Goal: Task Accomplishment & Management: Manage account settings

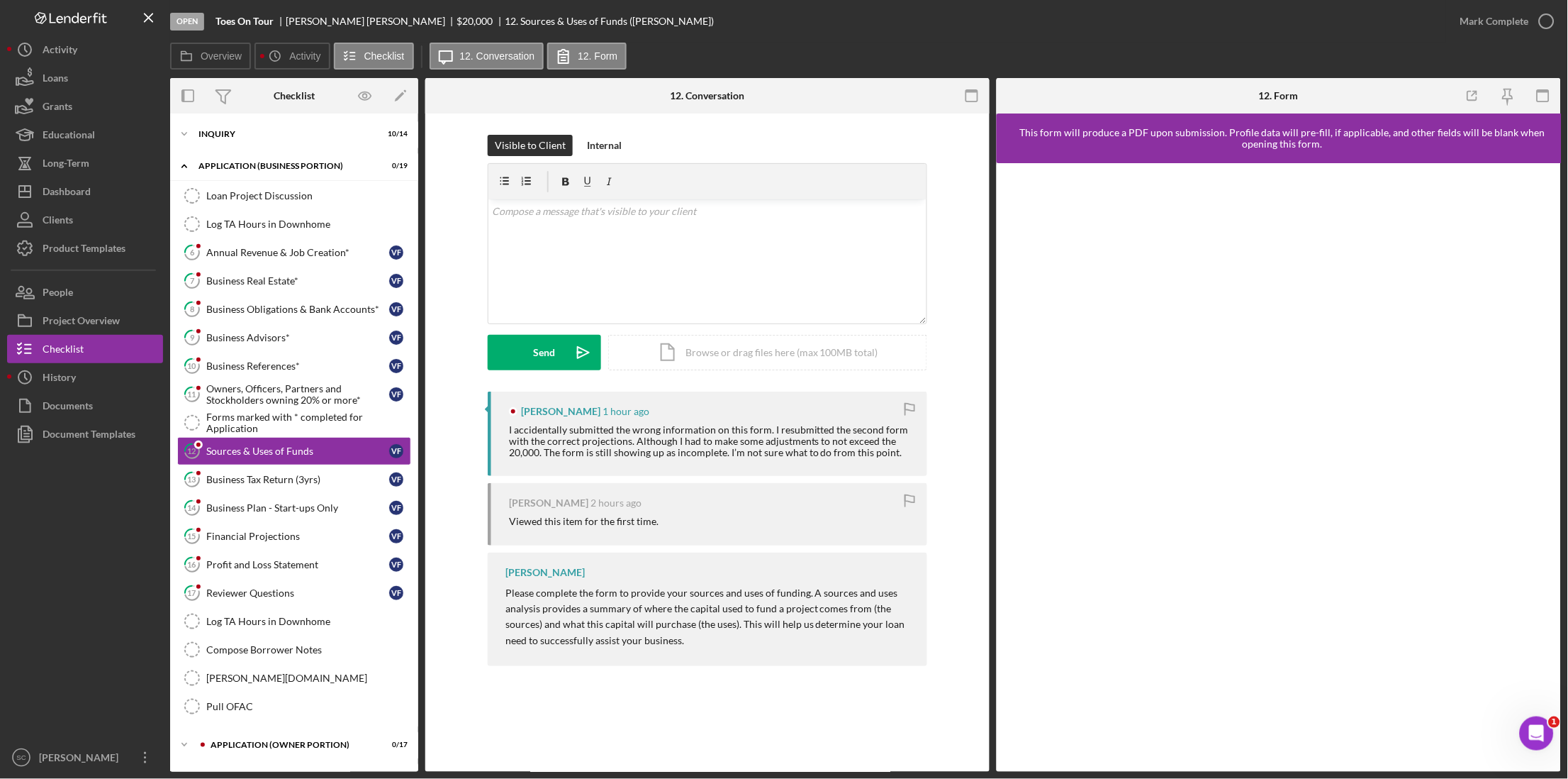
scroll to position [11, 0]
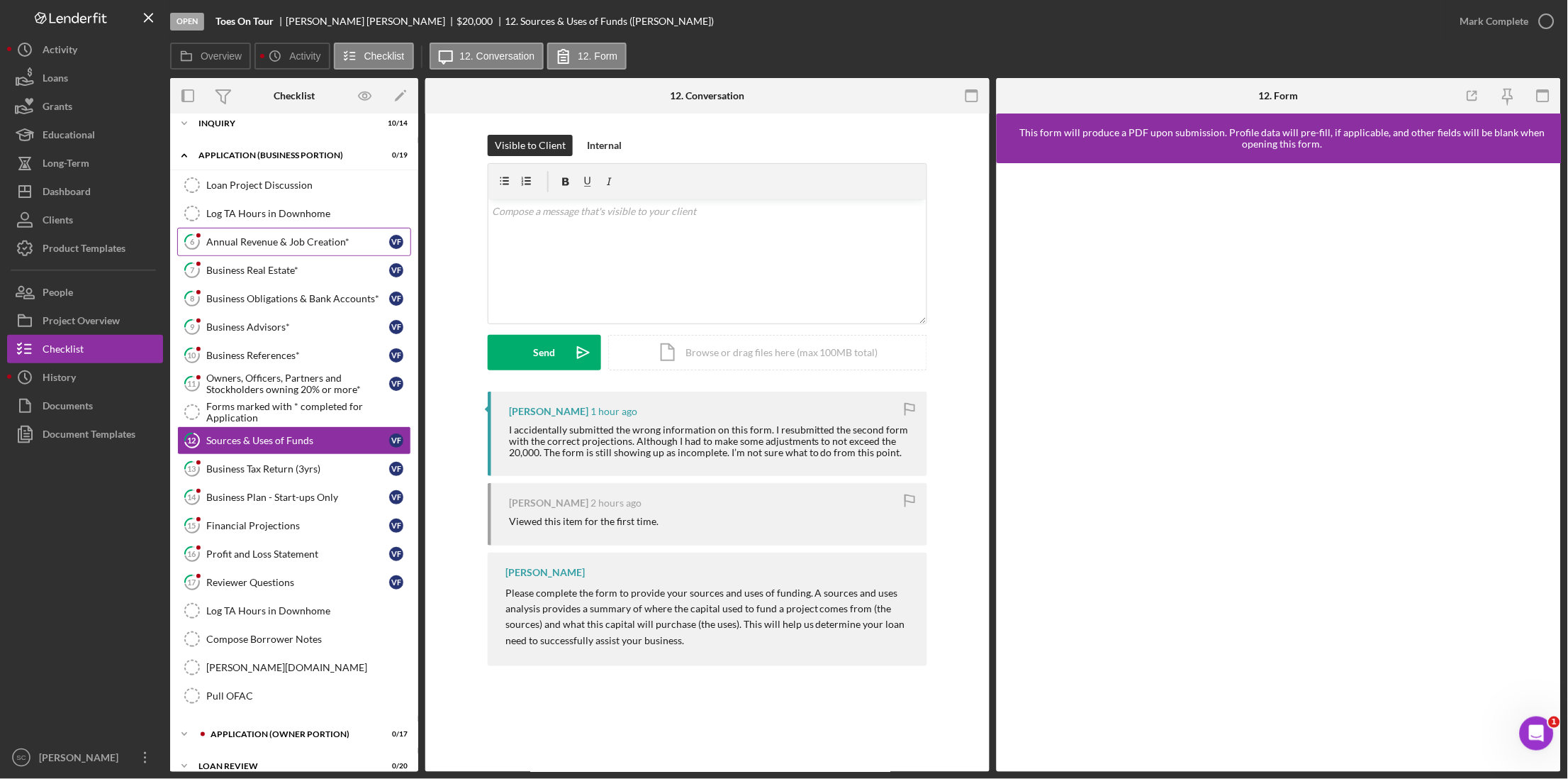
click at [280, 243] on div "Annual Revenue & Job Creation*" at bounding box center [298, 242] width 183 height 12
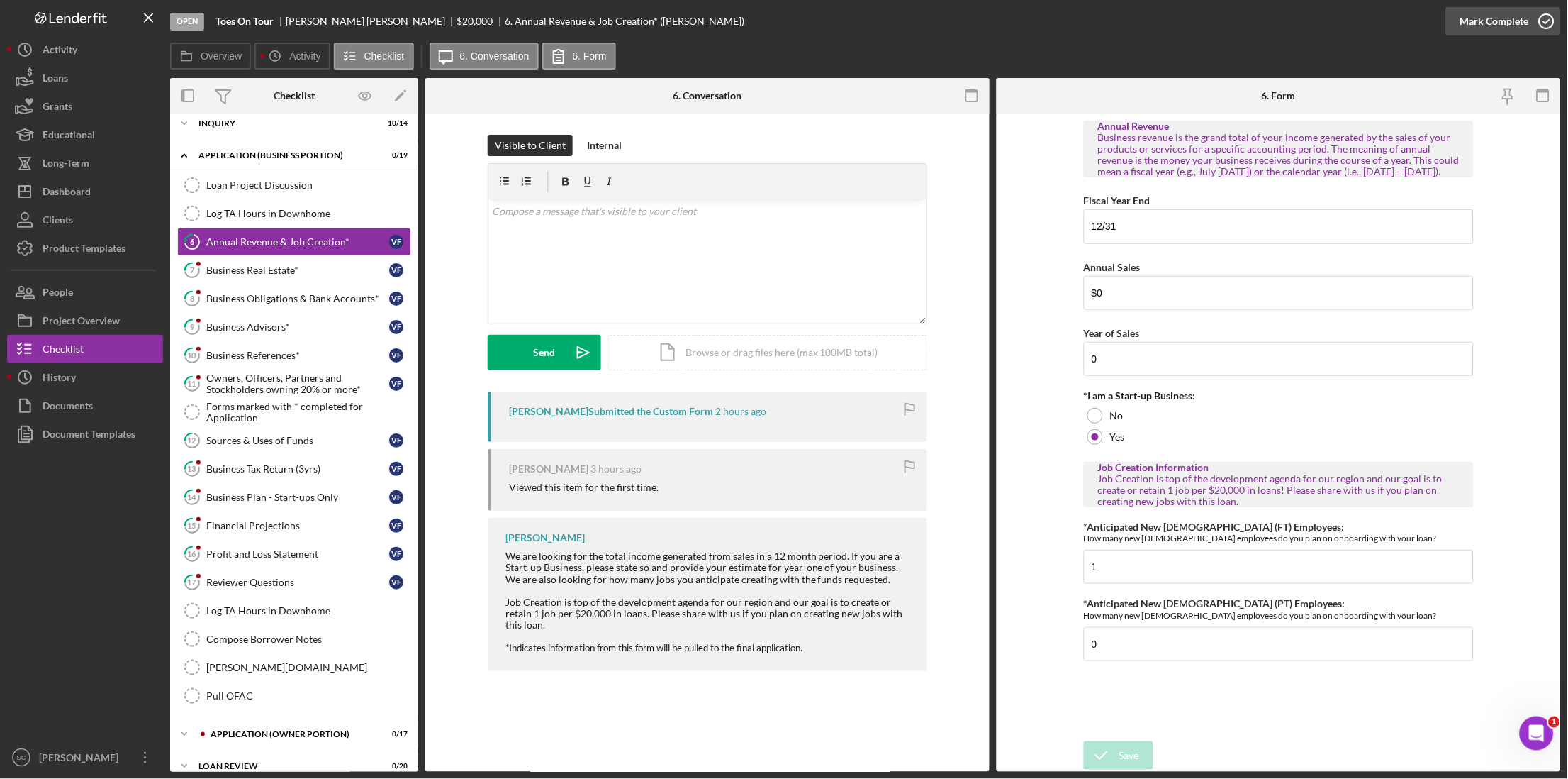
click at [1512, 26] on div "Mark Complete" at bounding box center [1495, 21] width 69 height 28
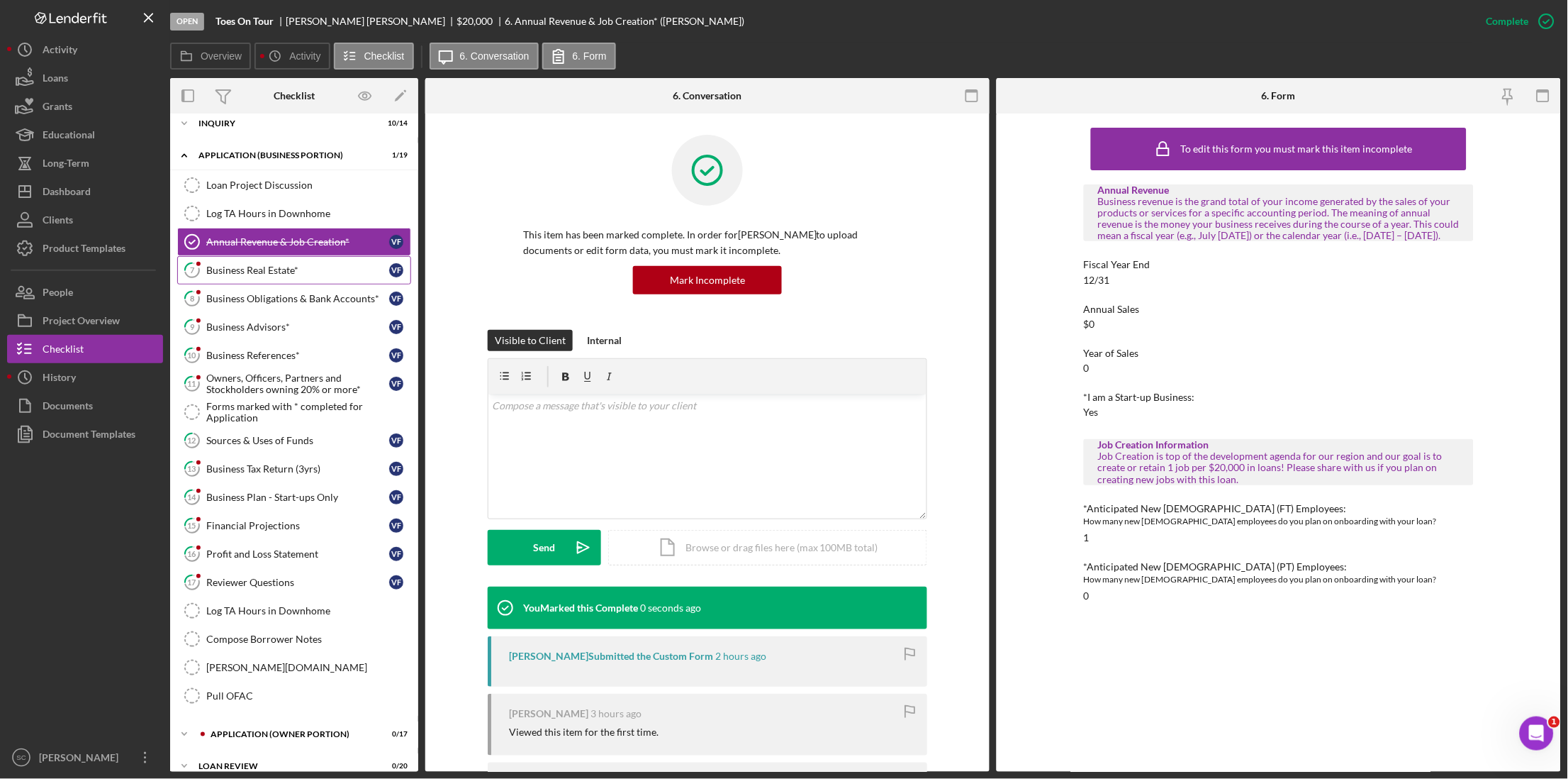
click at [233, 264] on link "7 Business Real Estate* V F" at bounding box center [294, 270] width 234 height 28
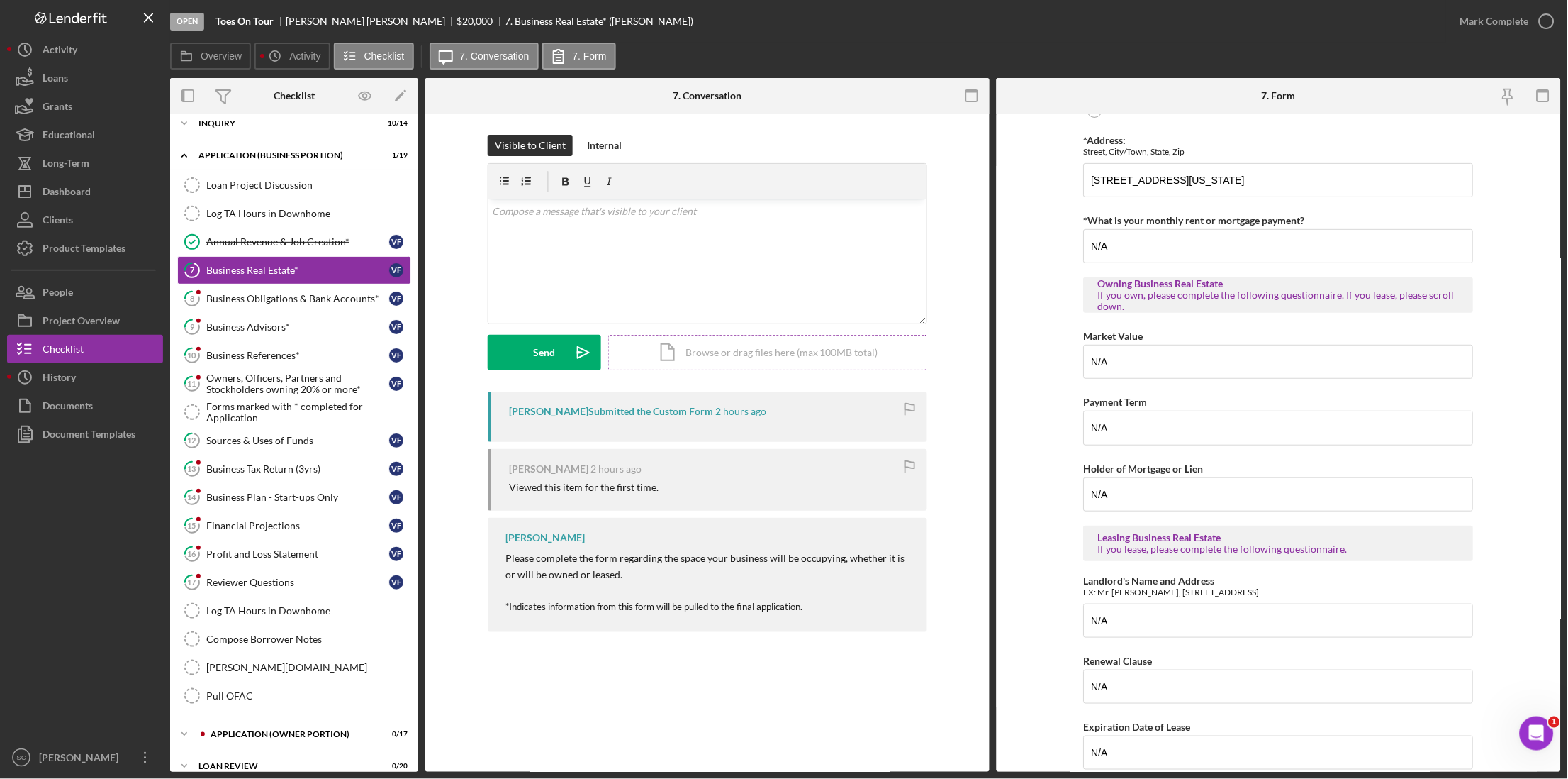
scroll to position [1, 0]
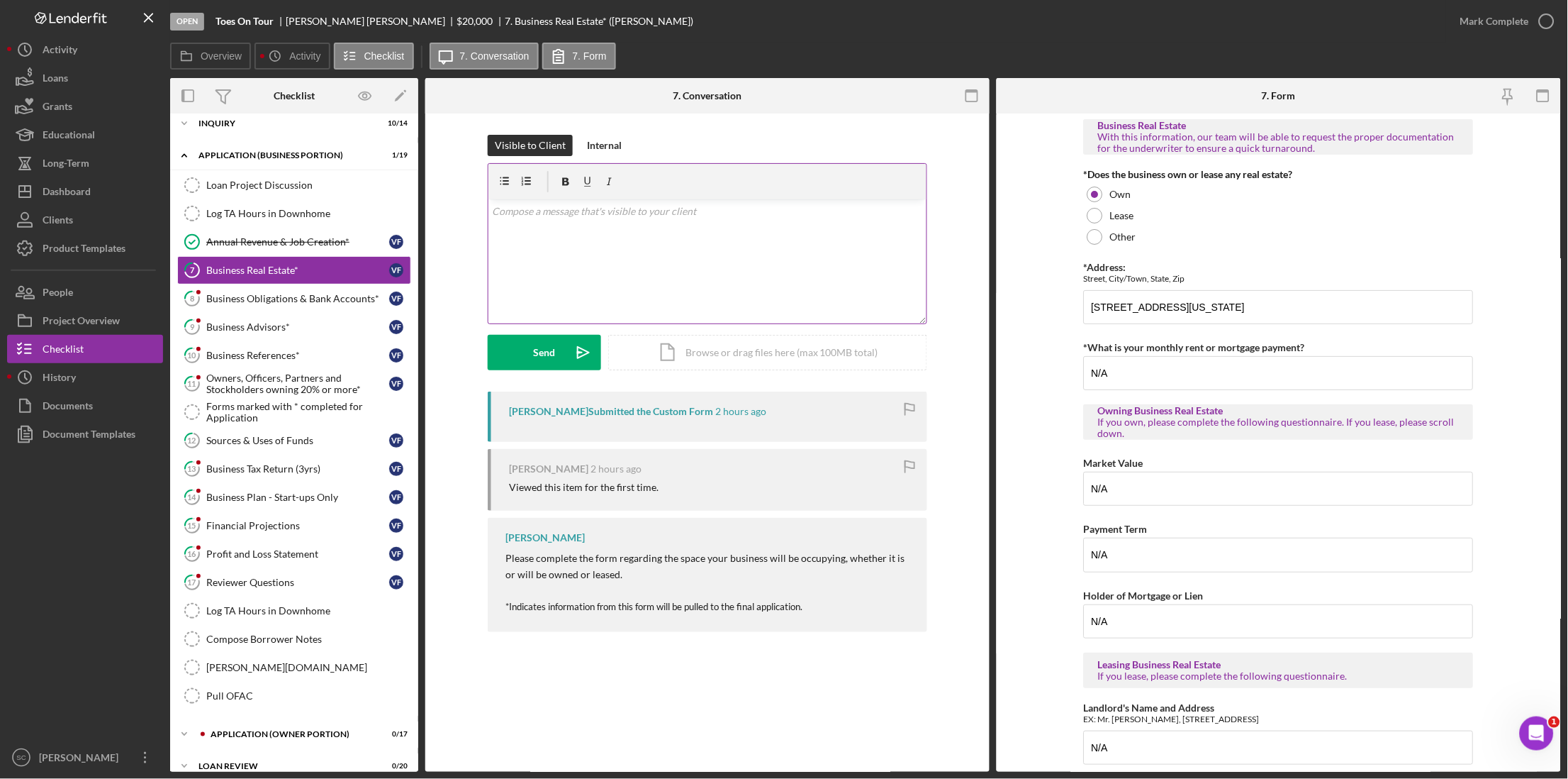
click at [623, 207] on p at bounding box center [708, 212] width 430 height 16
click at [620, 212] on p "Do you own or rent?" at bounding box center [708, 212] width 430 height 16
click at [309, 208] on div "Log TA Hours in Downhome" at bounding box center [309, 214] width 204 height 12
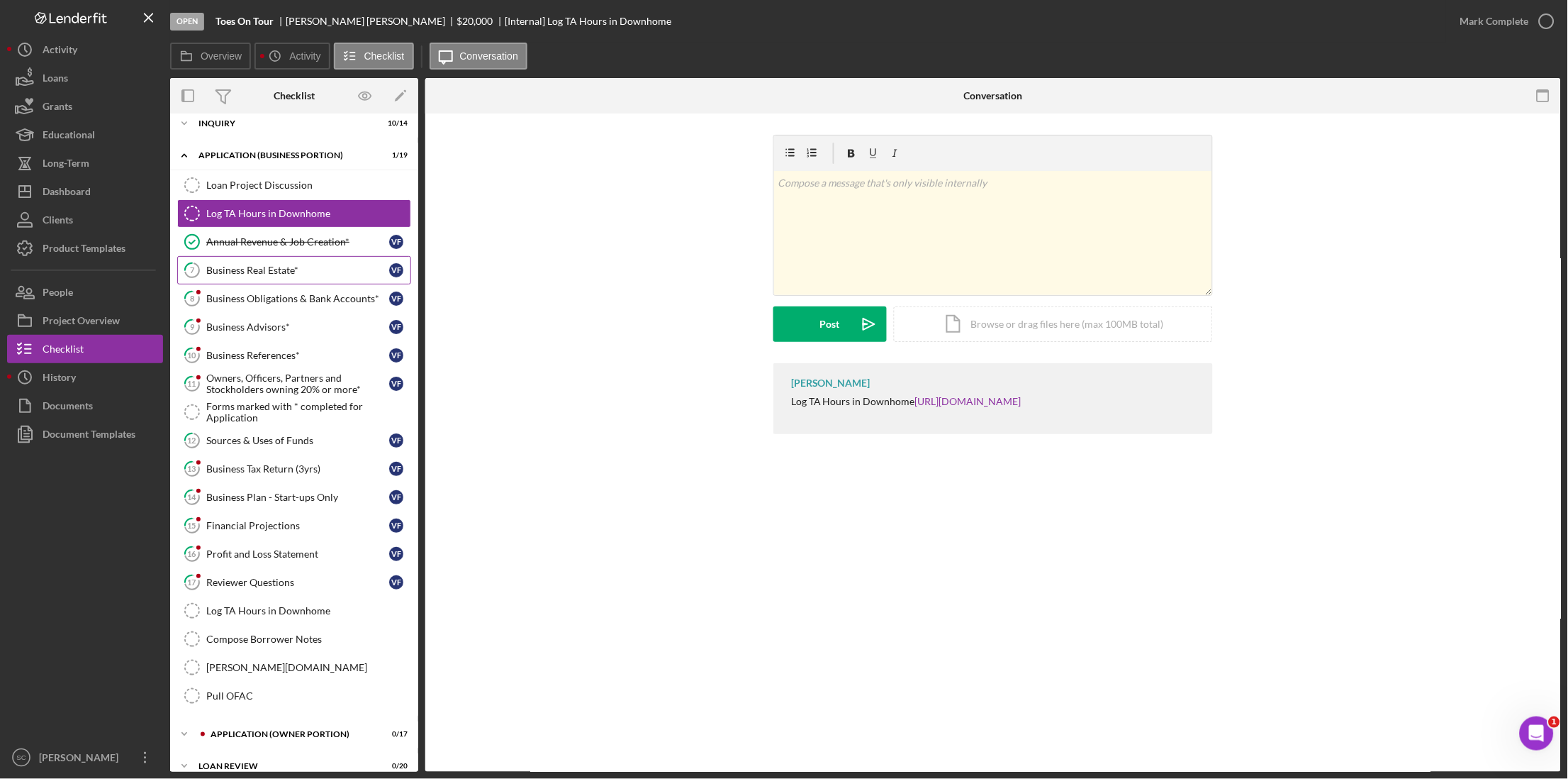
click at [284, 269] on div "Business Real Estate*" at bounding box center [298, 270] width 183 height 12
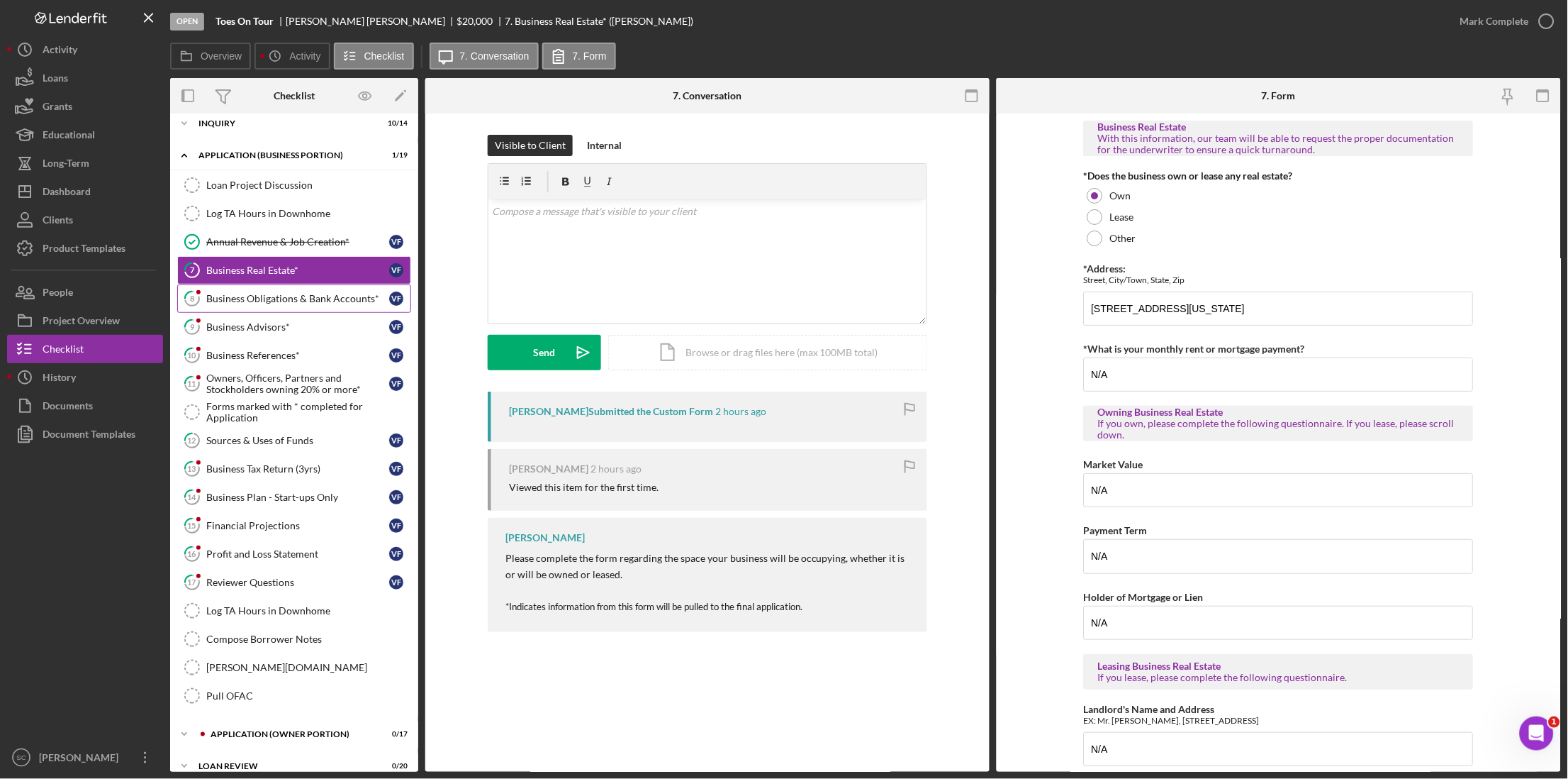
click at [282, 292] on link "8 Business Obligations & Bank Accounts* V F" at bounding box center [294, 298] width 234 height 28
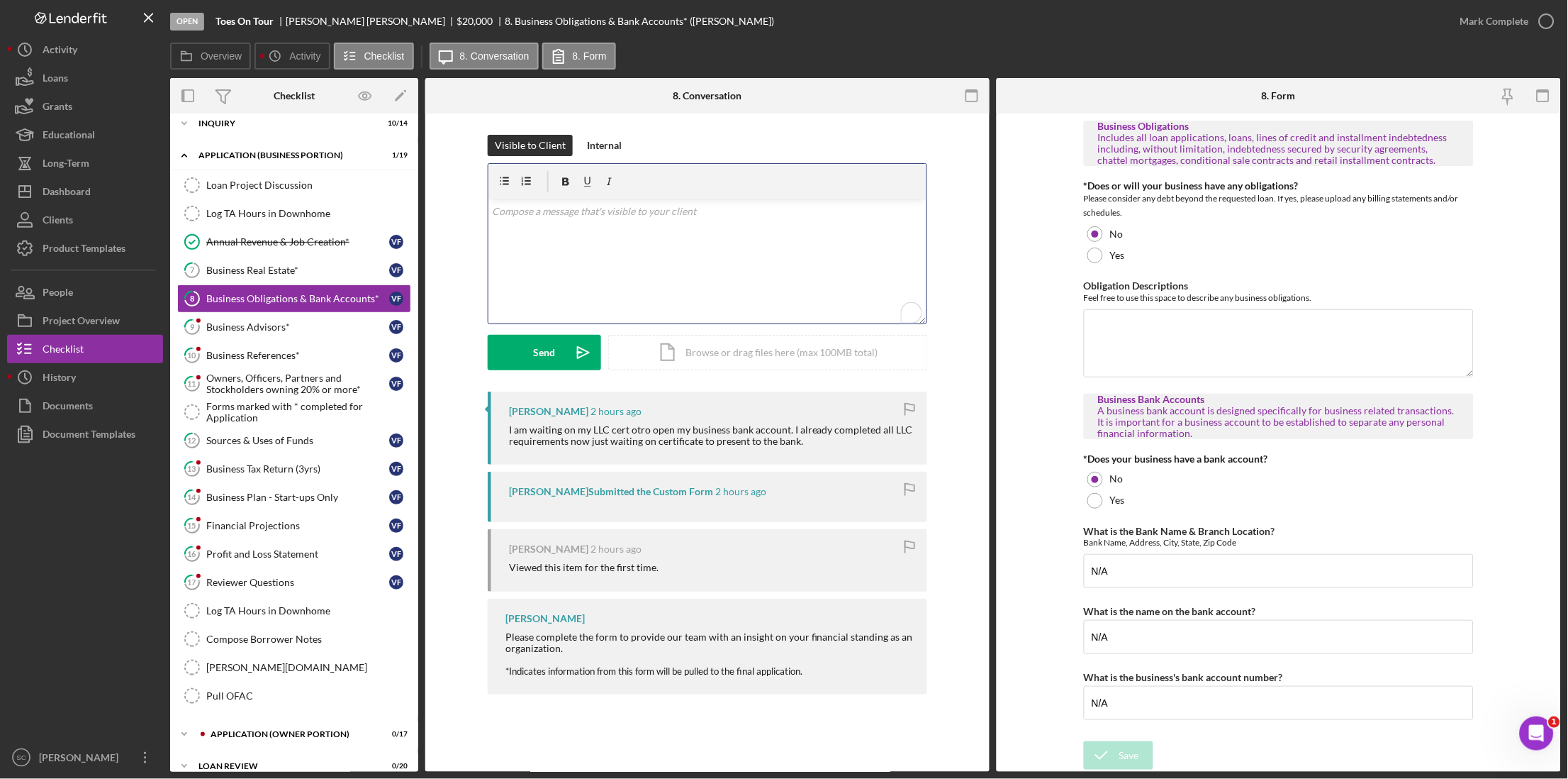
click at [577, 212] on p "To enrich screen reader interactions, please activate Accessibility in Grammarl…" at bounding box center [708, 212] width 430 height 16
click at [526, 344] on button "Send Icon/icon-invite-send" at bounding box center [545, 352] width 114 height 35
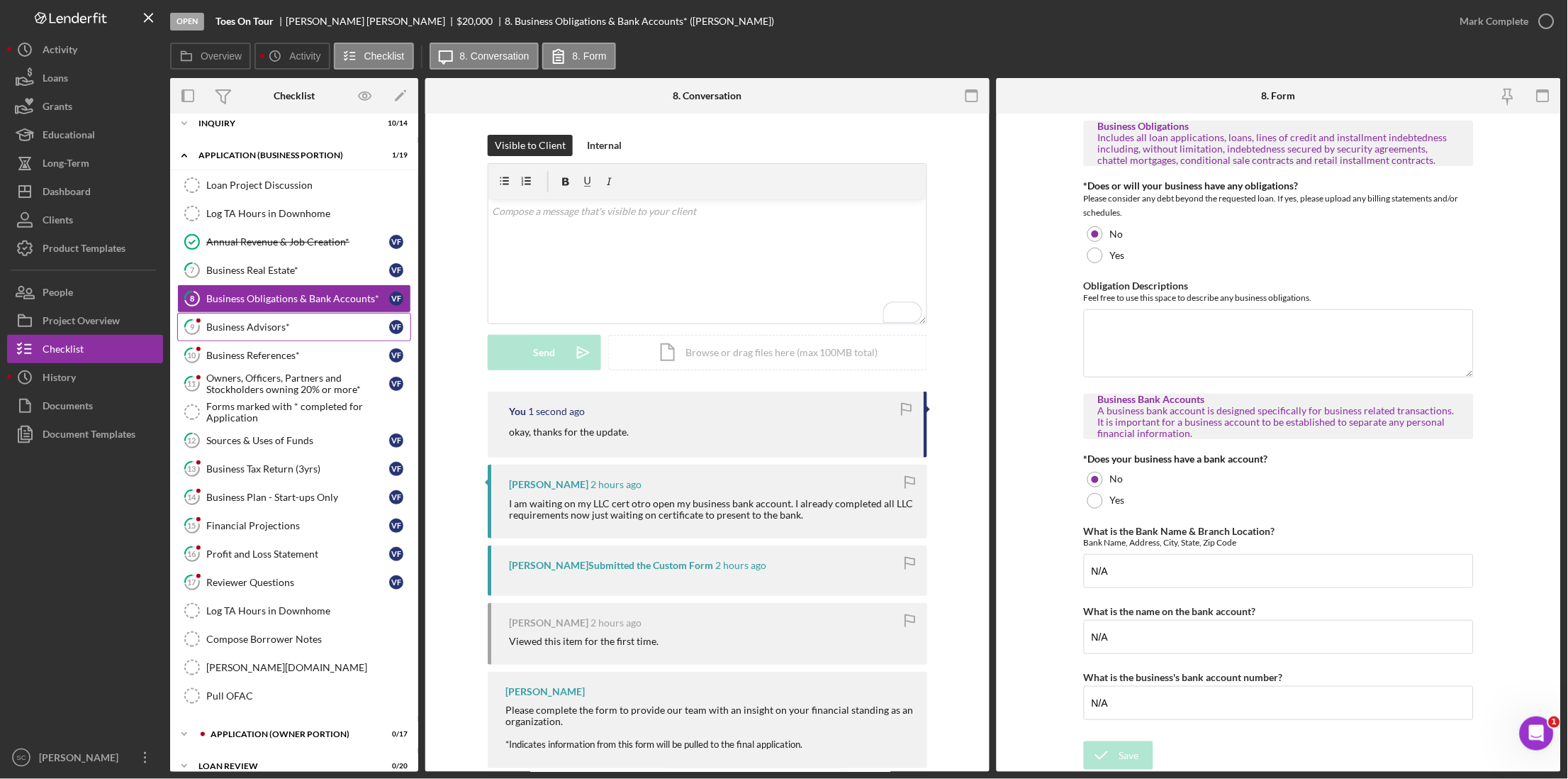
click at [238, 330] on div "Business Advisors*" at bounding box center [298, 327] width 183 height 12
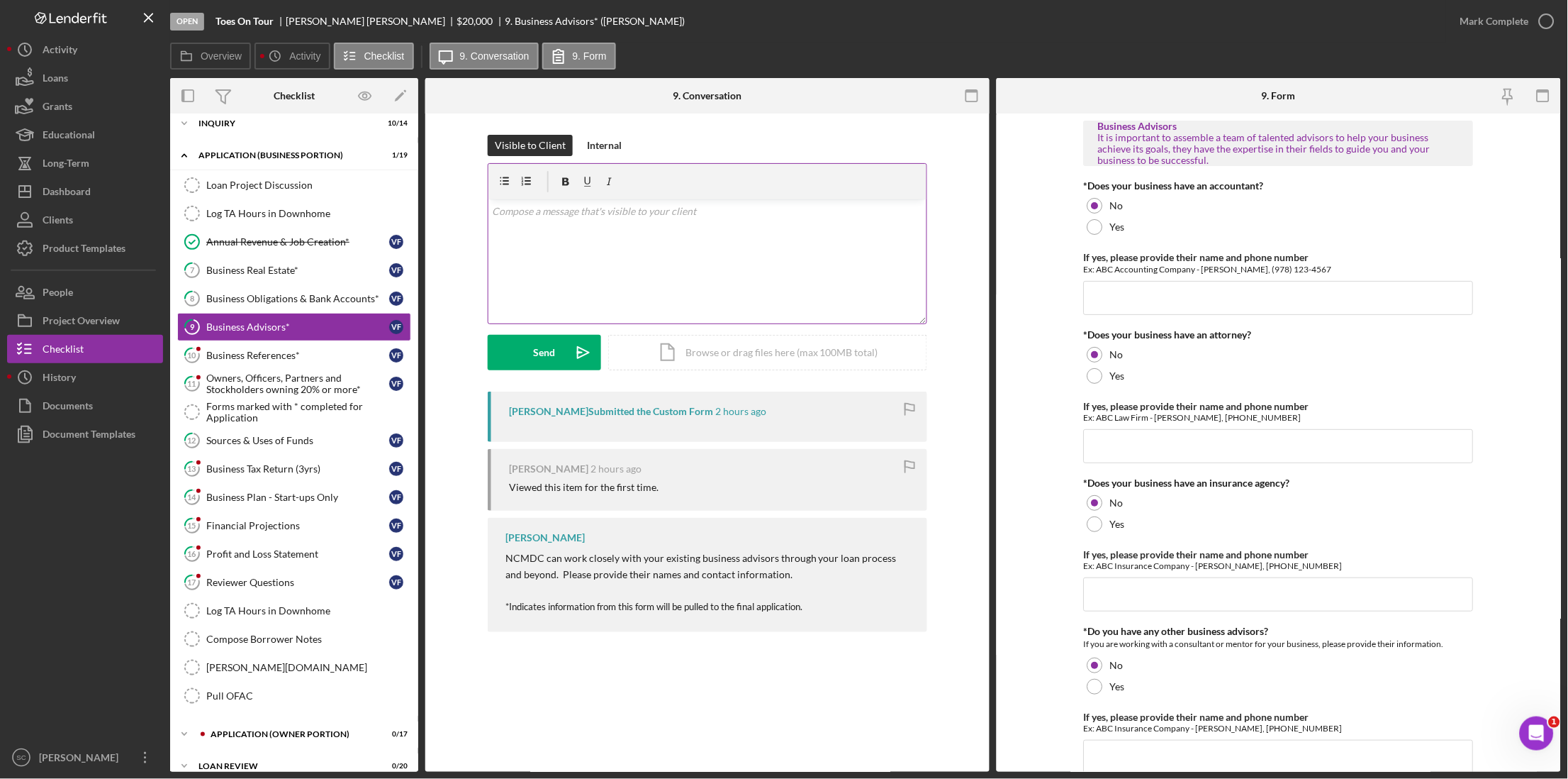
click at [636, 209] on p at bounding box center [708, 212] width 430 height 16
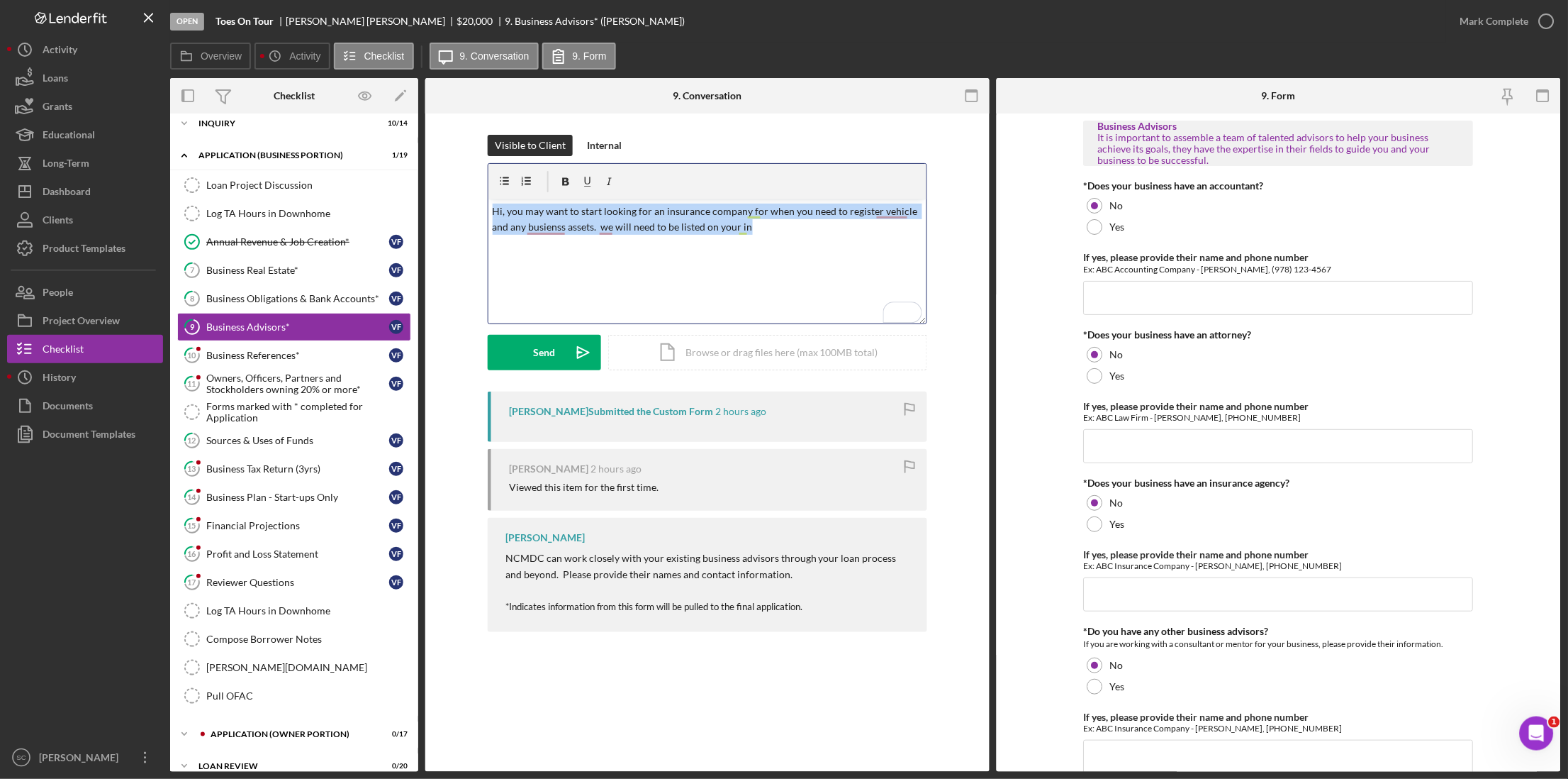
drag, startPoint x: 770, startPoint y: 222, endPoint x: 469, endPoint y: 188, distance: 302.9
click at [469, 188] on div "Visible to Client Internal v Color teal Color pink Remove color Add row above A…" at bounding box center [707, 263] width 522 height 257
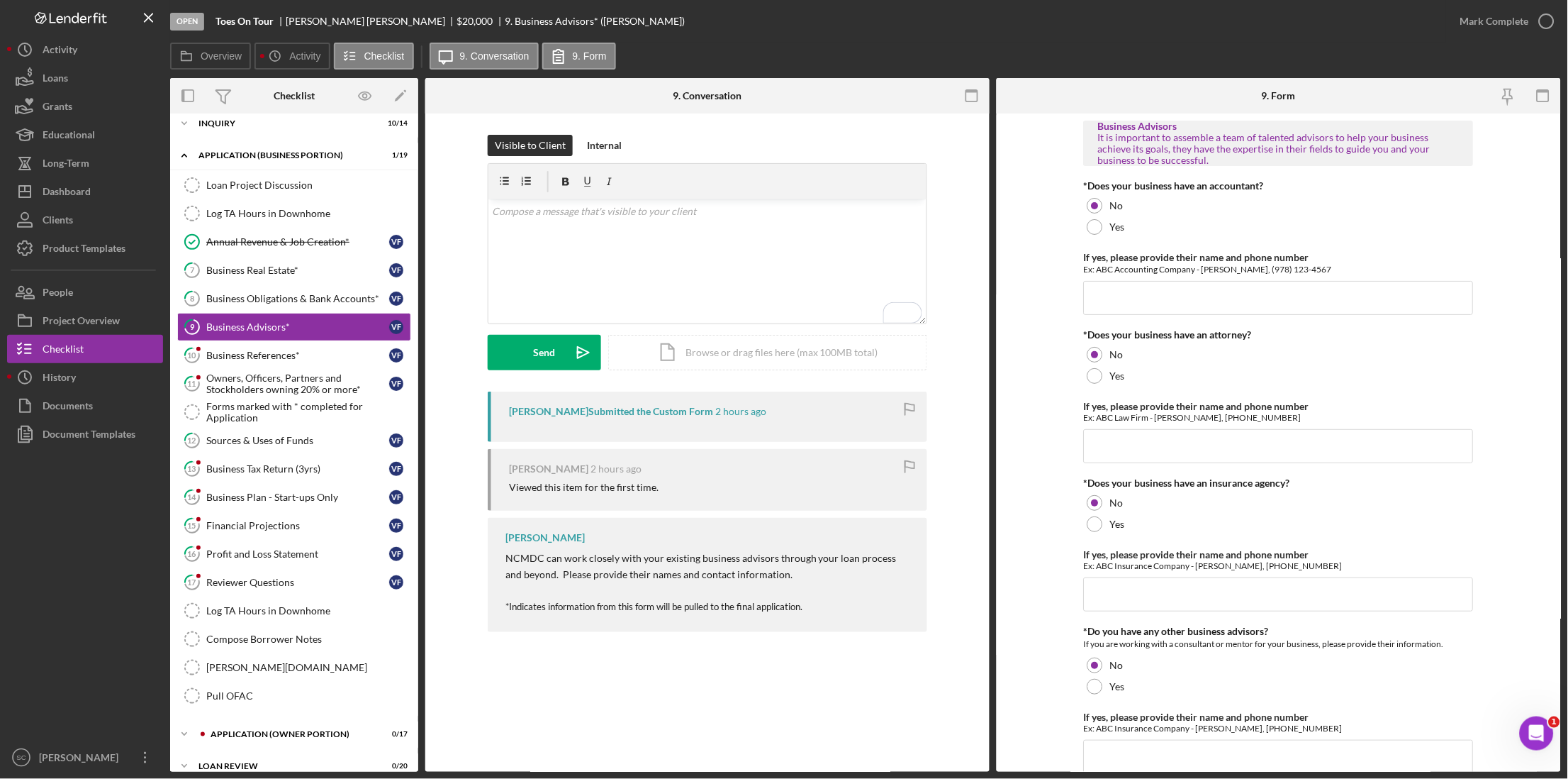
click at [912, 139] on div "Visible to Client Internal" at bounding box center [707, 145] width 440 height 22
click at [1540, 27] on icon "button" at bounding box center [1546, 21] width 35 height 35
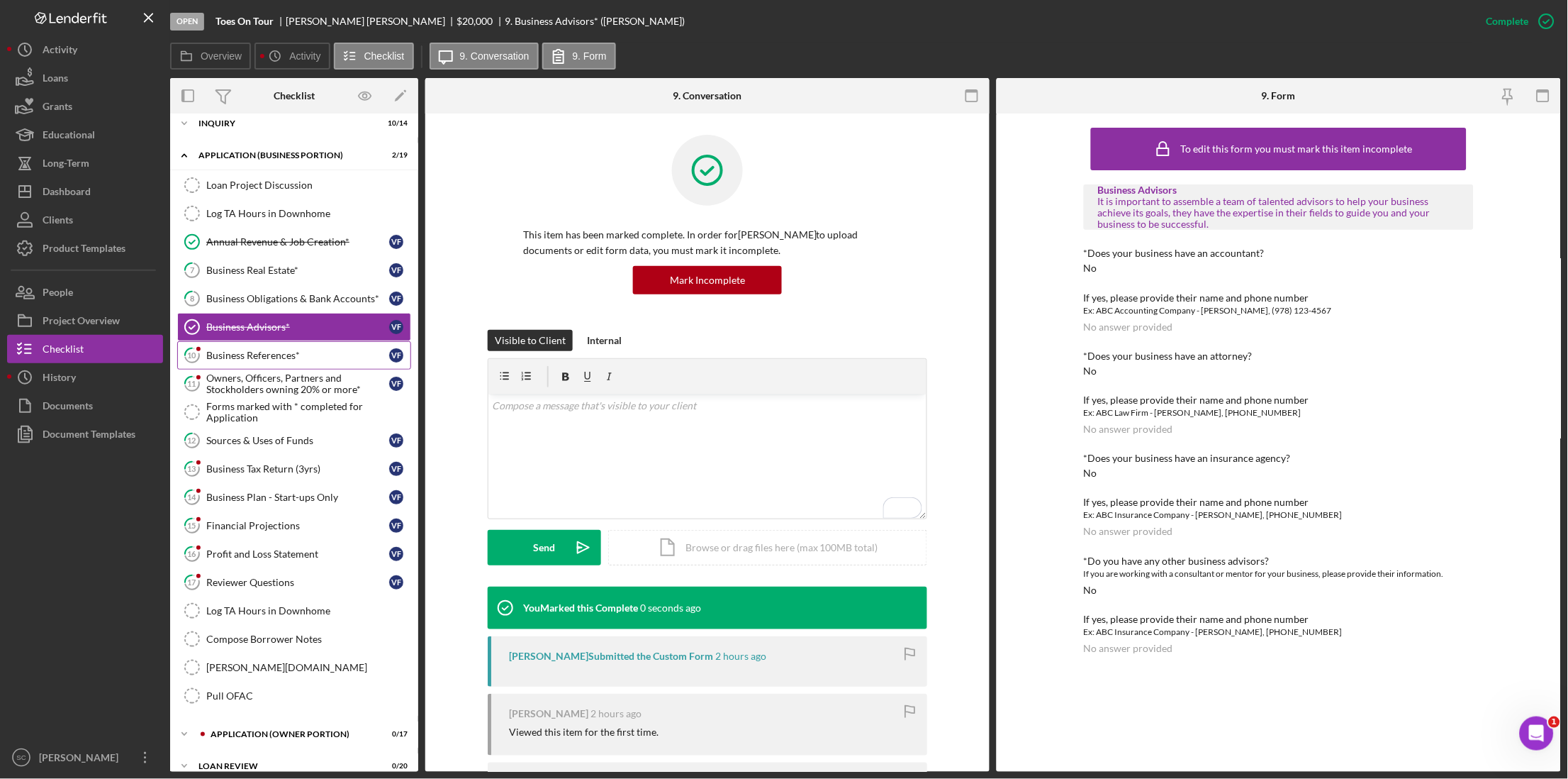
drag, startPoint x: 239, startPoint y: 351, endPoint x: 298, endPoint y: 352, distance: 59.0
click at [239, 351] on div "Business References*" at bounding box center [298, 356] width 183 height 12
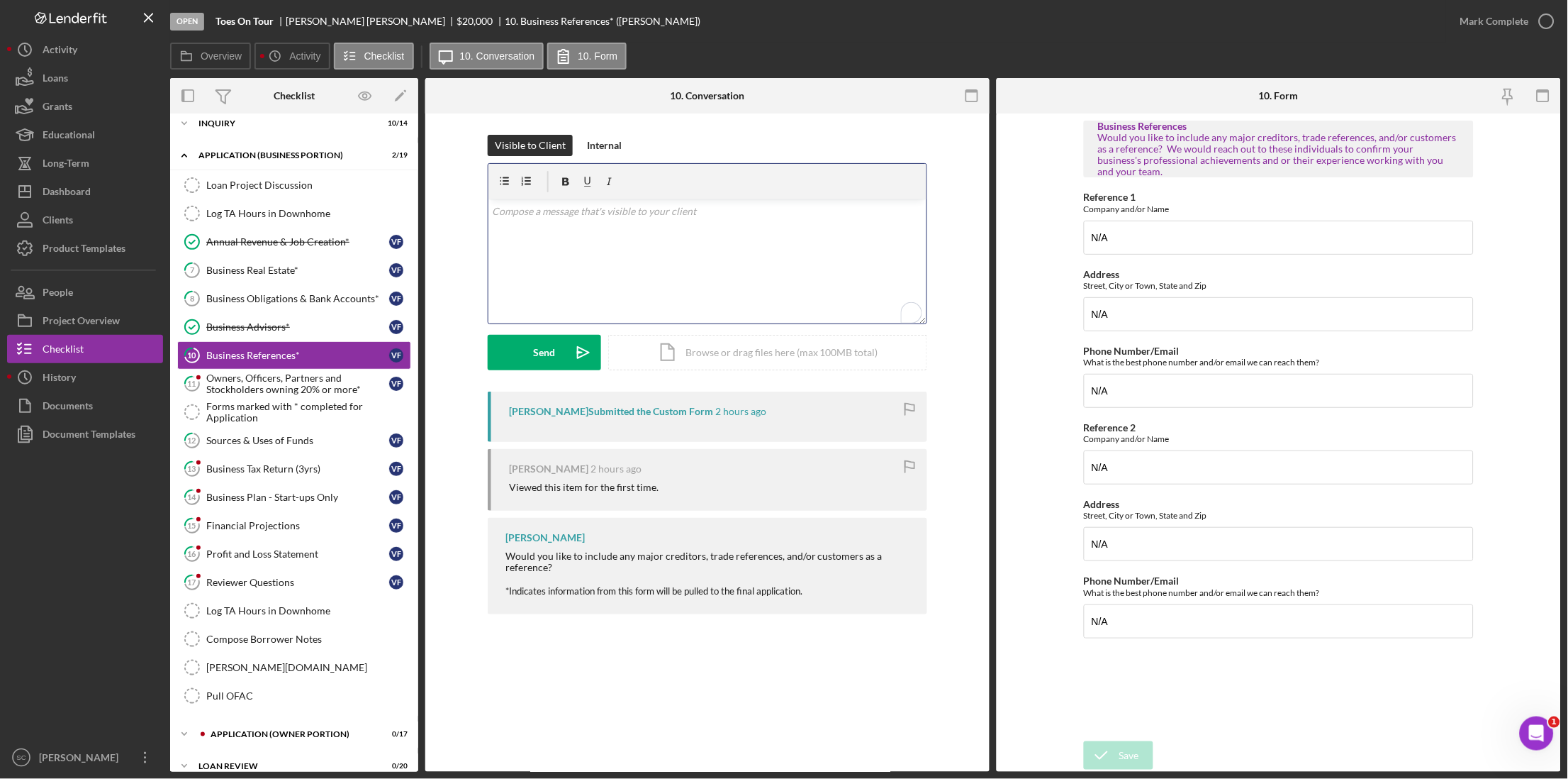
click at [675, 222] on div "v Color teal Color pink Remove color Add row above Add row below Add column bef…" at bounding box center [707, 261] width 438 height 124
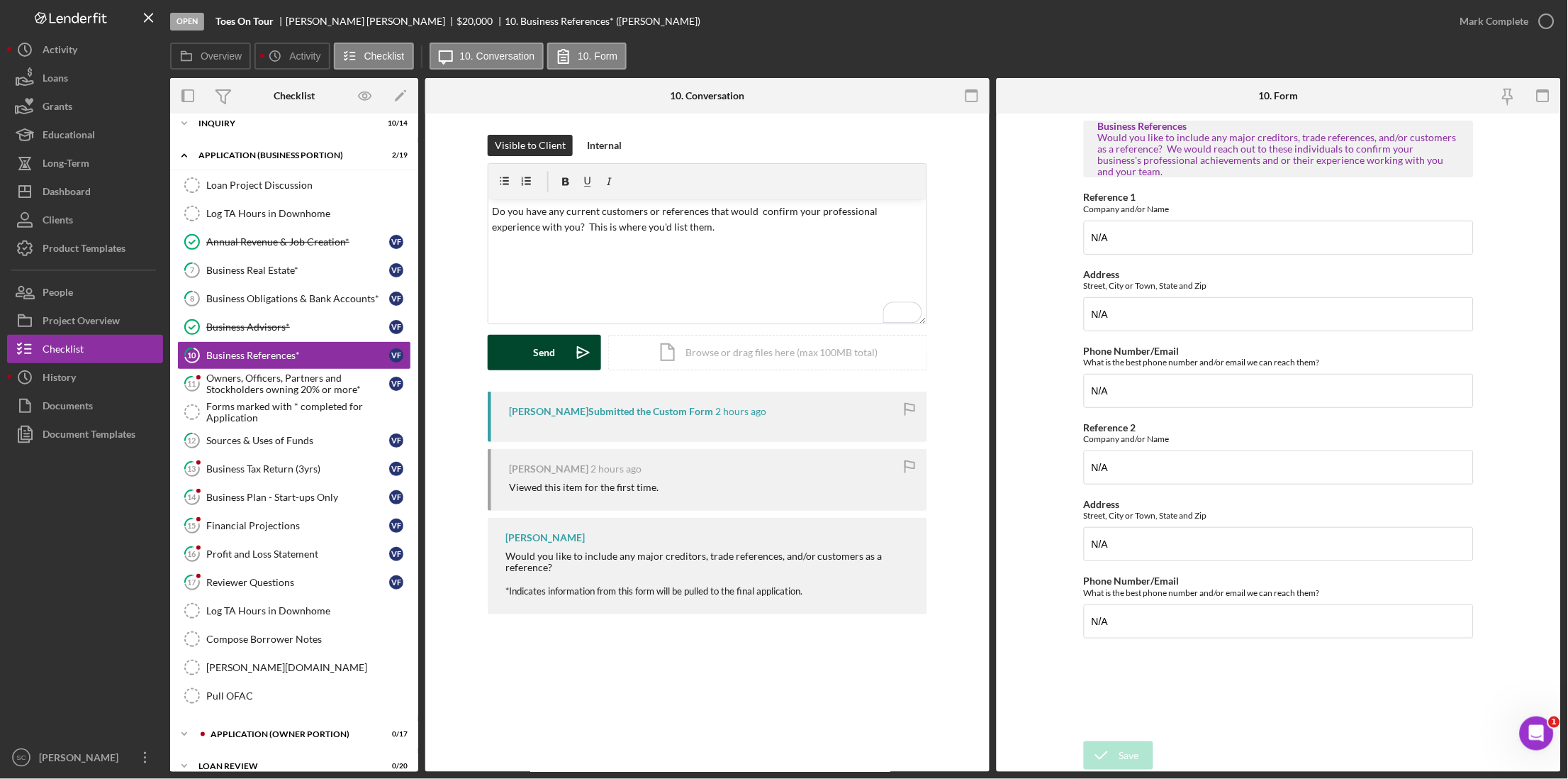
click at [545, 346] on div "Send" at bounding box center [545, 352] width 22 height 35
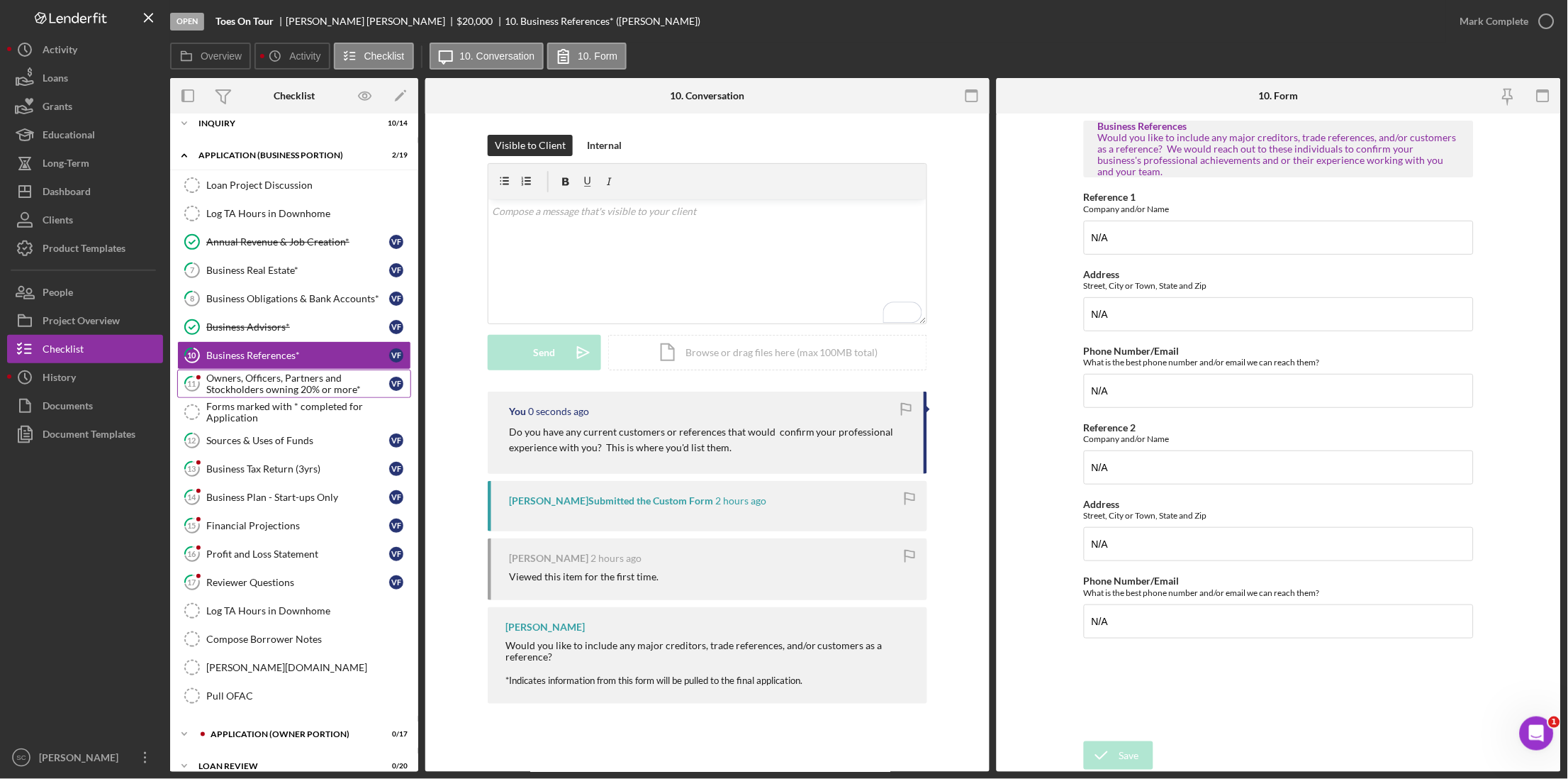
click at [250, 391] on div "Owners, Officers, Partners and Stockholders owning 20% or more*" at bounding box center [298, 384] width 183 height 23
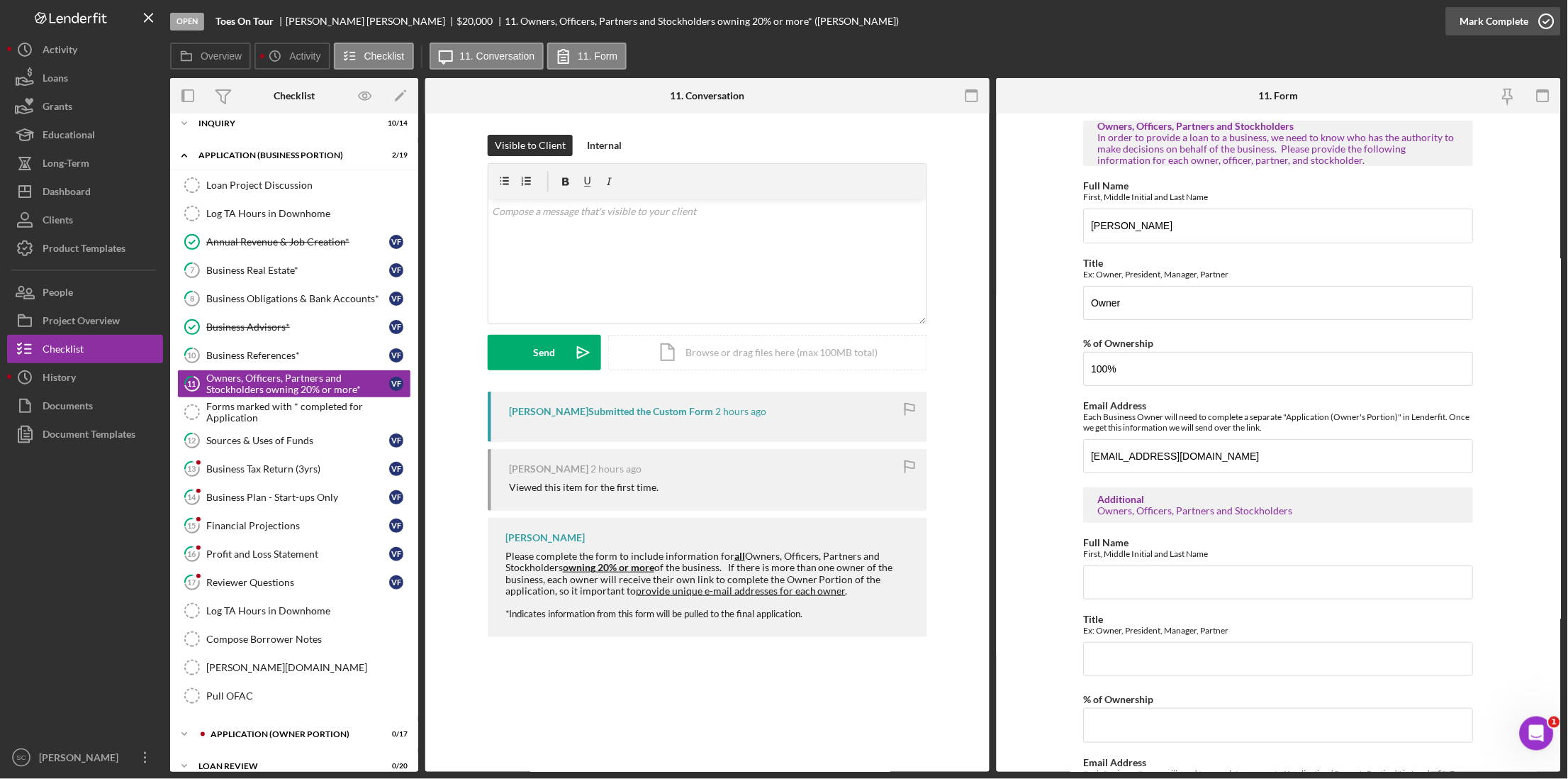
click at [1498, 19] on div "Mark Complete" at bounding box center [1495, 21] width 69 height 28
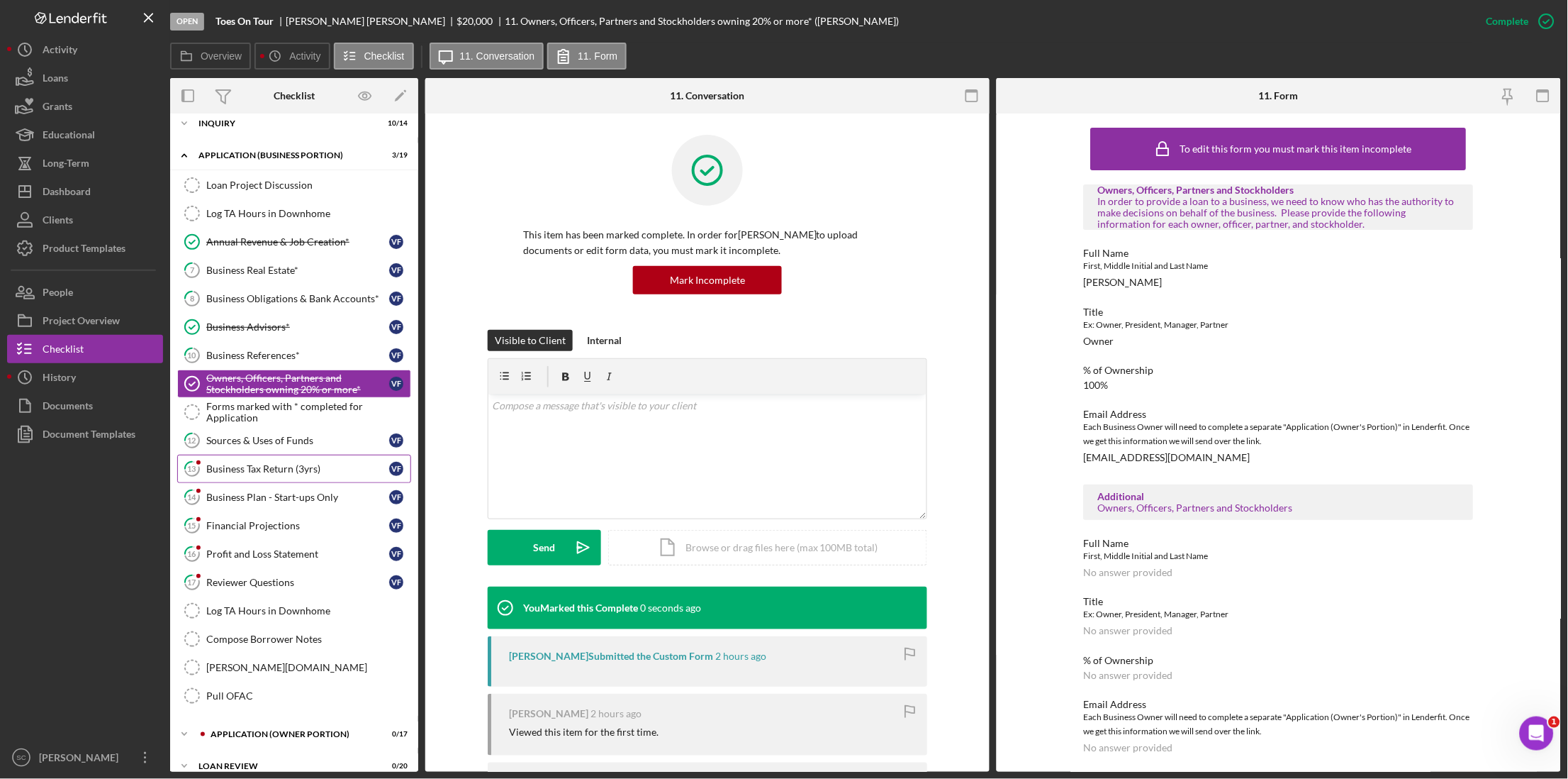
click at [260, 471] on div "Business Tax Return (3yrs)" at bounding box center [298, 469] width 183 height 12
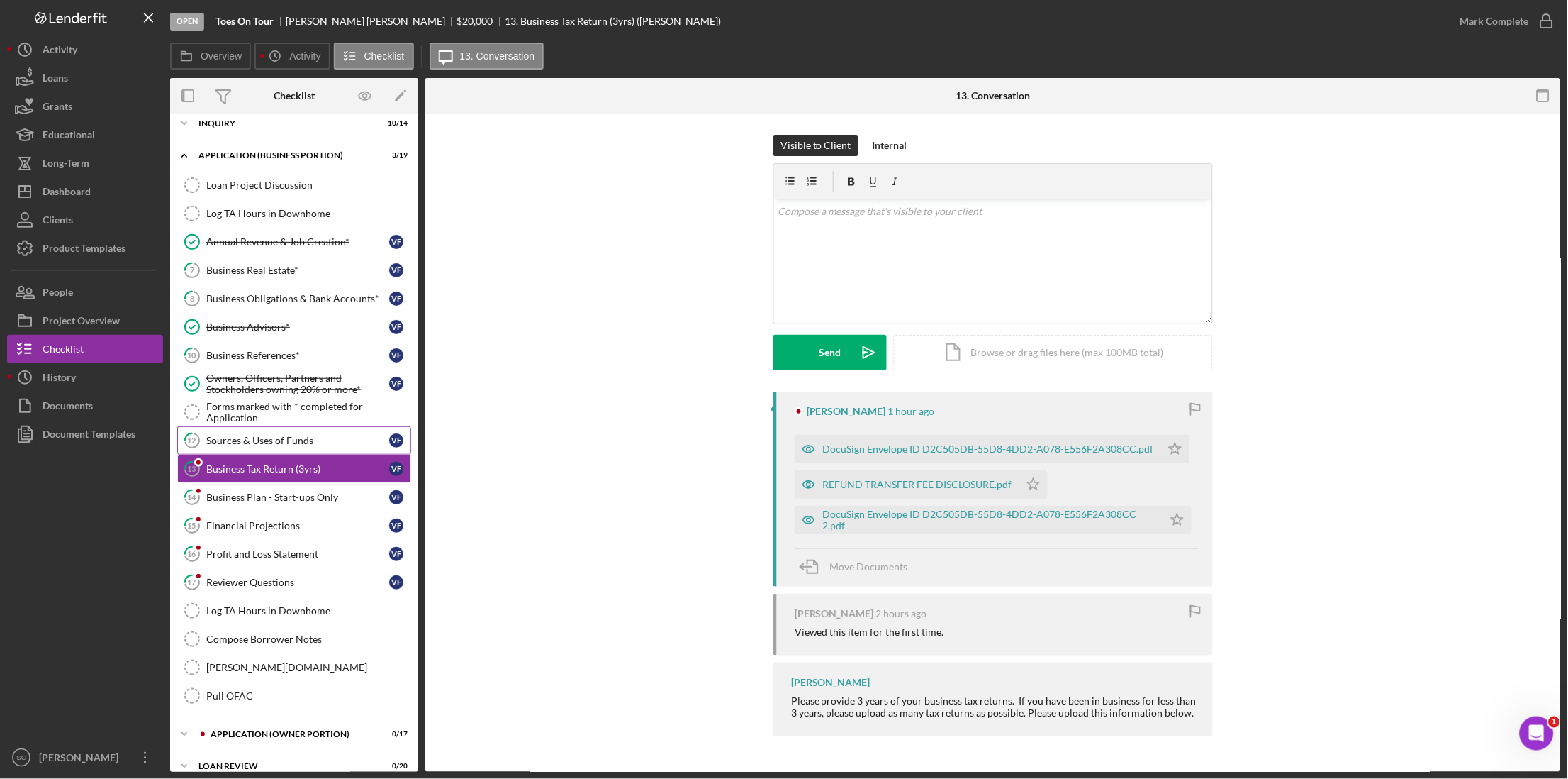
click at [271, 446] on div "Sources & Uses of Funds" at bounding box center [298, 441] width 183 height 12
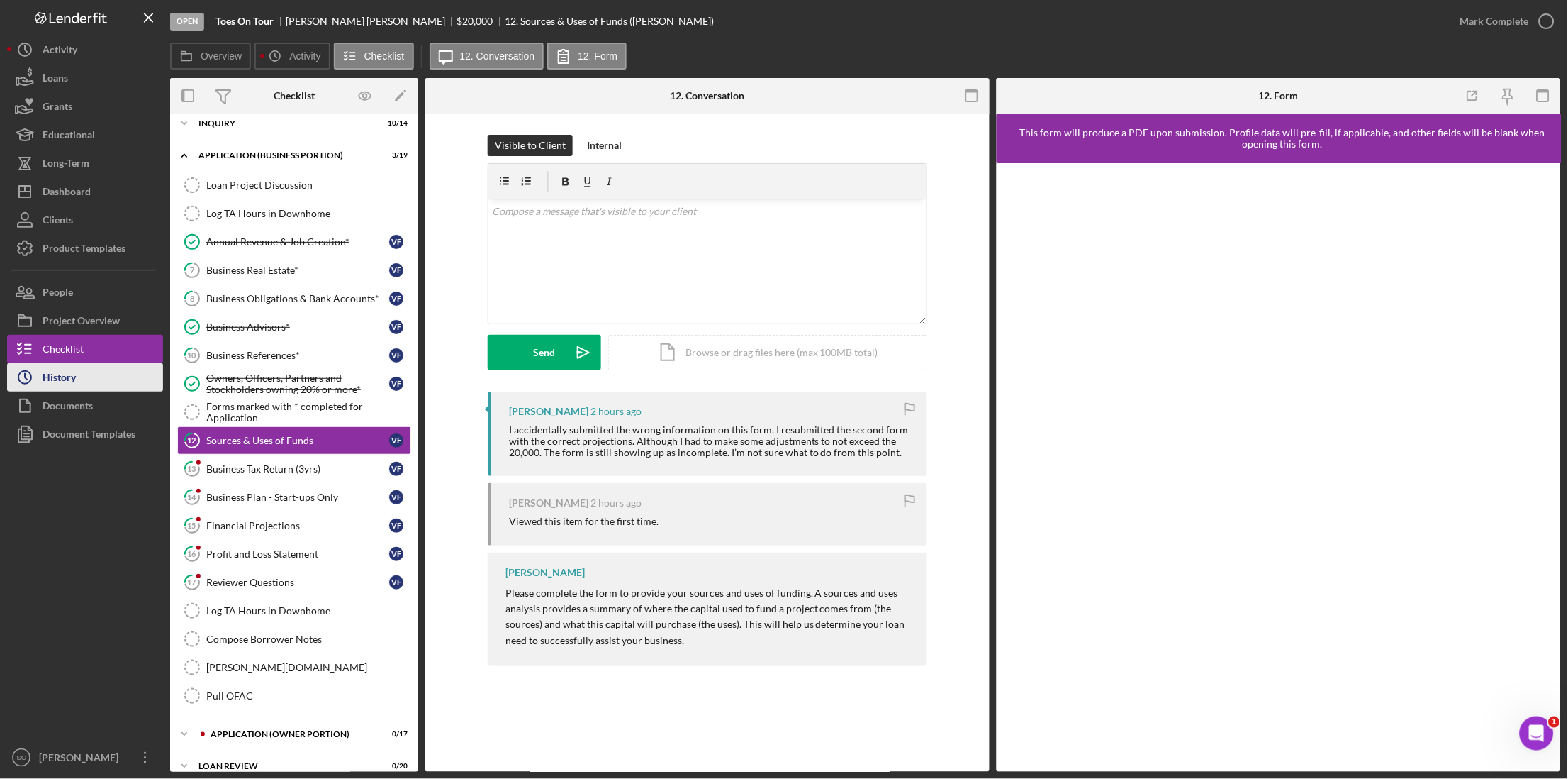
click at [52, 371] on div "History" at bounding box center [59, 379] width 33 height 32
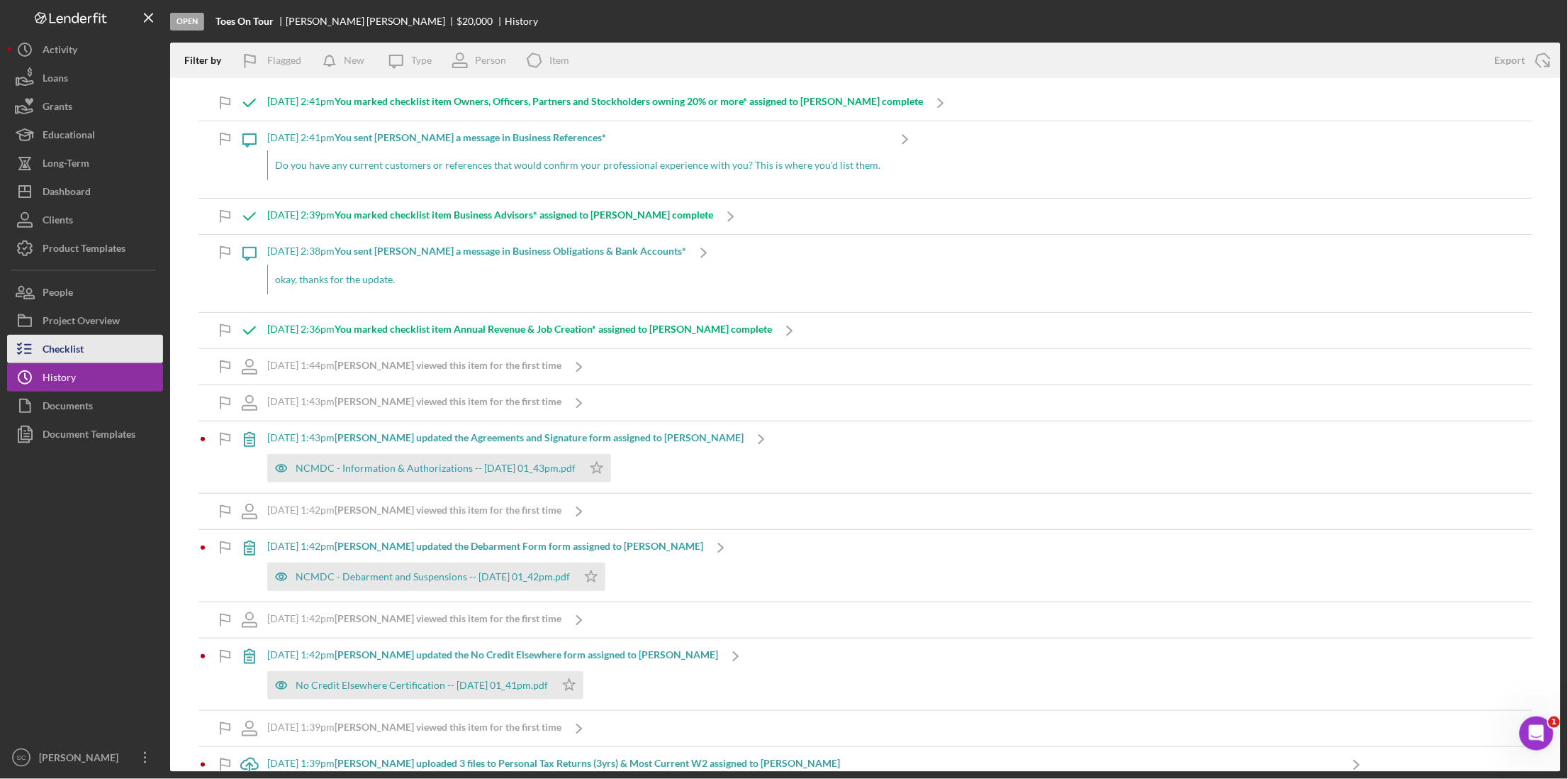
click at [45, 336] on div "Checklist" at bounding box center [63, 351] width 41 height 32
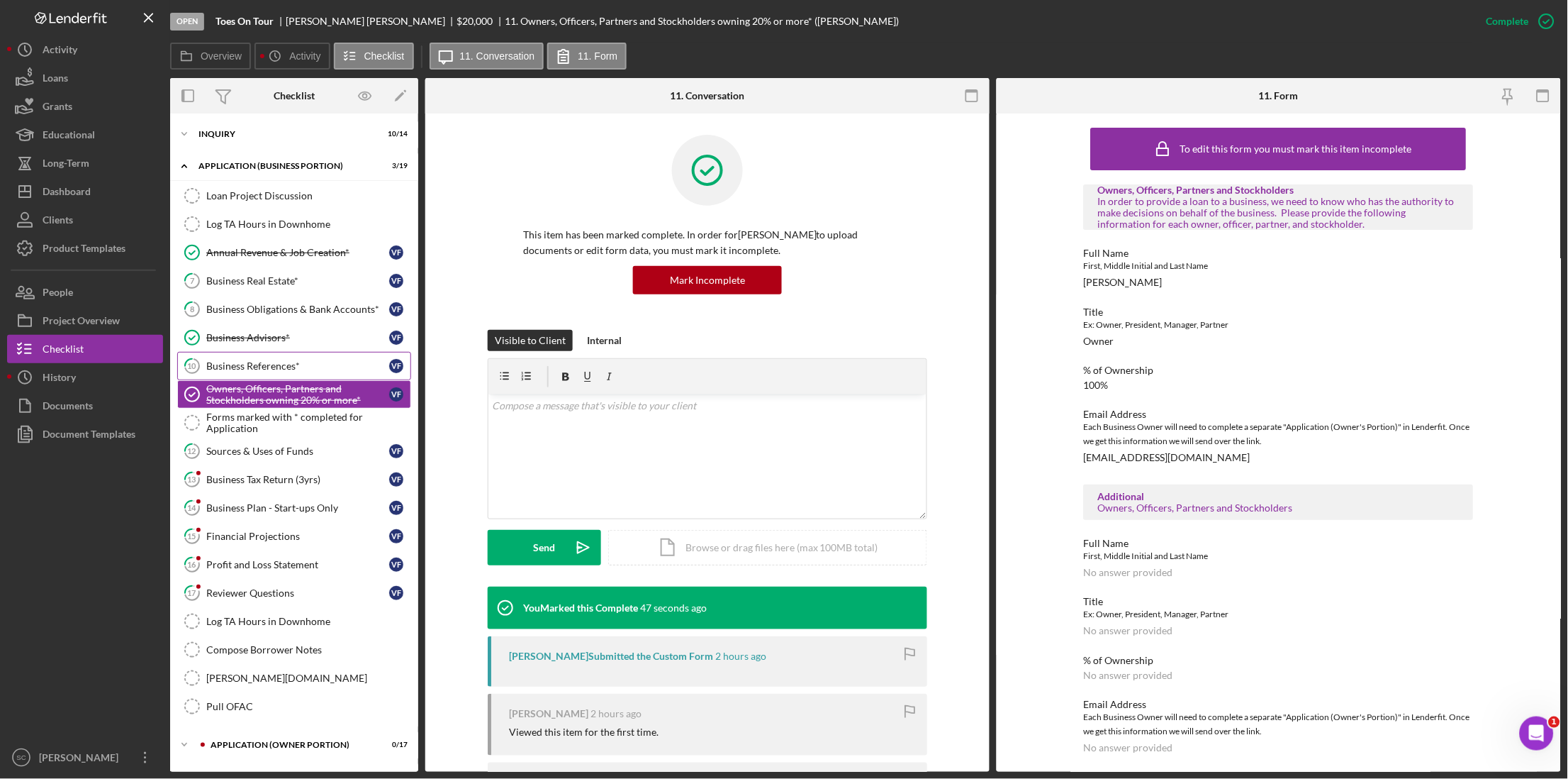
click at [263, 374] on link "10 Business References* V F" at bounding box center [294, 366] width 234 height 28
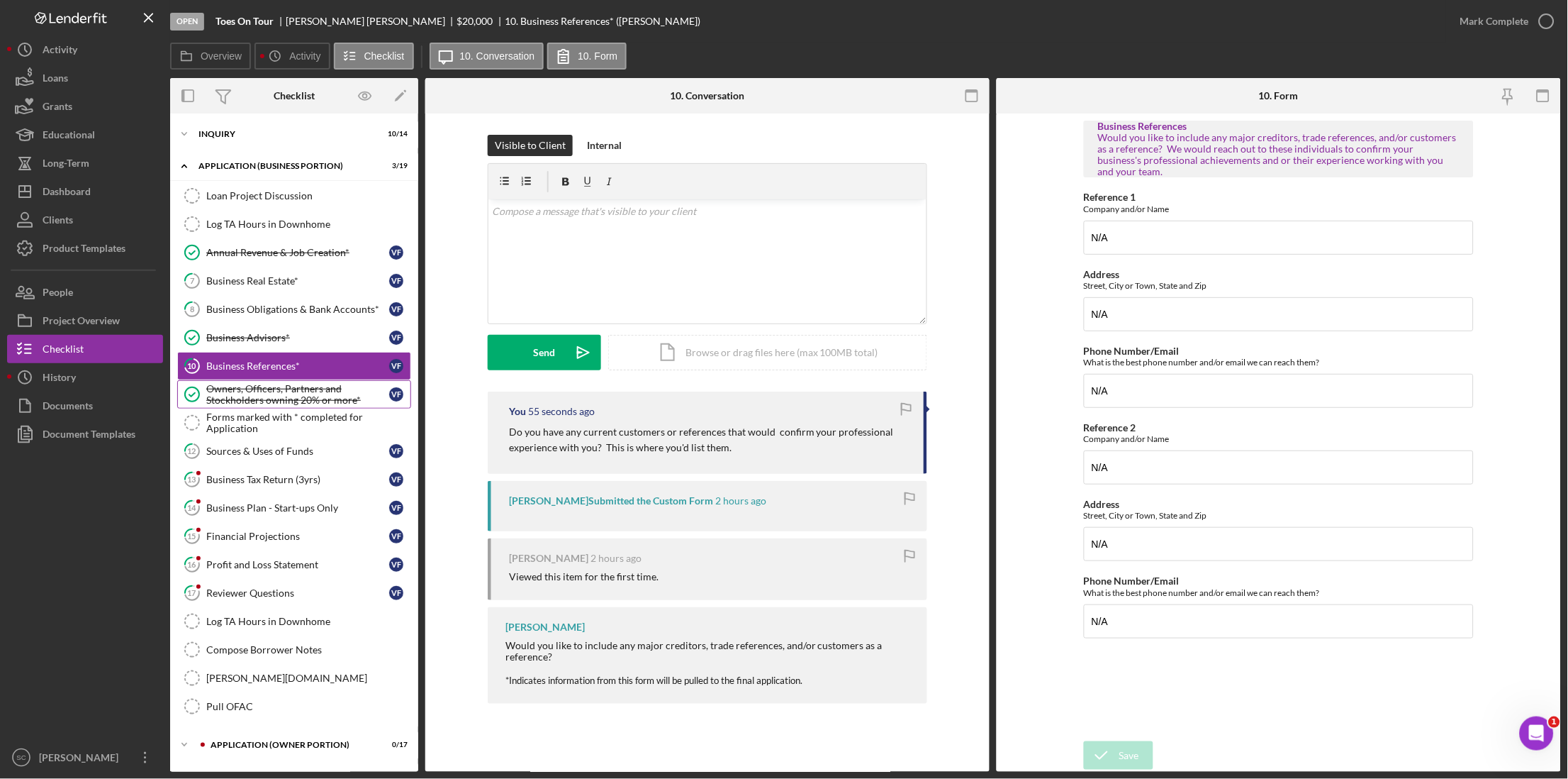
click at [258, 392] on div "Owners, Officers, Partners and Stockholders owning 20% or more*" at bounding box center [298, 395] width 183 height 23
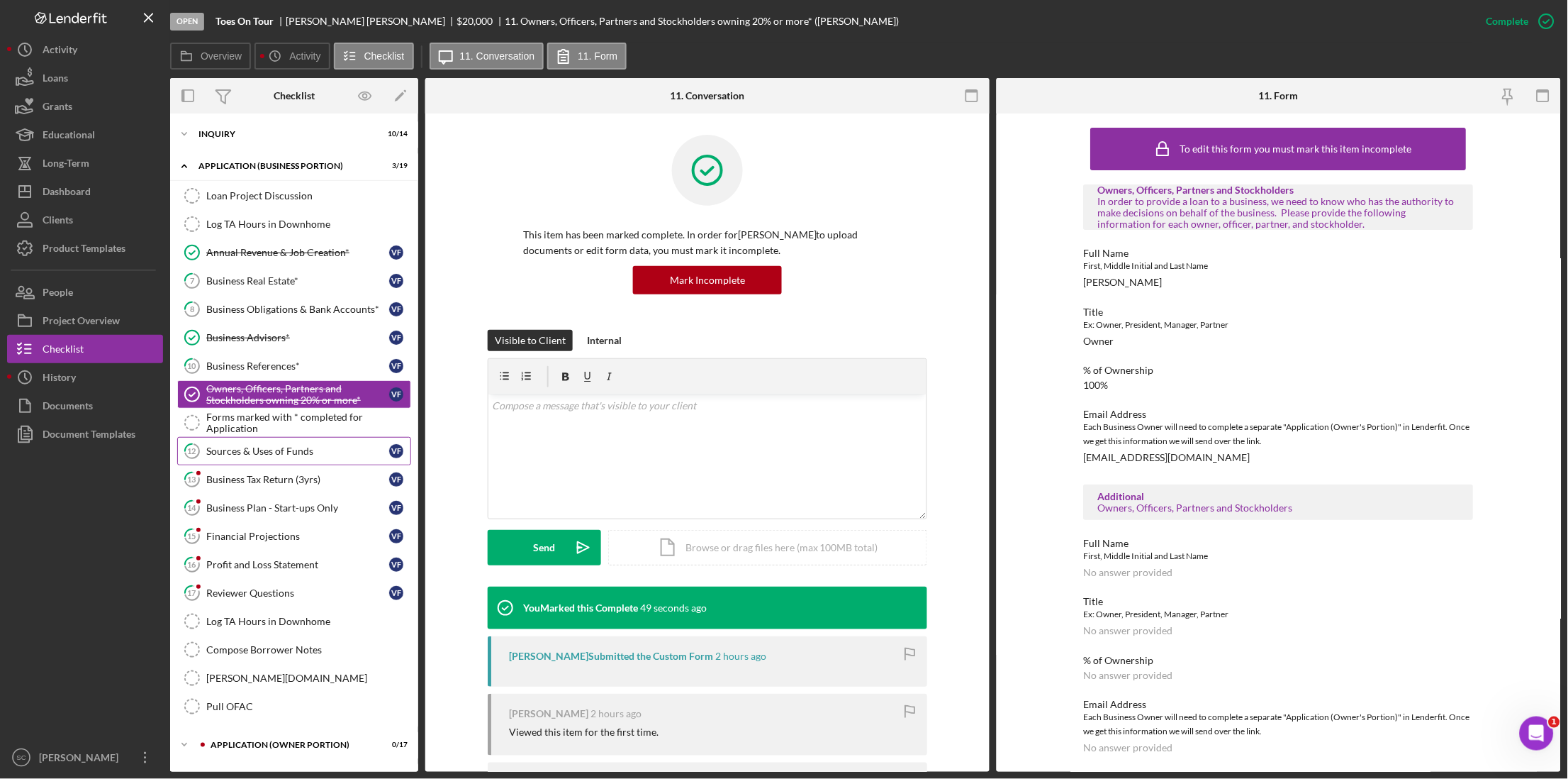
click at [258, 455] on div "Sources & Uses of Funds" at bounding box center [298, 451] width 183 height 12
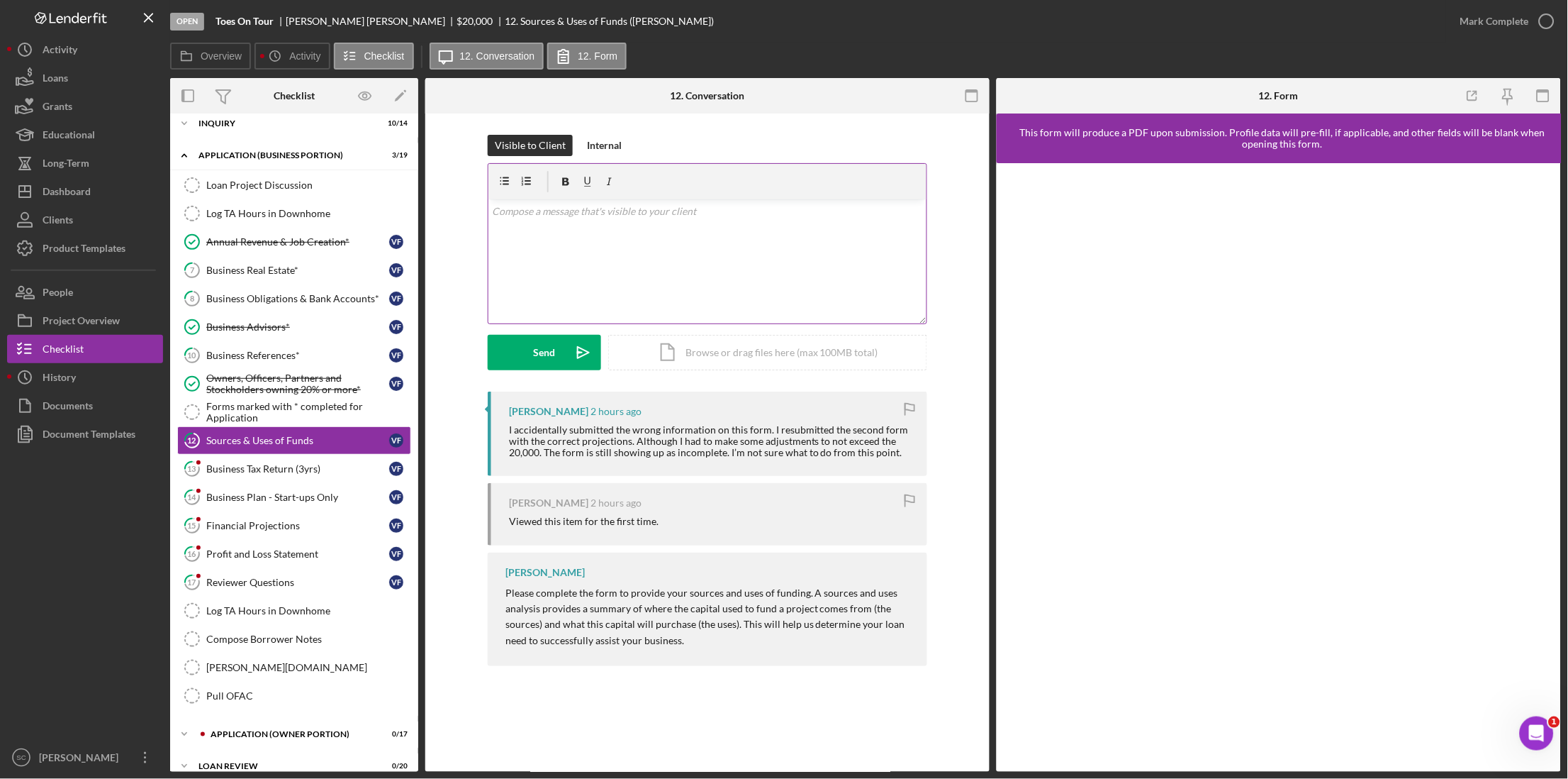
click at [574, 221] on div "v Color teal Color pink Remove color Add row above Add row below Add column bef…" at bounding box center [707, 261] width 438 height 124
click at [758, 253] on p "Once the form is submitted and I've received, i will check off completed on my …" at bounding box center [708, 251] width 430 height 16
click at [618, 230] on p "To enrich screen reader interactions, please activate Accessibility in Grammarl…" at bounding box center [708, 231] width 430 height 16
click at [640, 210] on p "I don't see a submitted form." at bounding box center [708, 212] width 430 height 16
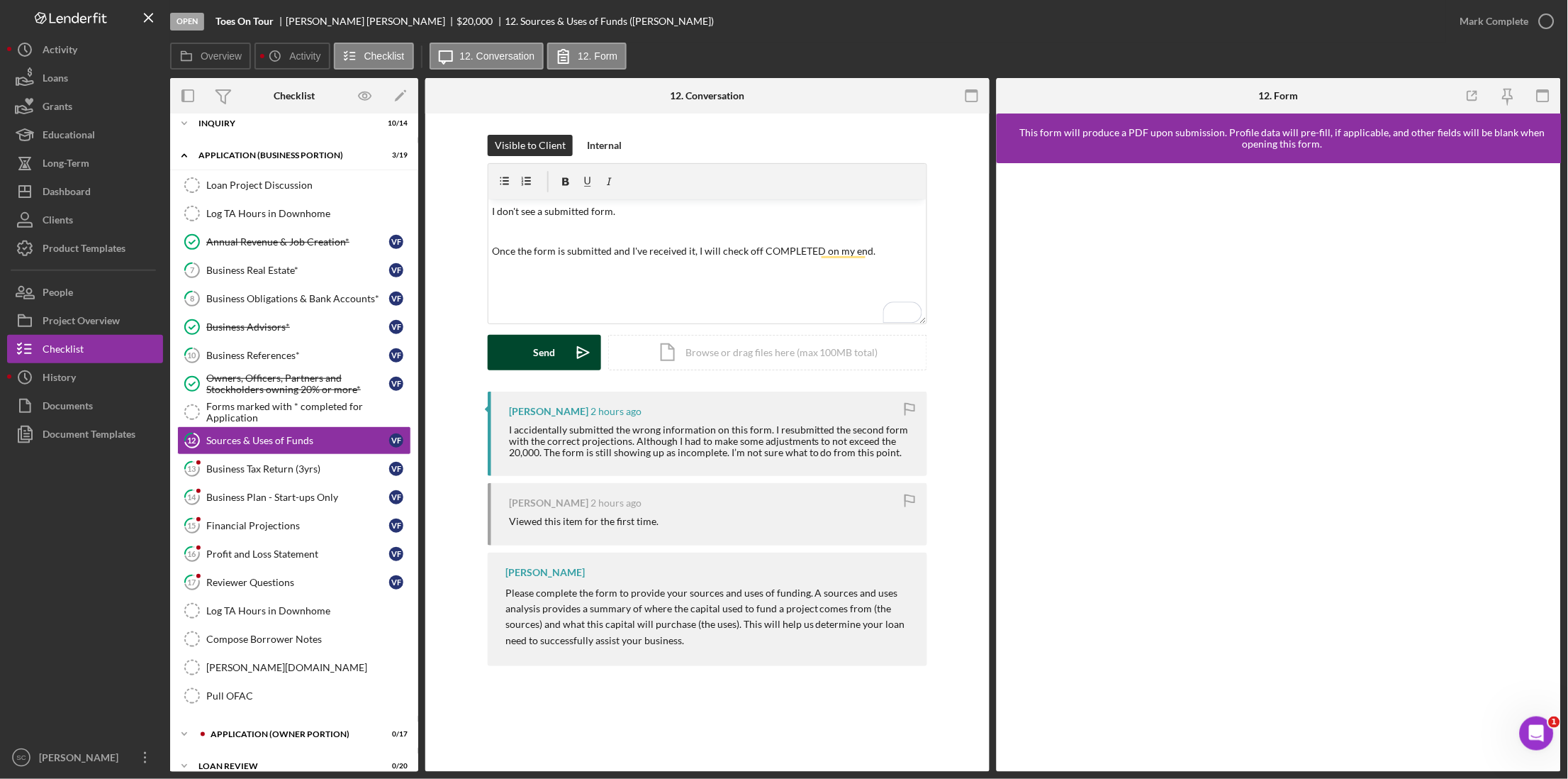
click at [548, 355] on div "Send" at bounding box center [545, 352] width 22 height 35
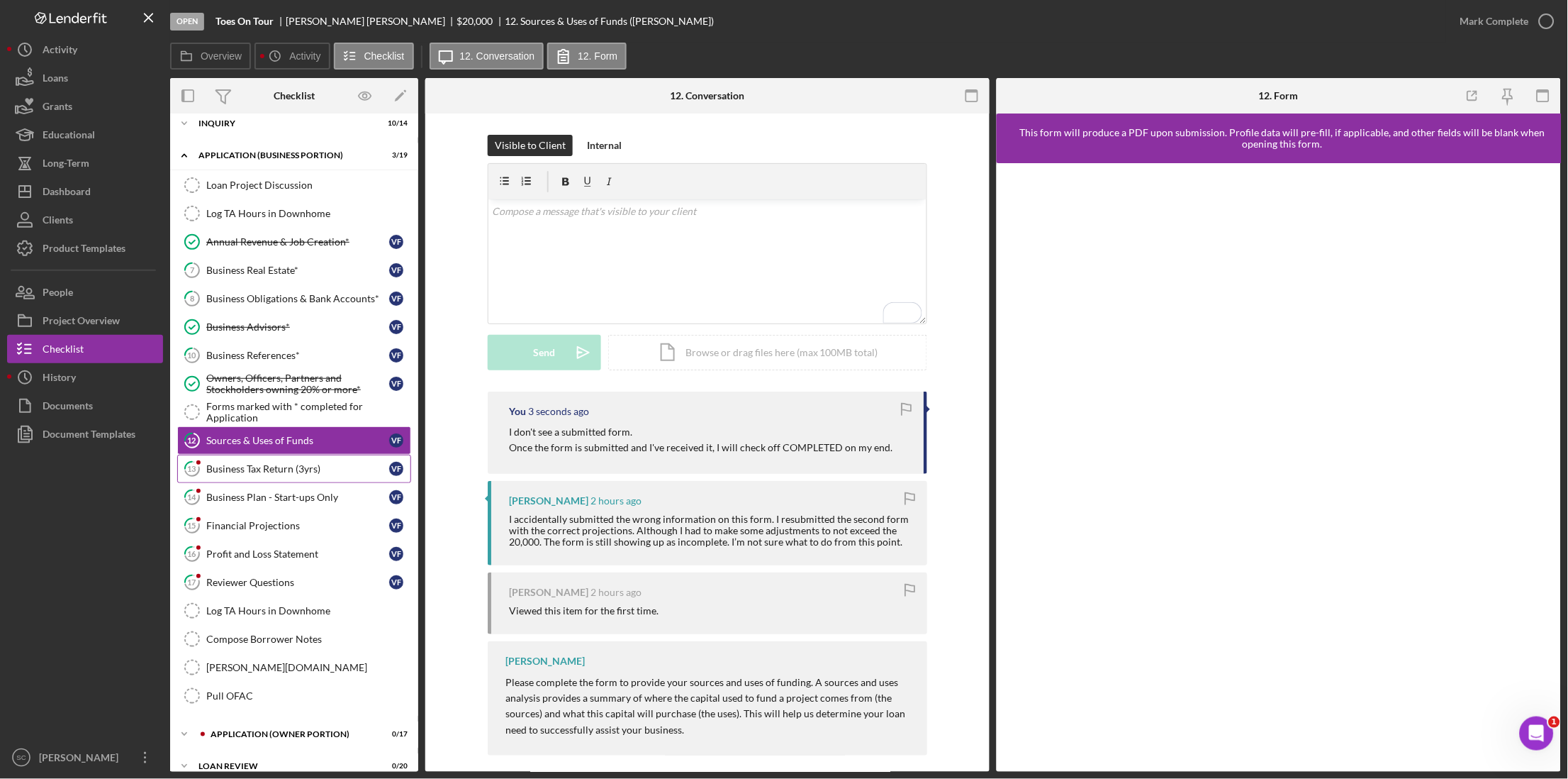
click at [300, 471] on div "Business Tax Return (3yrs)" at bounding box center [298, 469] width 183 height 12
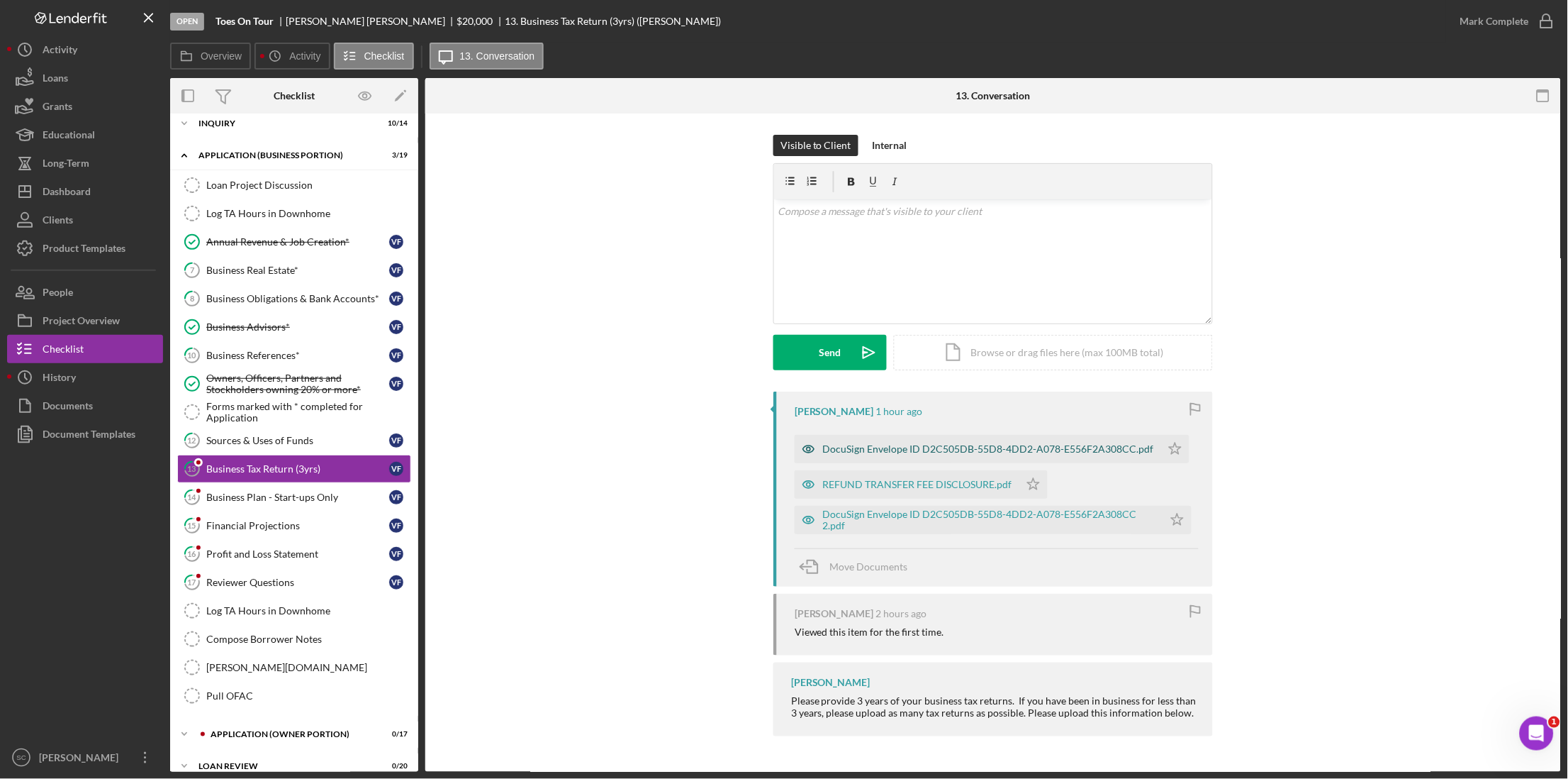
click at [860, 452] on div "DocuSign Envelope ID D2C505DB-55D8-4DD2-A078-E556F2A308CC.pdf" at bounding box center [989, 449] width 331 height 12
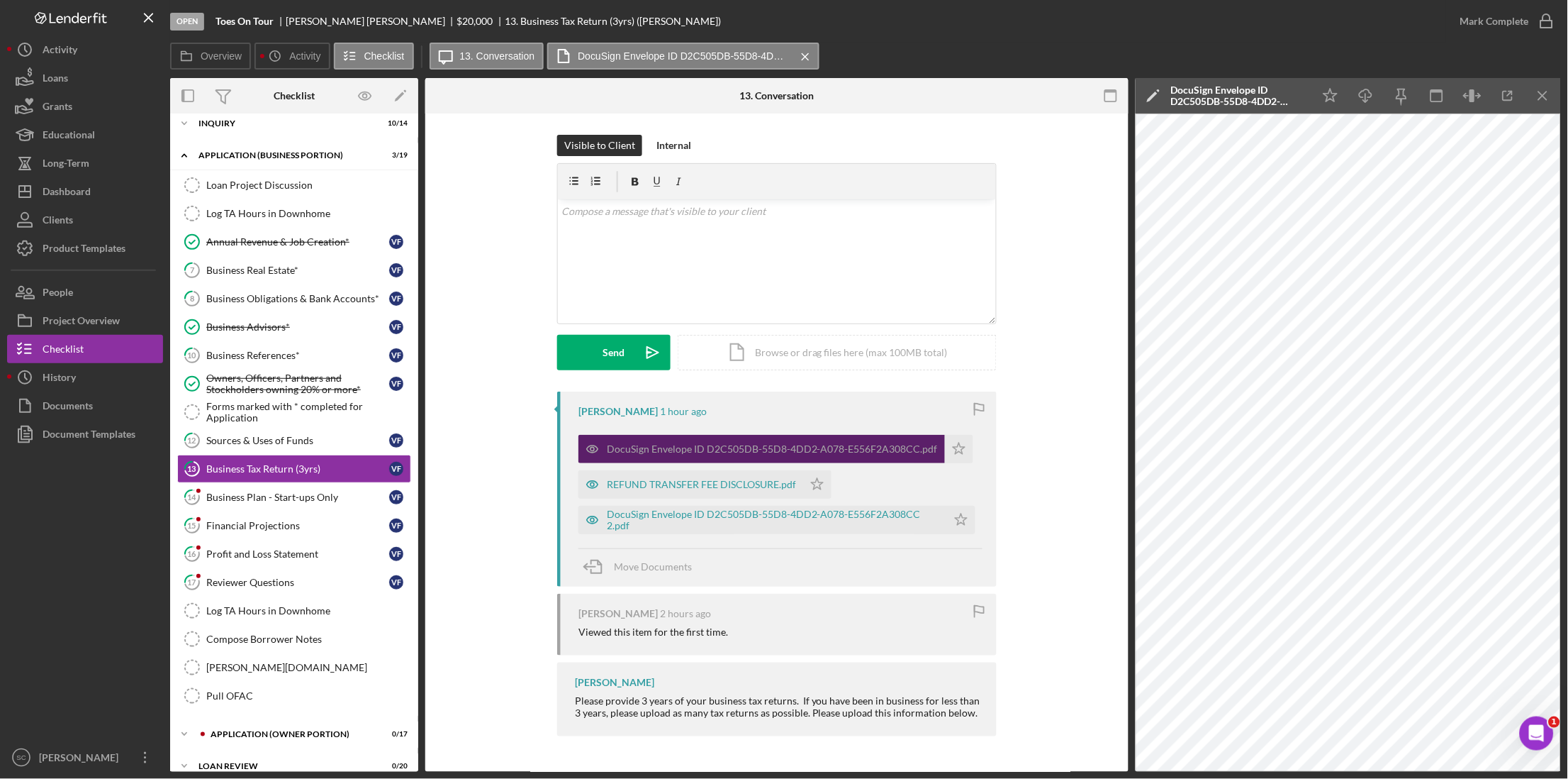
click at [776, 455] on div "DocuSign Envelope ID D2C505DB-55D8-4DD2-A078-E556F2A308CC.pdf" at bounding box center [772, 449] width 331 height 12
click at [785, 455] on div "DocuSign Envelope ID D2C505DB-55D8-4DD2-A078-E556F2A308CC.pdf" at bounding box center [772, 449] width 331 height 12
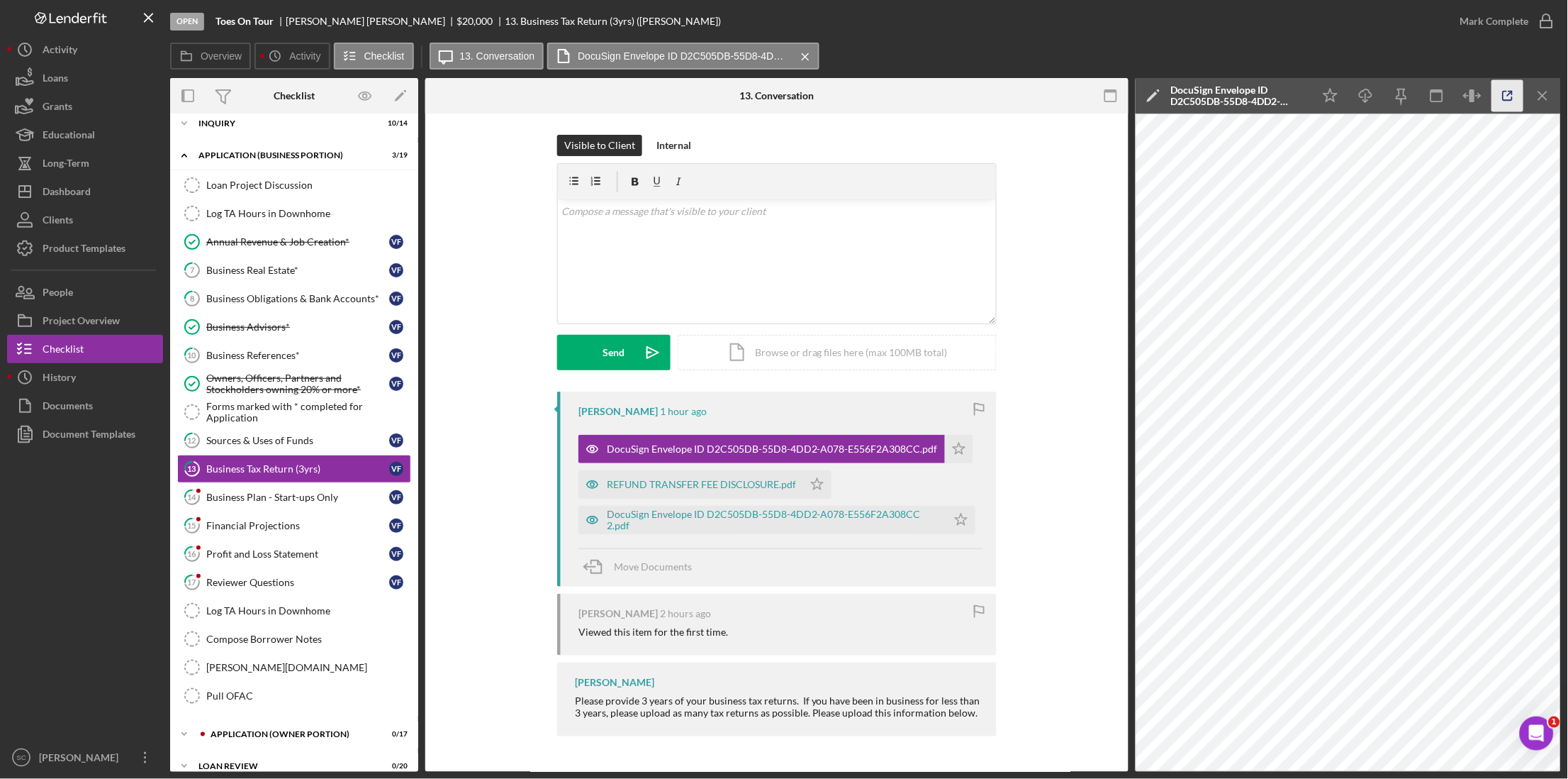
click at [1497, 97] on icon "button" at bounding box center [1508, 96] width 32 height 32
click at [706, 211] on p at bounding box center [777, 212] width 430 height 16
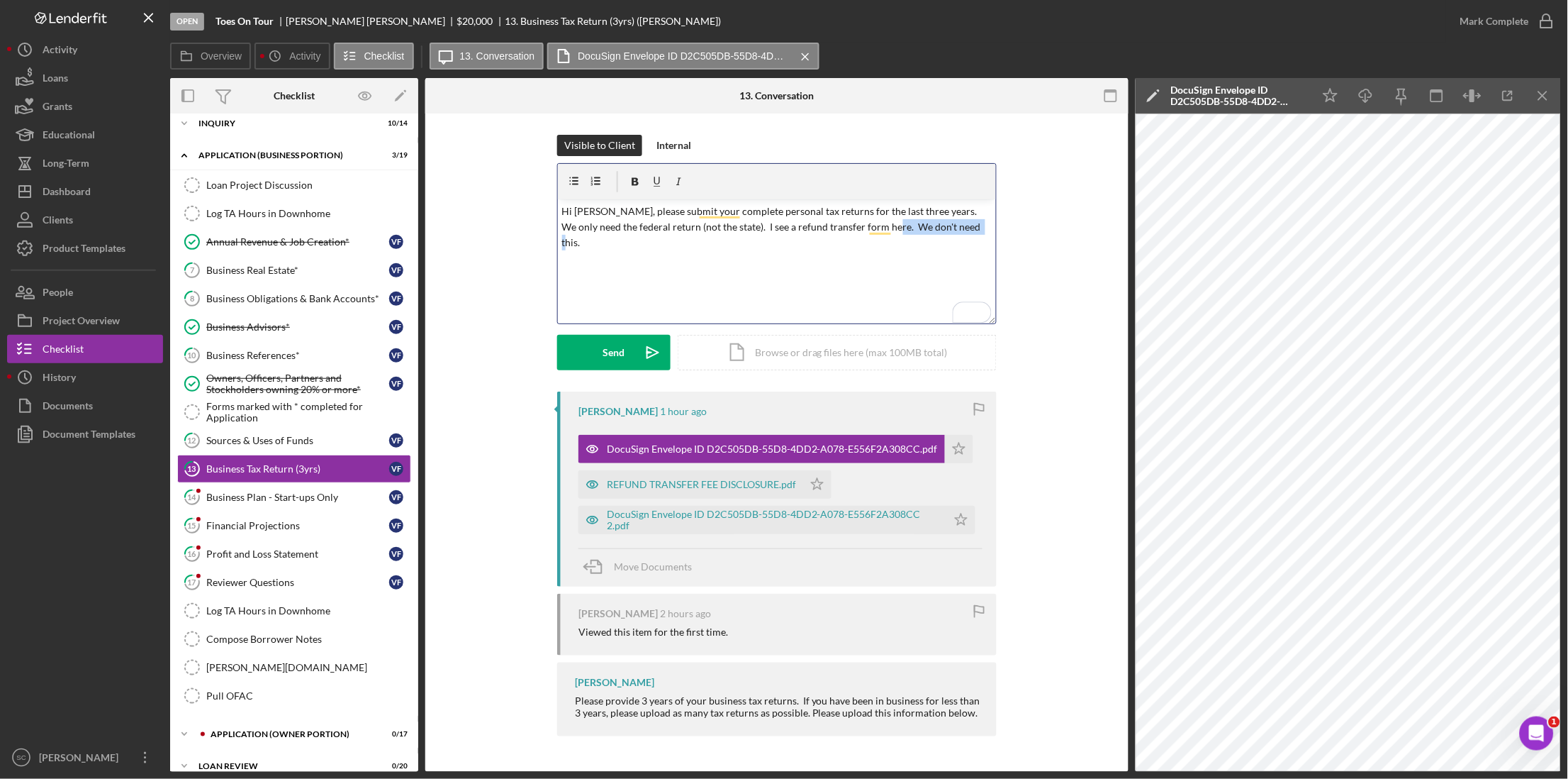
drag, startPoint x: 964, startPoint y: 230, endPoint x: 880, endPoint y: 219, distance: 84.7
click at [880, 219] on p "Hi [PERSON_NAME], please submit your complete personal tax returns for the last…" at bounding box center [777, 228] width 430 height 48
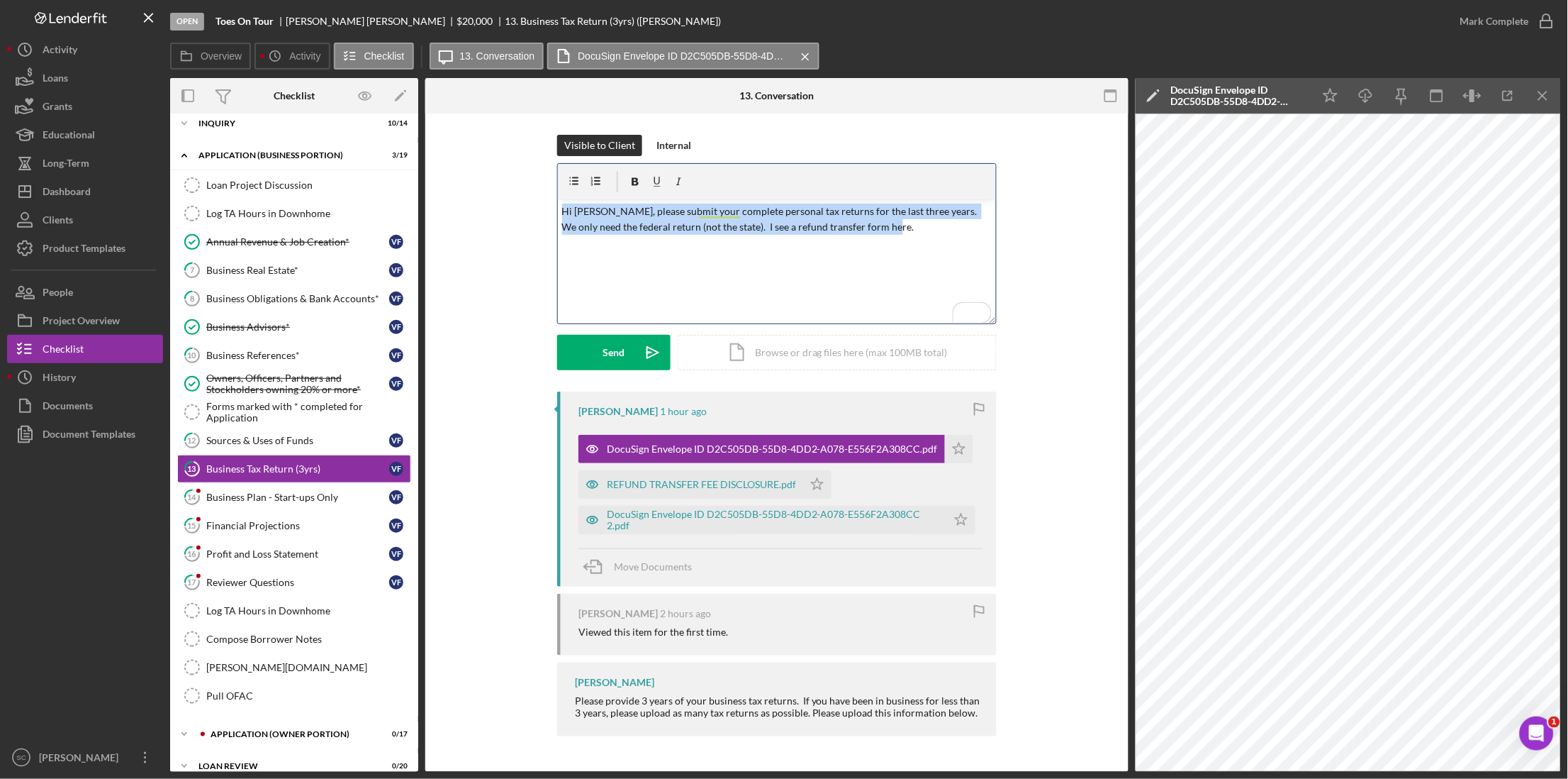
drag, startPoint x: 897, startPoint y: 233, endPoint x: 515, endPoint y: 194, distance: 384.0
click at [515, 194] on div "Visible to Client Internal v Color teal Color pink Remove color Add row above A…" at bounding box center [777, 263] width 661 height 257
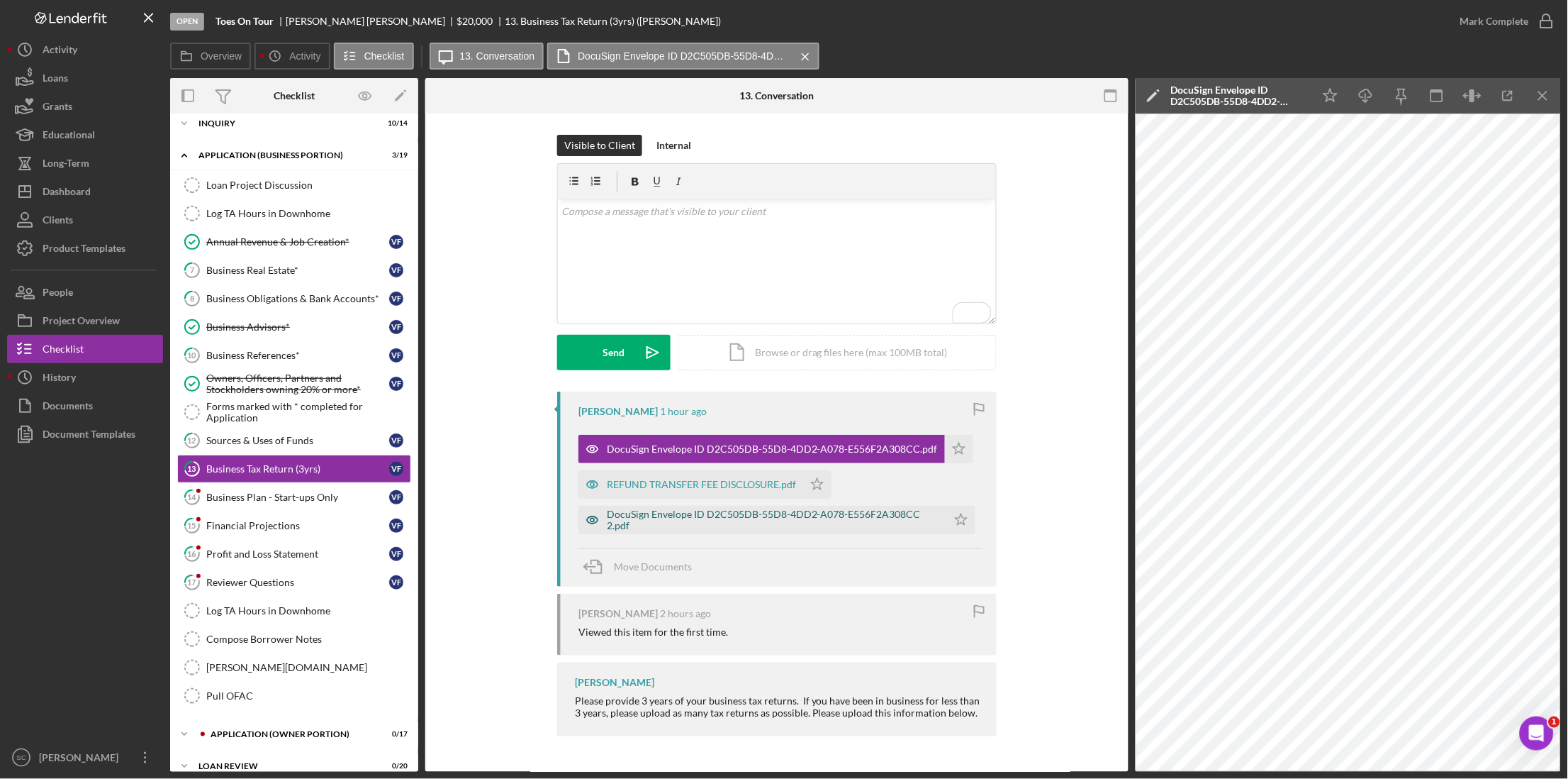
click at [663, 514] on div "DocuSign Envelope ID D2C505DB-55D8-4DD2-A078-E556F2A308CC 2.pdf" at bounding box center [773, 520] width 333 height 23
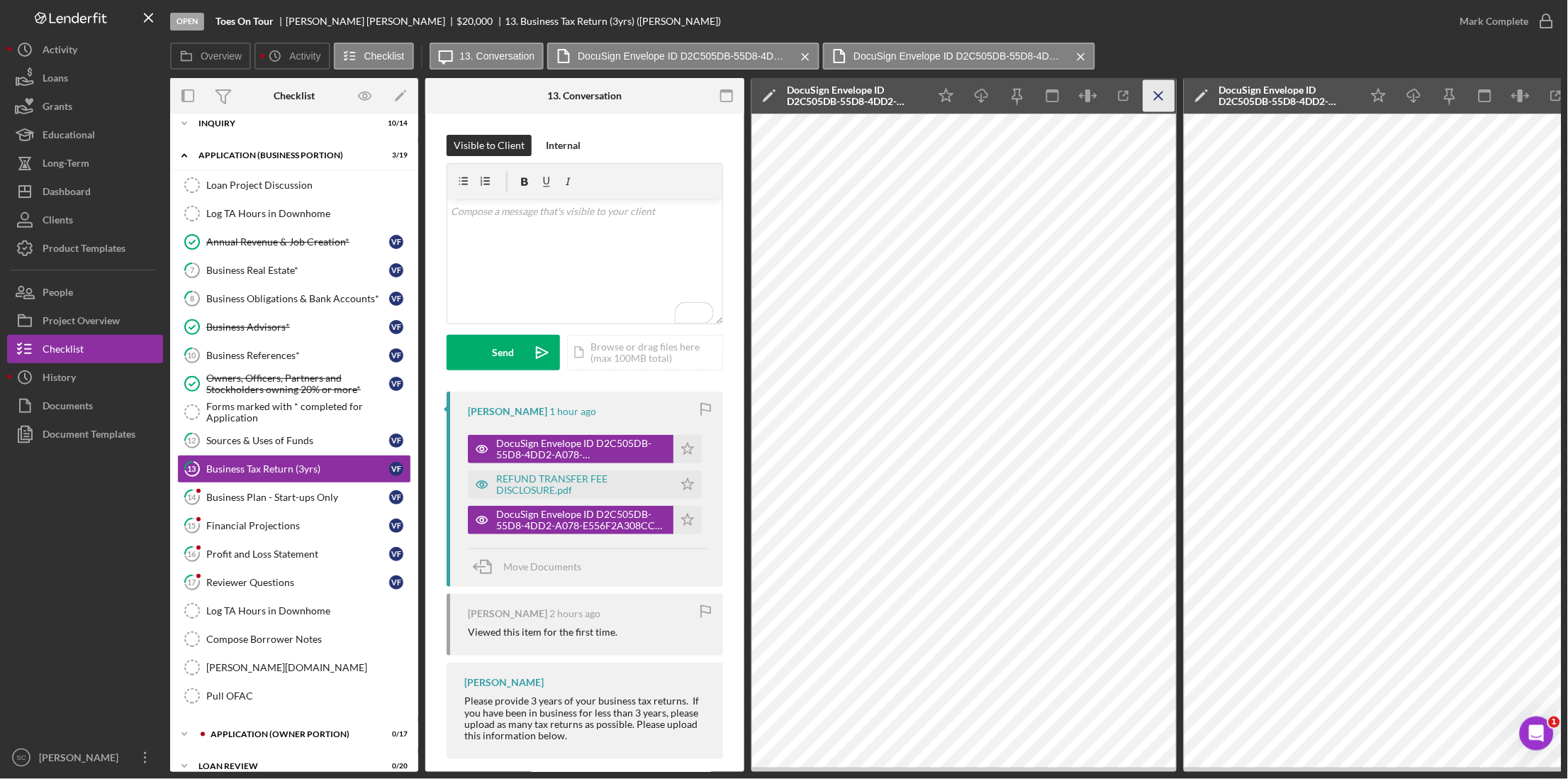
drag, startPoint x: 1165, startPoint y: 96, endPoint x: 1221, endPoint y: 100, distance: 56.1
click at [1166, 96] on icon "Icon/Menu Close" at bounding box center [1159, 96] width 32 height 32
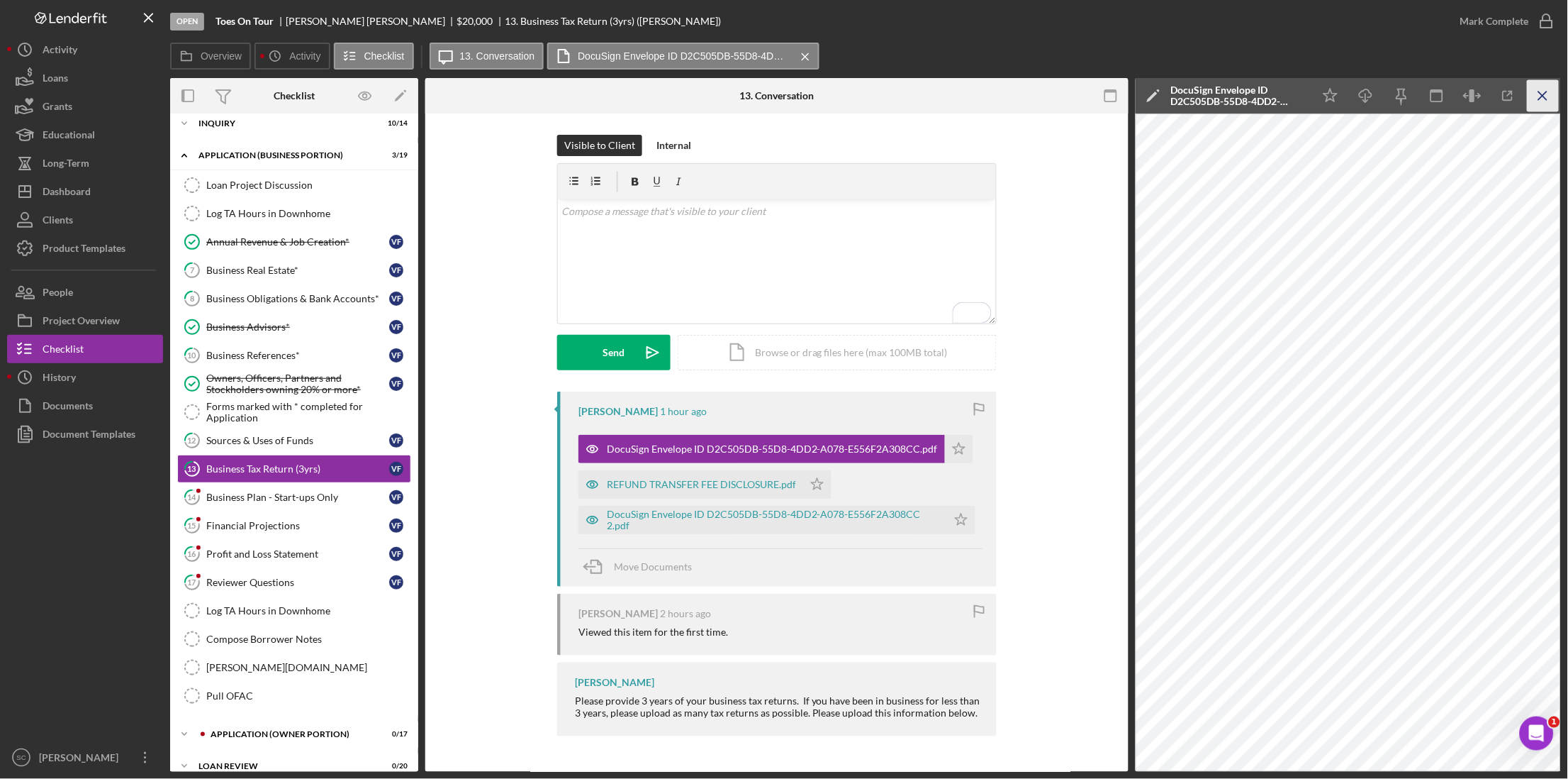
click at [1547, 101] on icon "Icon/Menu Close" at bounding box center [1544, 96] width 32 height 32
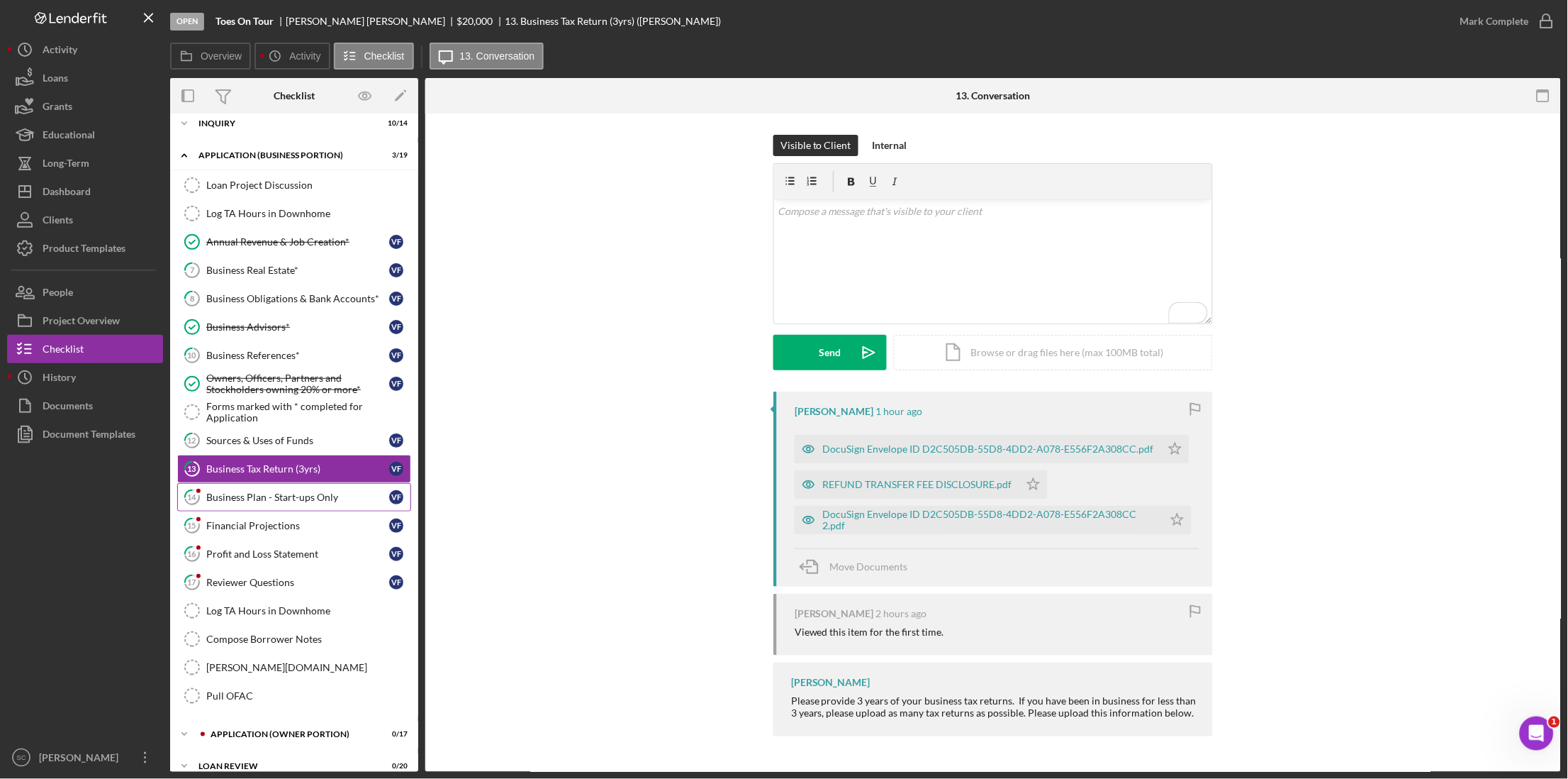
click at [222, 503] on div "Business Plan - Start-ups Only" at bounding box center [298, 497] width 183 height 12
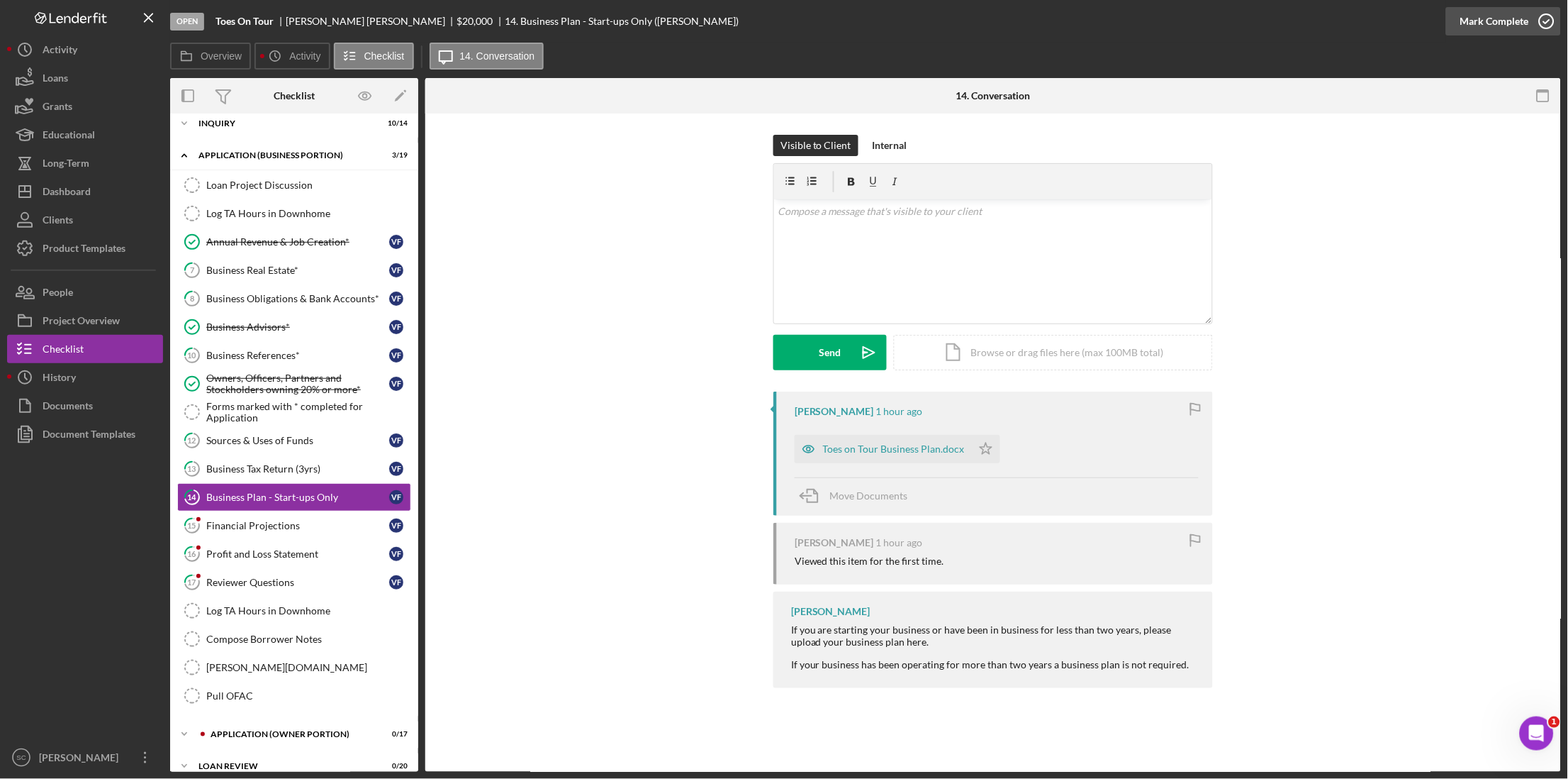
click at [1514, 17] on div "Mark Complete" at bounding box center [1495, 21] width 69 height 28
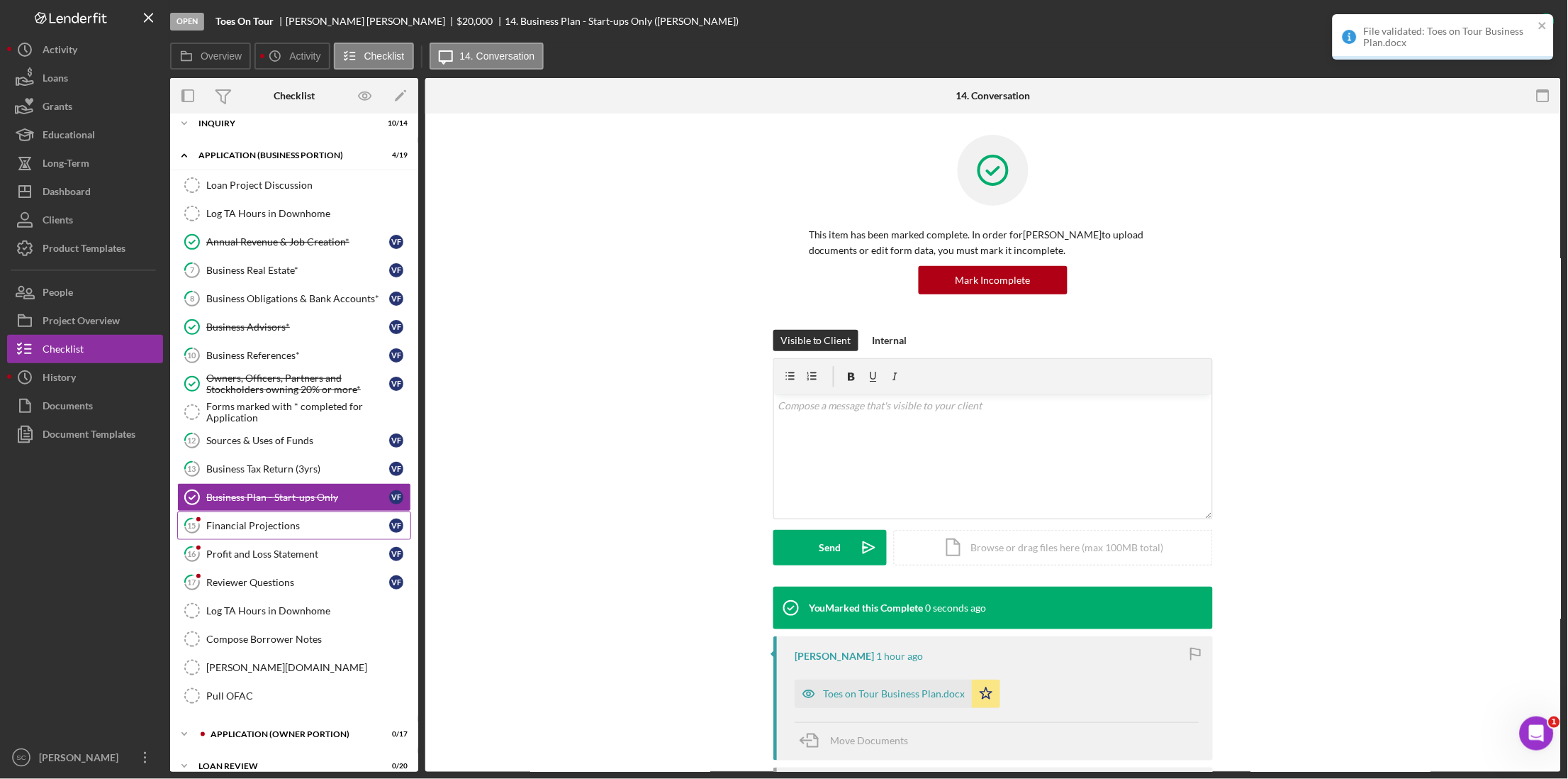
click at [298, 520] on link "15 Financial Projections V F" at bounding box center [294, 525] width 234 height 28
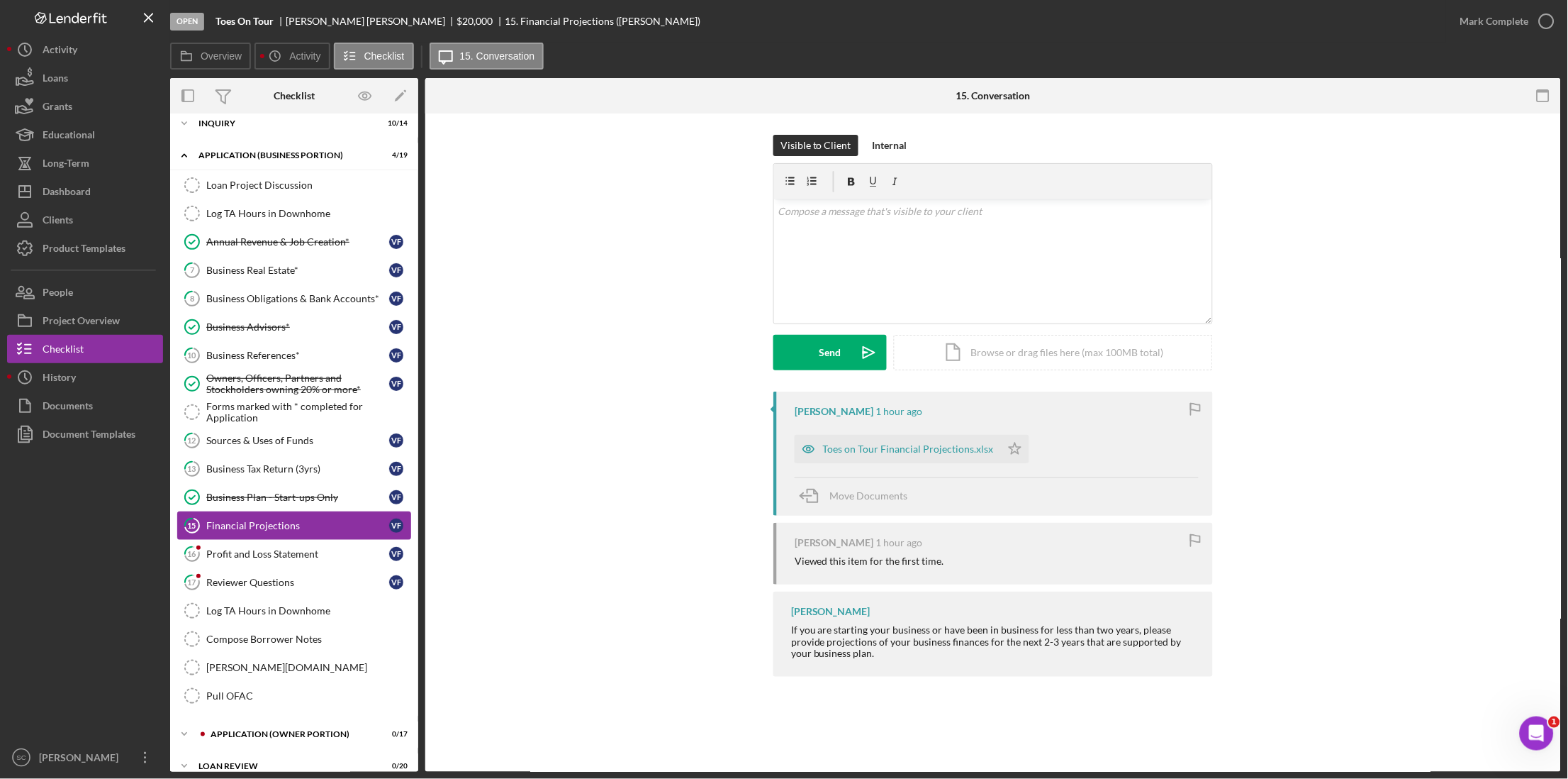
click at [230, 534] on link "15 Financial Projections V F" at bounding box center [294, 525] width 234 height 28
click at [1524, 22] on div "Mark Complete" at bounding box center [1495, 21] width 69 height 28
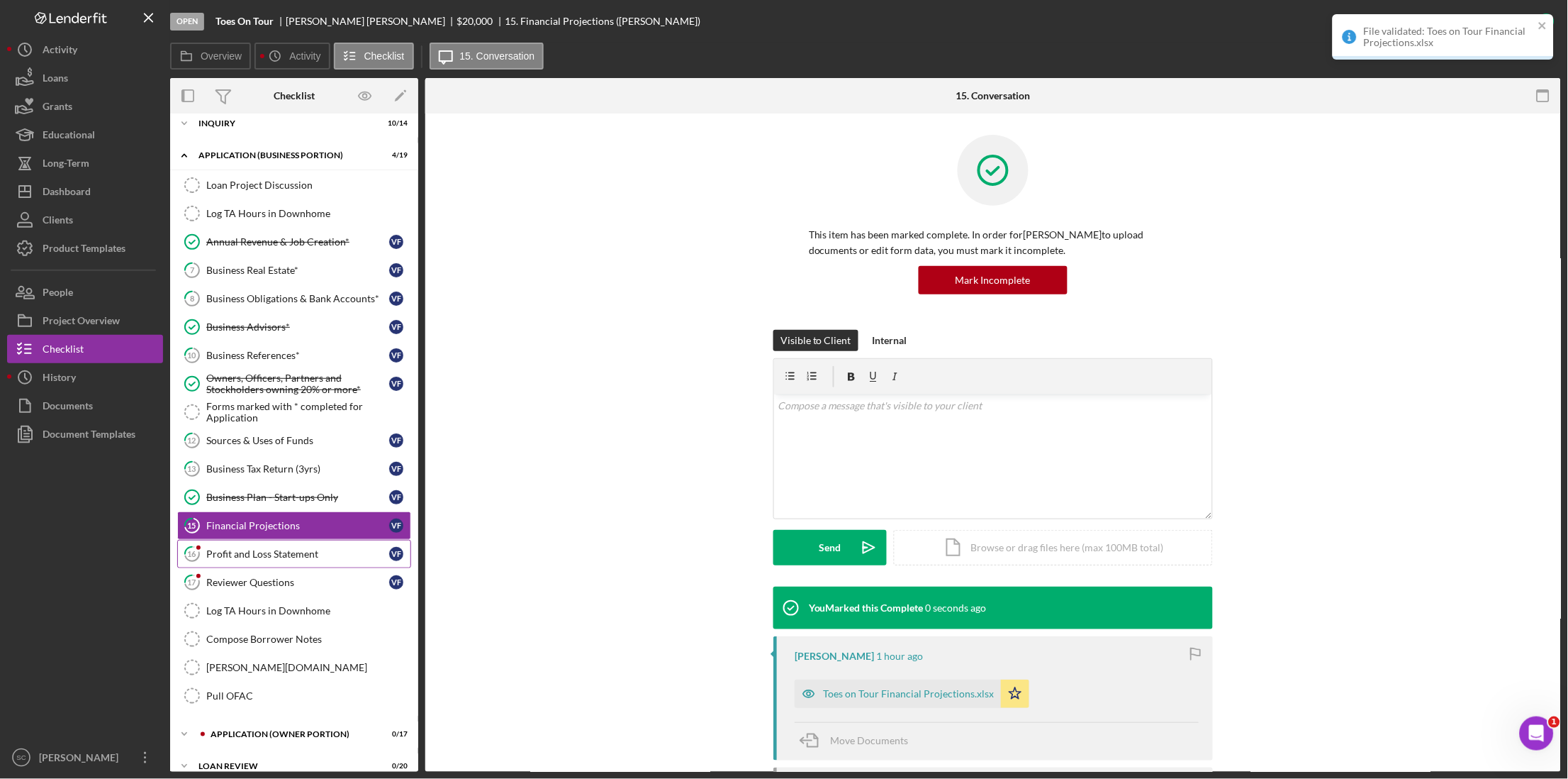
click at [221, 553] on div "Profit and Loss Statement" at bounding box center [298, 554] width 183 height 12
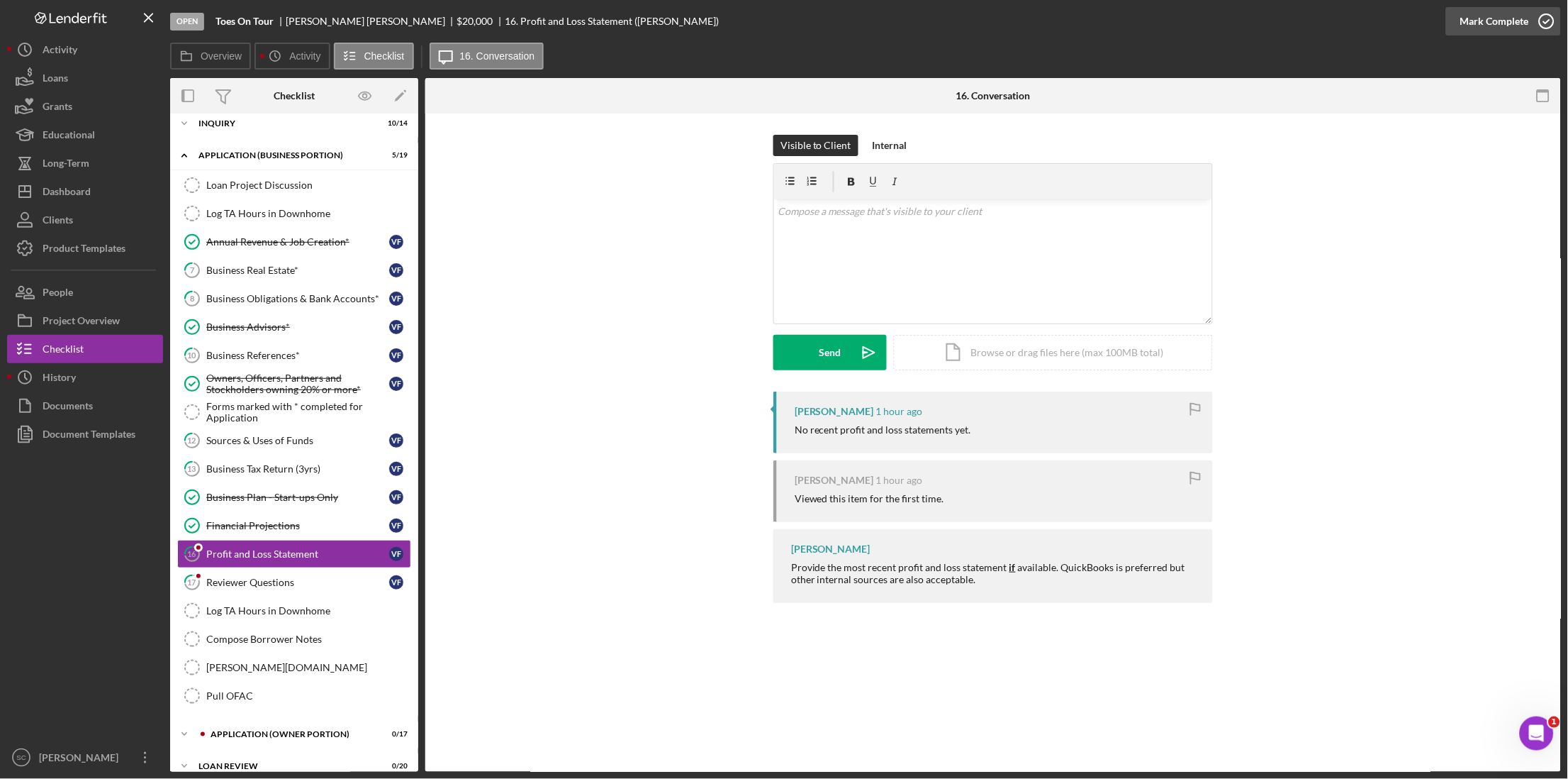
click at [1515, 24] on div "Mark Complete" at bounding box center [1495, 21] width 69 height 28
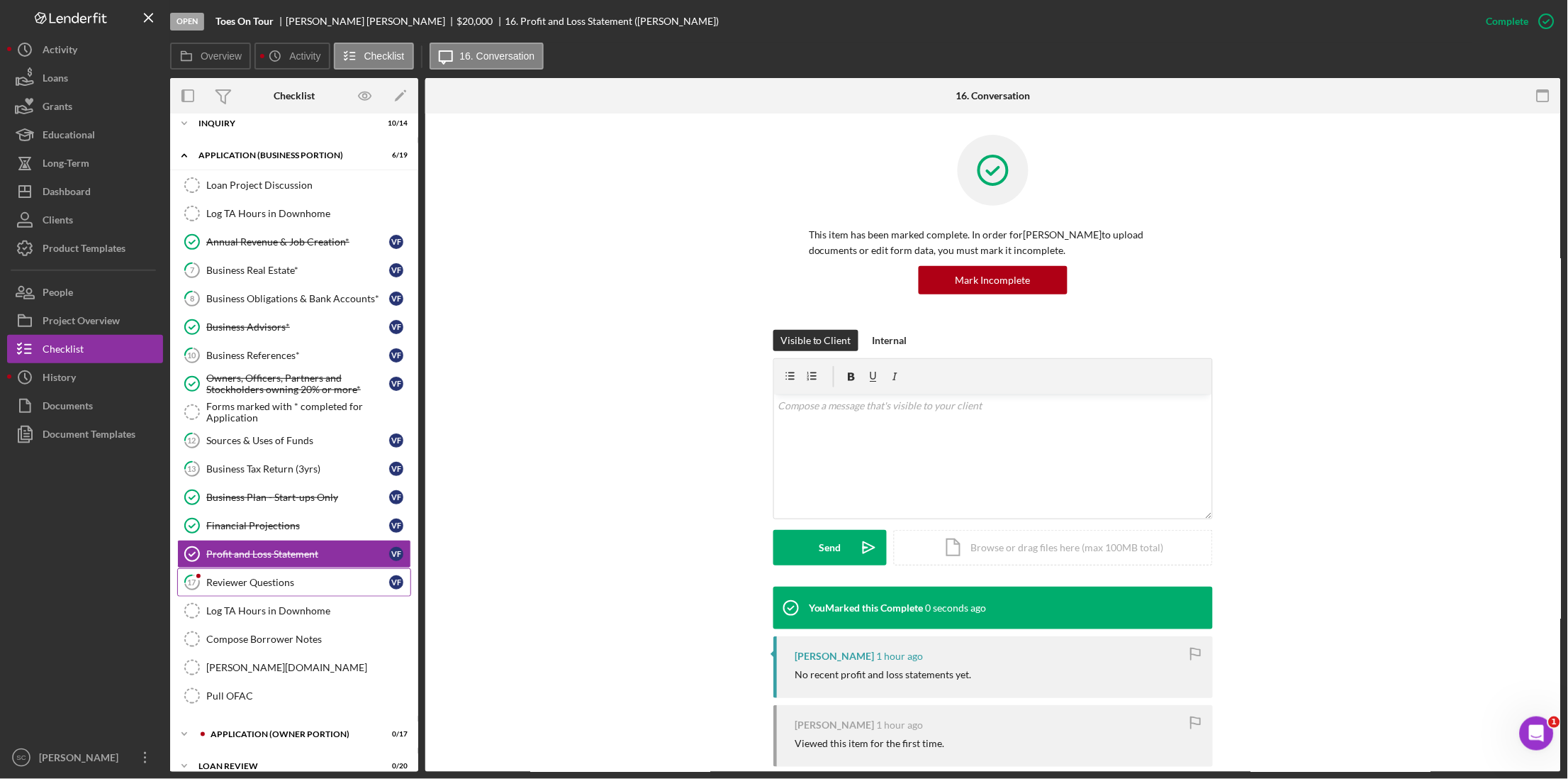
click at [258, 592] on link "17 Reviewer Questions V F" at bounding box center [294, 582] width 234 height 28
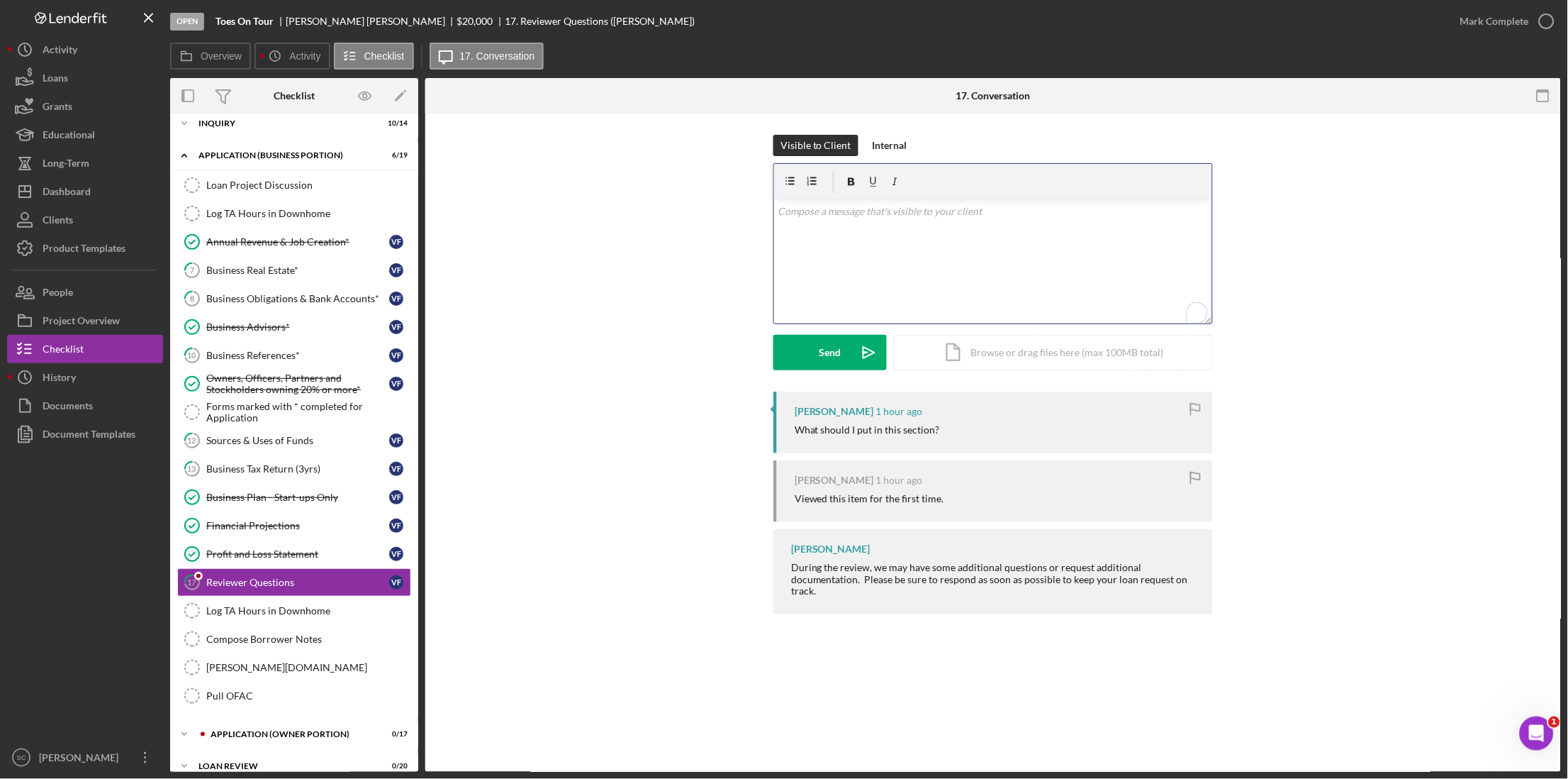
click at [884, 225] on div "v Color teal Color pink Remove color Add row above Add row below Add column bef…" at bounding box center [993, 261] width 438 height 124
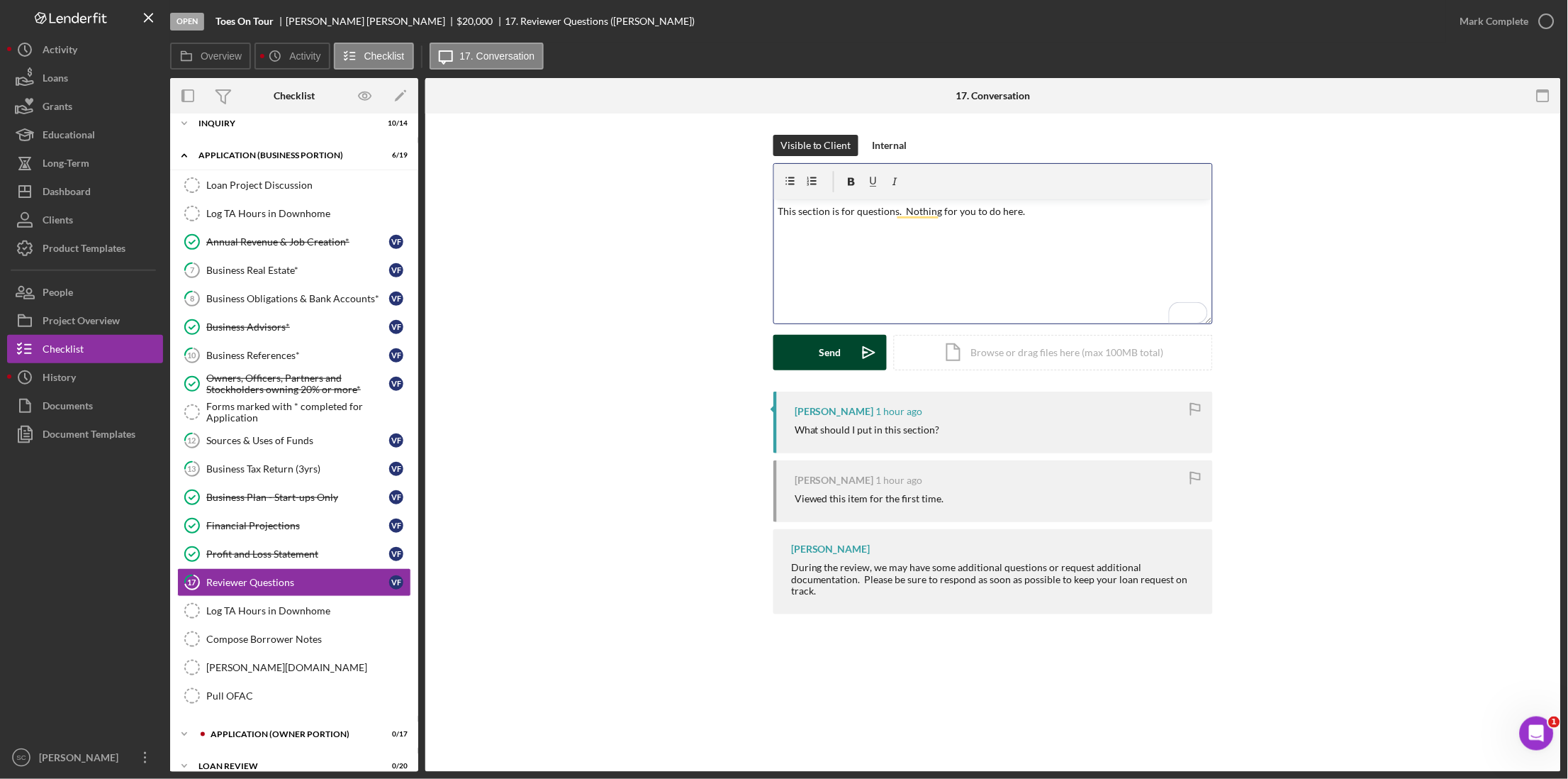
click at [814, 356] on button "Send Icon/icon-invite-send" at bounding box center [830, 352] width 114 height 35
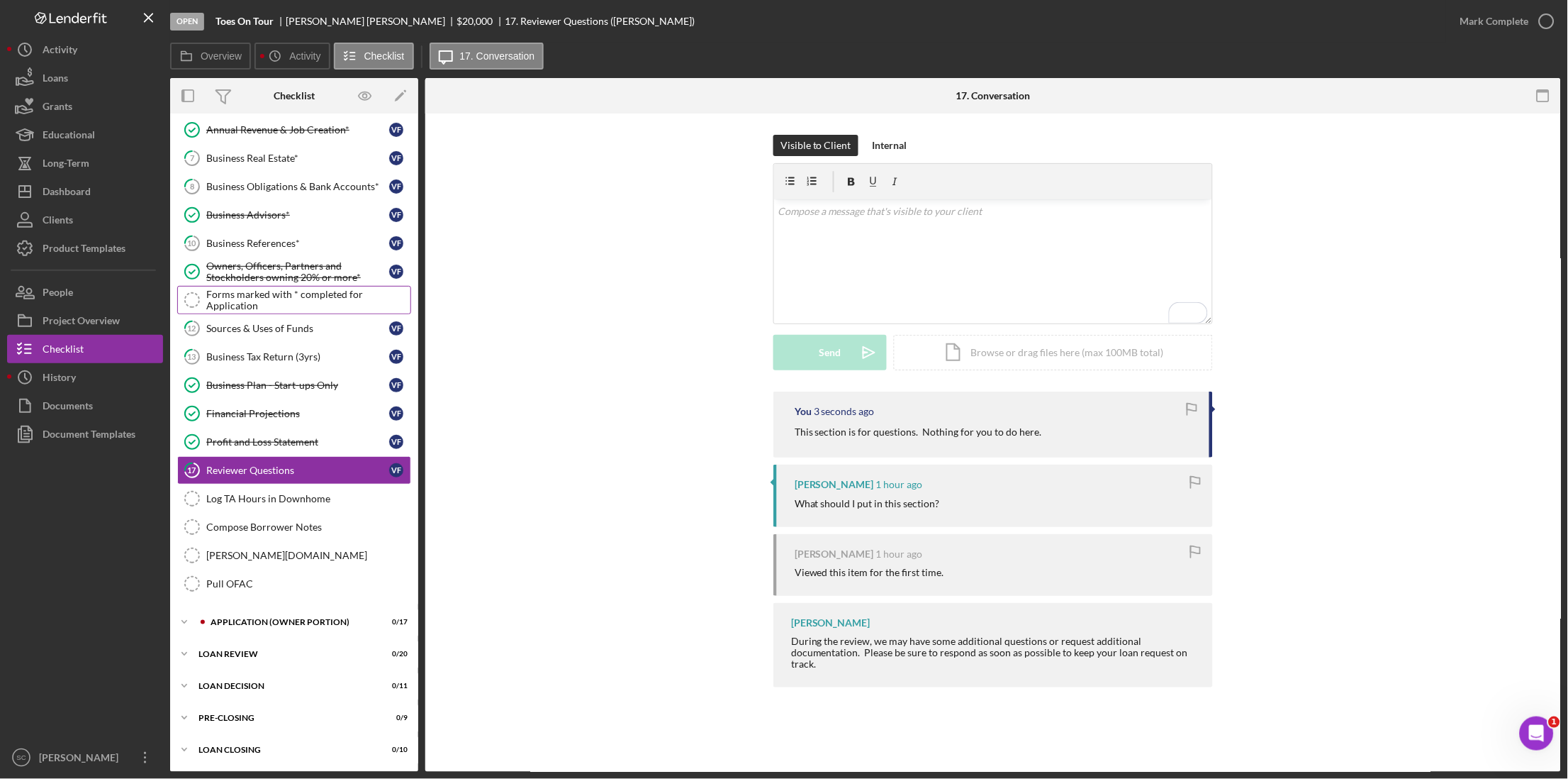
scroll to position [126, 0]
click at [276, 618] on div "APPLICATION (OWNER PORTION)" at bounding box center [306, 622] width 190 height 9
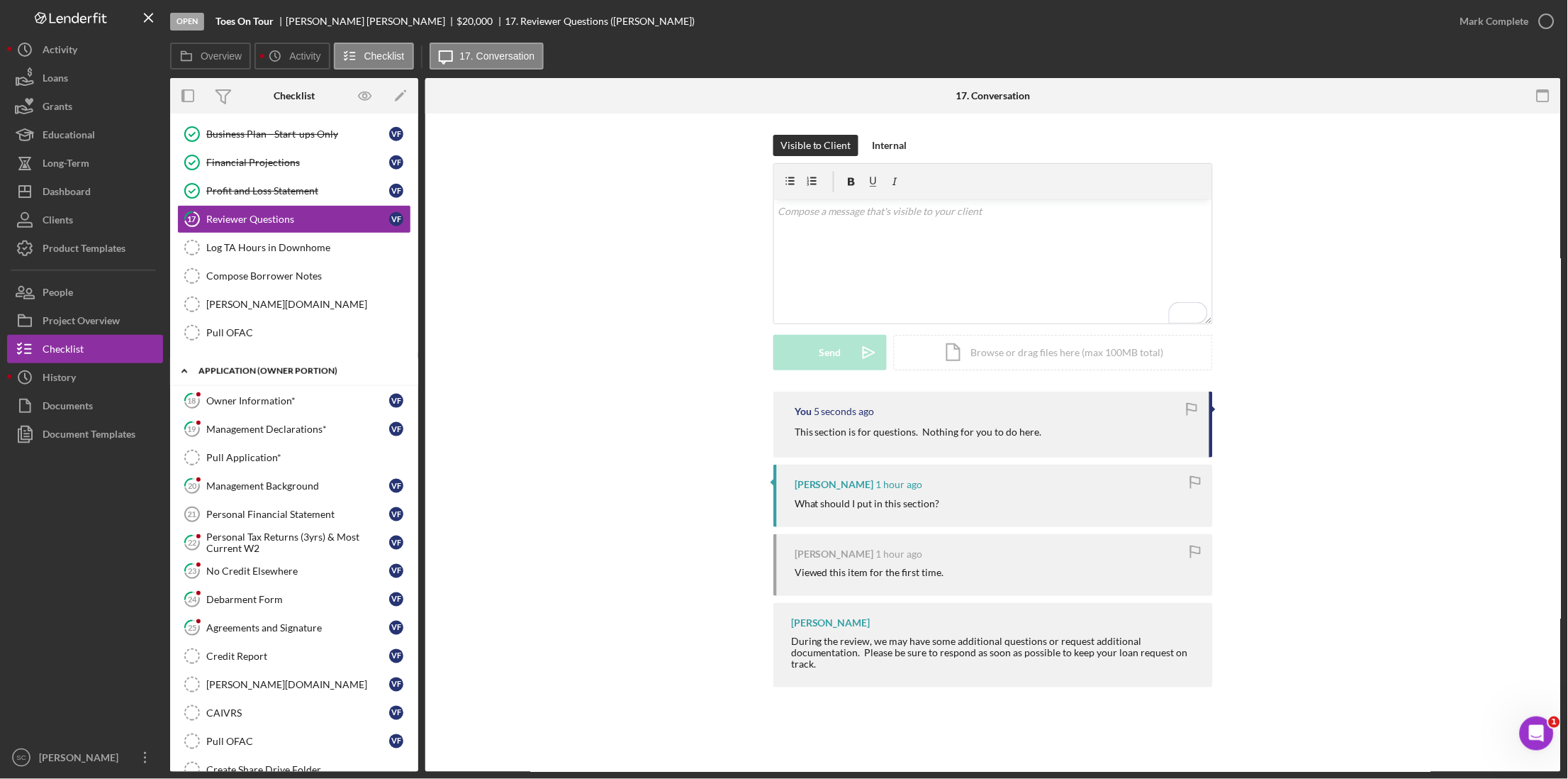
scroll to position [392, 0]
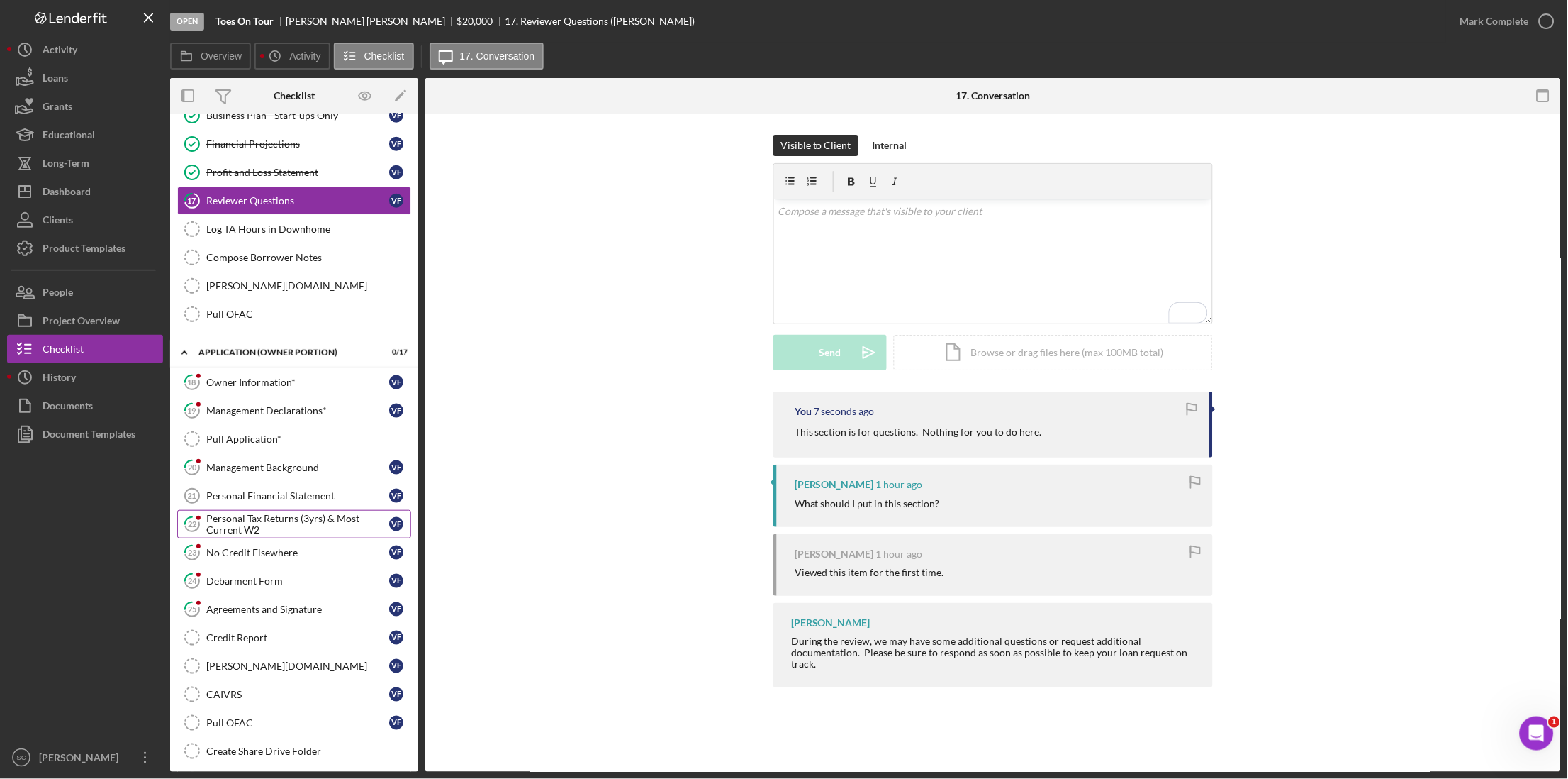
click at [263, 536] on div "Personal Tax Returns (3yrs) & Most Current W2" at bounding box center [298, 524] width 183 height 23
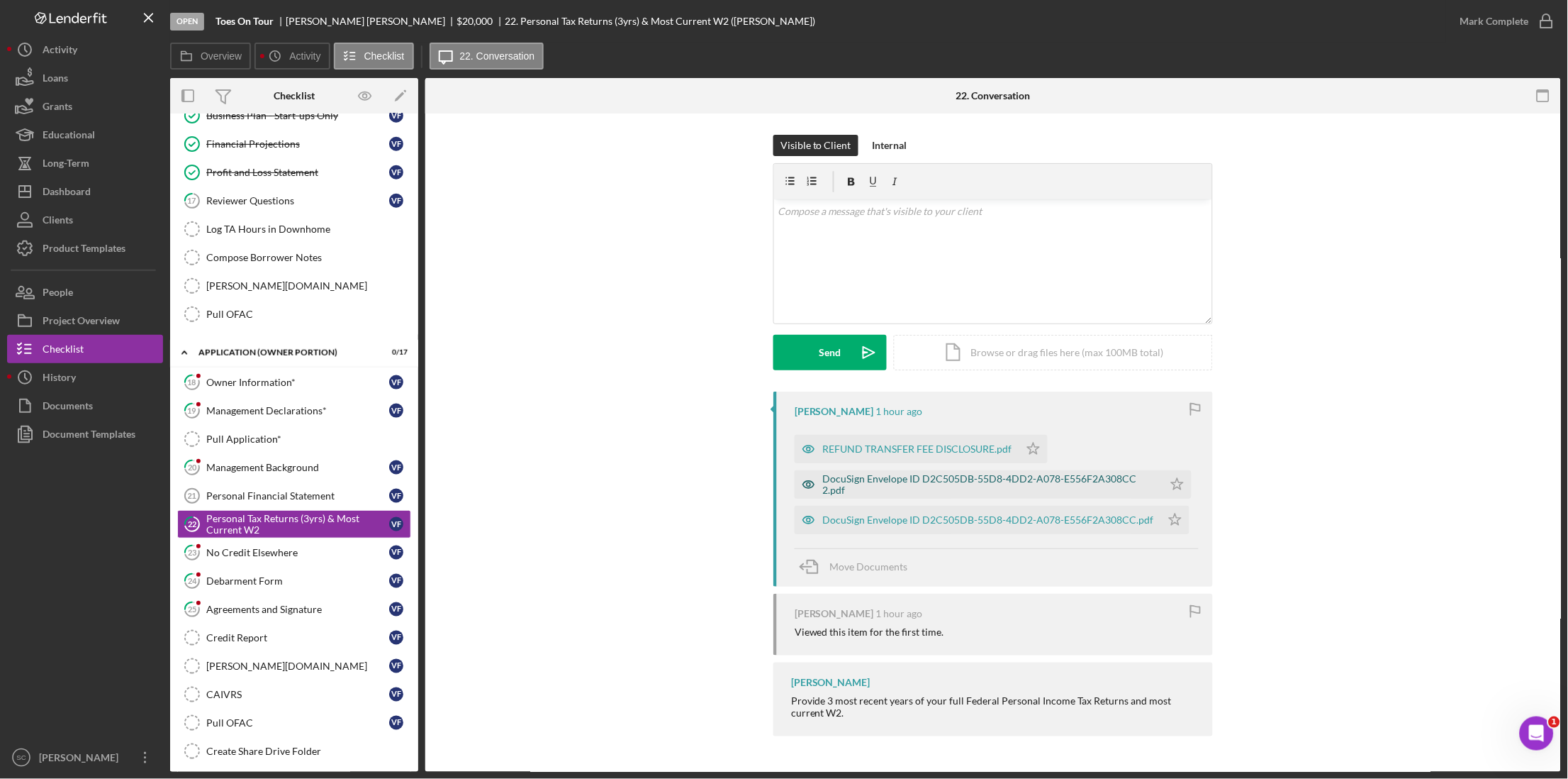
click at [864, 486] on div "DocuSign Envelope ID D2C505DB-55D8-4DD2-A078-E556F2A308CC 2.pdf" at bounding box center [989, 485] width 333 height 23
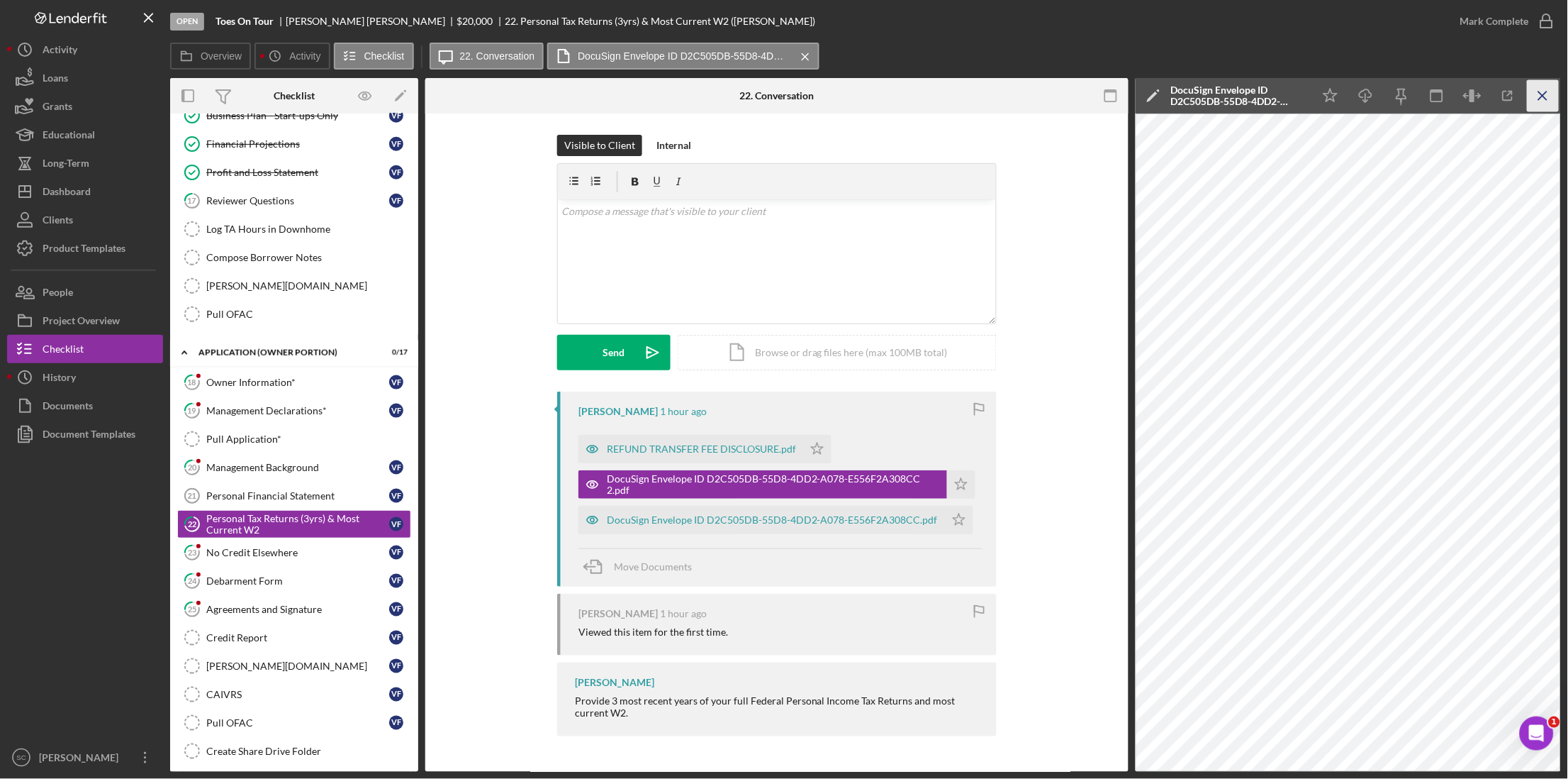
click at [1546, 86] on icon "Icon/Menu Close" at bounding box center [1544, 96] width 32 height 32
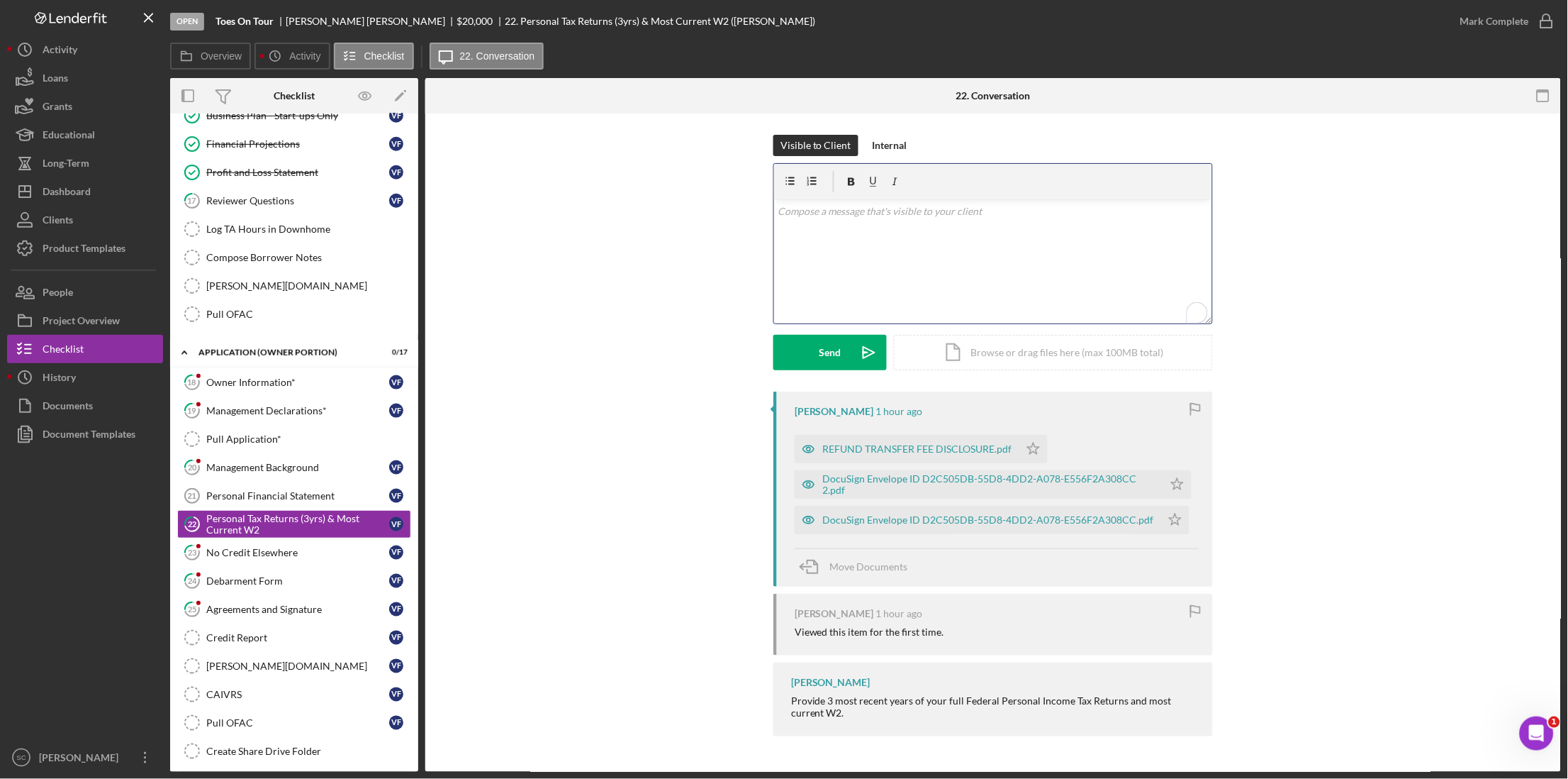
click at [889, 240] on div "v Color teal Color pink Remove color Add row above Add row below Add column bef…" at bounding box center [993, 261] width 438 height 124
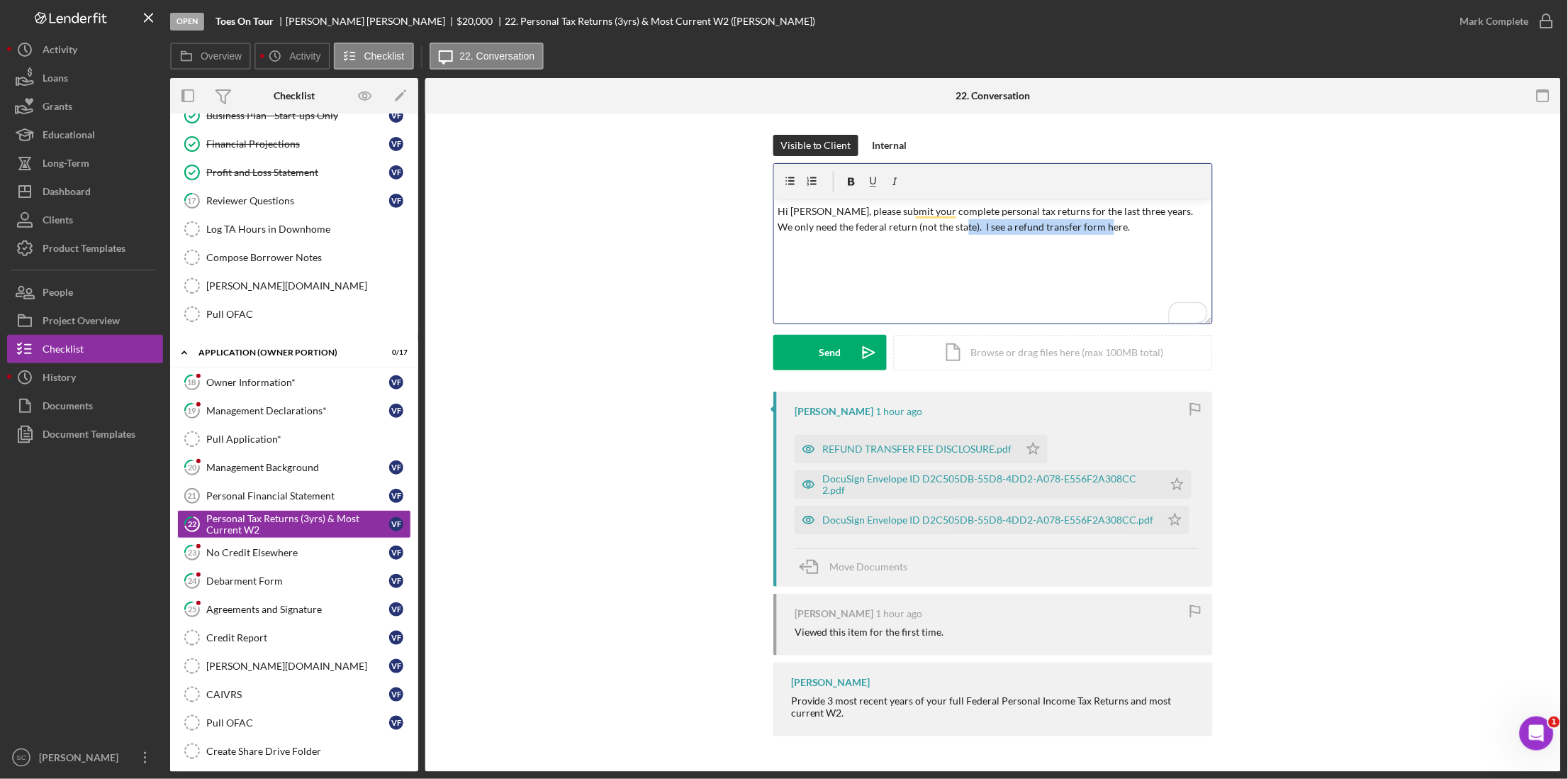
drag, startPoint x: 1089, startPoint y: 225, endPoint x: 946, endPoint y: 229, distance: 143.1
click at [946, 229] on p "Hi [PERSON_NAME], please submit your complete personal tax returns for the last…" at bounding box center [994, 220] width 430 height 32
click at [829, 356] on div "Send" at bounding box center [830, 352] width 22 height 35
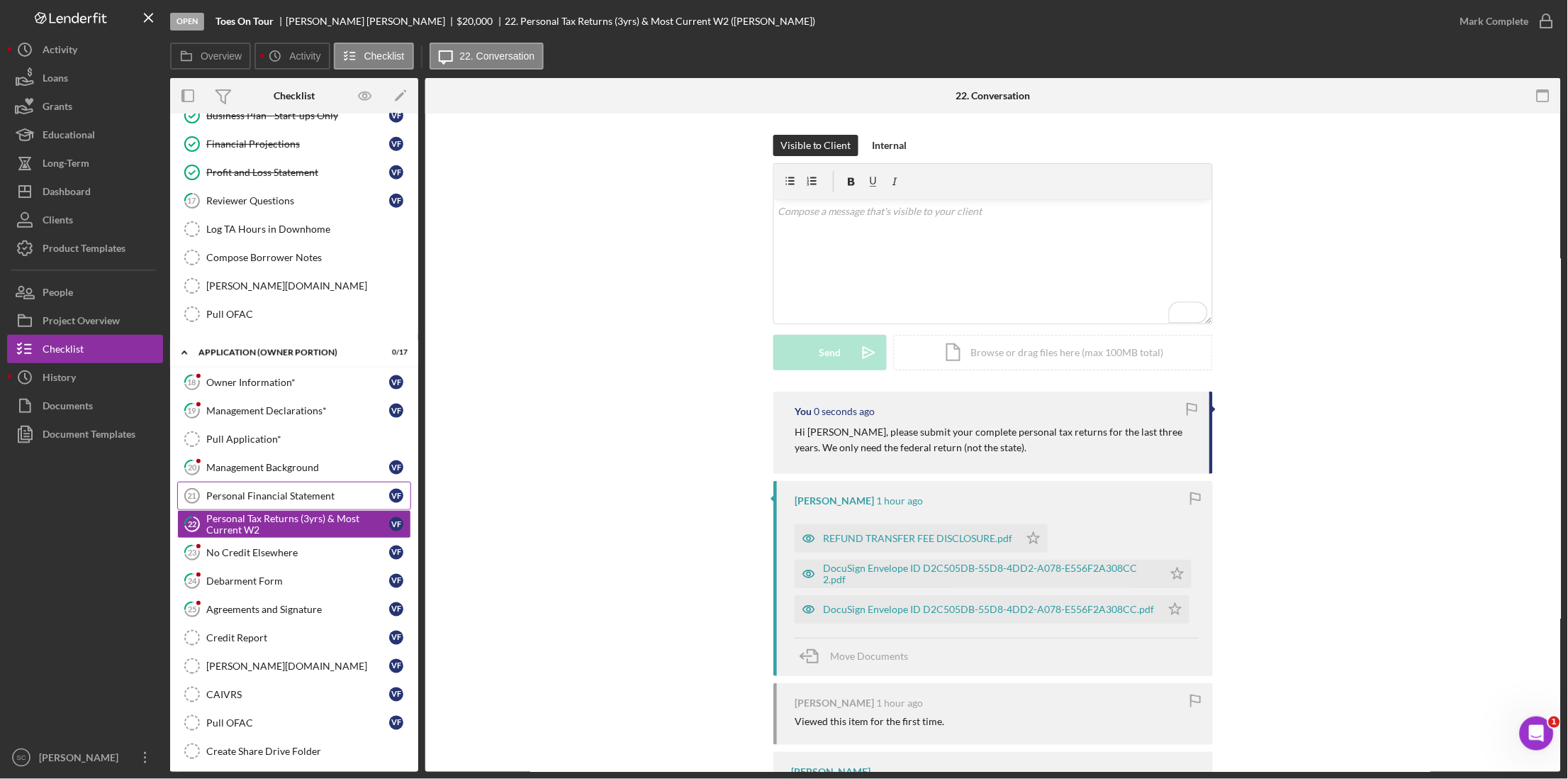
click at [282, 502] on div "Personal Financial Statement" at bounding box center [298, 496] width 183 height 12
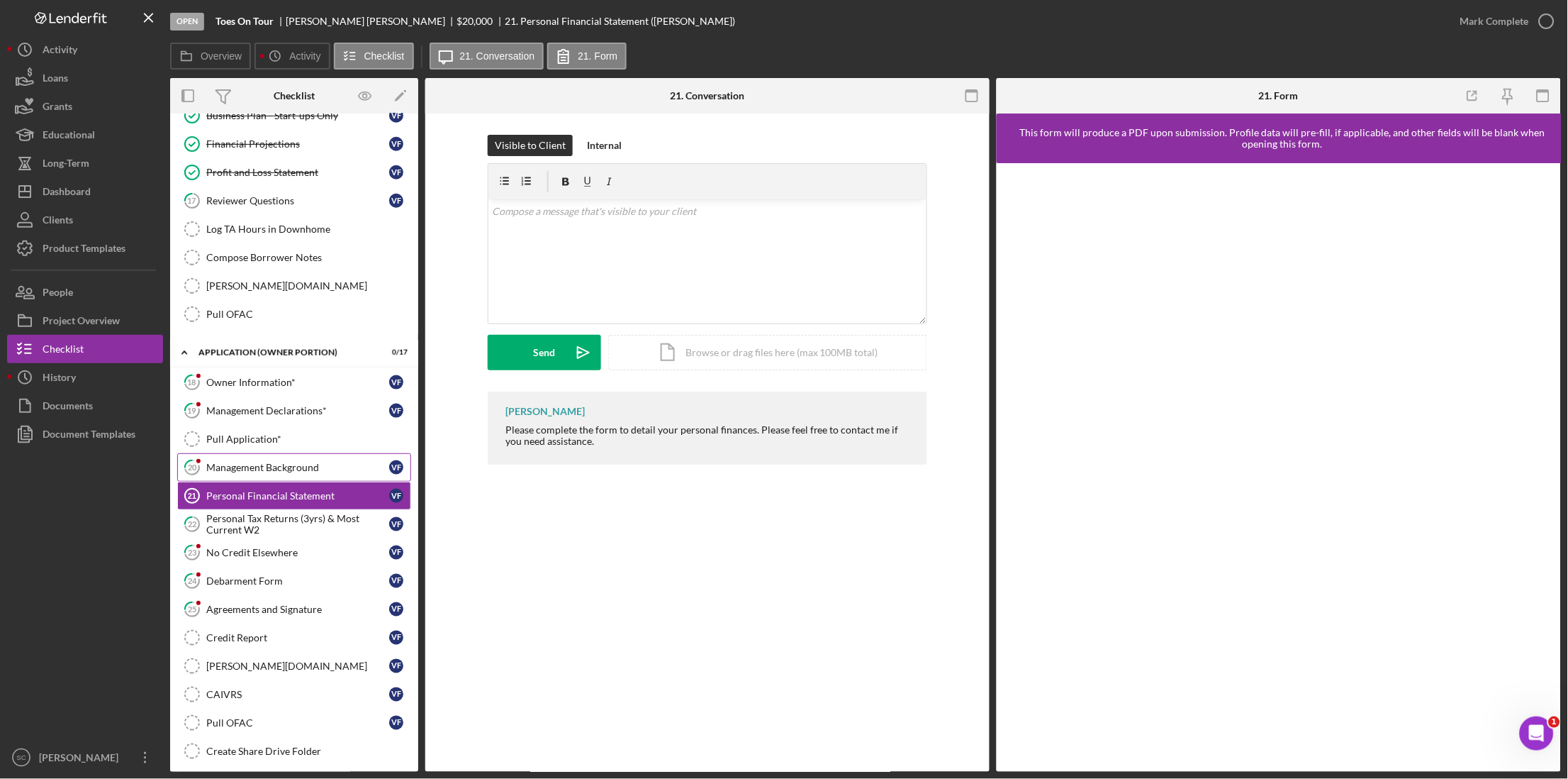
click at [259, 472] on div "Management Background" at bounding box center [298, 467] width 183 height 12
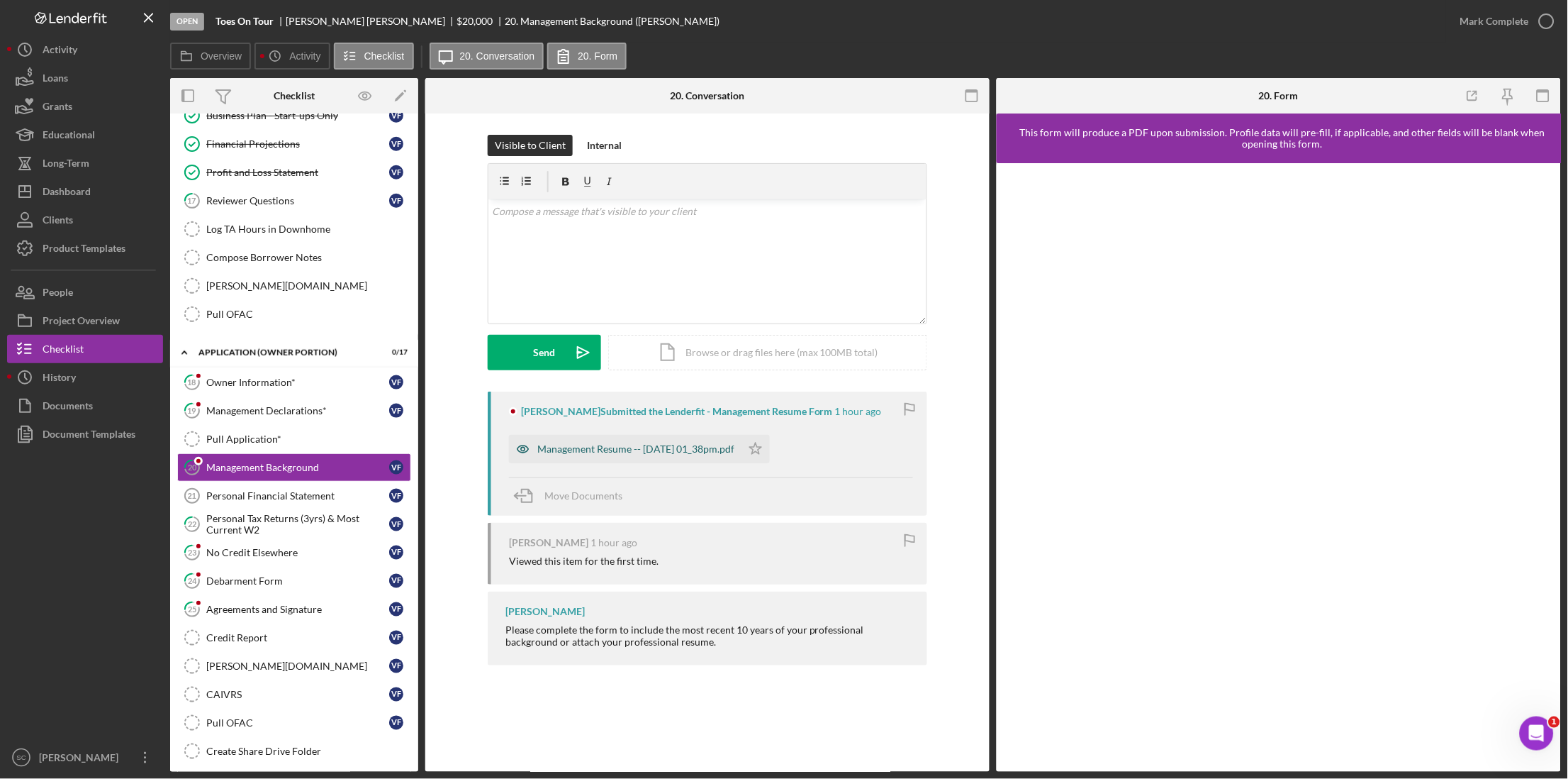
click at [573, 445] on div "Management Resume -- [DATE] 01_38pm.pdf" at bounding box center [636, 449] width 197 height 12
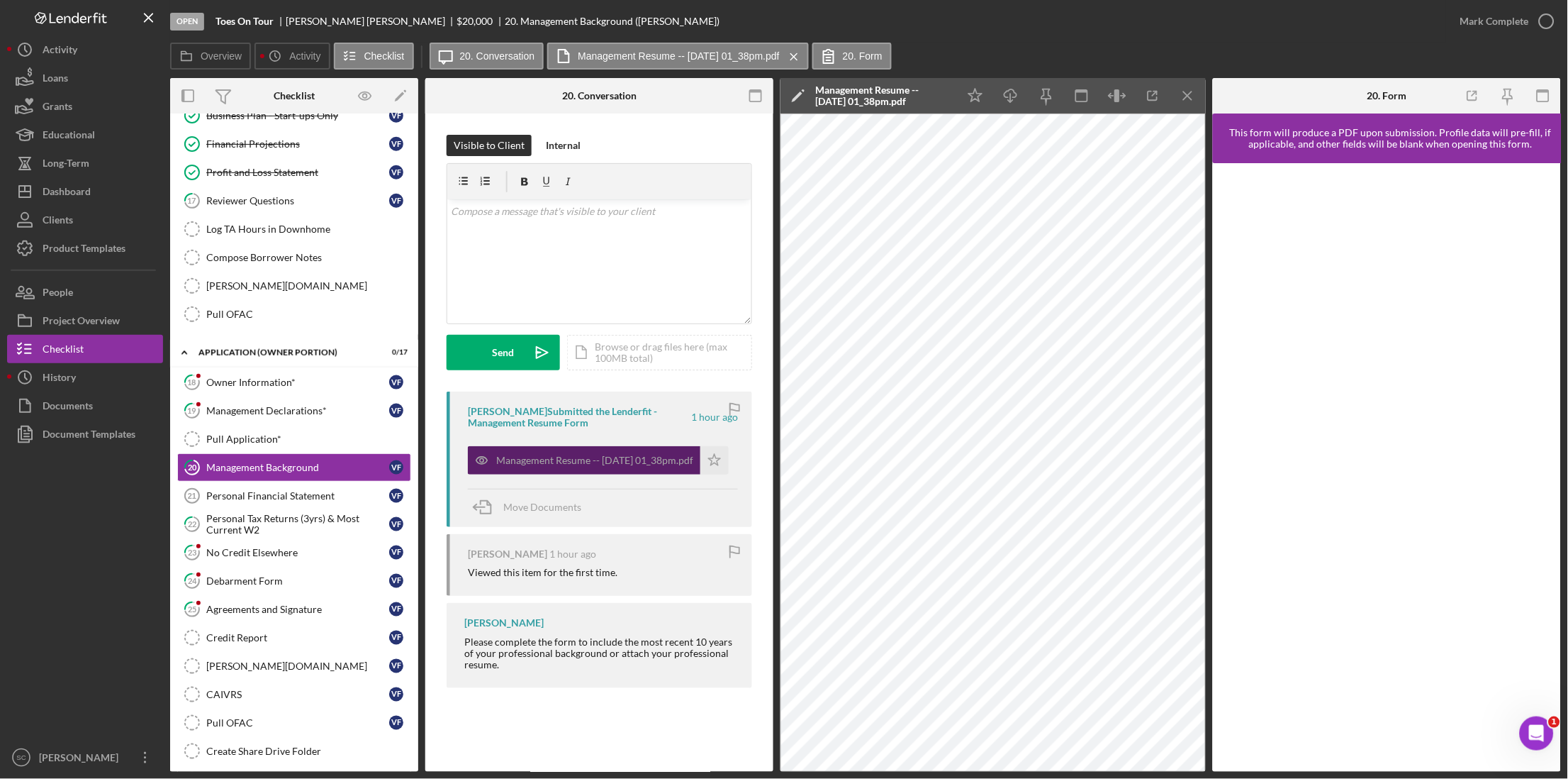
click at [558, 461] on div "Management Resume -- [DATE] 01_38pm.pdf" at bounding box center [595, 461] width 197 height 12
click at [1151, 103] on icon "button" at bounding box center [1153, 96] width 32 height 32
click at [1493, 27] on div "Mark Complete" at bounding box center [1495, 21] width 69 height 28
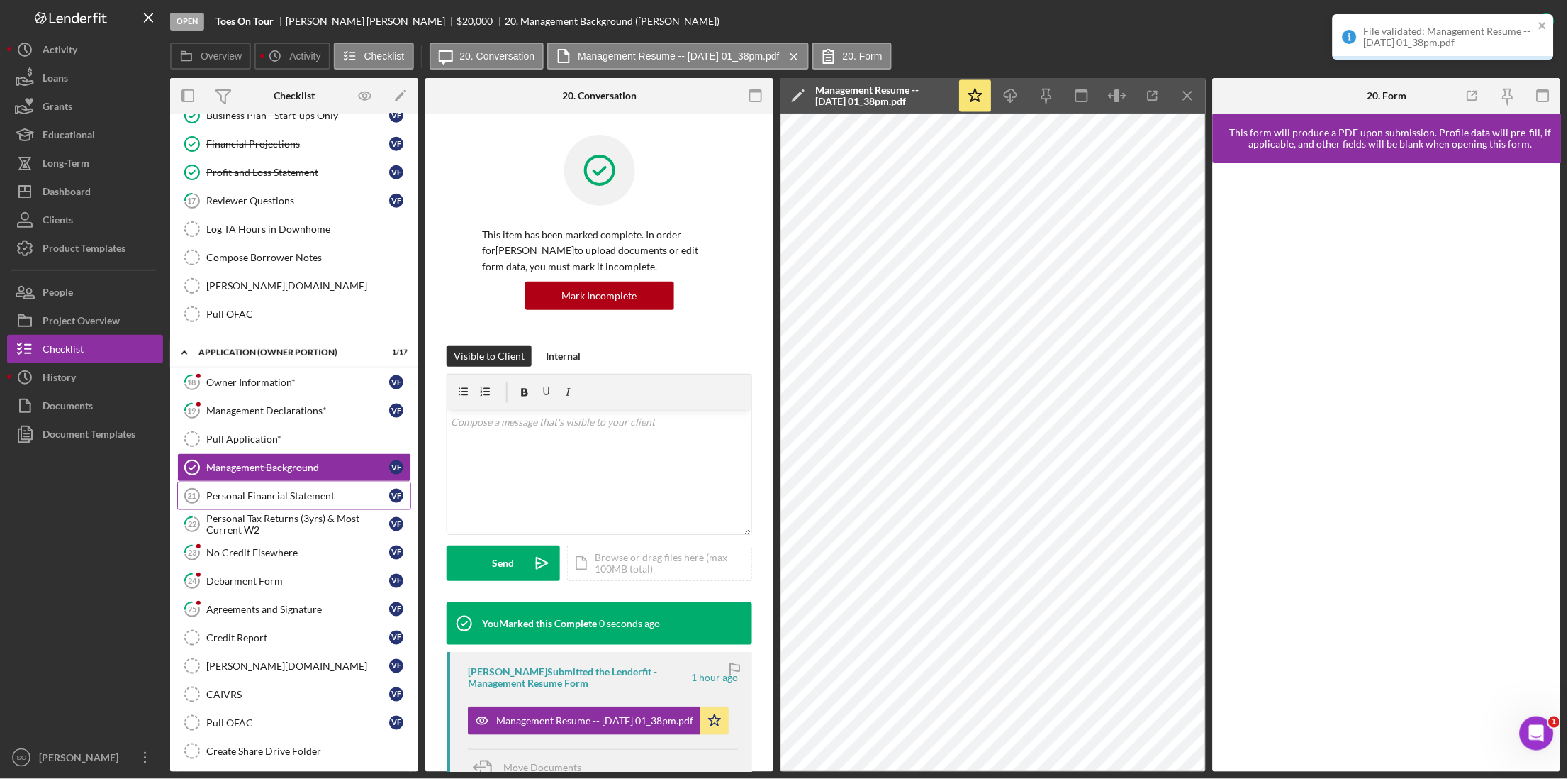
click at [213, 497] on div "Personal Financial Statement" at bounding box center [298, 496] width 183 height 12
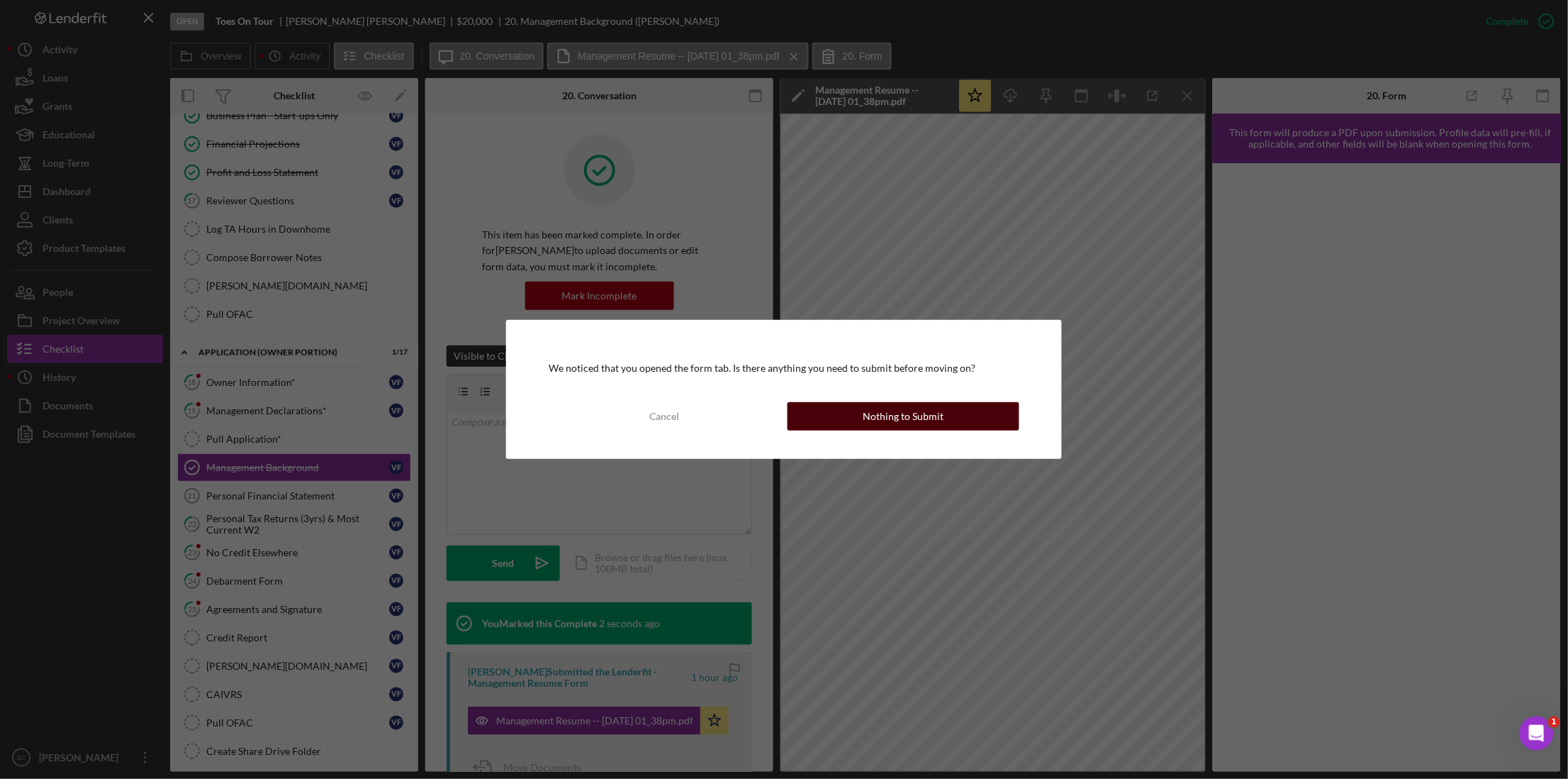
click at [957, 422] on button "Nothing to Submit" at bounding box center [904, 416] width 232 height 28
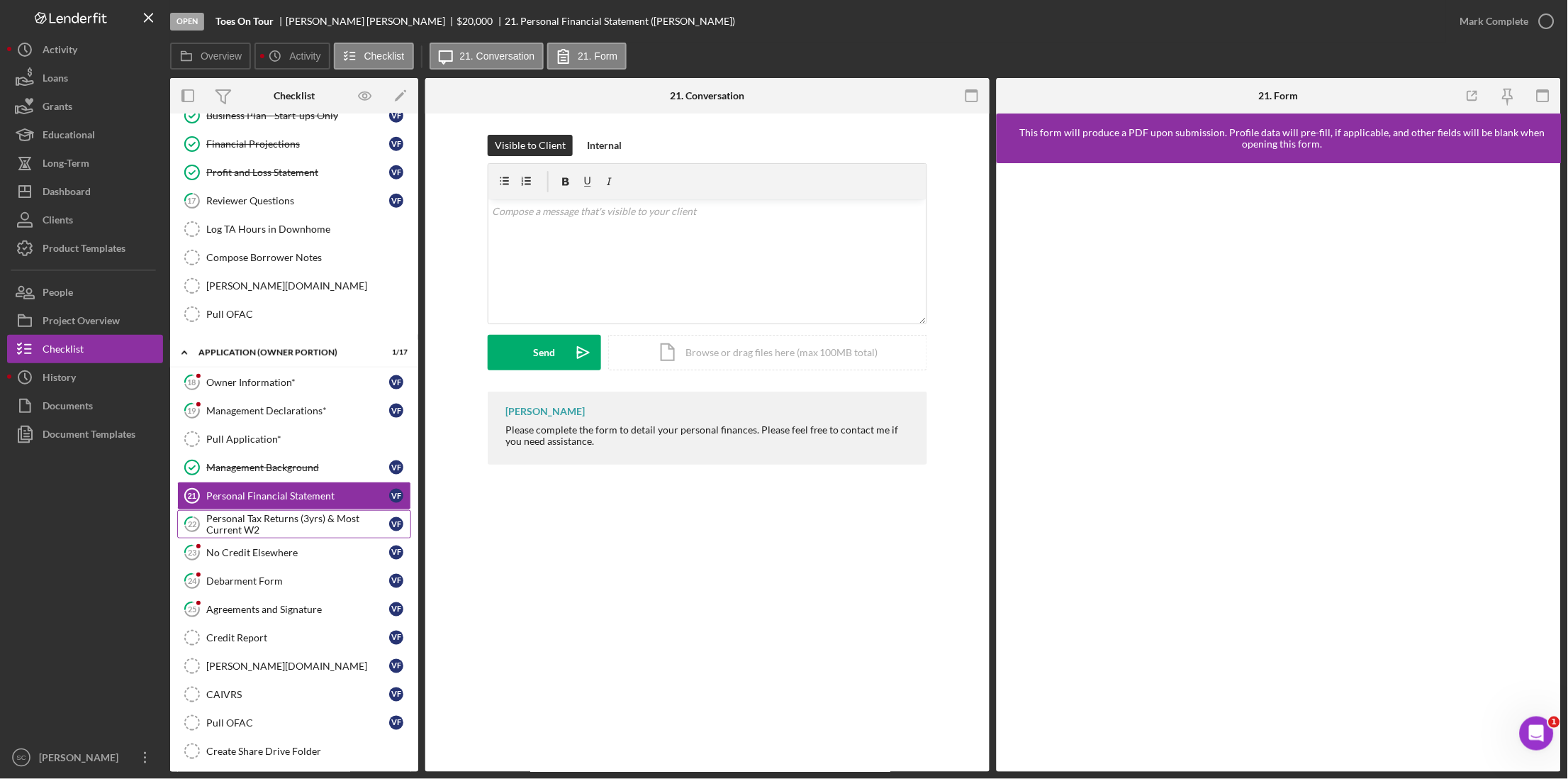
click at [284, 532] on div "Personal Tax Returns (3yrs) & Most Current W2" at bounding box center [298, 524] width 183 height 23
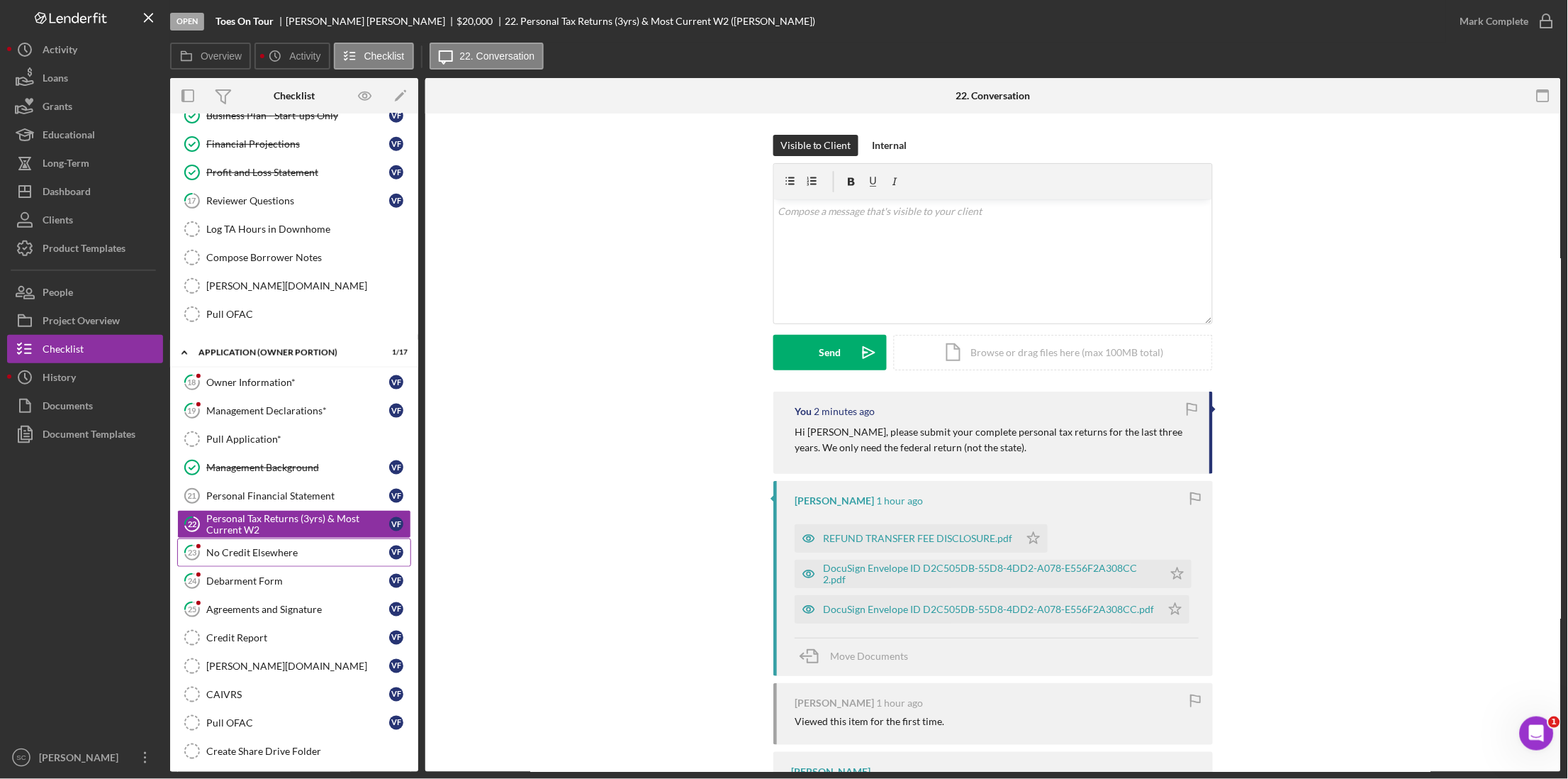
click at [271, 555] on div "No Credit Elsewhere" at bounding box center [298, 553] width 183 height 12
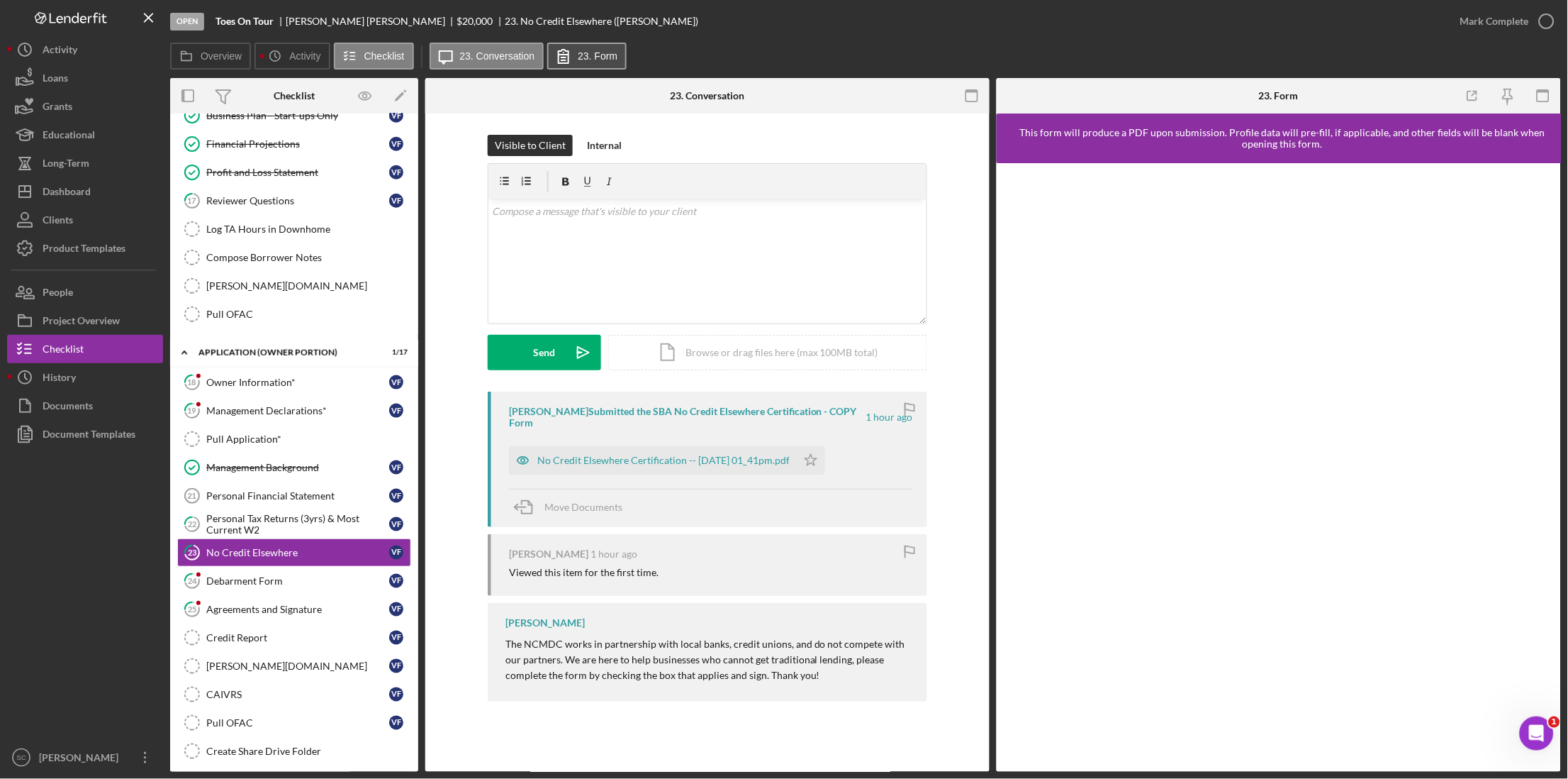
click at [592, 58] on label "23. Form" at bounding box center [597, 56] width 40 height 12
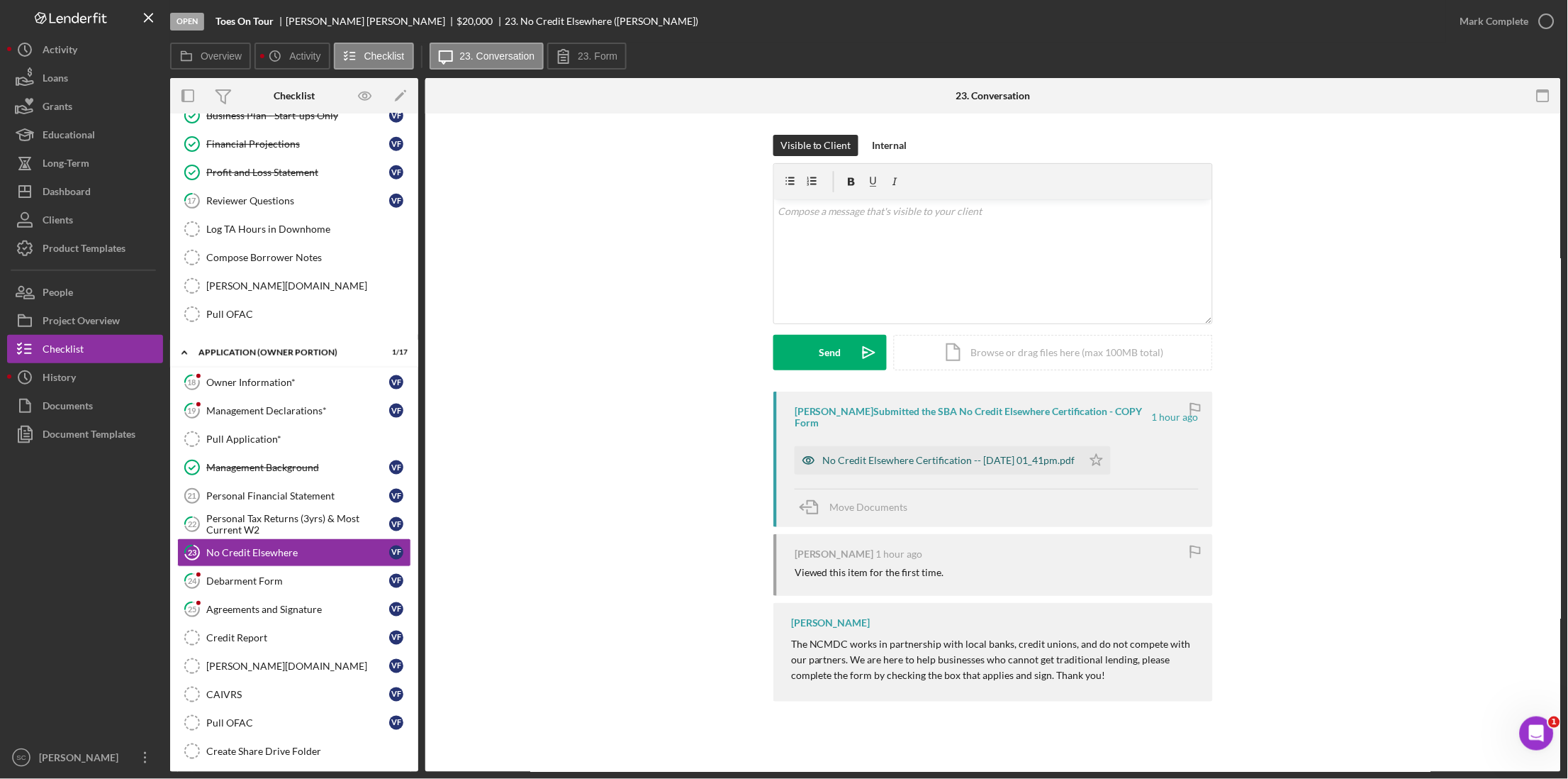
click at [817, 459] on icon "button" at bounding box center [808, 460] width 28 height 28
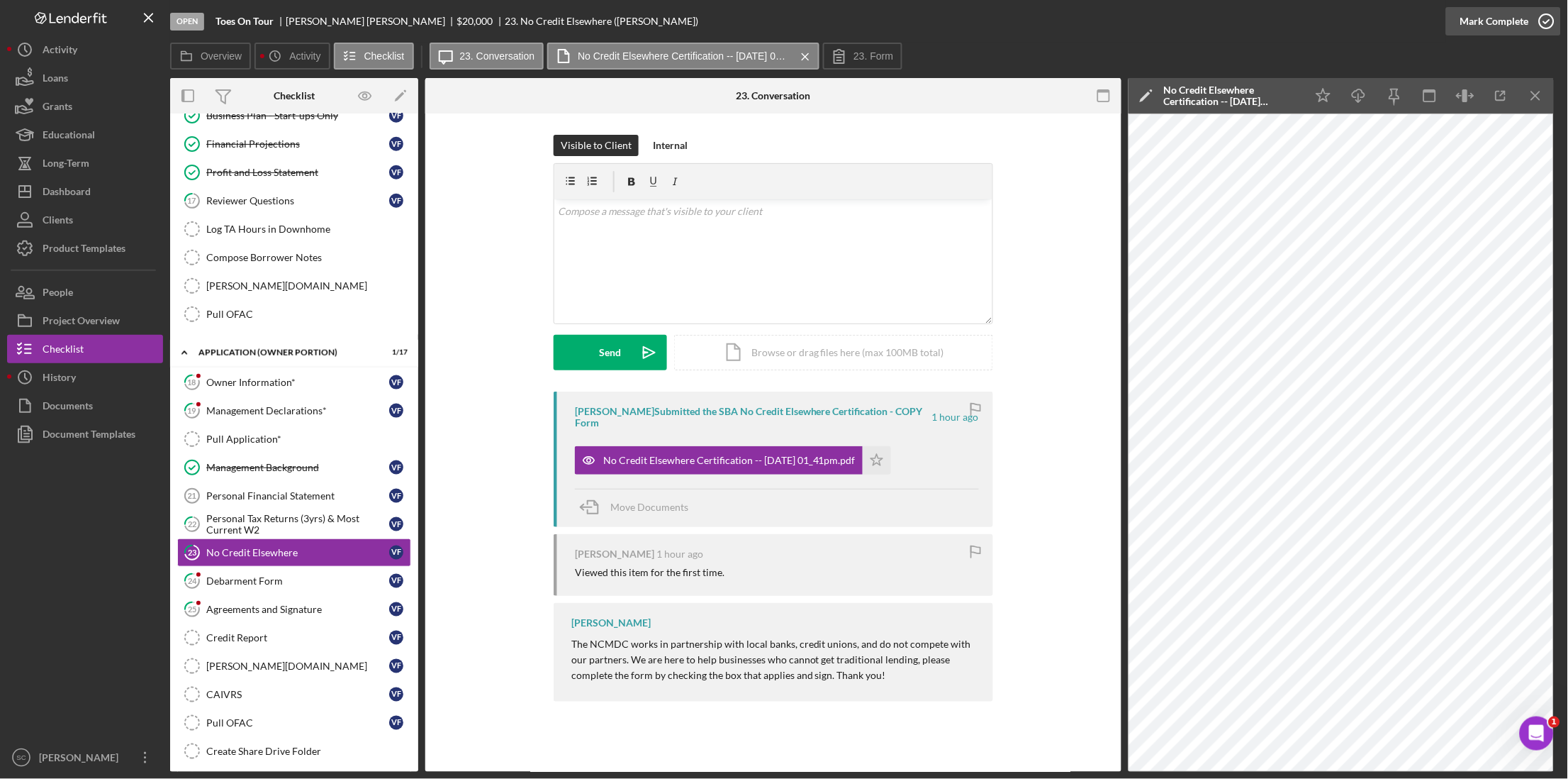
click at [1509, 19] on div "Mark Complete" at bounding box center [1495, 21] width 69 height 28
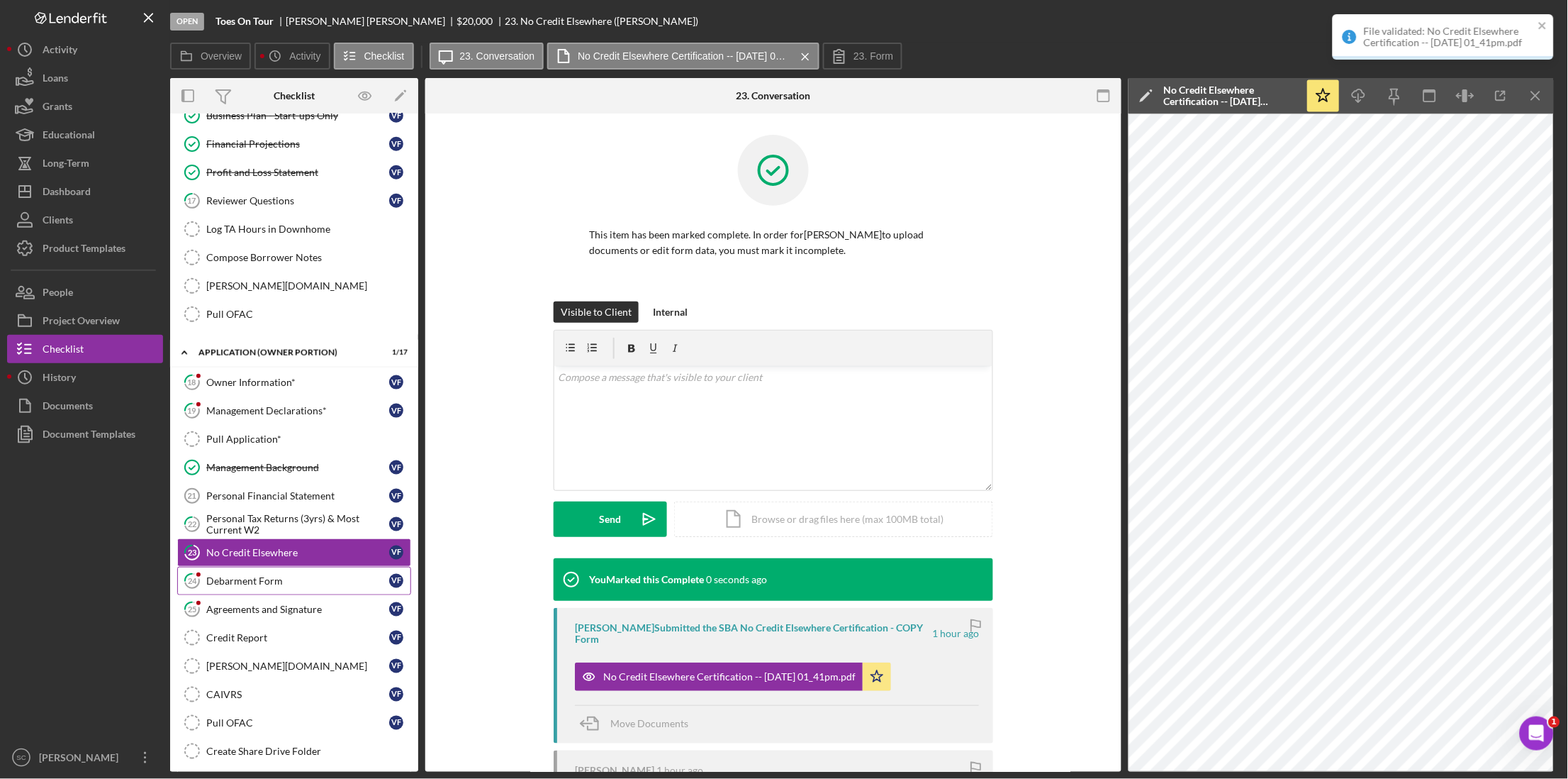
click at [243, 584] on div "Debarment Form" at bounding box center [298, 581] width 183 height 12
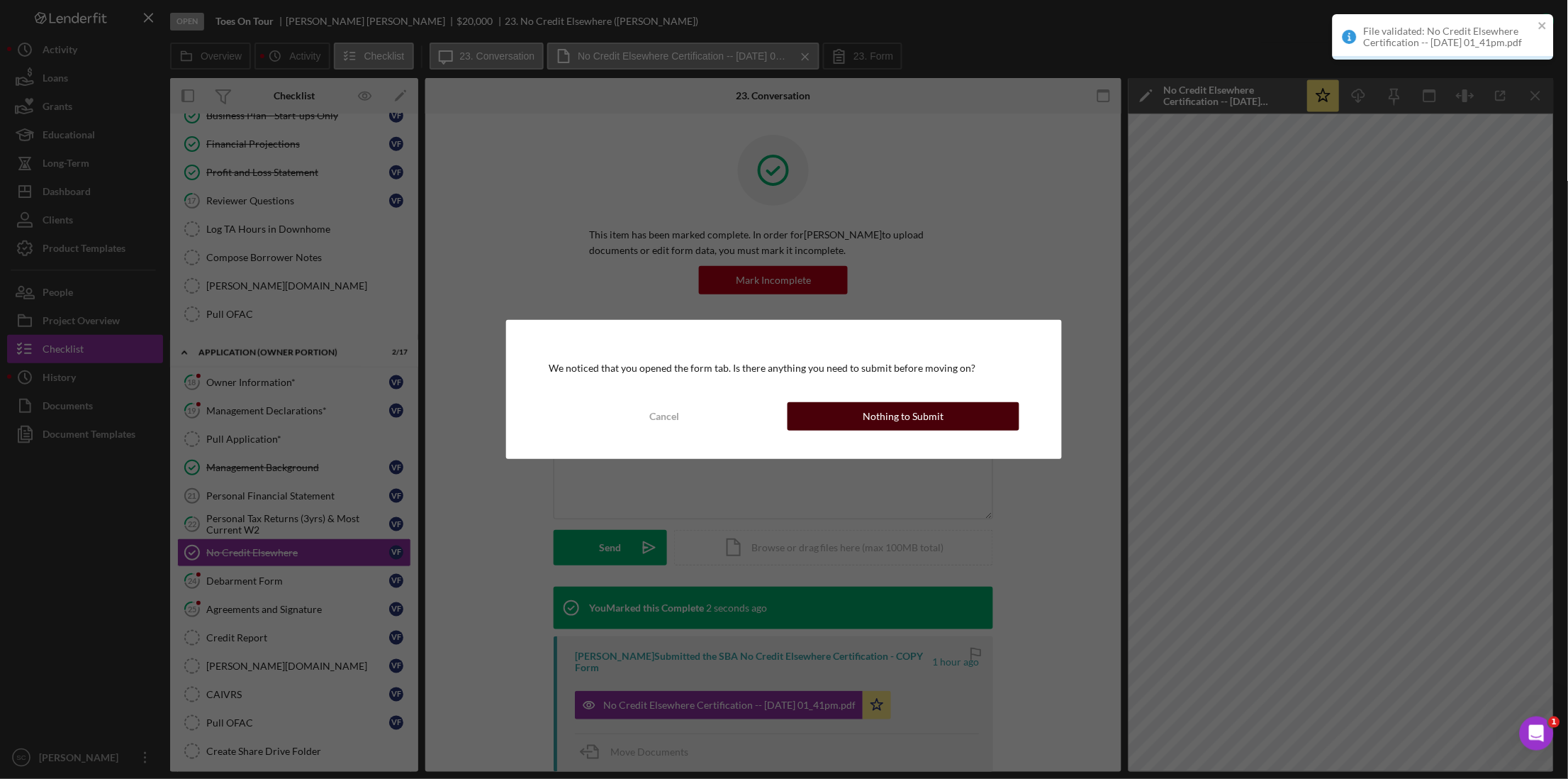
click at [928, 415] on div "Nothing to Submit" at bounding box center [903, 416] width 81 height 28
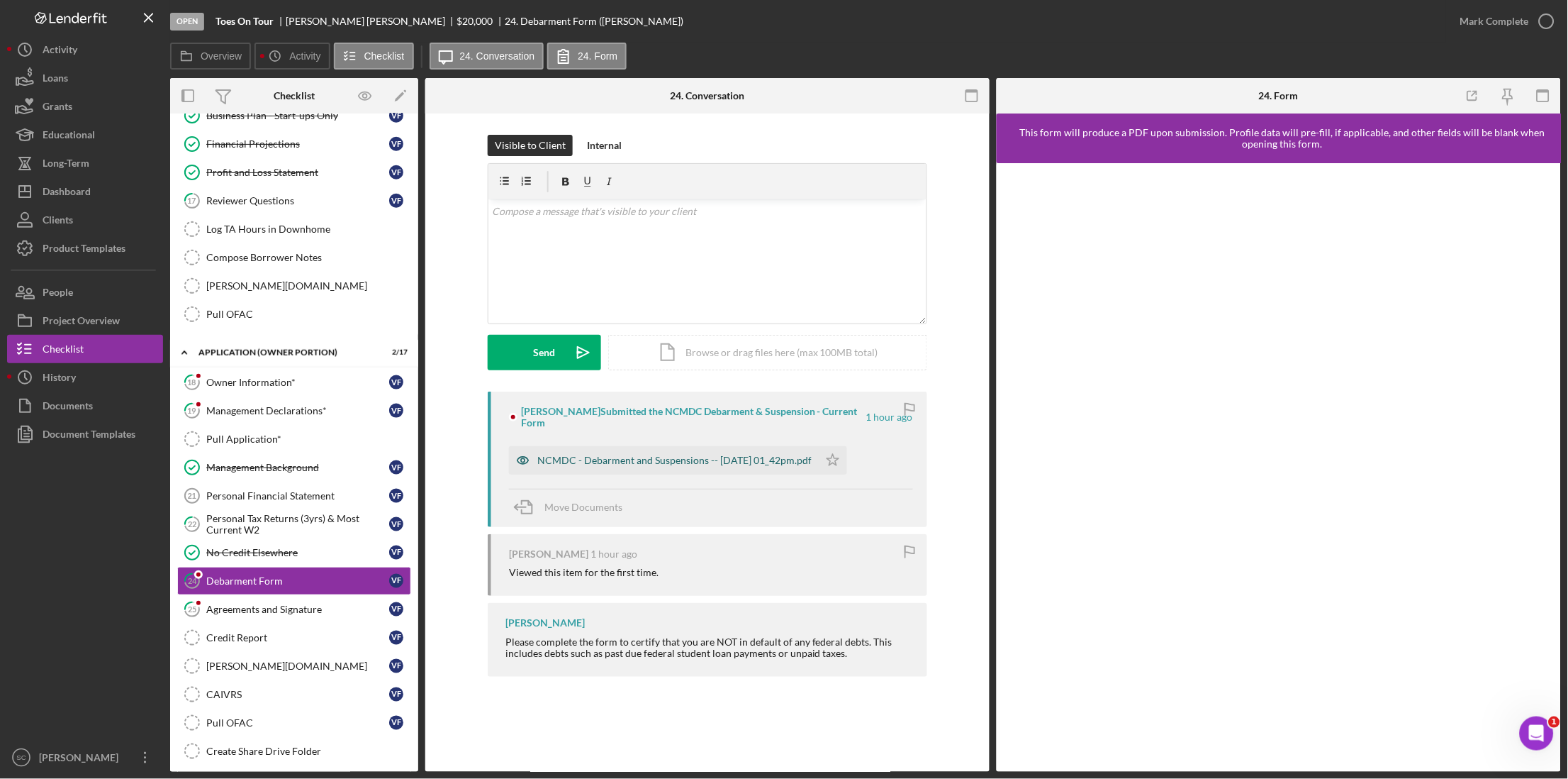
click at [647, 470] on div "NCMDC - Debarment and Suspensions -- [DATE] 01_42pm.pdf" at bounding box center [663, 460] width 310 height 28
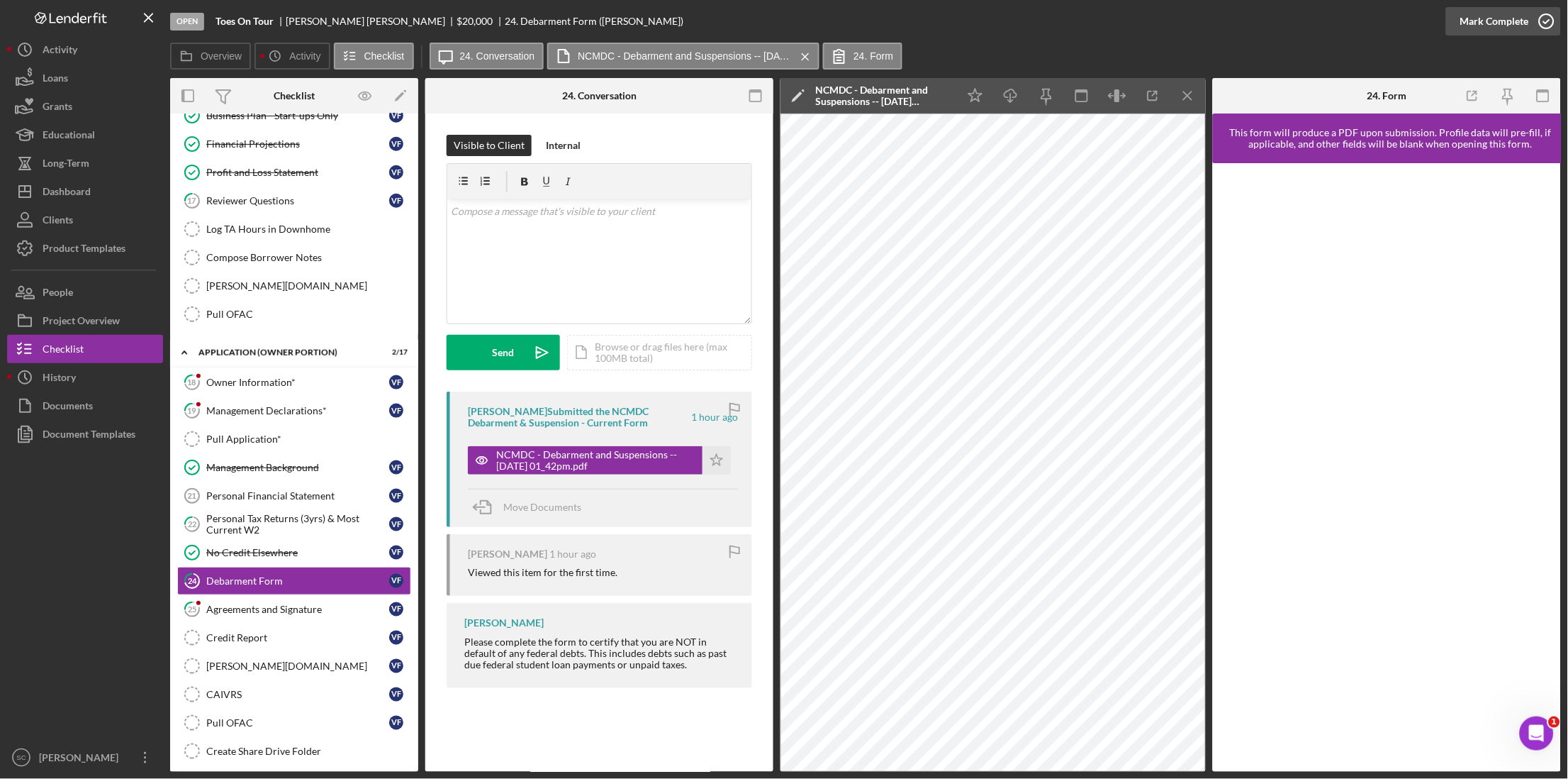
click at [1472, 22] on div "Mark Complete" at bounding box center [1495, 21] width 69 height 28
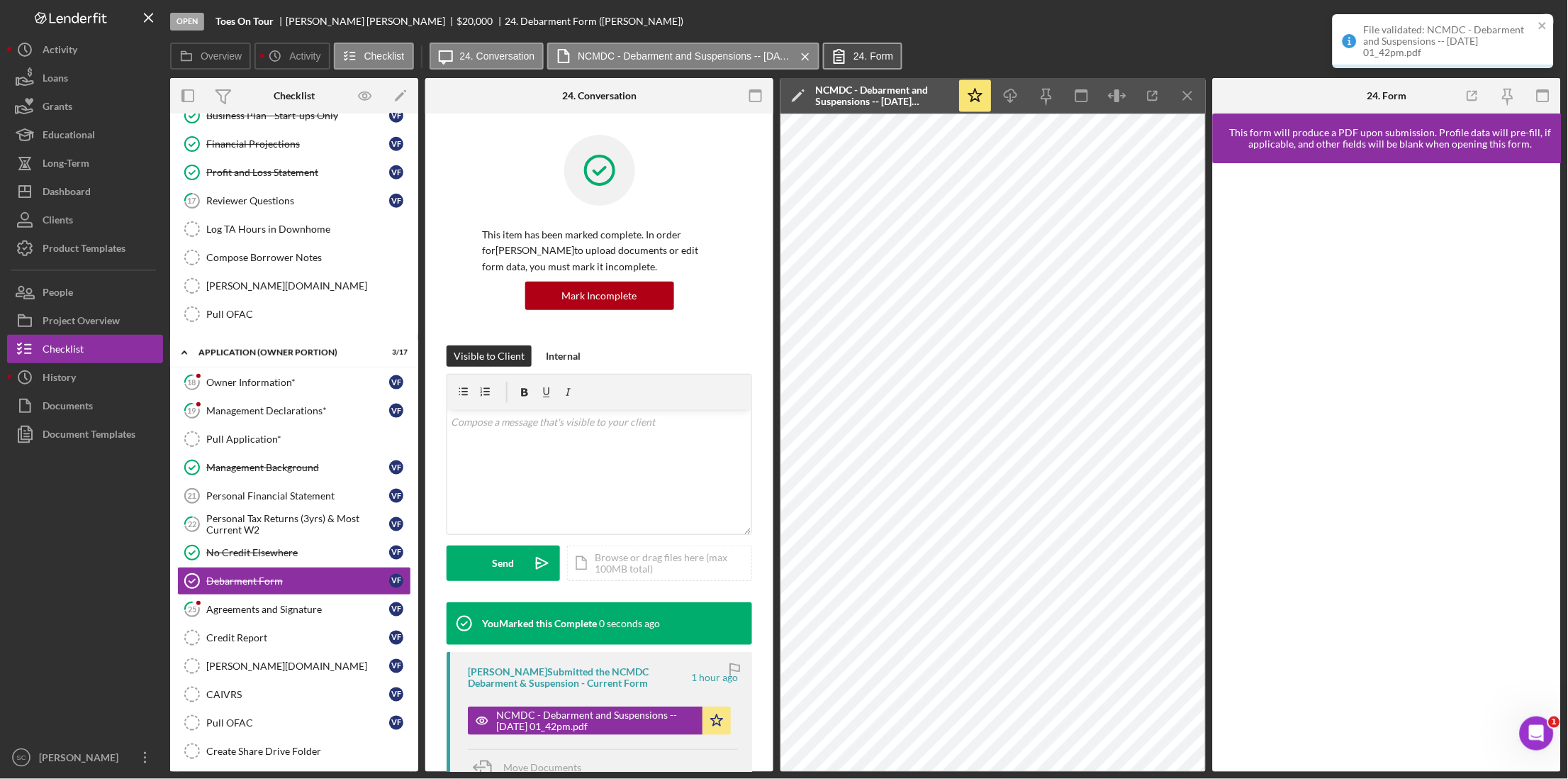
click at [869, 63] on button "24. Form" at bounding box center [863, 55] width 79 height 27
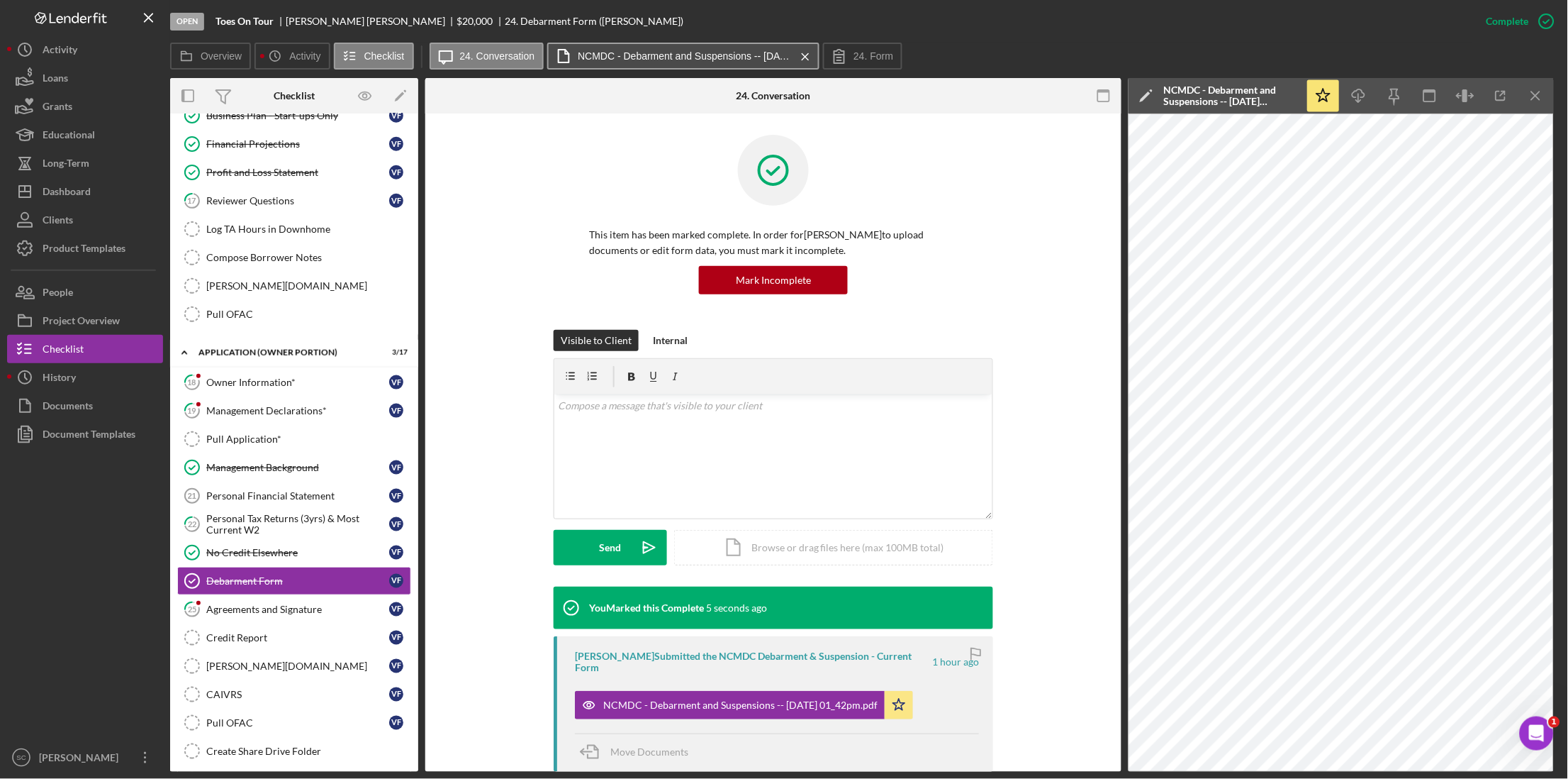
click at [742, 66] on button "NCMDC - Debarment and Suspensions -- [DATE] 01_42pm.pdf Icon/Menu Close" at bounding box center [684, 55] width 272 height 27
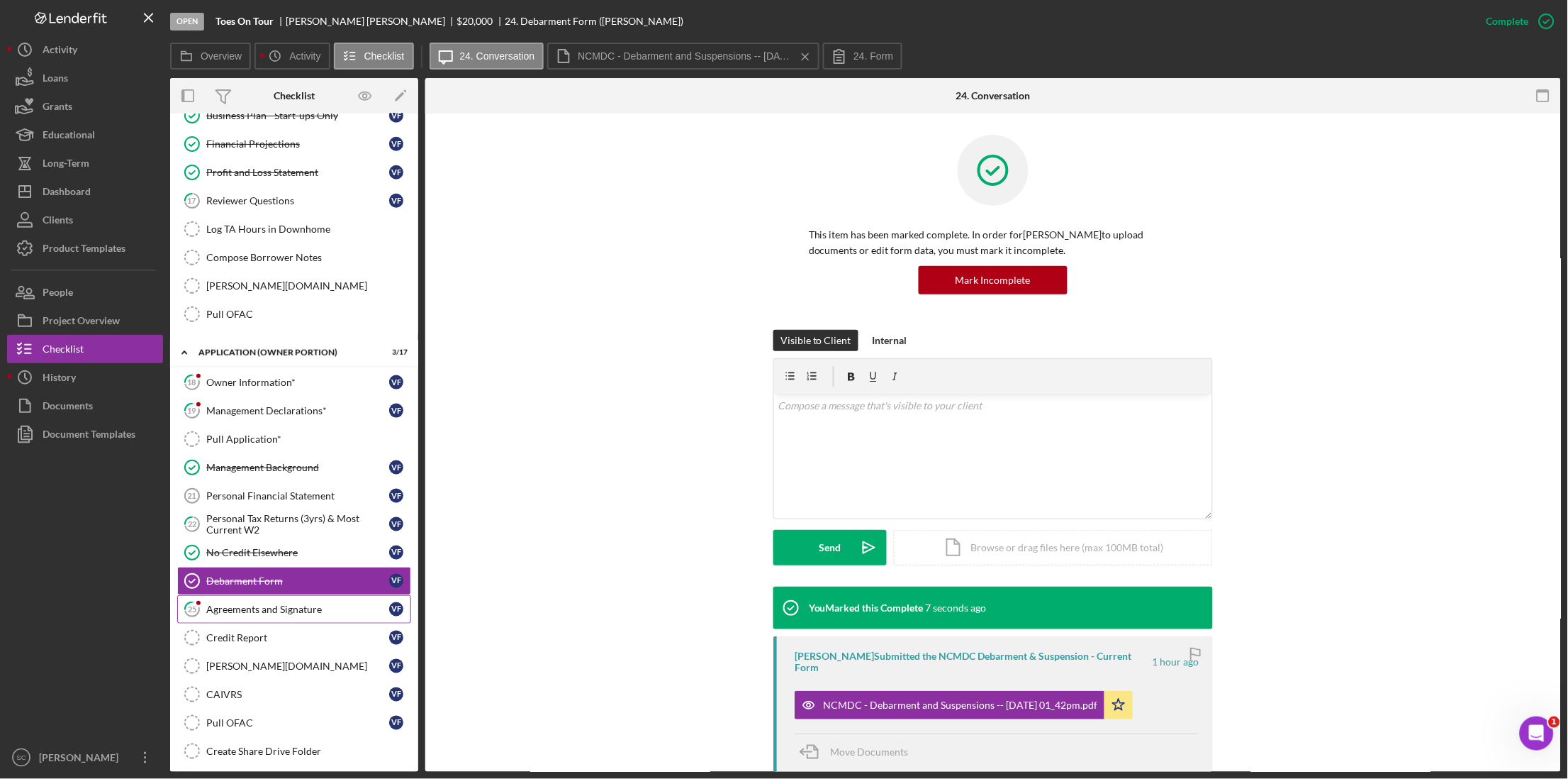
click at [296, 608] on div "Agreements and Signature" at bounding box center [298, 609] width 183 height 12
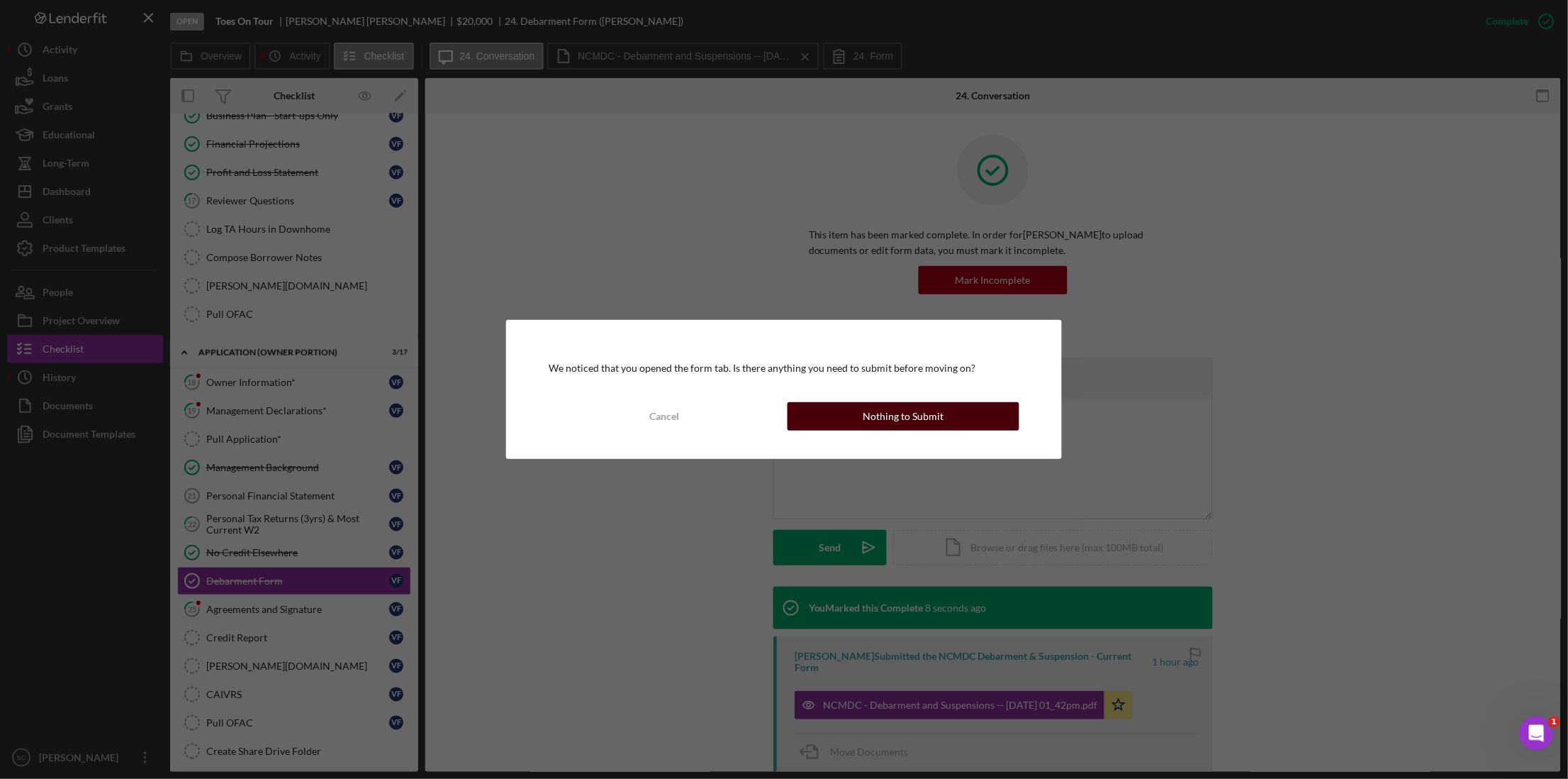
click at [906, 414] on div "Nothing to Submit" at bounding box center [903, 416] width 81 height 28
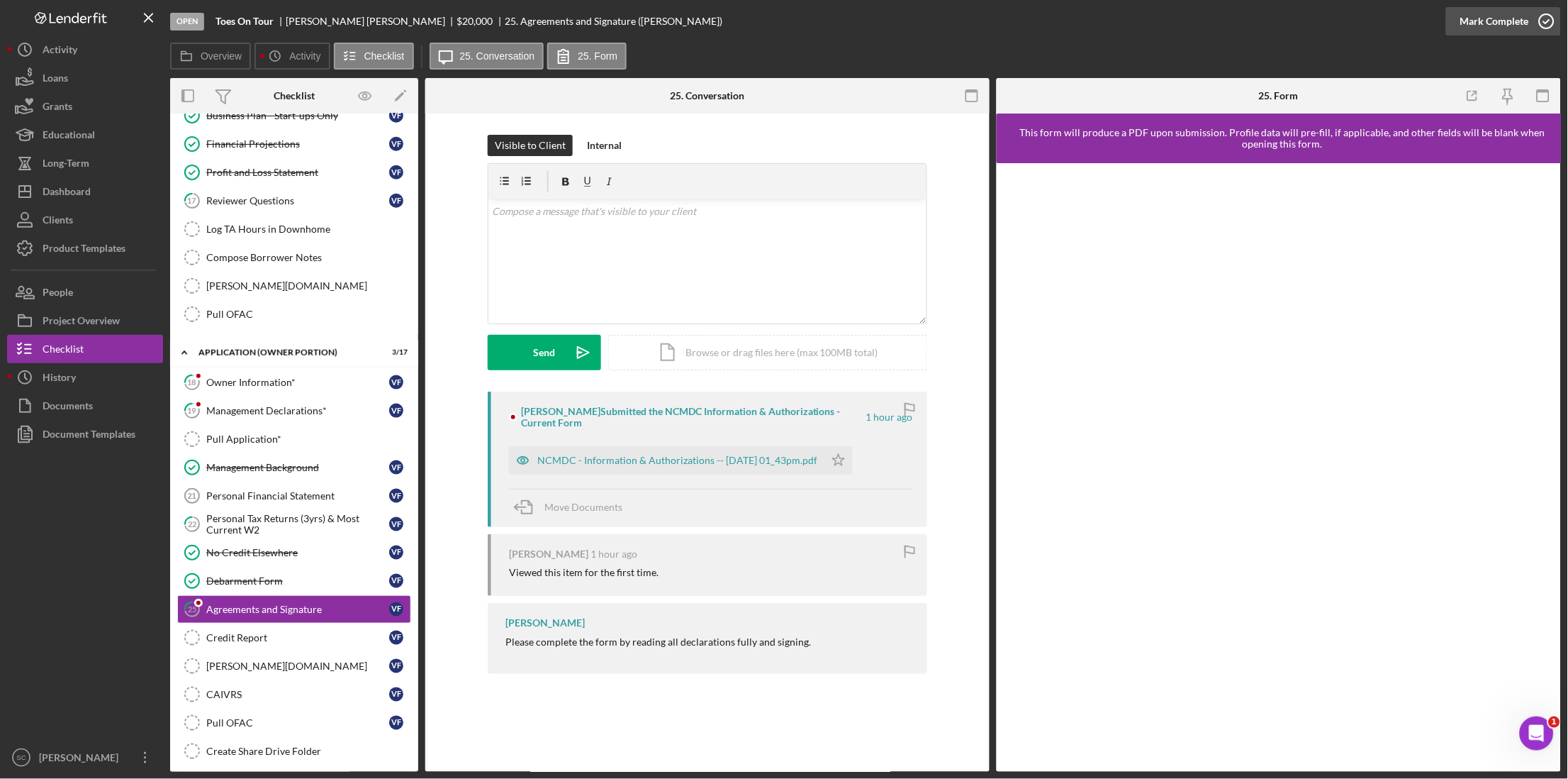
click at [1506, 24] on div "Mark Complete" at bounding box center [1495, 21] width 69 height 28
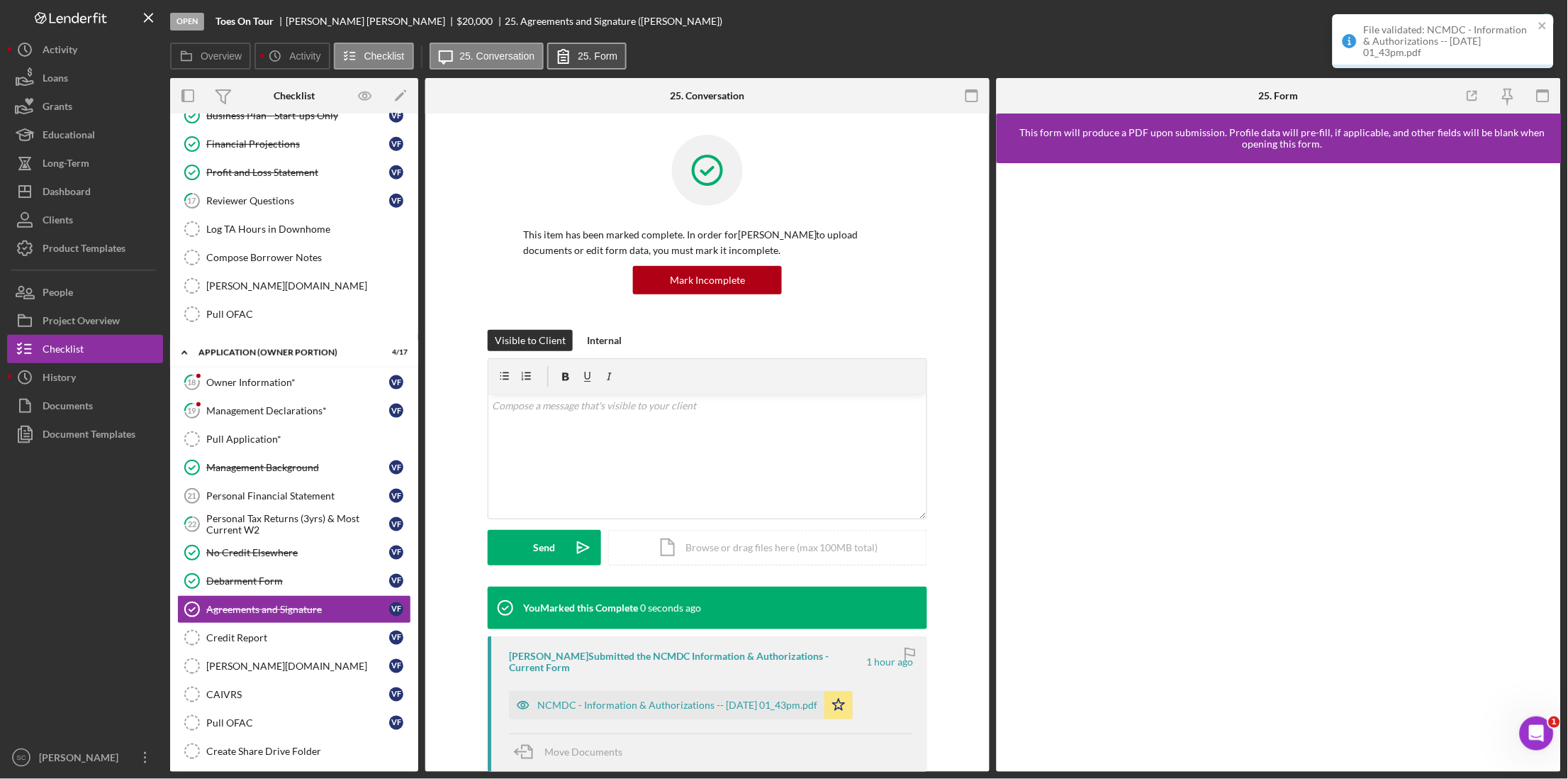
click at [598, 66] on button "25. Form" at bounding box center [587, 55] width 79 height 27
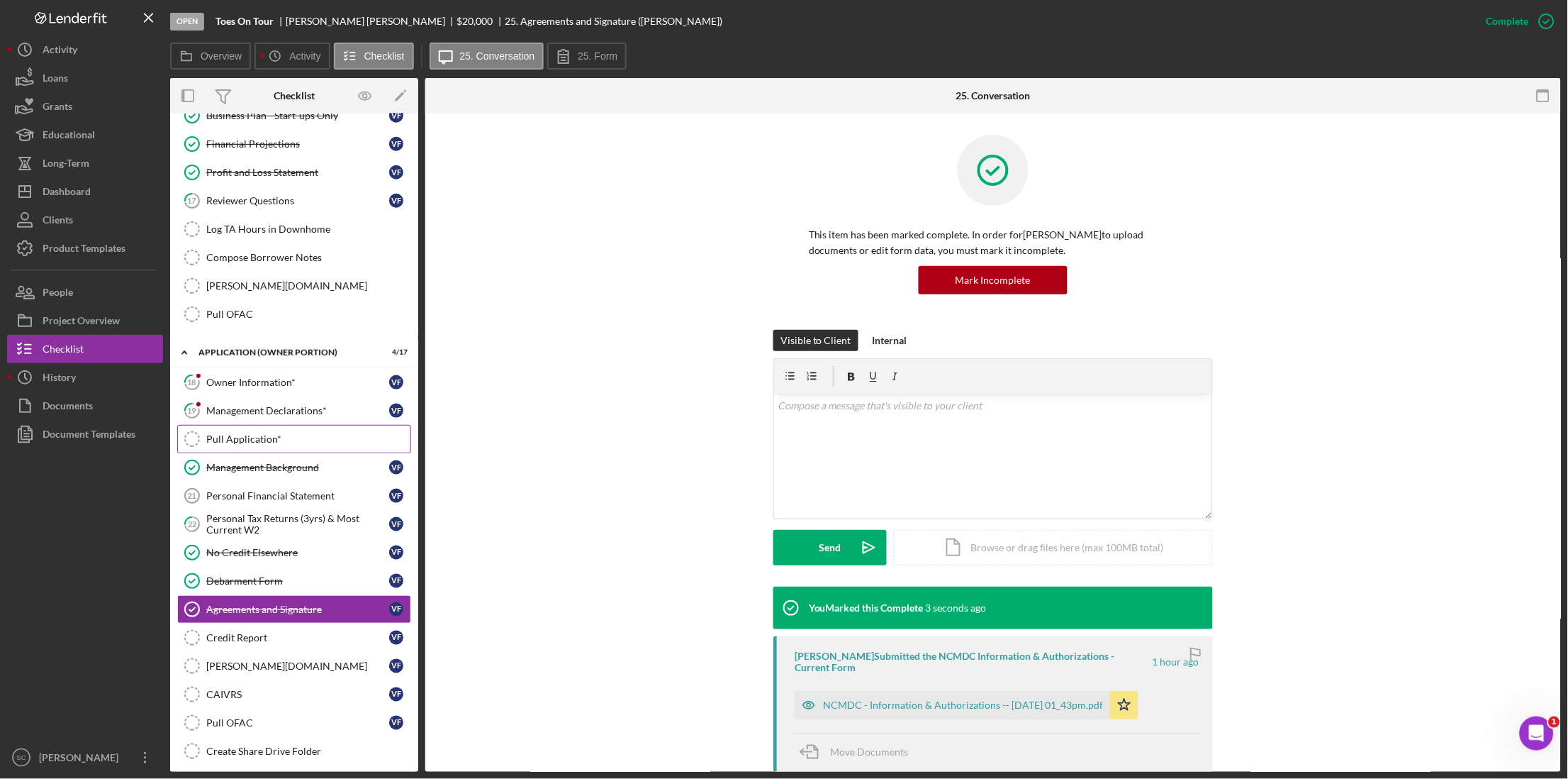
click at [278, 451] on link "Pull Application* Pull Application*" at bounding box center [294, 438] width 234 height 28
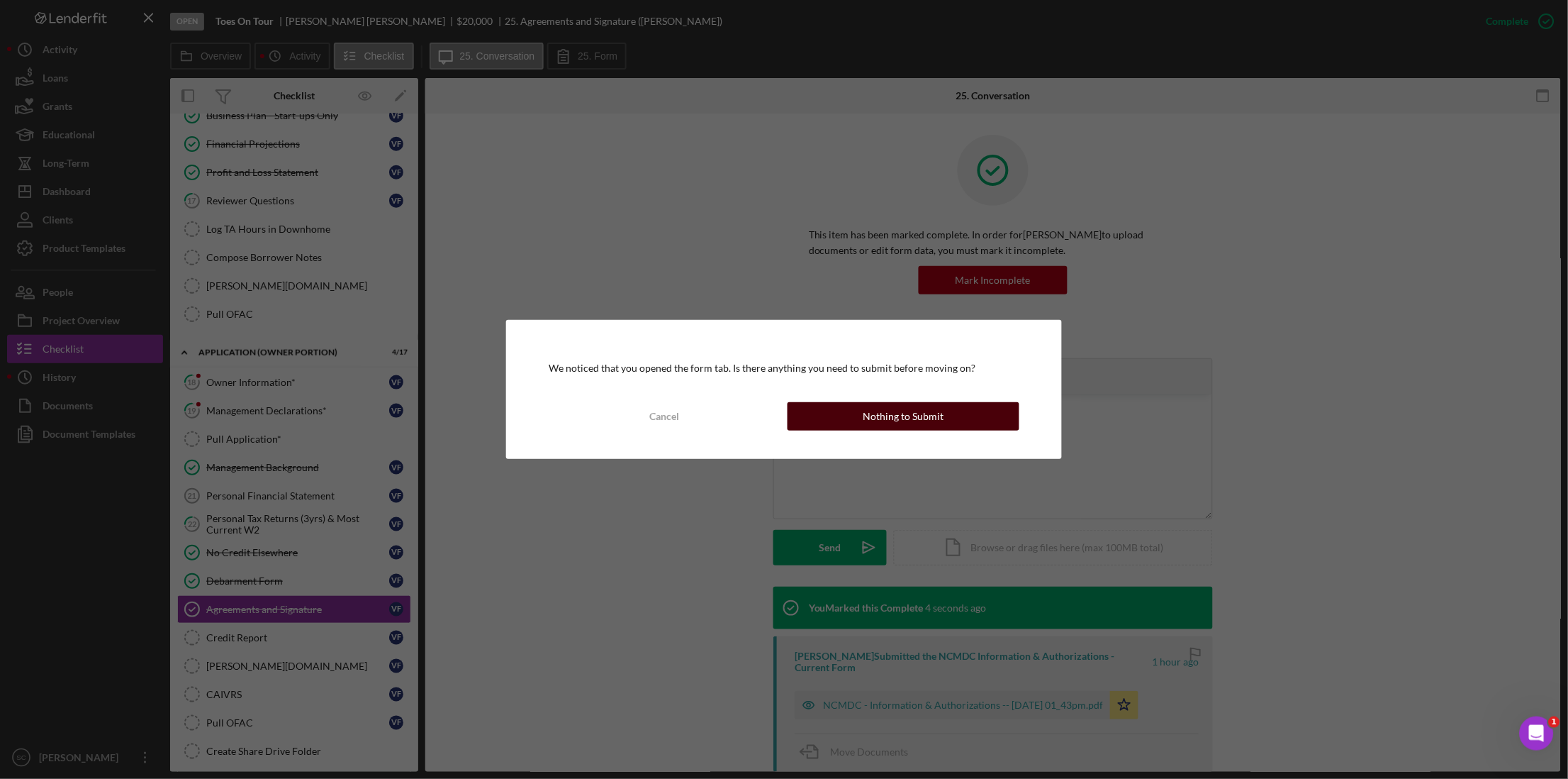
click at [857, 423] on button "Nothing to Submit" at bounding box center [904, 416] width 232 height 28
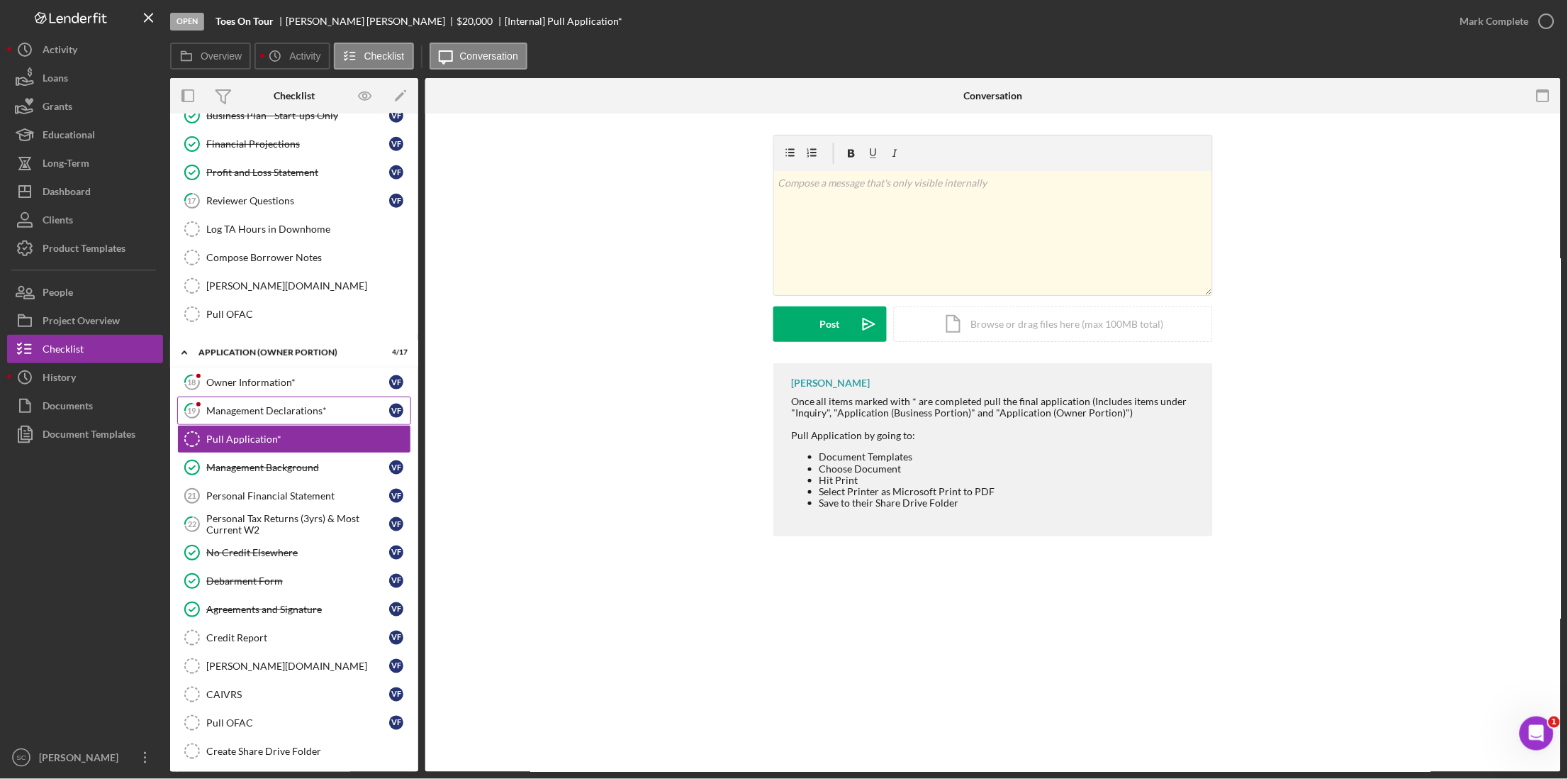
click at [280, 416] on div "Management Declarations*" at bounding box center [298, 411] width 183 height 12
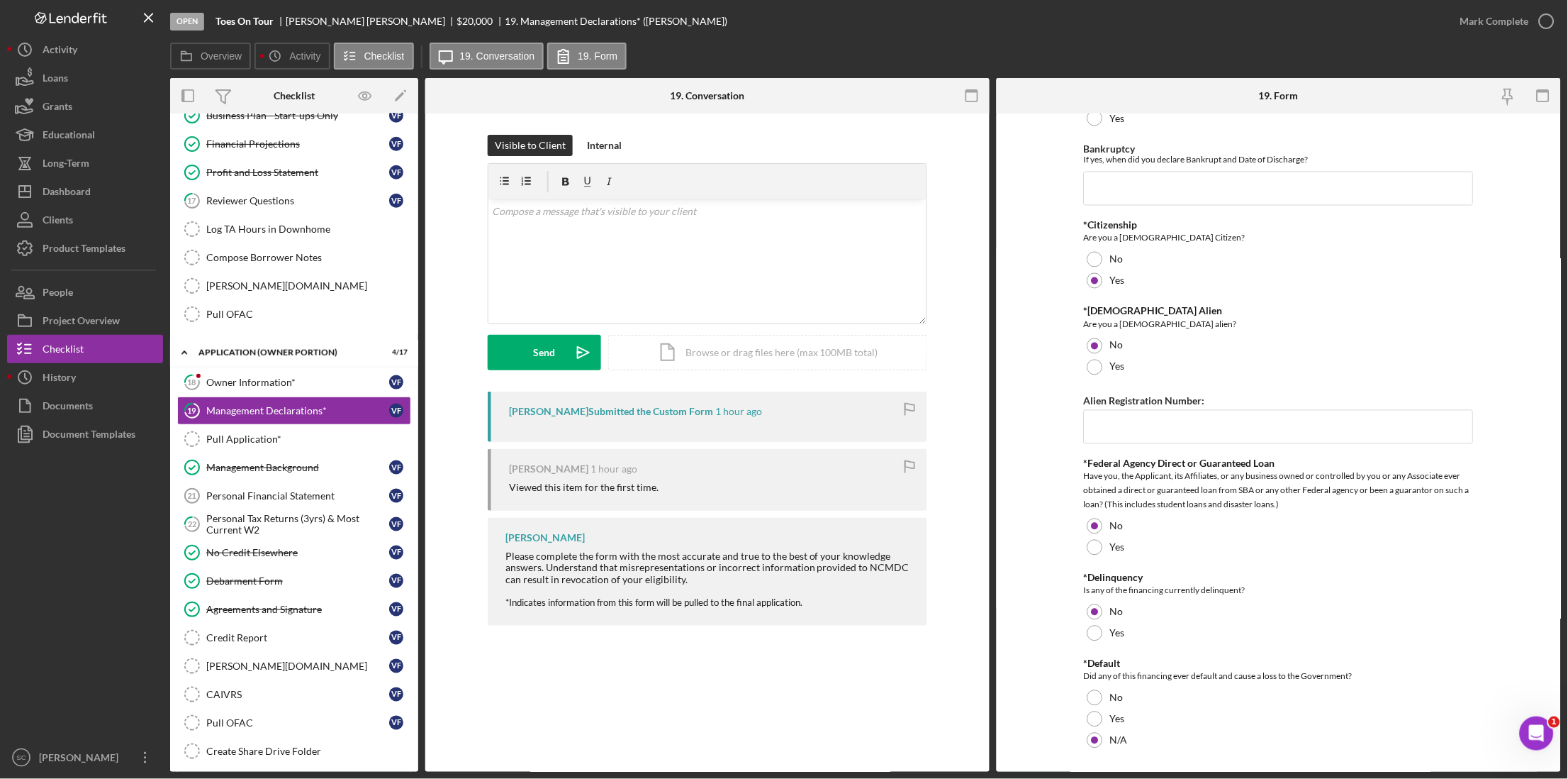
scroll to position [798, 0]
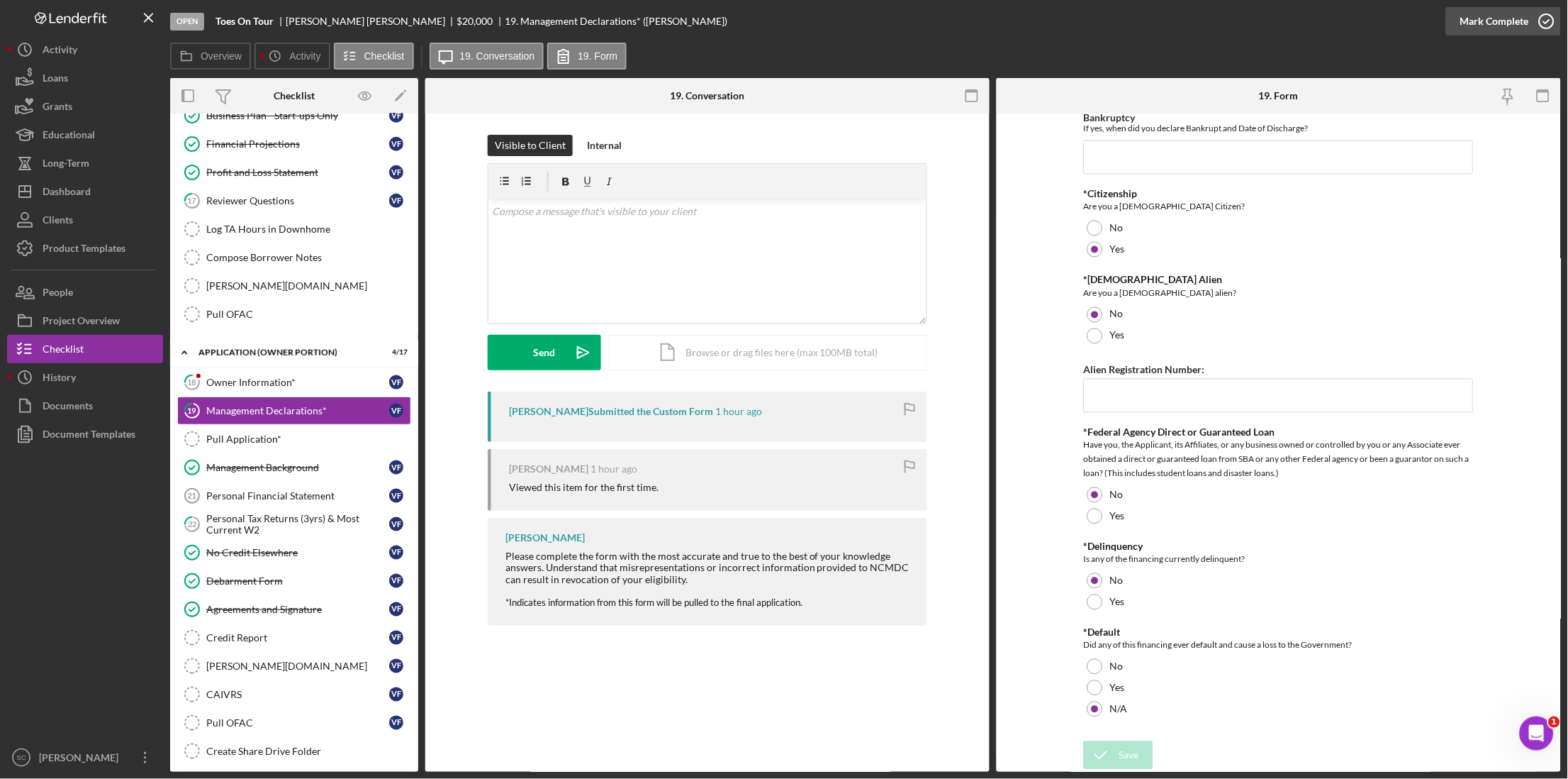
click at [1493, 21] on div "Mark Complete" at bounding box center [1495, 21] width 69 height 28
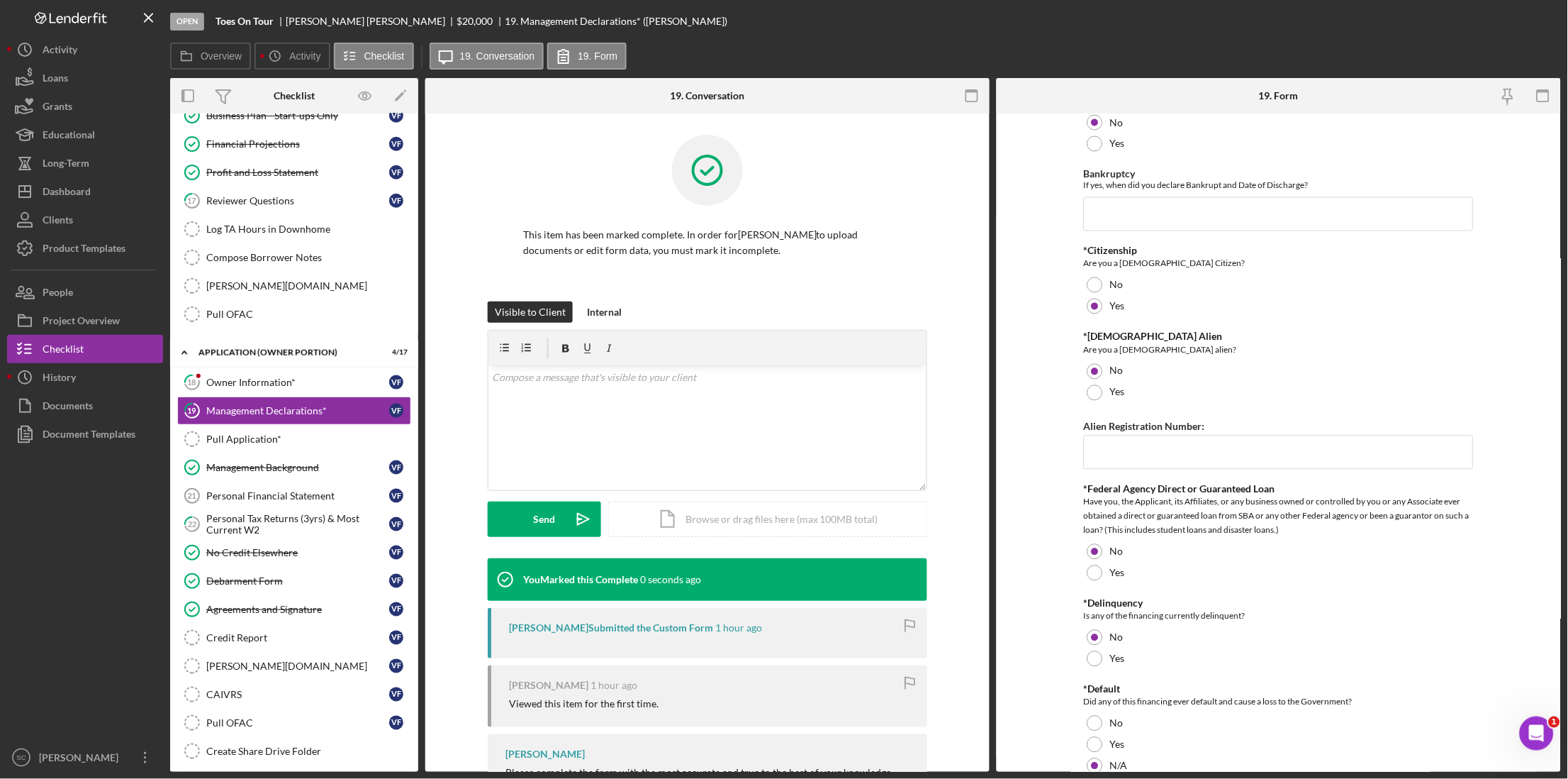
scroll to position [854, 0]
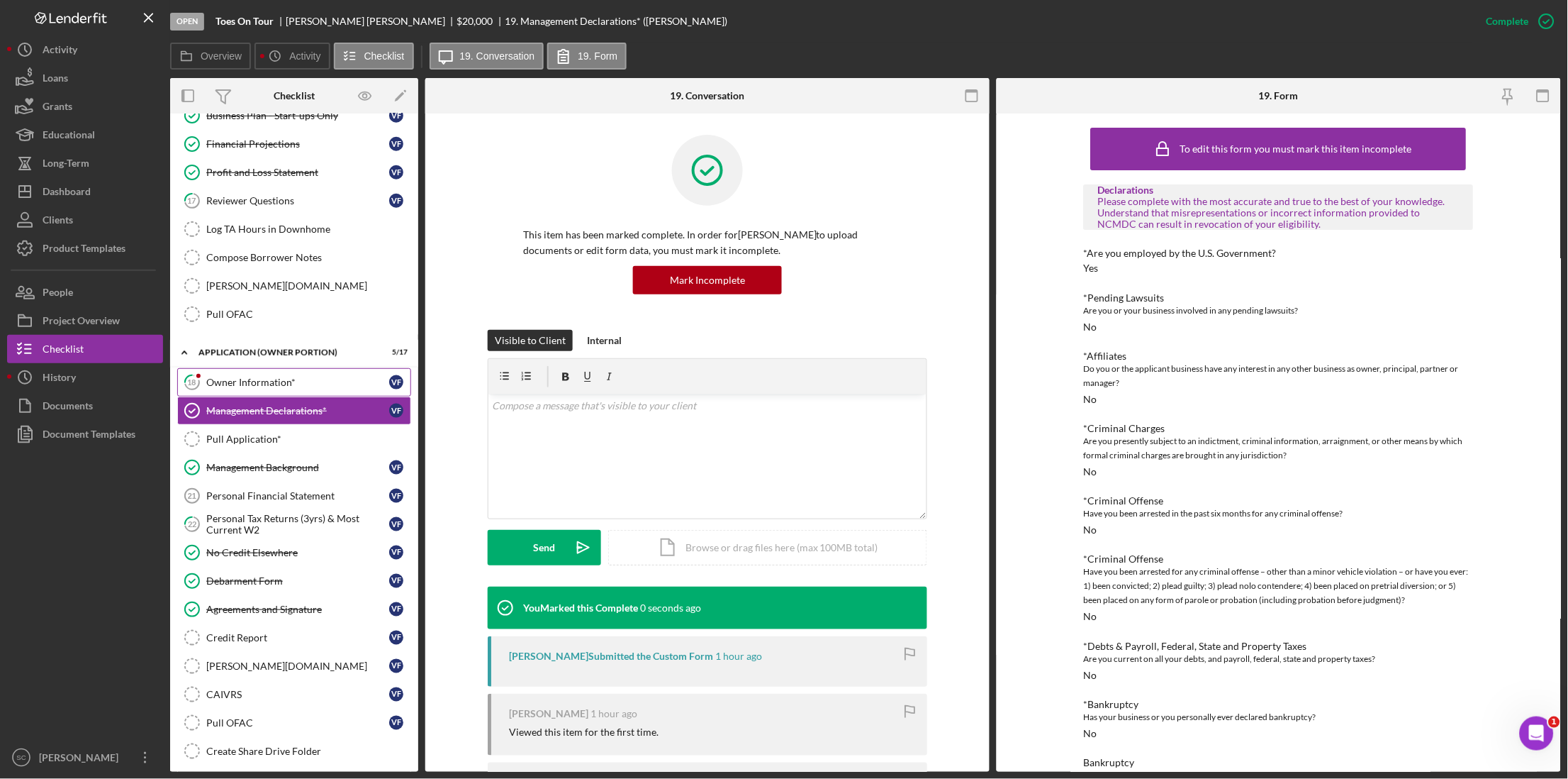
click at [271, 384] on div "Owner Information*" at bounding box center [298, 382] width 183 height 12
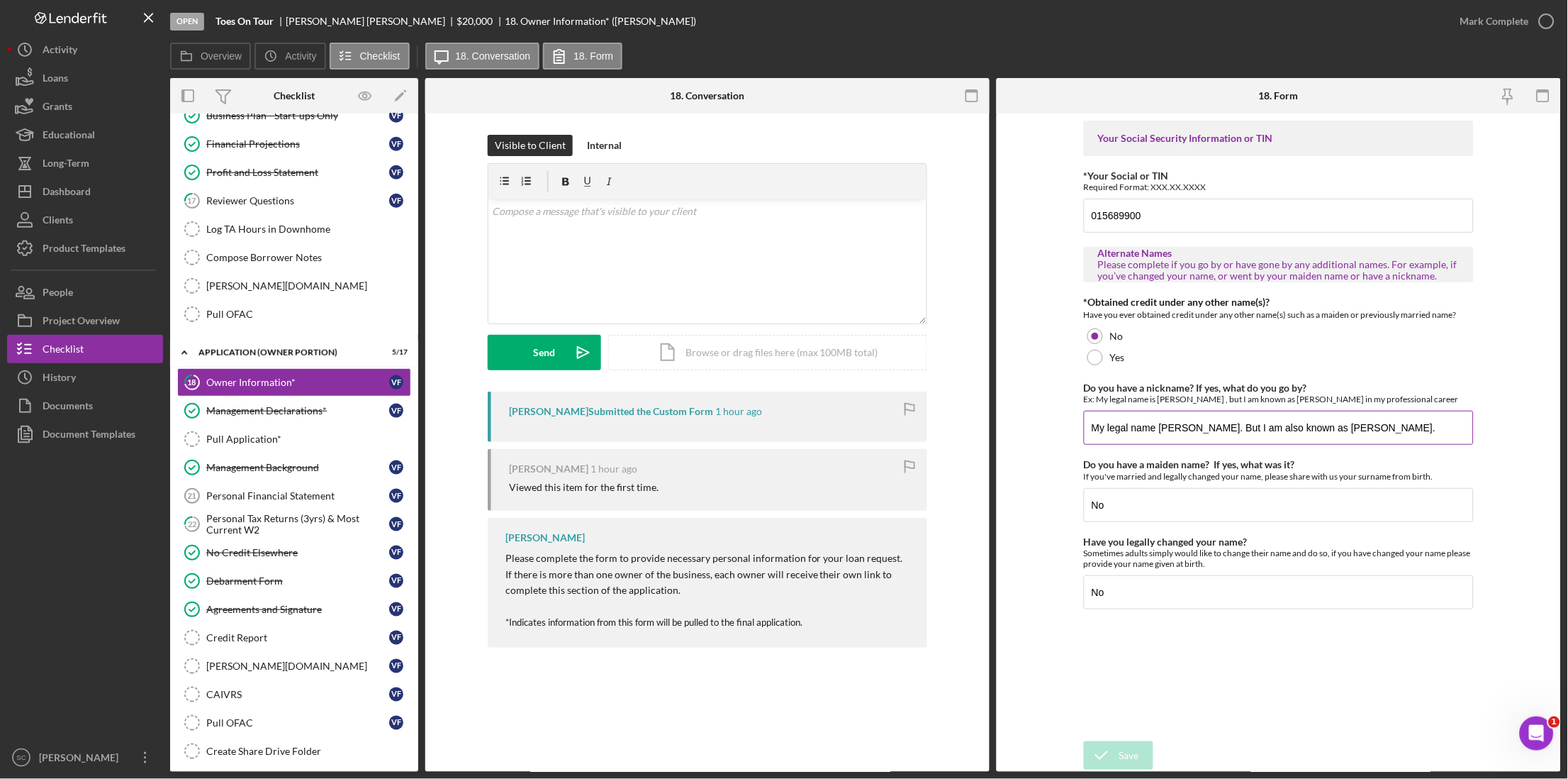
drag, startPoint x: 1161, startPoint y: 425, endPoint x: 1238, endPoint y: 425, distance: 77.0
click at [1238, 425] on input "My legal name [PERSON_NAME]. But I am also known as [PERSON_NAME]." at bounding box center [1279, 427] width 390 height 34
drag, startPoint x: 1156, startPoint y: 209, endPoint x: 1037, endPoint y: 215, distance: 119.2
click at [1037, 215] on form "Your Social Security Information or TIN *Your Social or TIN Required Format: XX…" at bounding box center [1279, 443] width 564 height 658
click at [1505, 21] on div "Mark Complete" at bounding box center [1495, 21] width 69 height 28
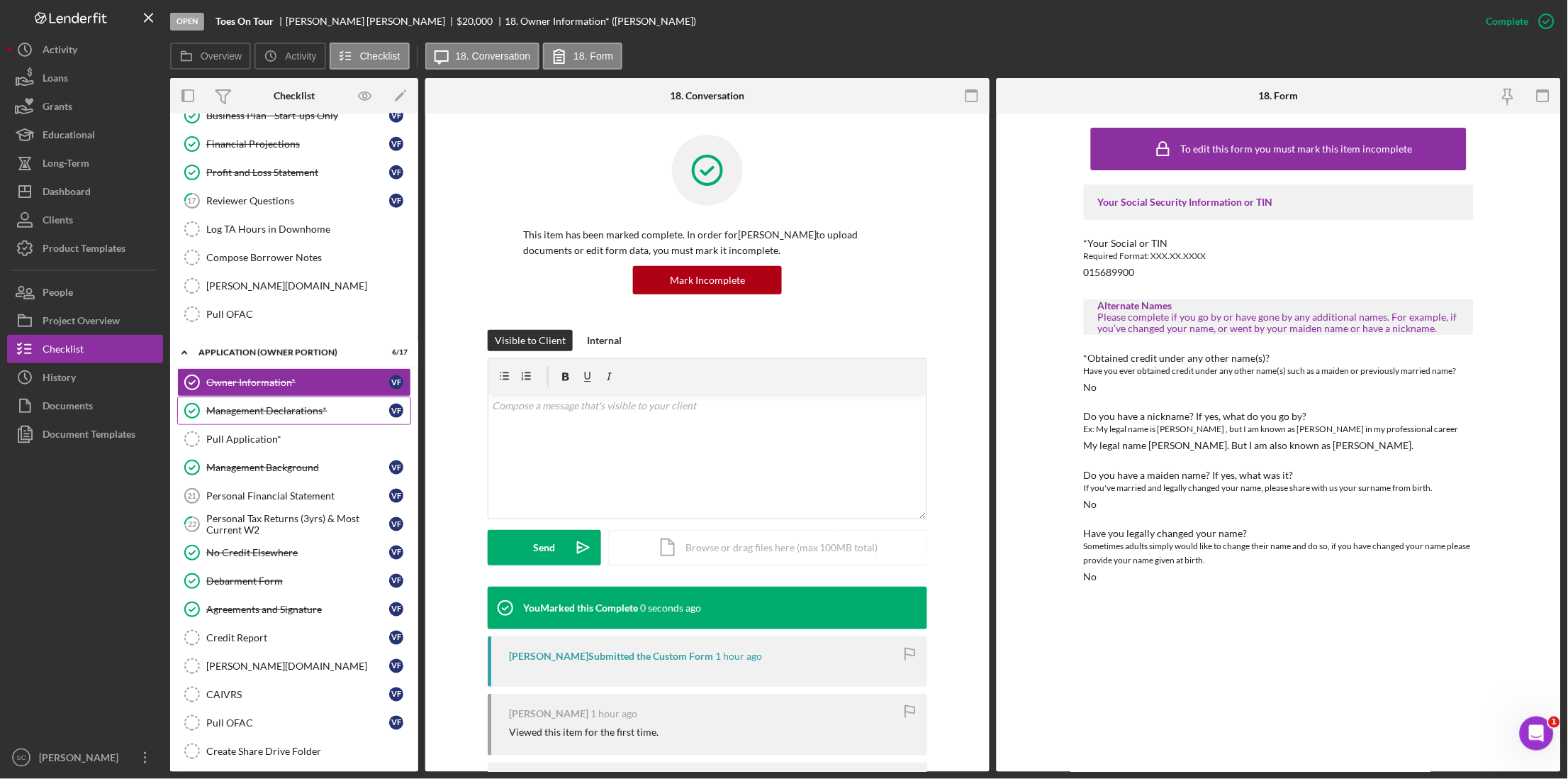
click at [247, 416] on div "Management Declarations*" at bounding box center [298, 411] width 183 height 12
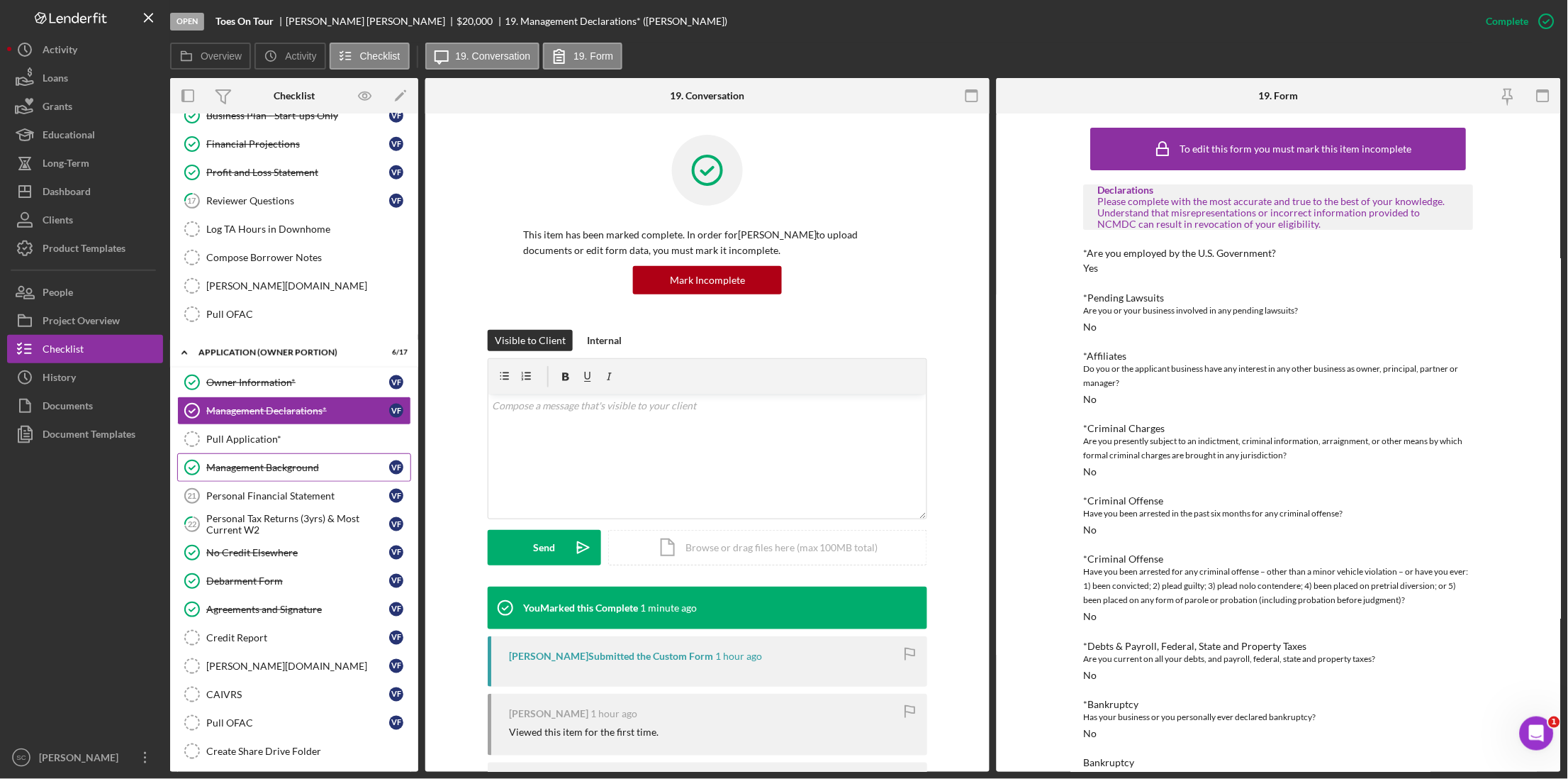
click at [245, 473] on div "Management Background" at bounding box center [298, 467] width 183 height 12
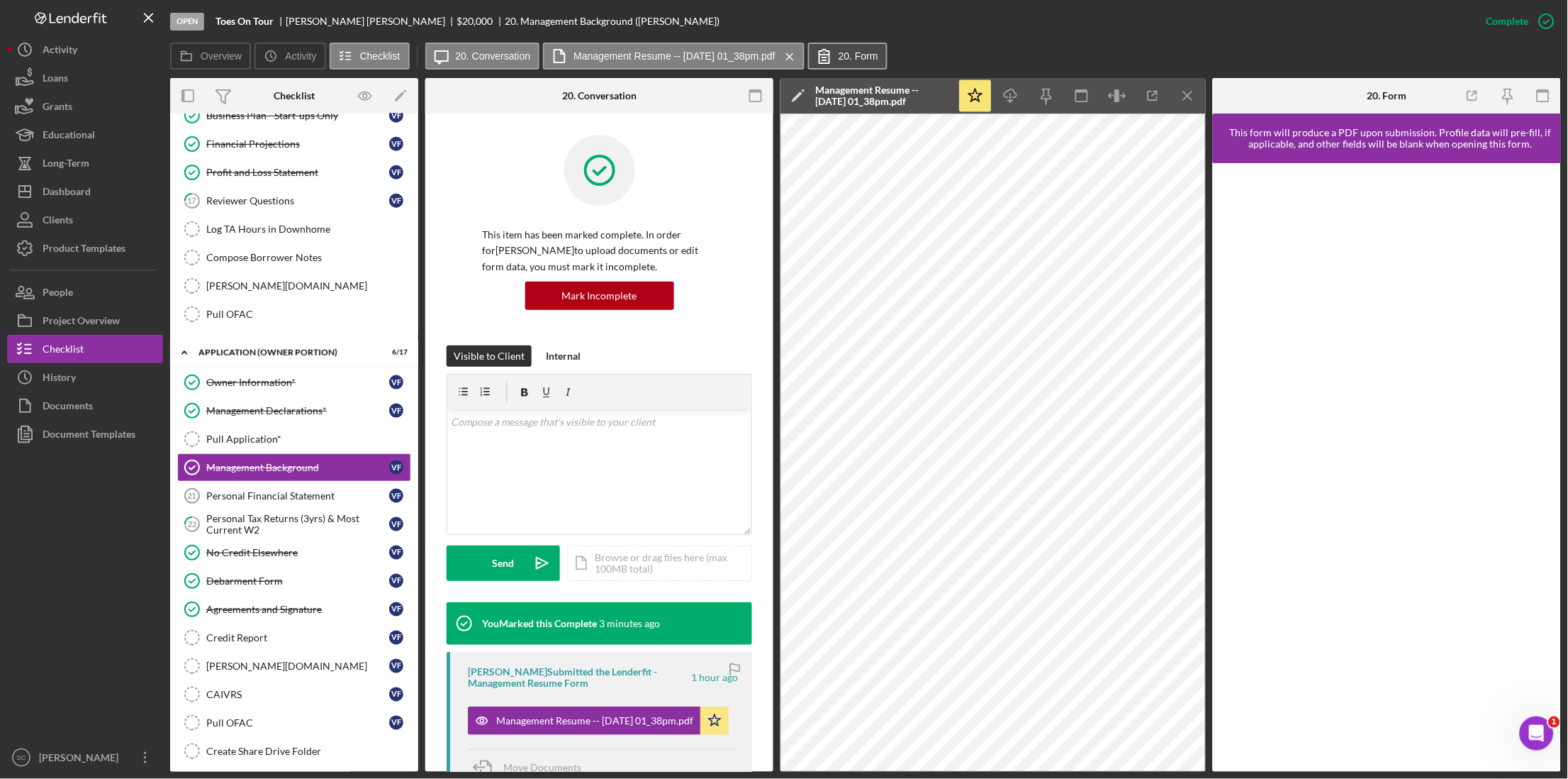
click at [863, 53] on label "20. Form" at bounding box center [858, 56] width 40 height 12
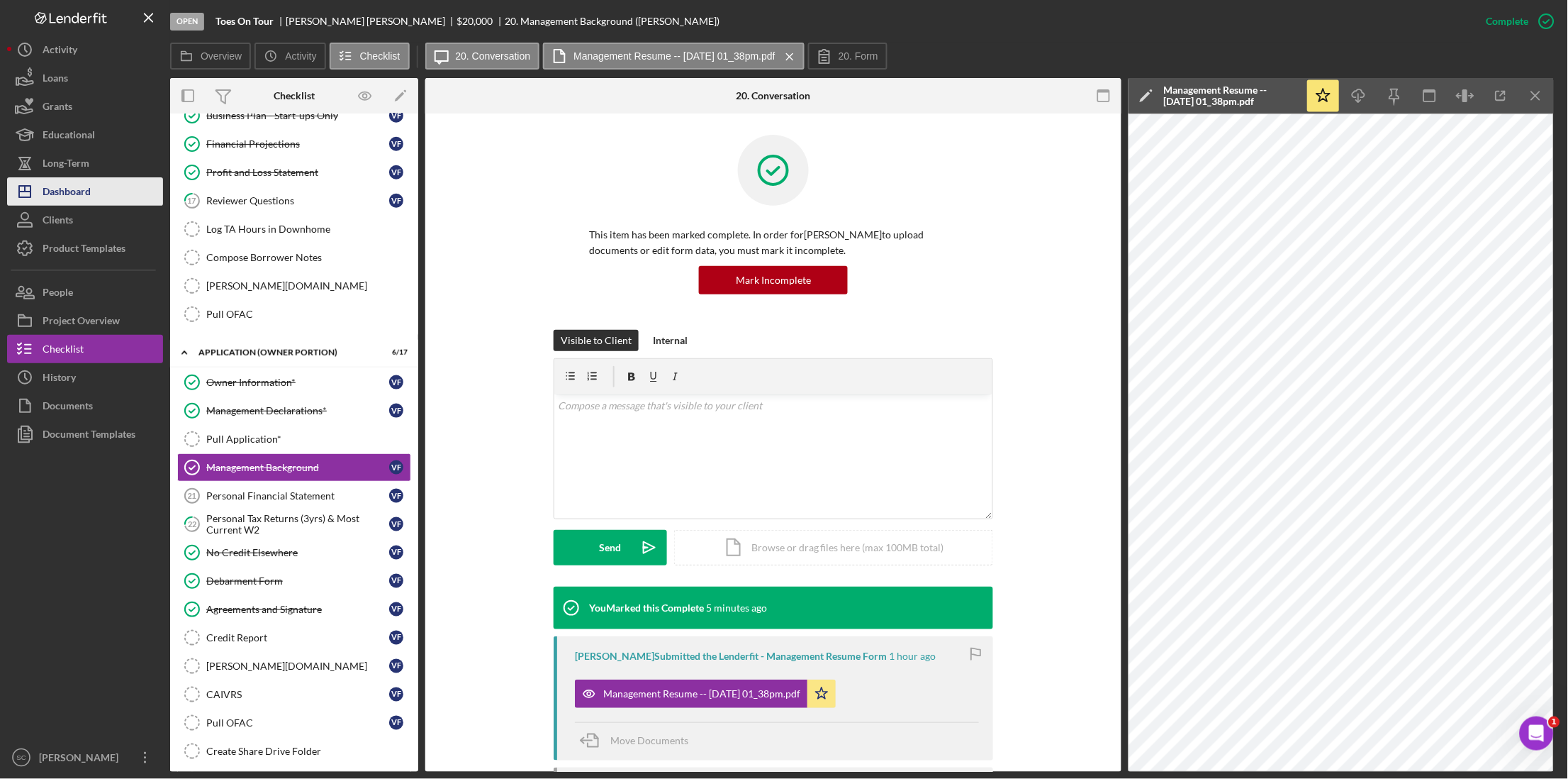
click at [67, 190] on div "Dashboard" at bounding box center [66, 193] width 48 height 32
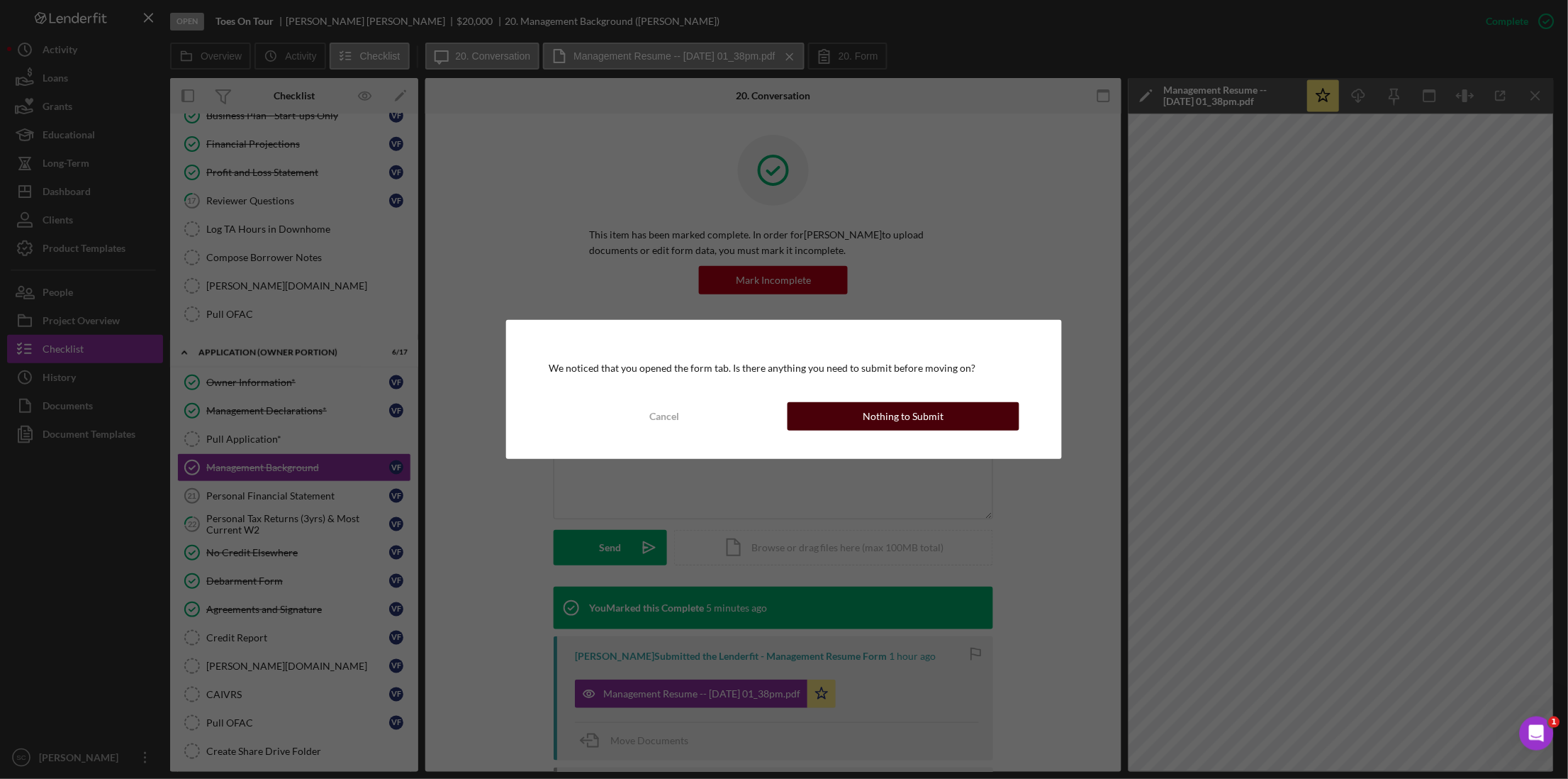
click at [870, 410] on div "Nothing to Submit" at bounding box center [903, 416] width 81 height 28
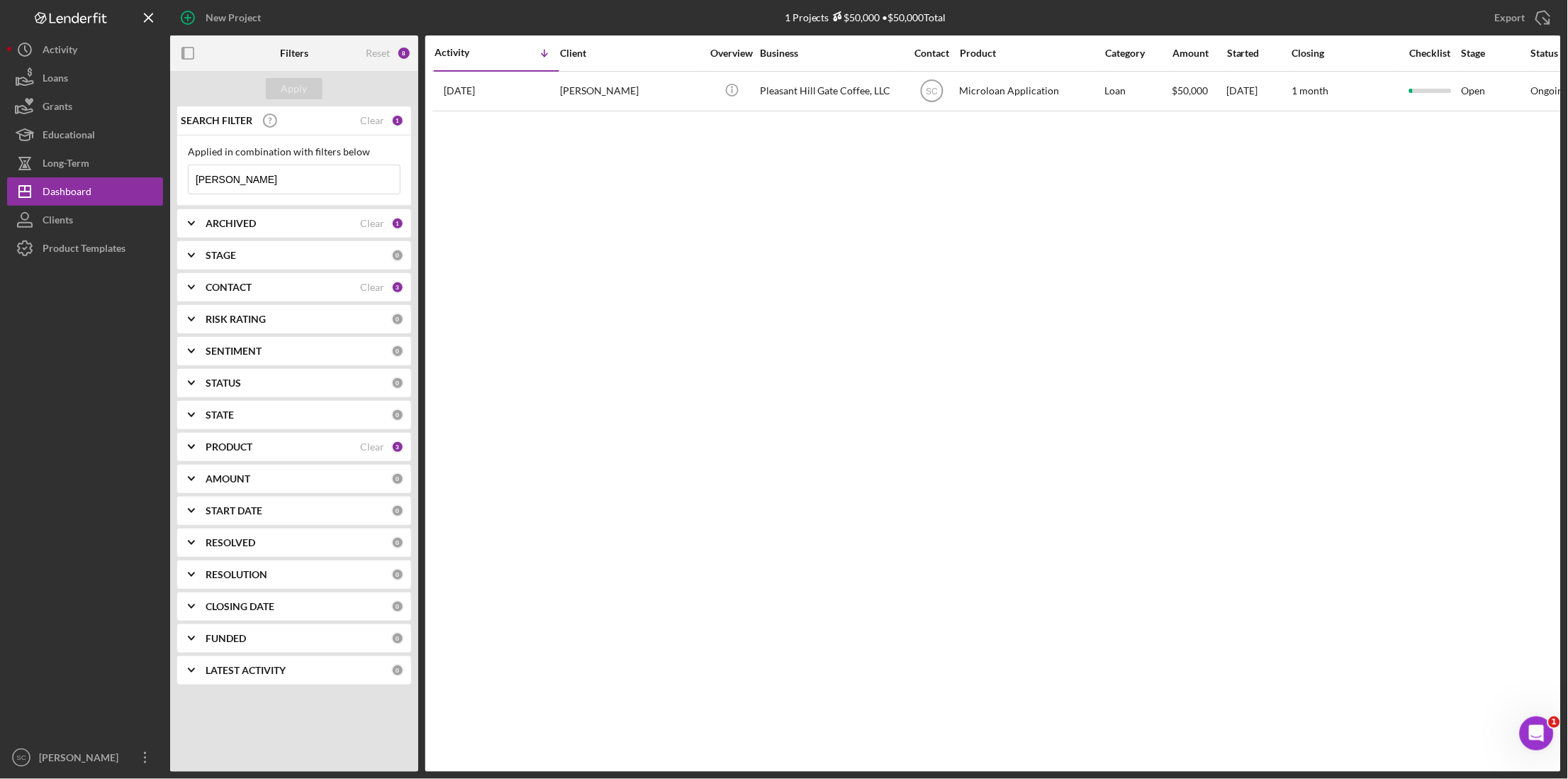
click at [397, 118] on div "1" at bounding box center [398, 121] width 13 height 13
click at [379, 123] on div "Clear" at bounding box center [371, 121] width 24 height 12
click at [214, 285] on b "CONTACT" at bounding box center [229, 287] width 46 height 12
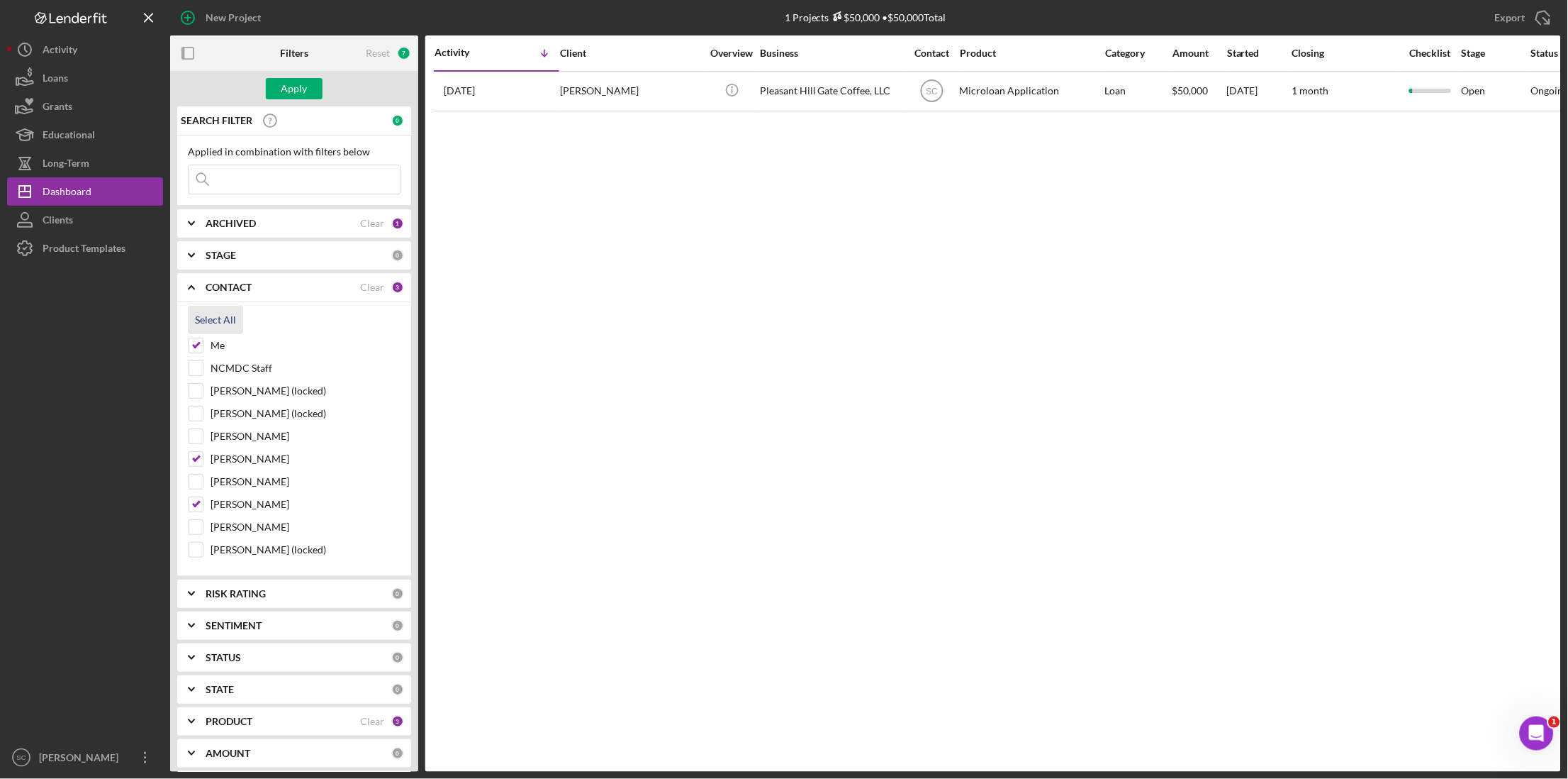
click at [218, 320] on div "Select All" at bounding box center [215, 320] width 41 height 28
checkbox input "true"
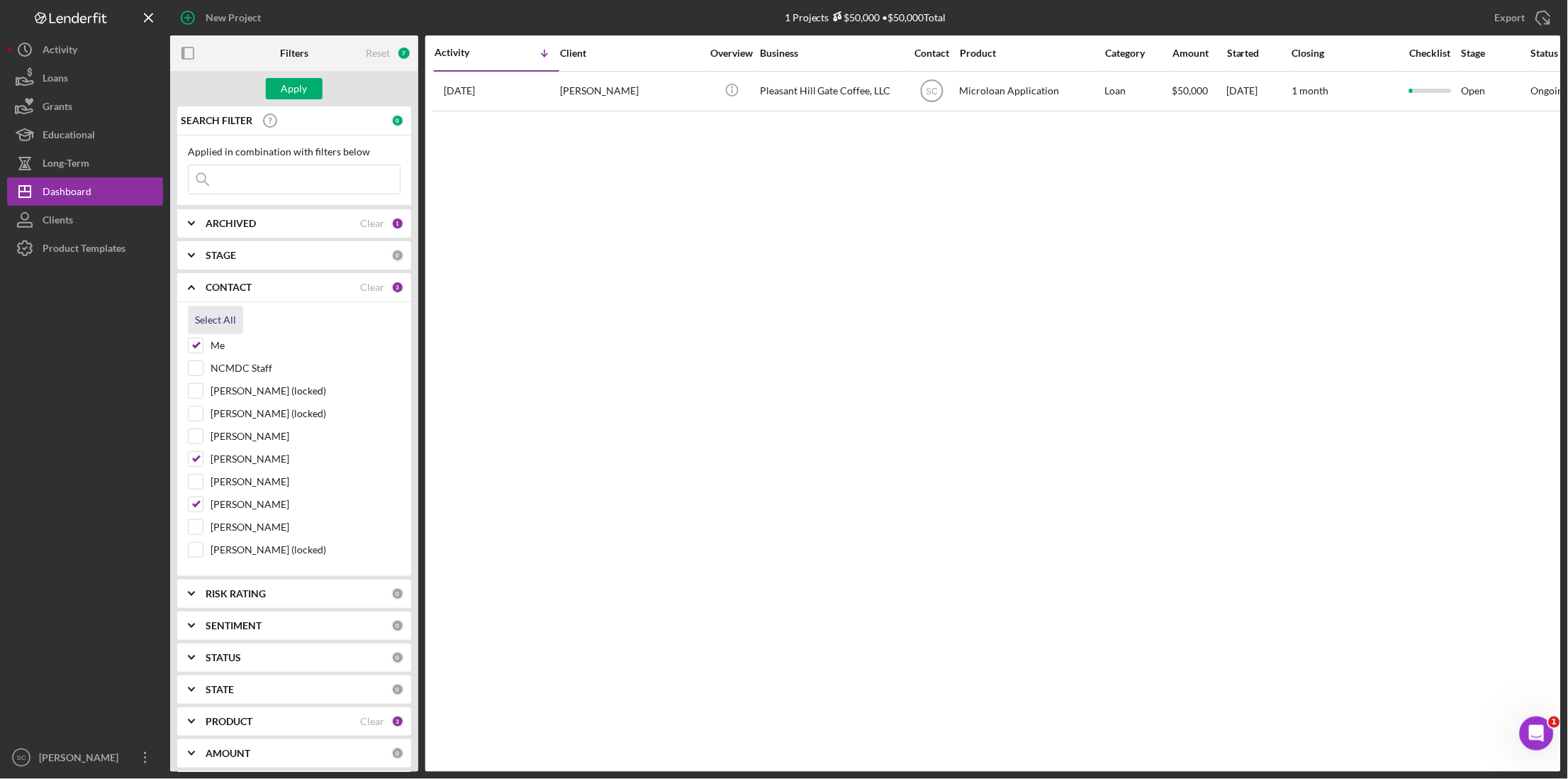
checkbox input "true"
click at [314, 84] on button "Apply" at bounding box center [294, 89] width 57 height 22
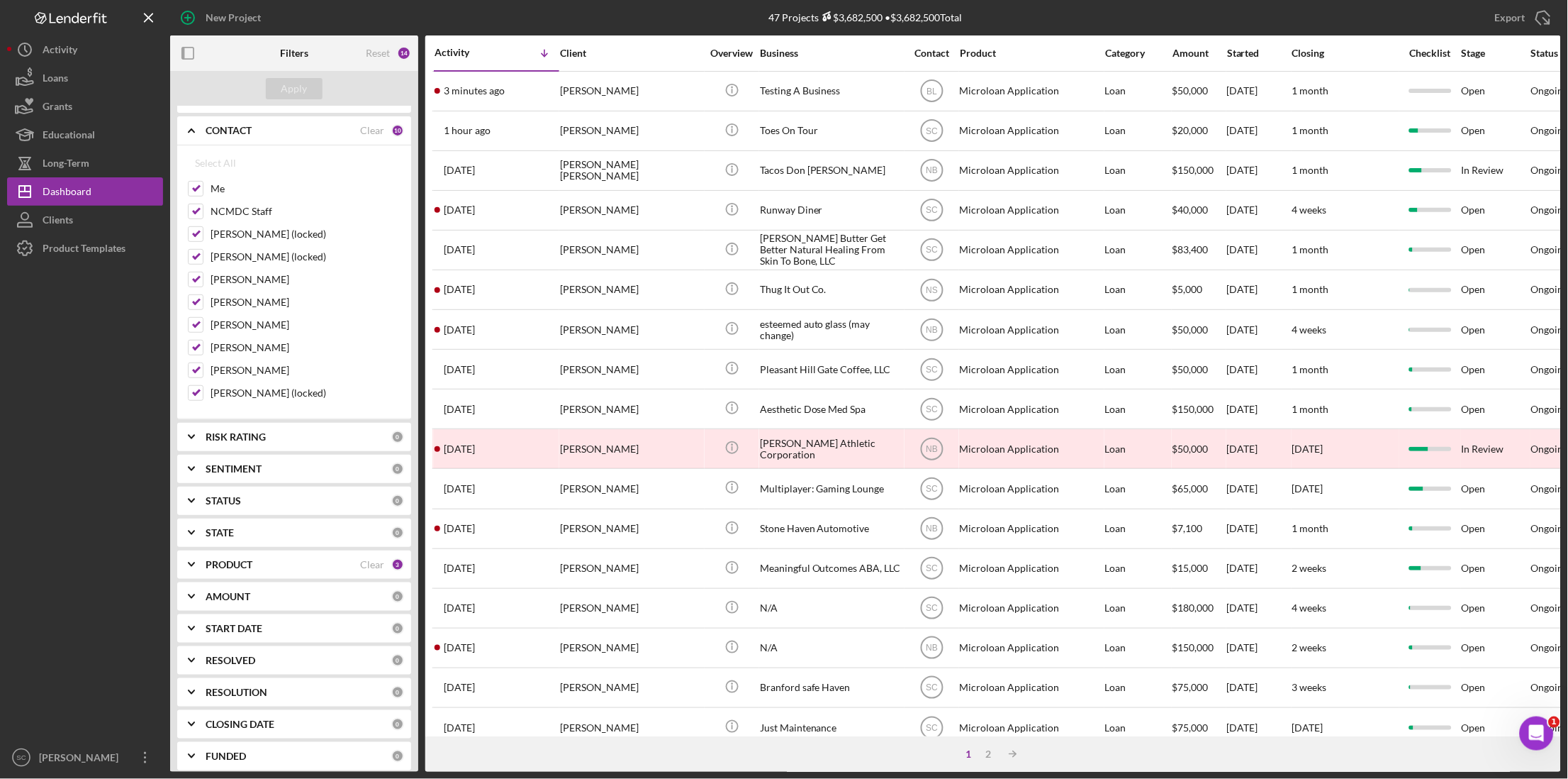
scroll to position [177, 0]
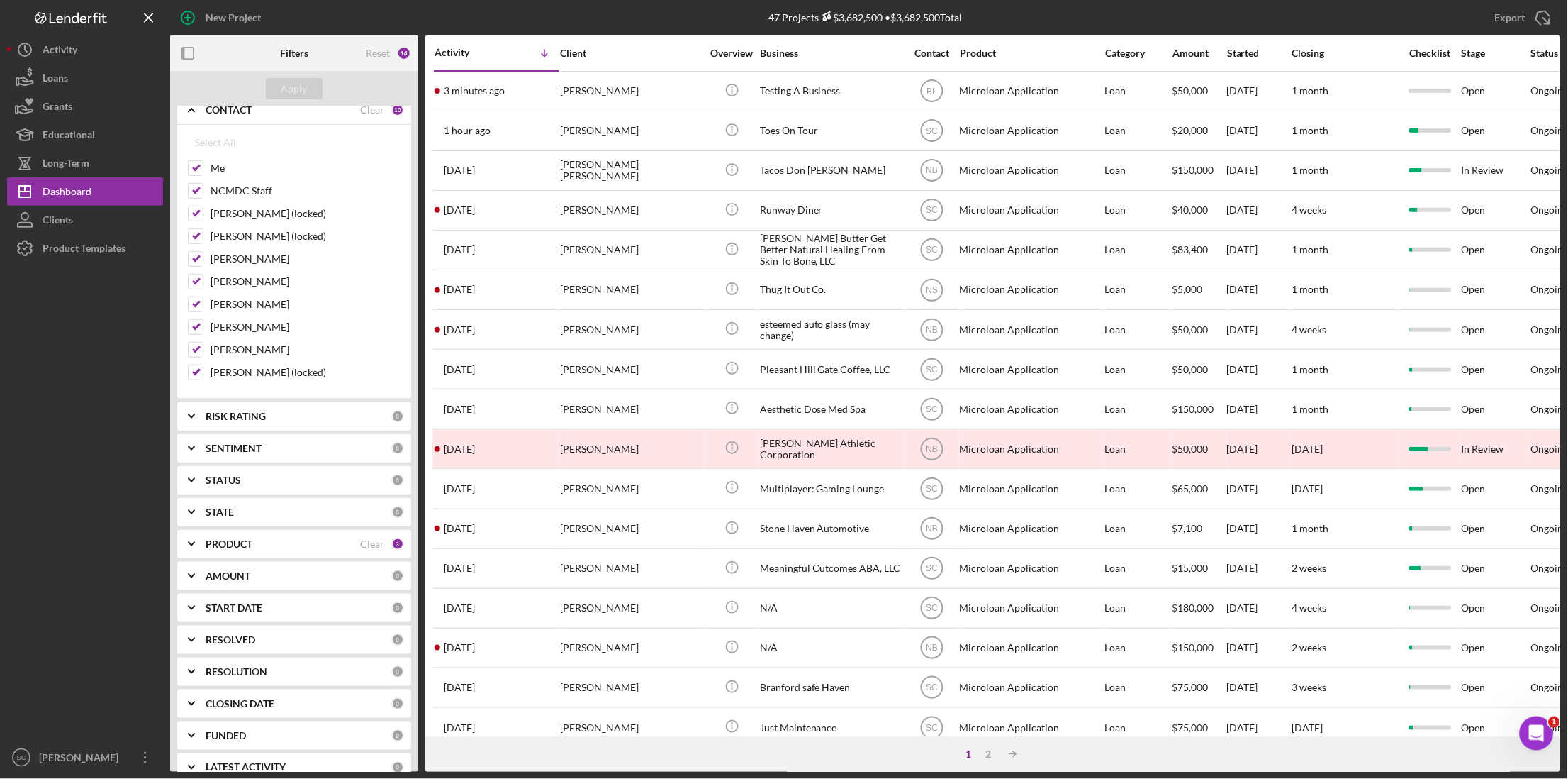
click at [245, 548] on b "PRODUCT" at bounding box center [229, 544] width 47 height 12
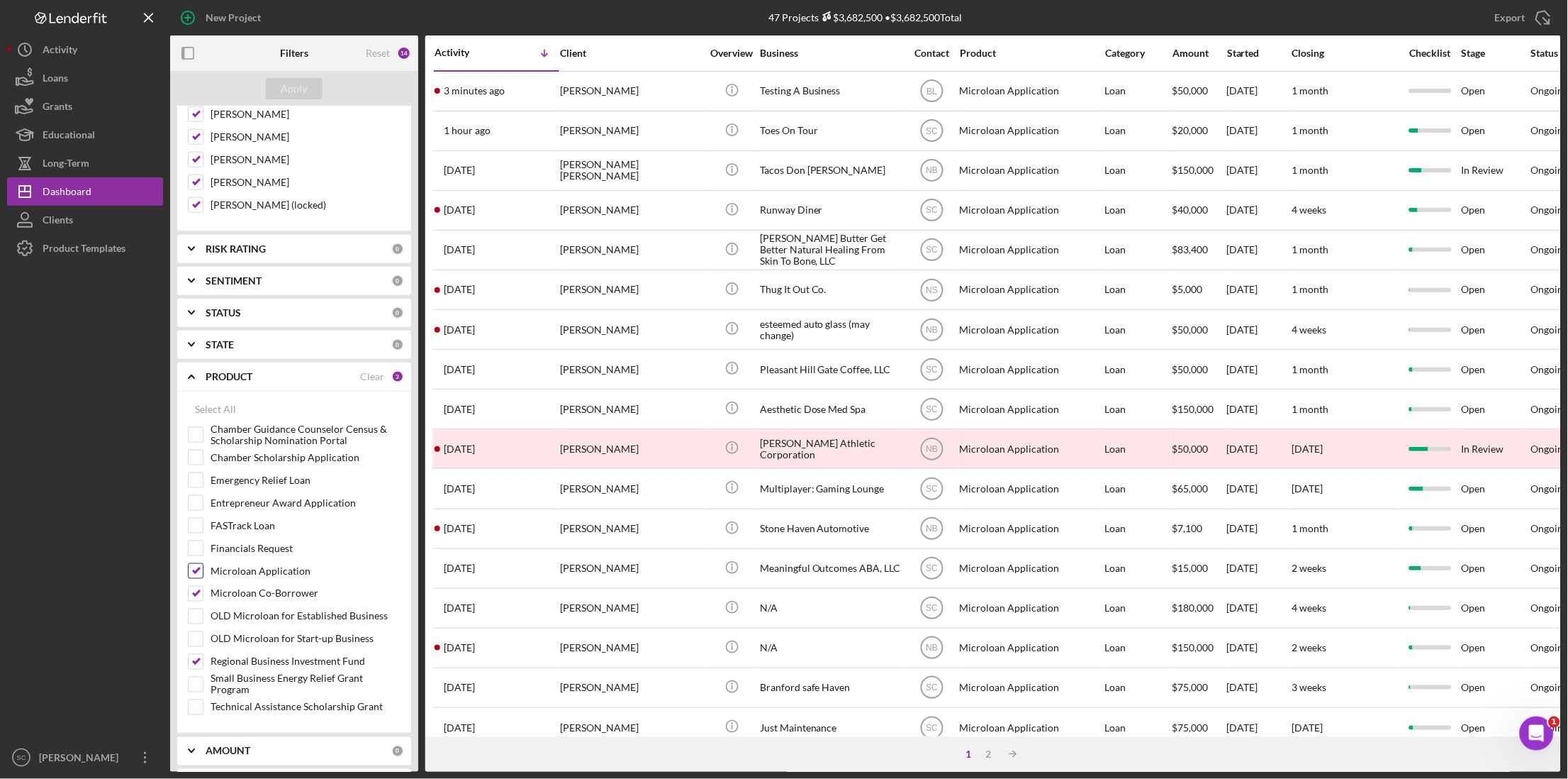
scroll to position [355, 0]
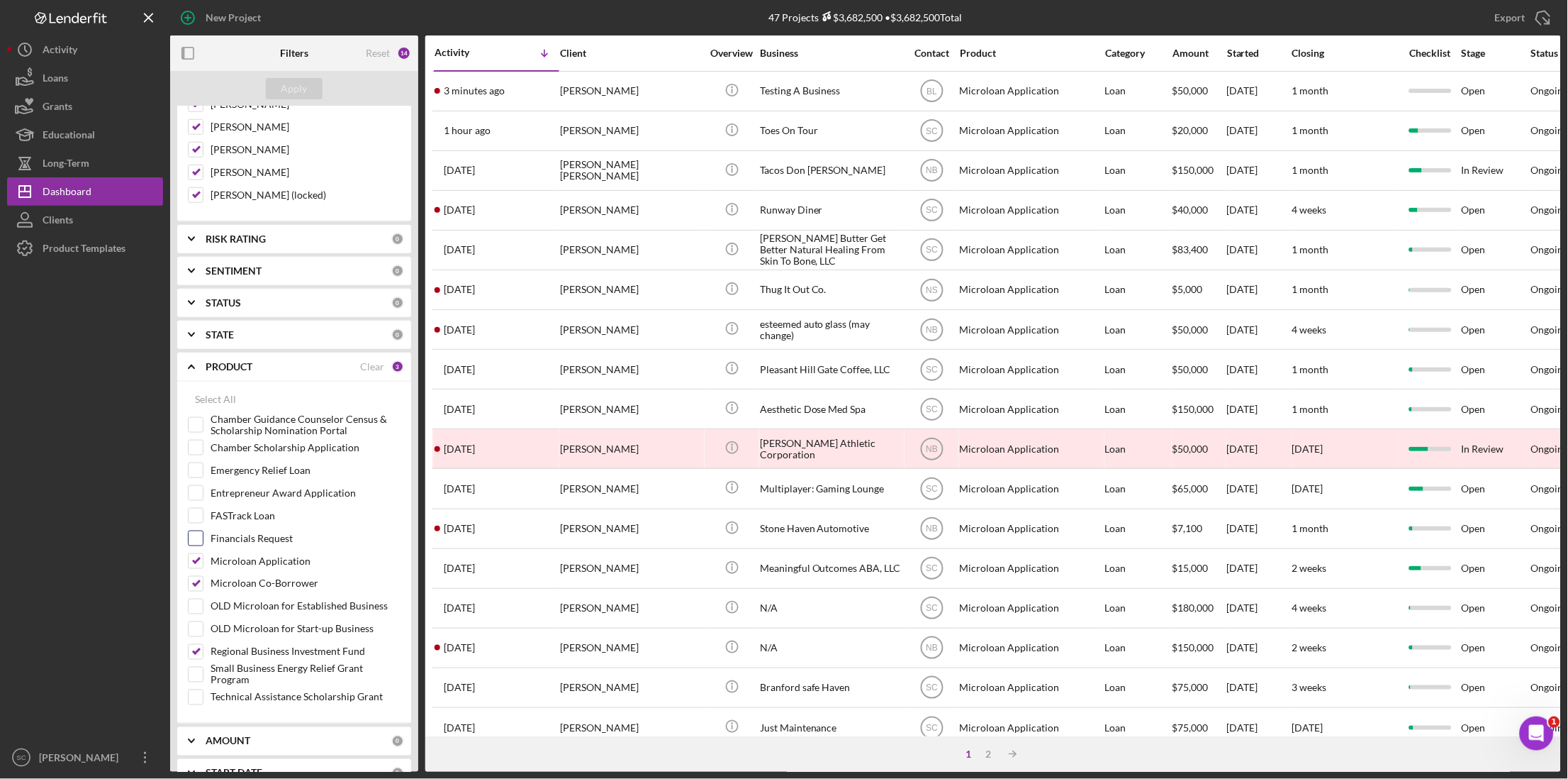
click at [201, 545] on input "Financials Request" at bounding box center [196, 539] width 14 height 14
checkbox input "true"
click at [302, 84] on div "Apply" at bounding box center [294, 89] width 26 height 22
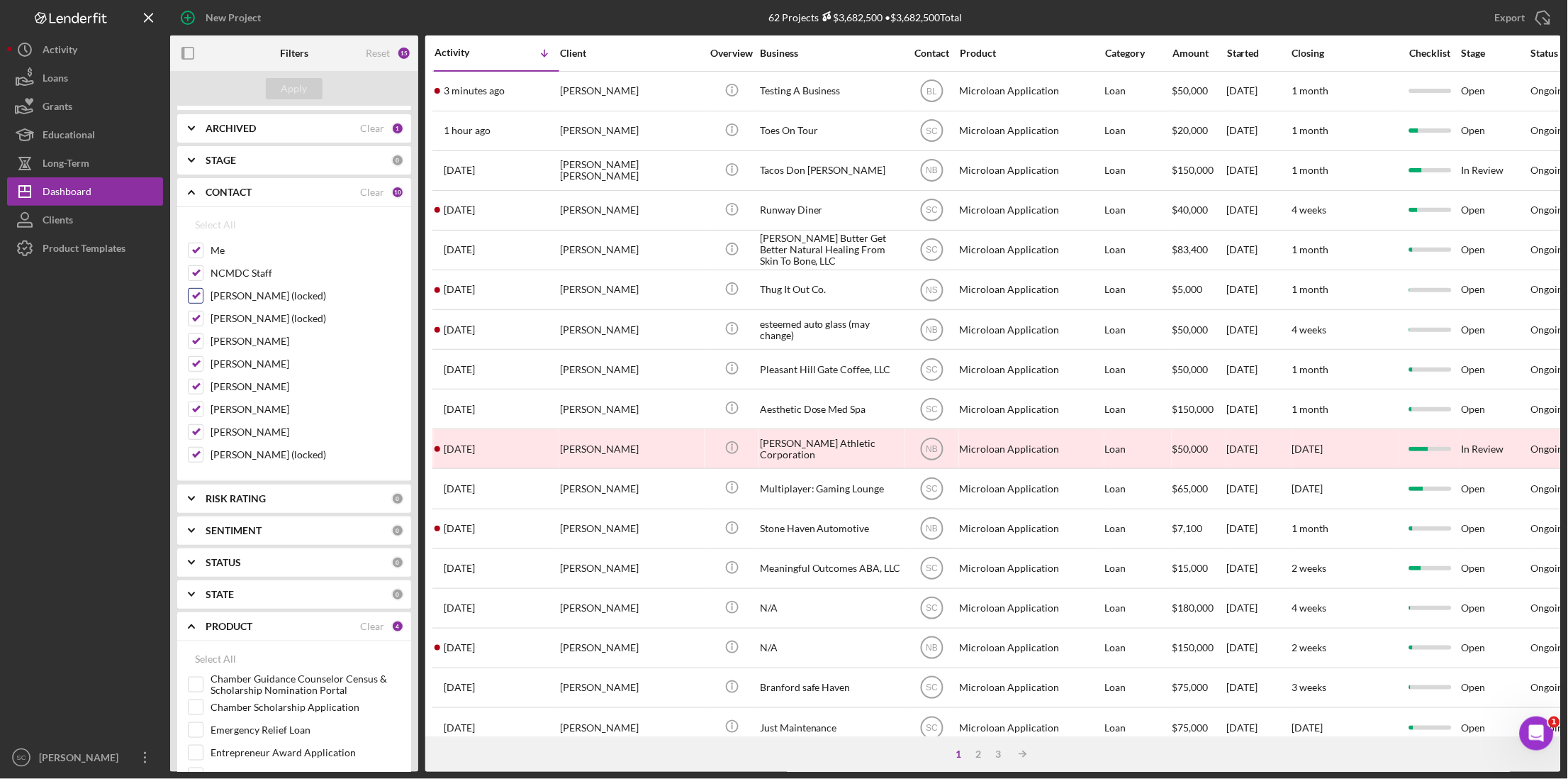
scroll to position [0, 0]
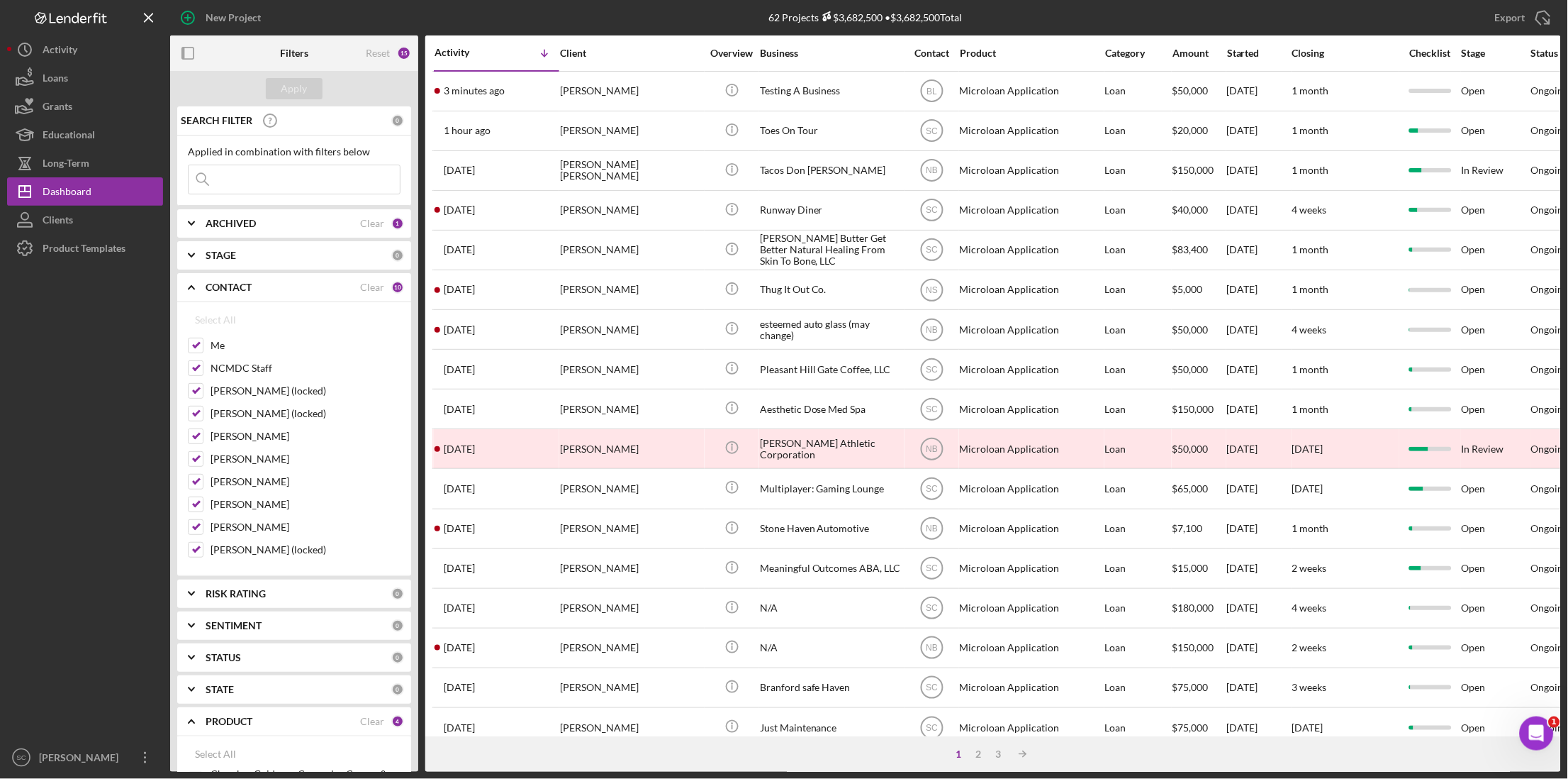
click at [261, 172] on input at bounding box center [294, 179] width 212 height 28
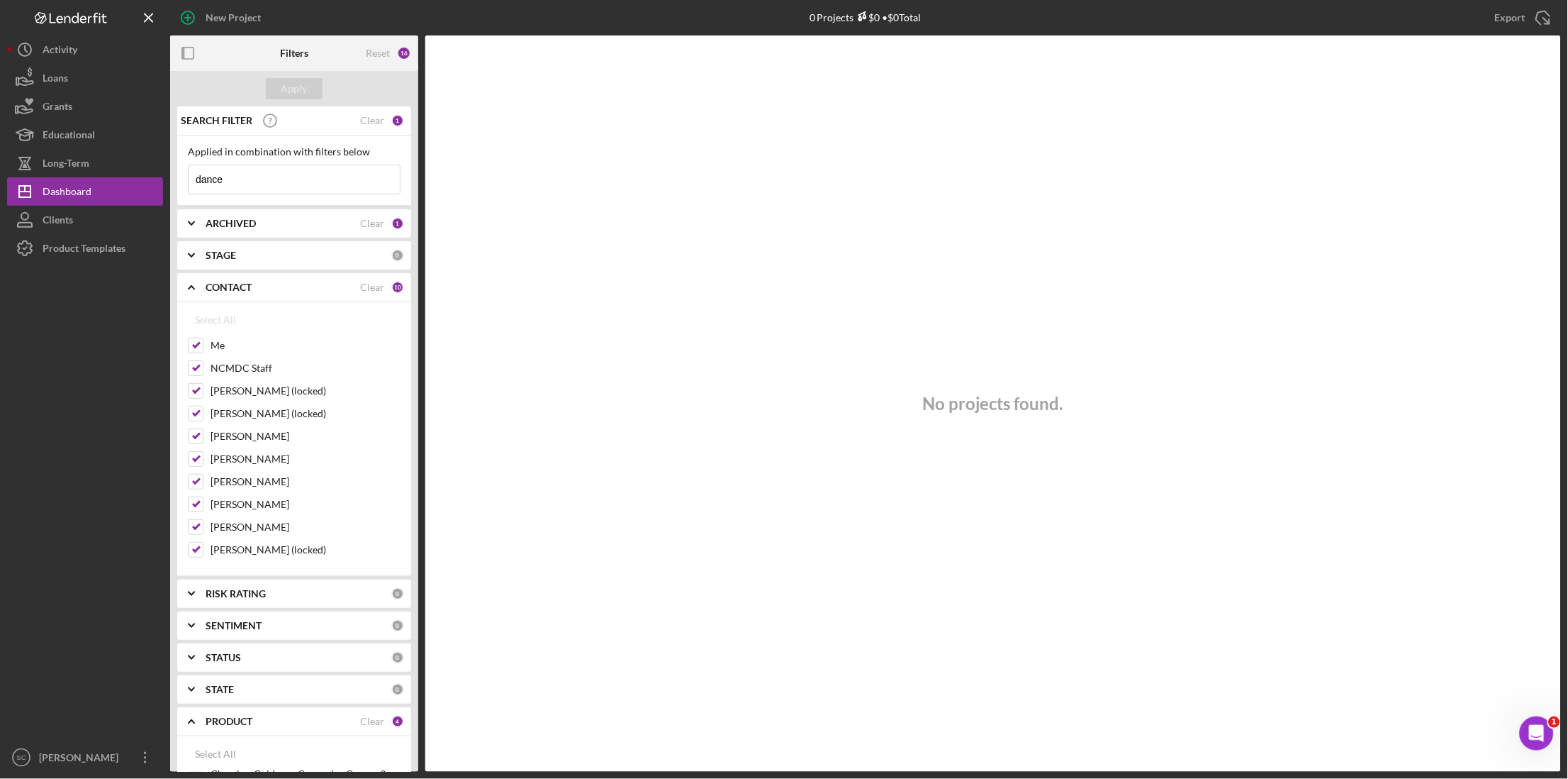
type input "dance"
click at [397, 55] on div "16" at bounding box center [404, 53] width 14 height 14
click at [377, 58] on div "Reset" at bounding box center [377, 53] width 24 height 12
checkbox input "false"
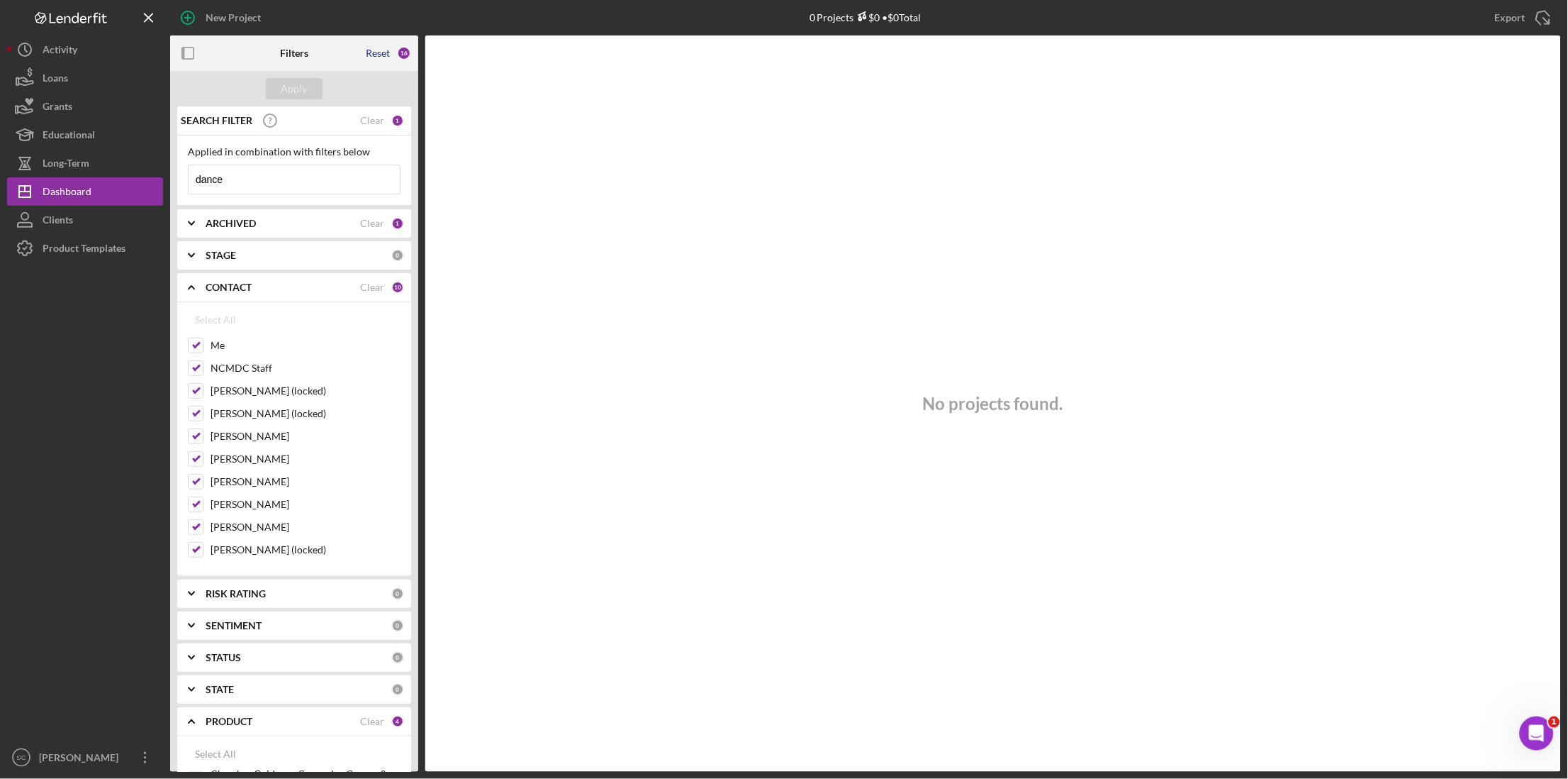
checkbox input "false"
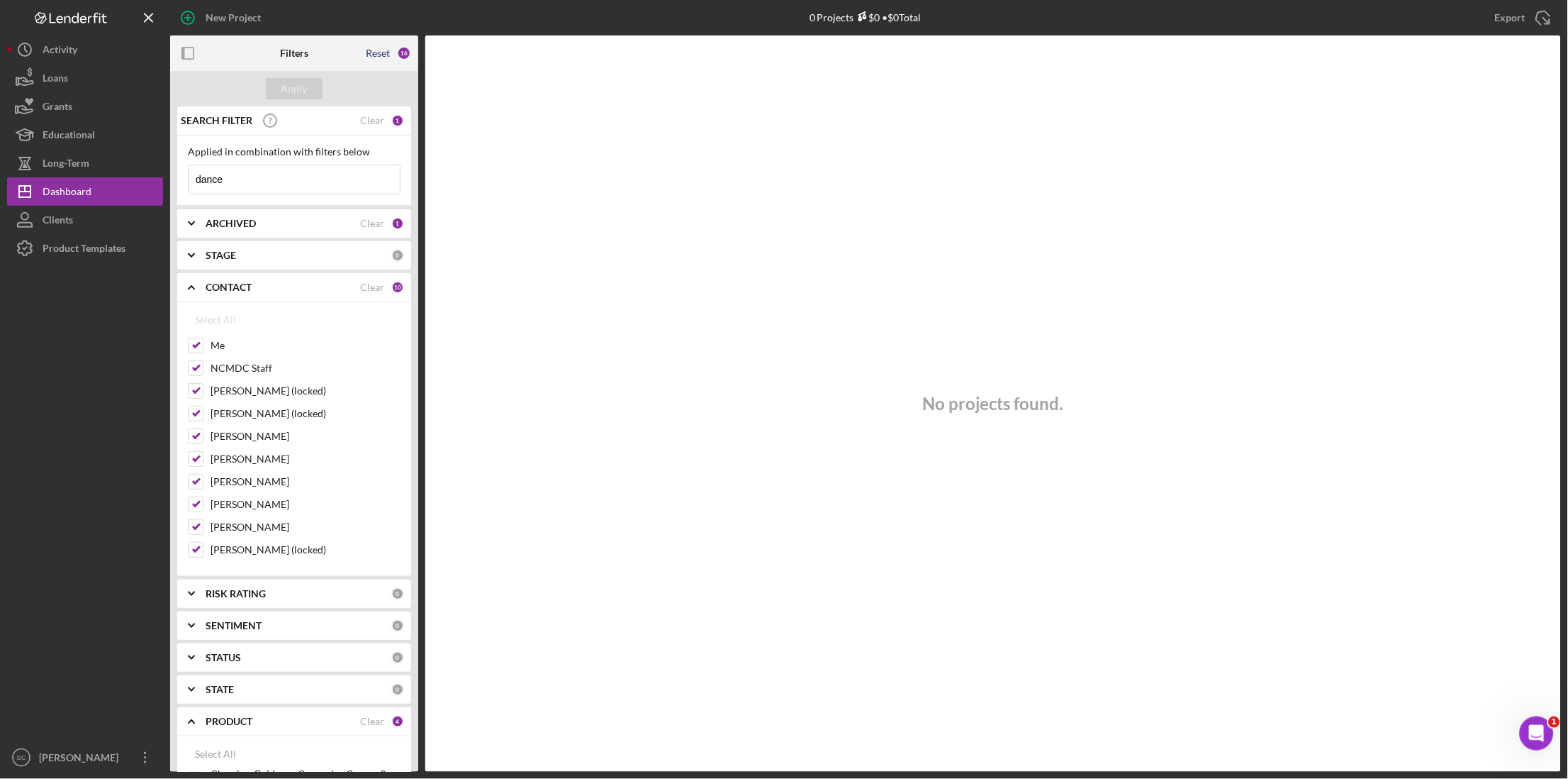
checkbox input "false"
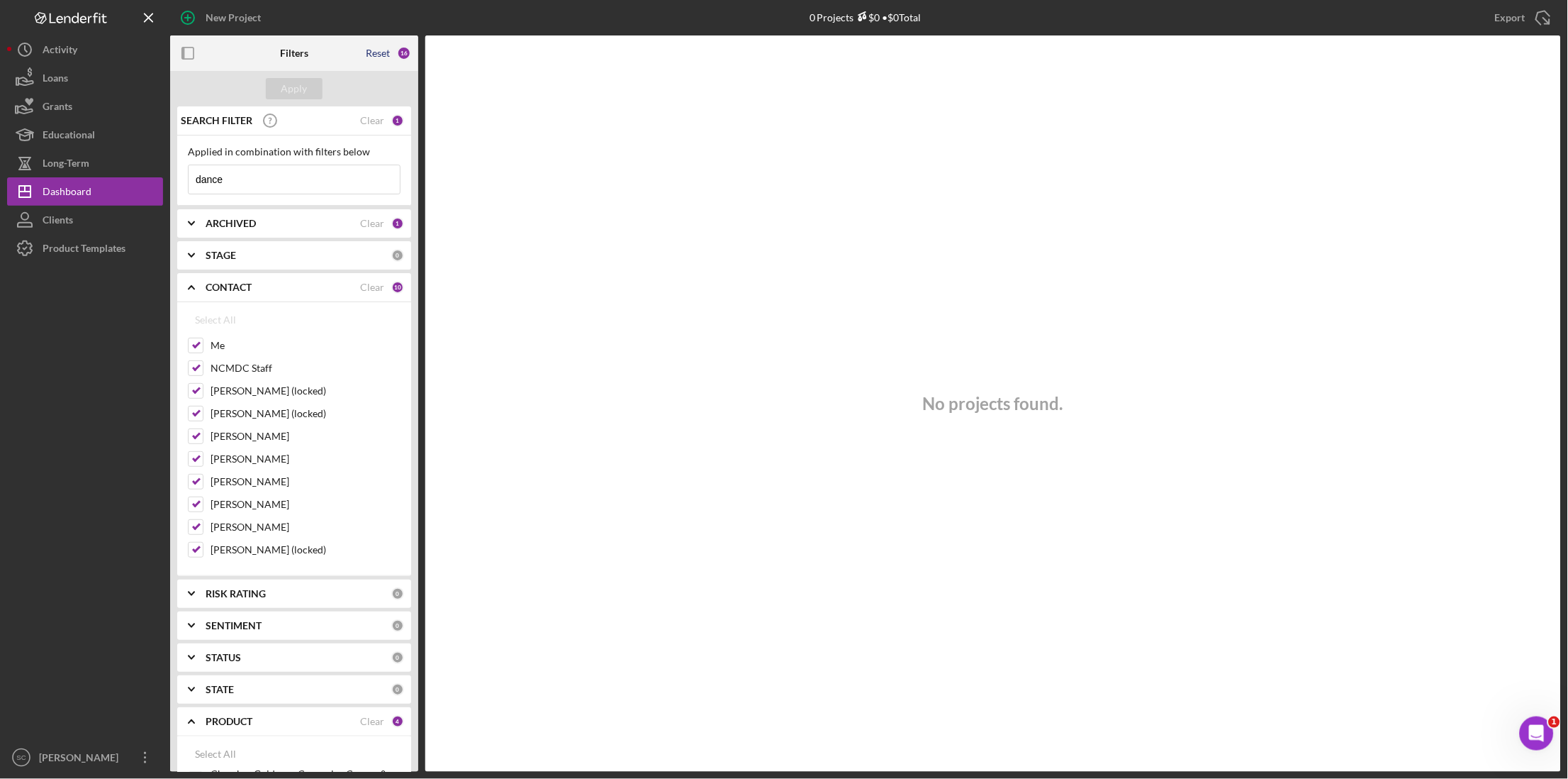
checkbox input "false"
click at [251, 179] on input at bounding box center [294, 179] width 212 height 28
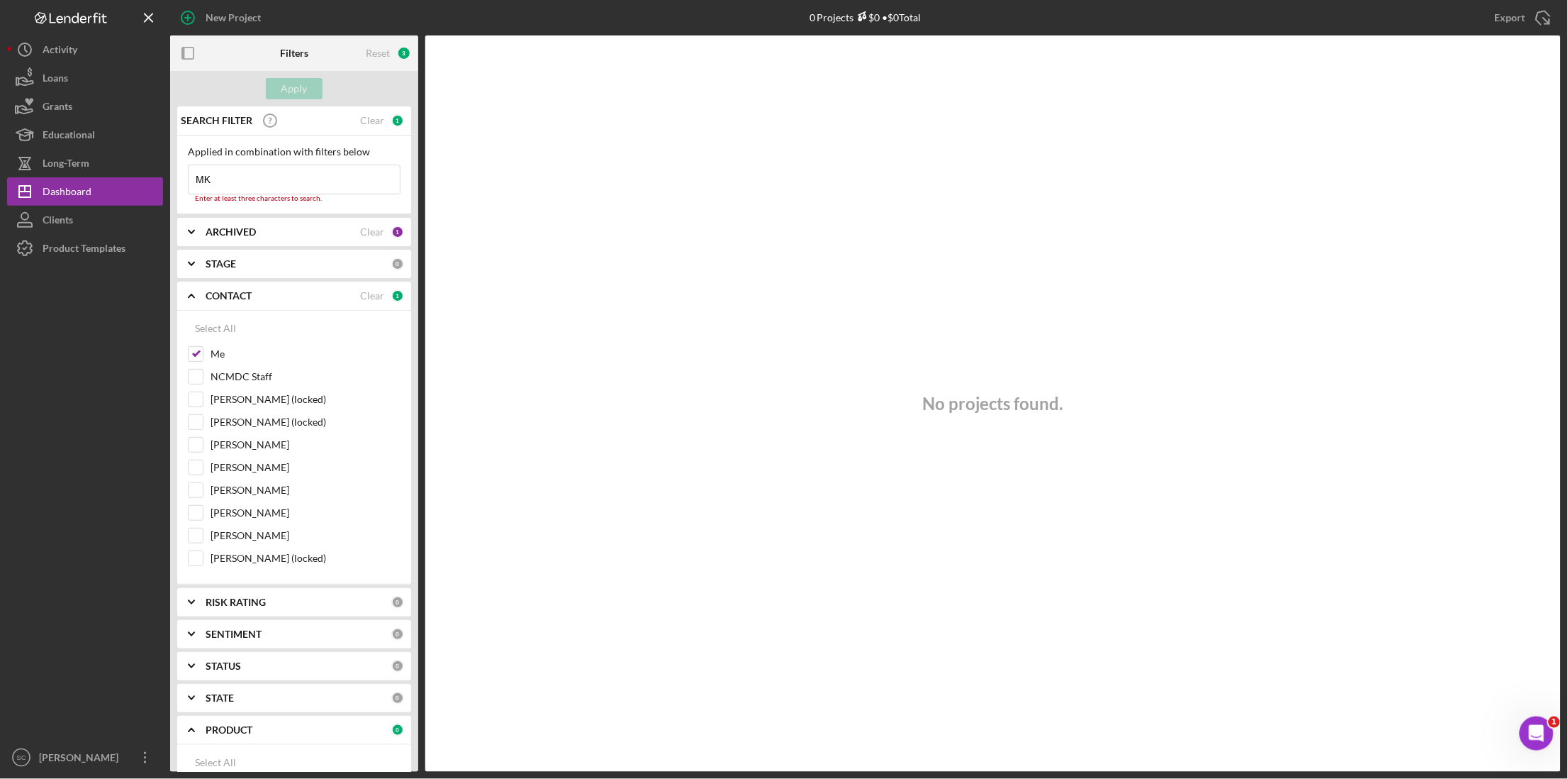
type input "M"
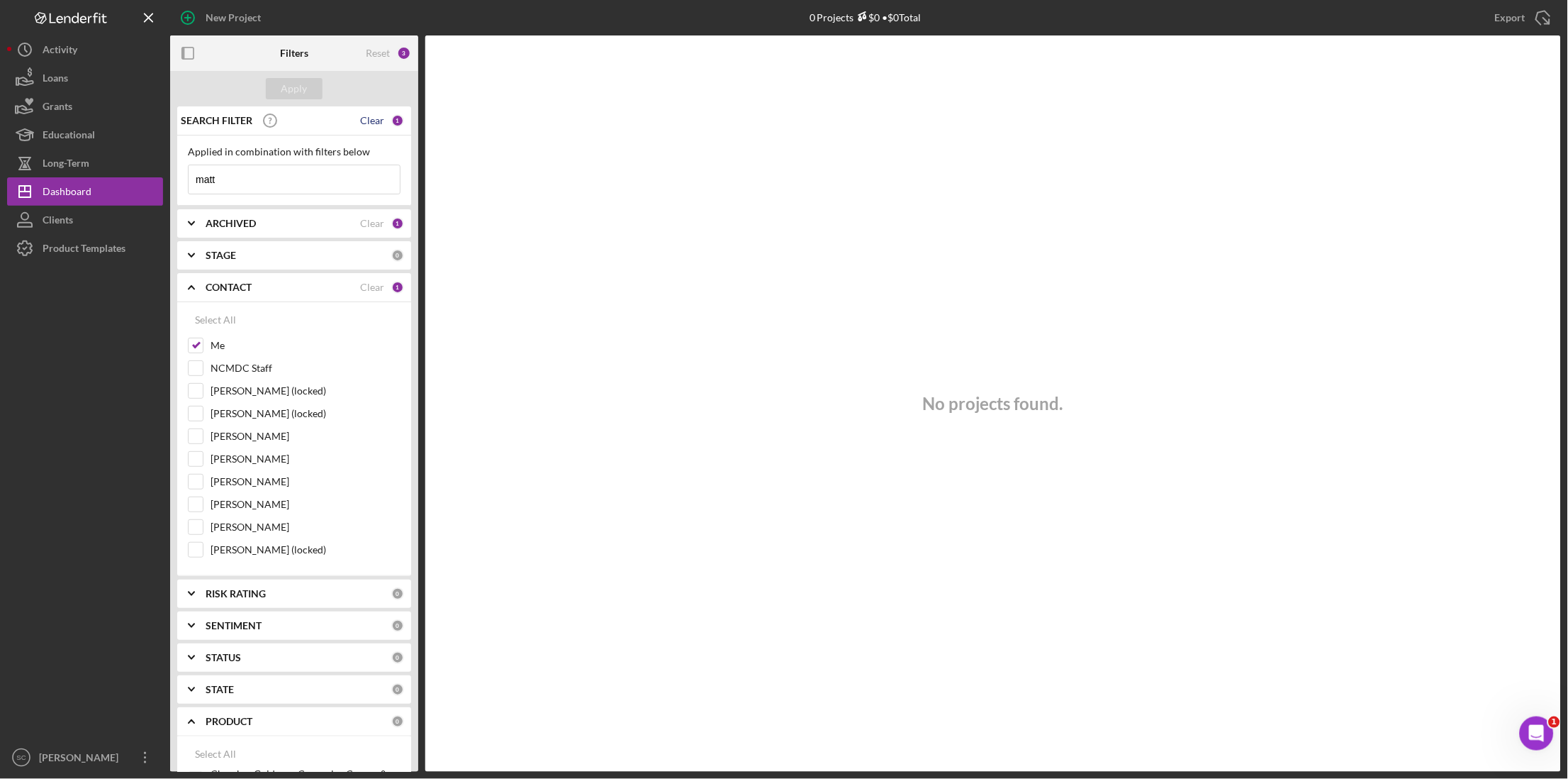
type input "matt"
click at [361, 122] on div "Clear" at bounding box center [371, 121] width 24 height 12
click at [212, 319] on div "Select All" at bounding box center [215, 320] width 41 height 28
checkbox input "true"
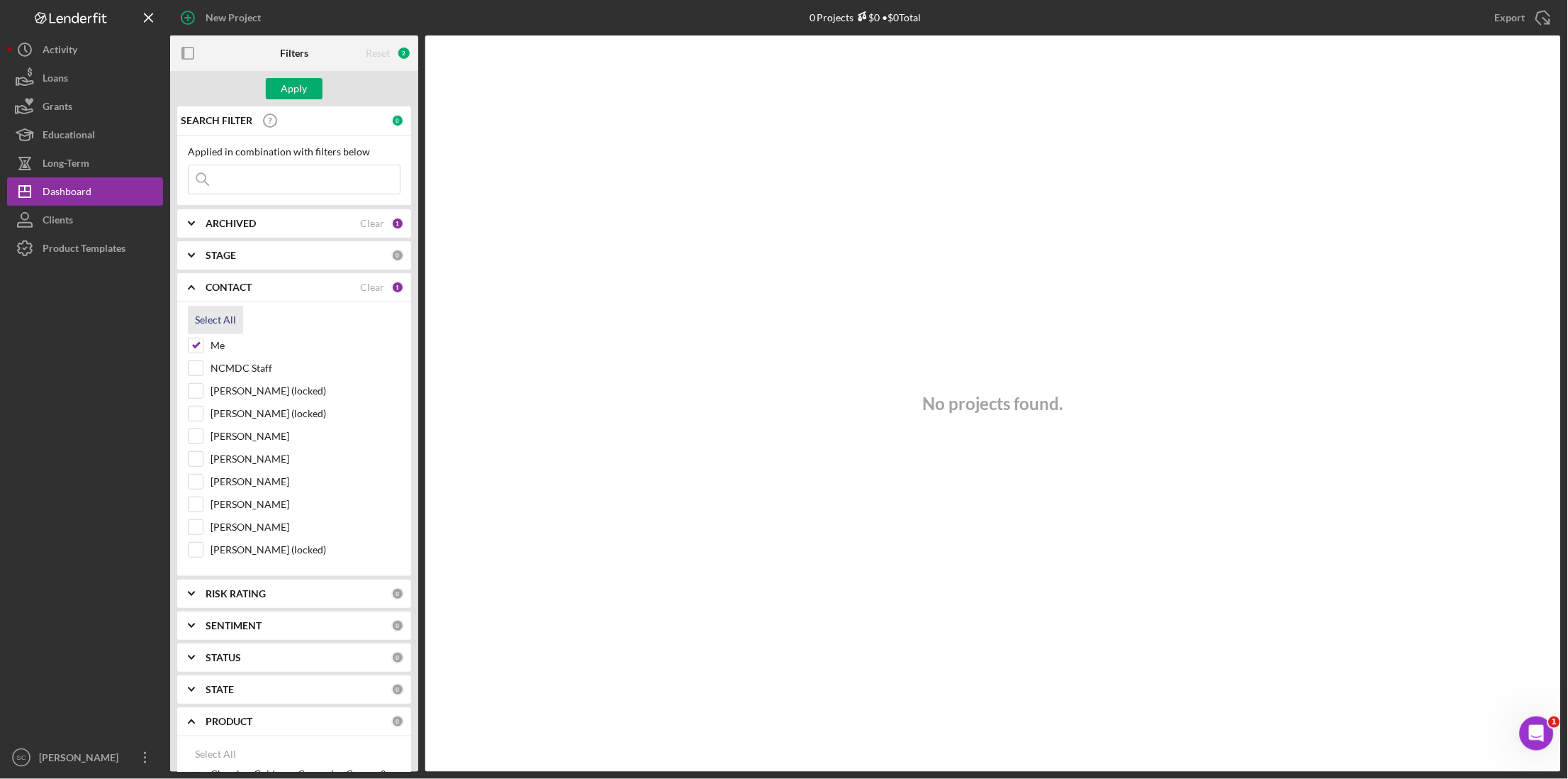
checkbox input "true"
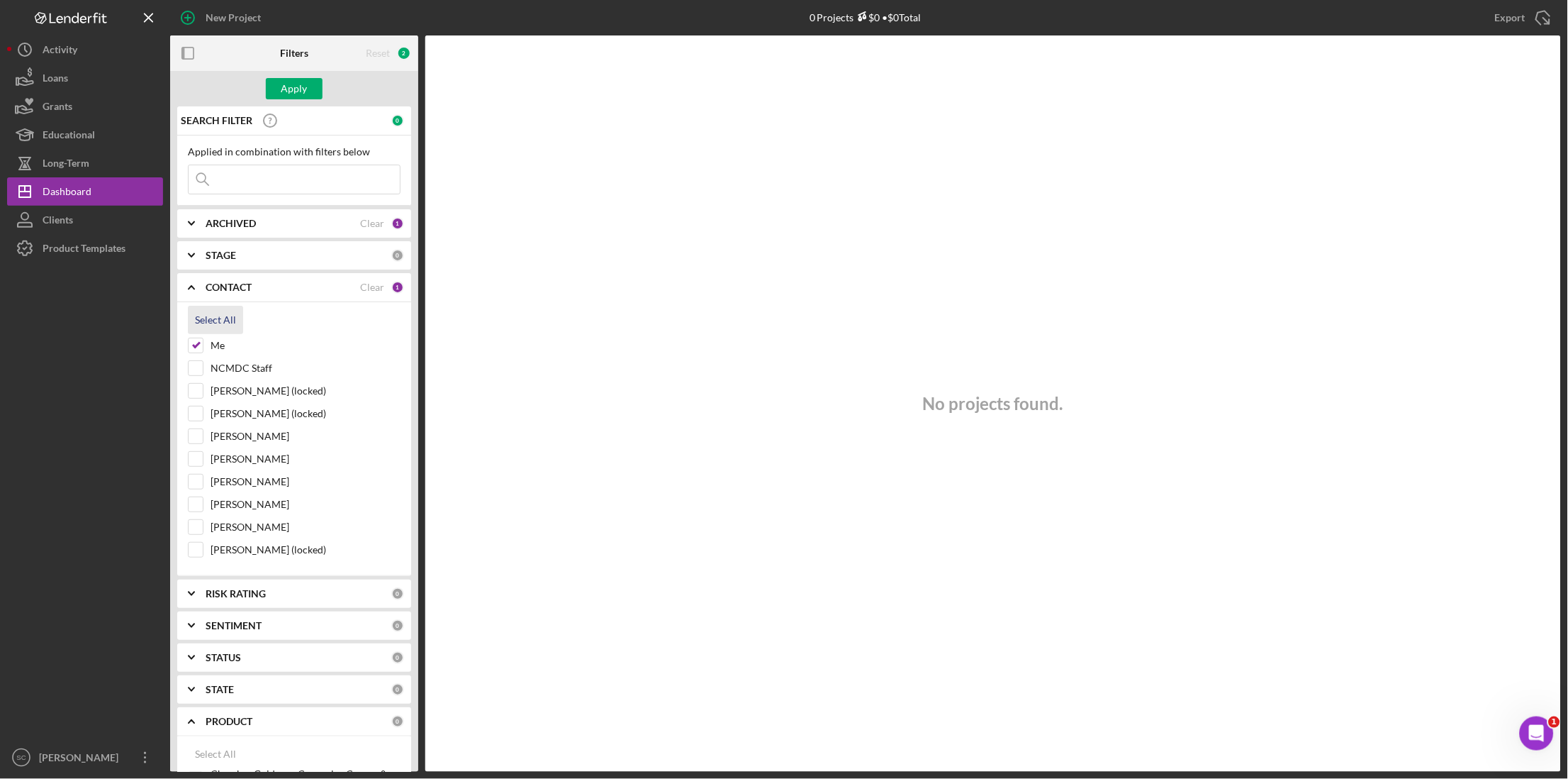
checkbox input "true"
click at [292, 94] on div "Apply" at bounding box center [294, 89] width 26 height 22
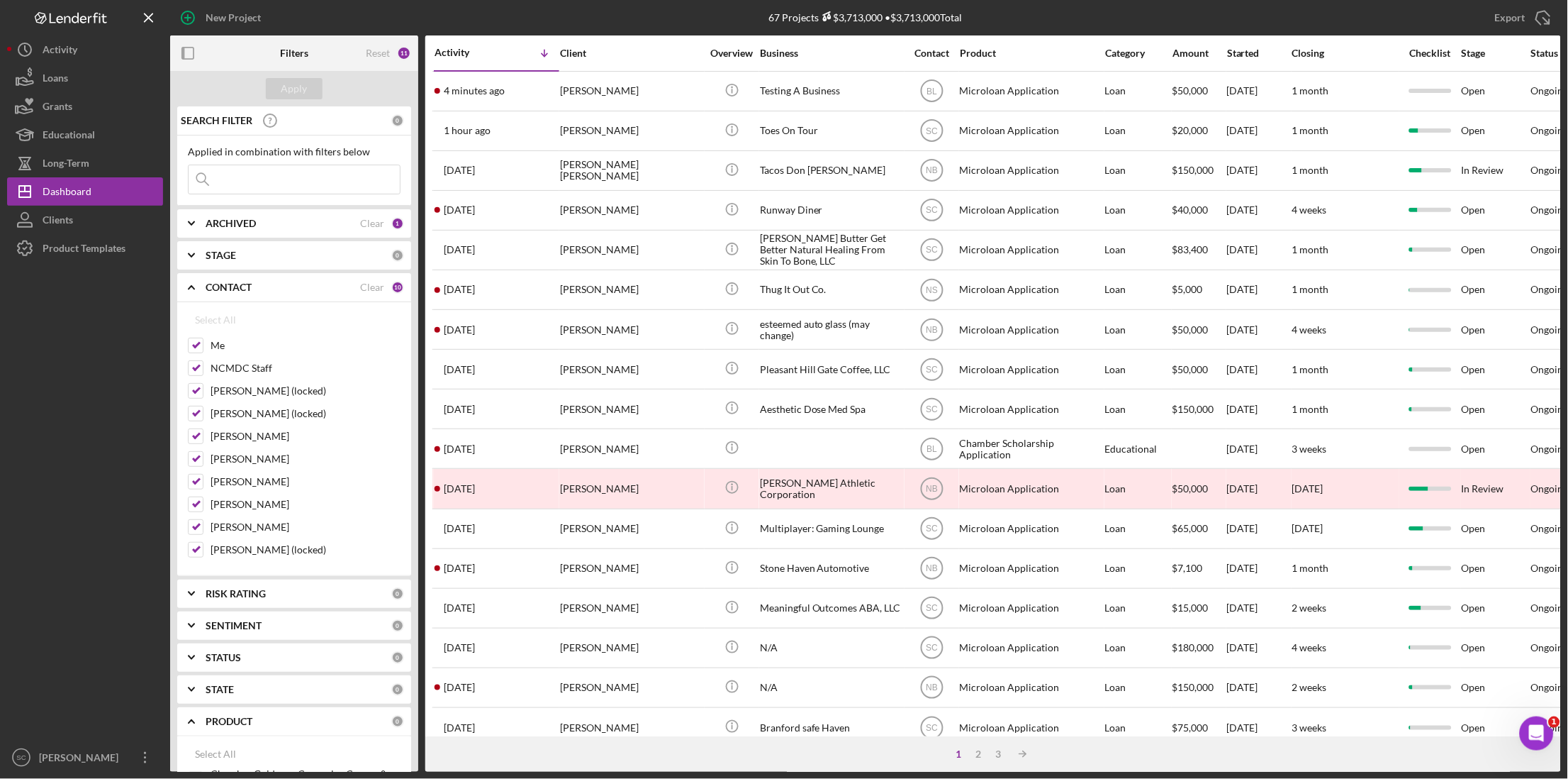
click at [234, 185] on input at bounding box center [294, 179] width 212 height 28
type input "matt"
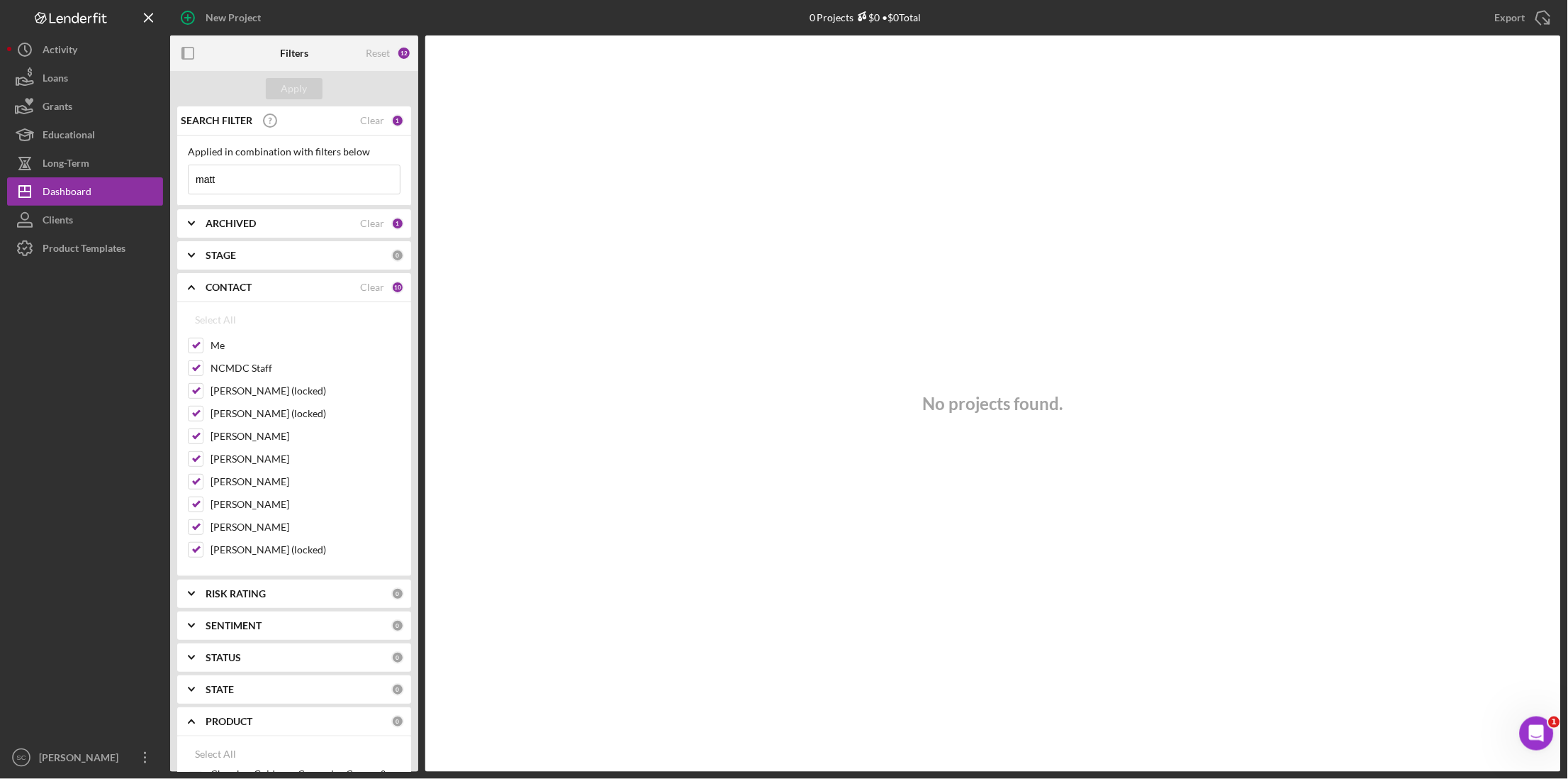
drag, startPoint x: 234, startPoint y: 185, endPoint x: 183, endPoint y: 173, distance: 52.4
click at [183, 173] on div "Applied in combination with filters below matt Icon/Menu Close" at bounding box center [294, 171] width 234 height 71
type input "dance"
click at [372, 75] on div "Apply" at bounding box center [294, 89] width 248 height 35
click at [287, 185] on input "dance" at bounding box center [294, 179] width 212 height 28
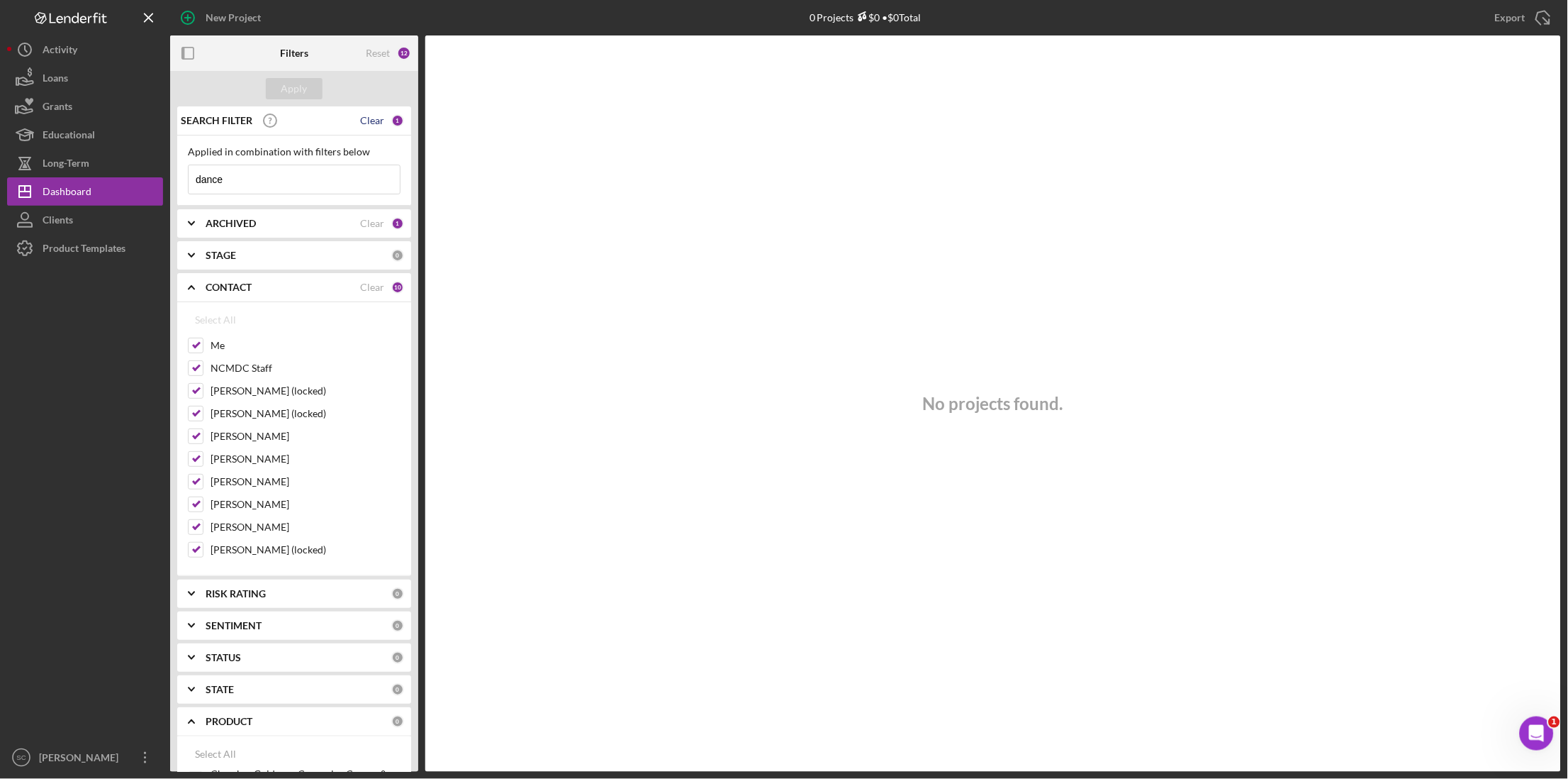
click at [368, 120] on div "Clear" at bounding box center [371, 121] width 24 height 12
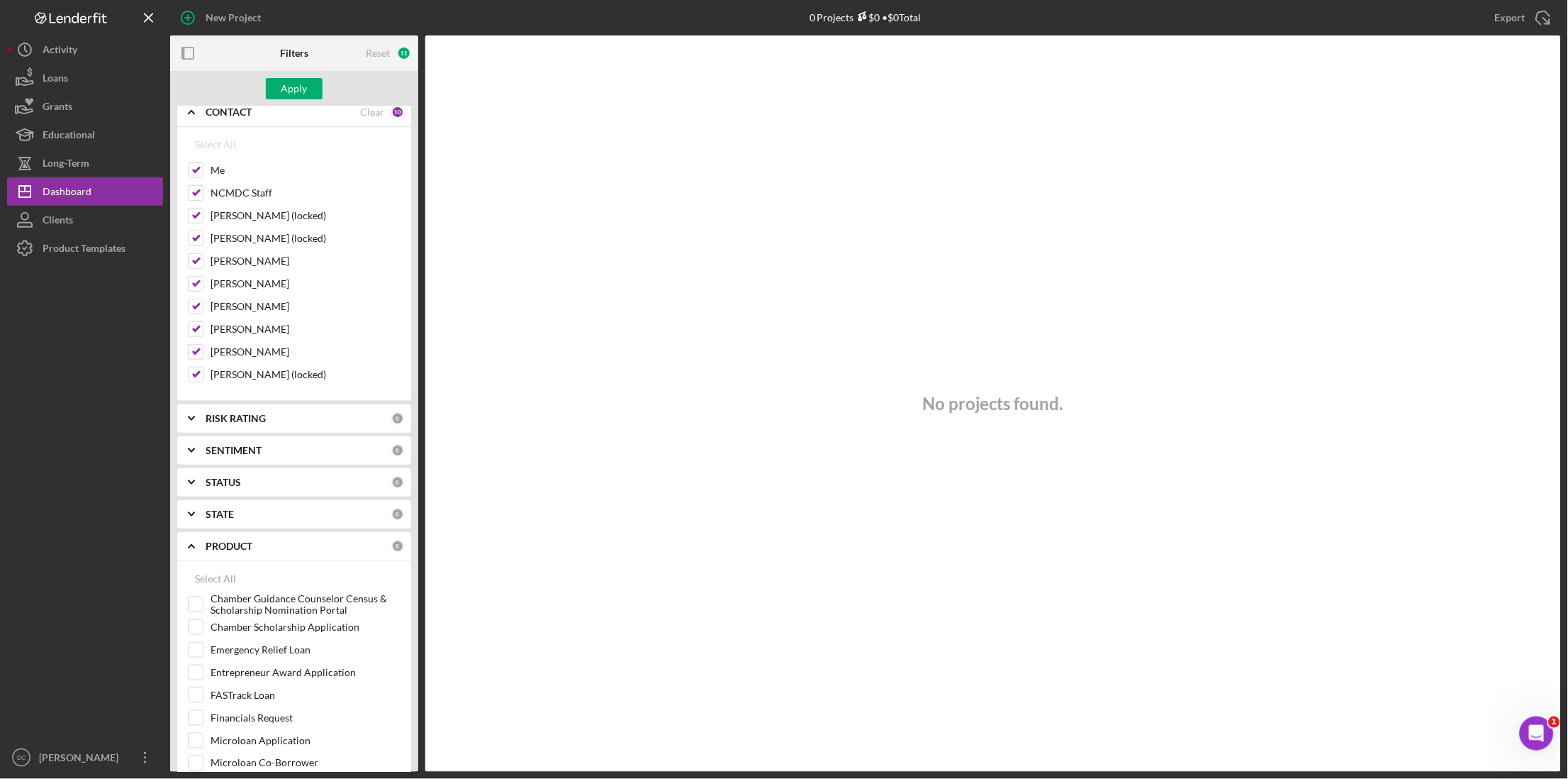
scroll to position [177, 0]
click at [244, 485] on div "STATUS" at bounding box center [299, 480] width 186 height 12
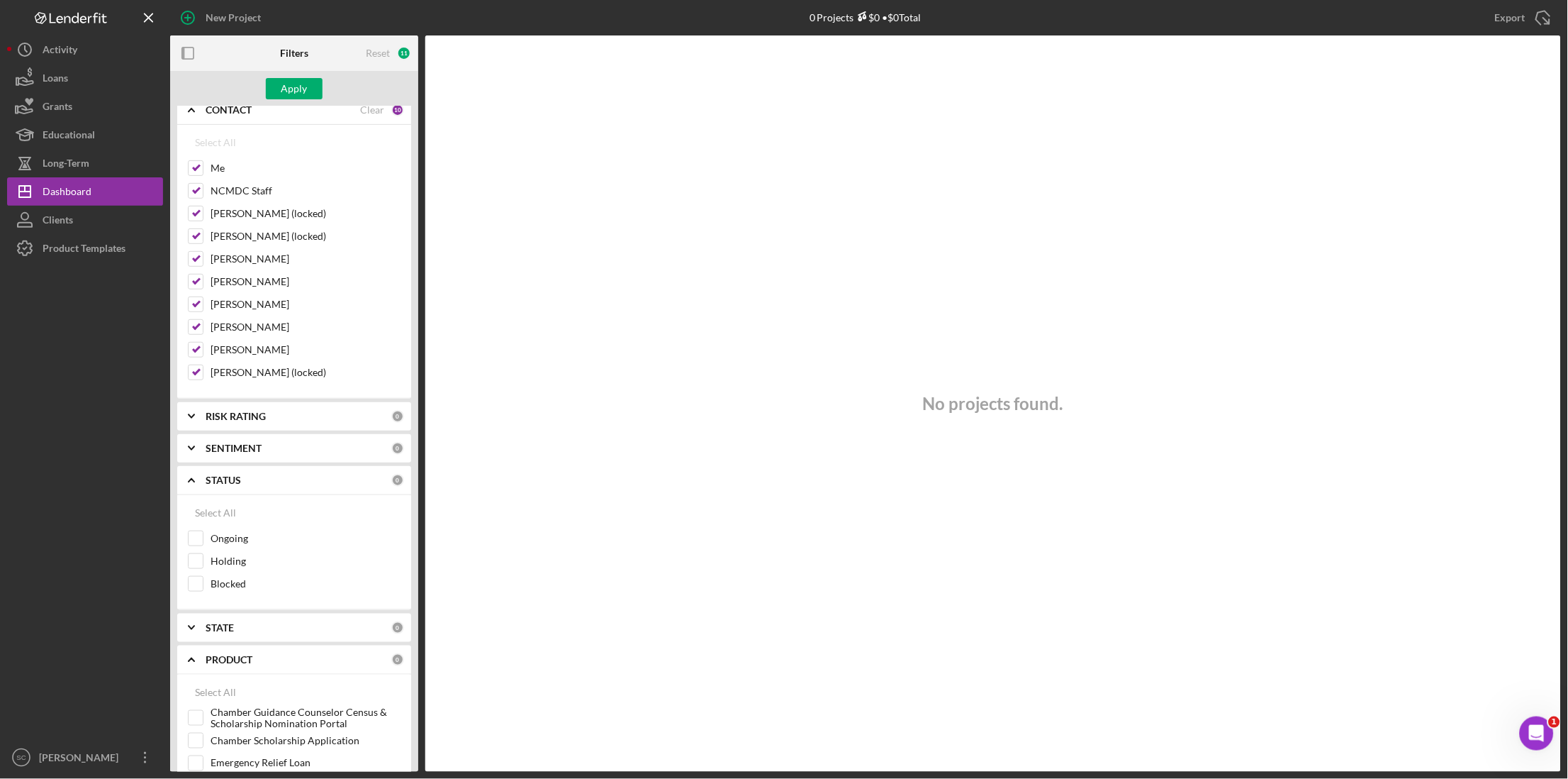
click at [244, 485] on div "STATUS" at bounding box center [299, 480] width 186 height 12
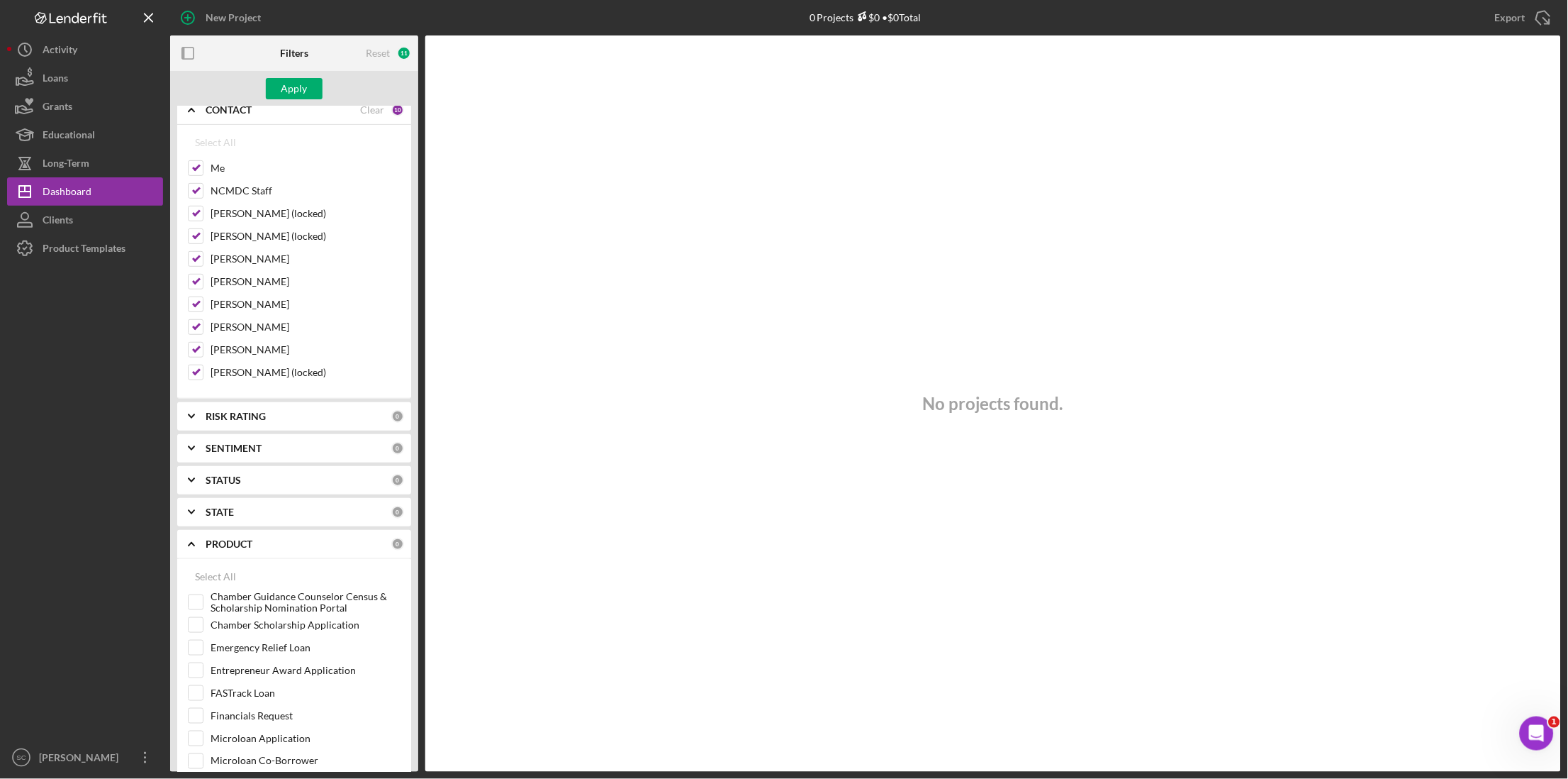
click at [232, 518] on b "STATE" at bounding box center [219, 512] width 28 height 12
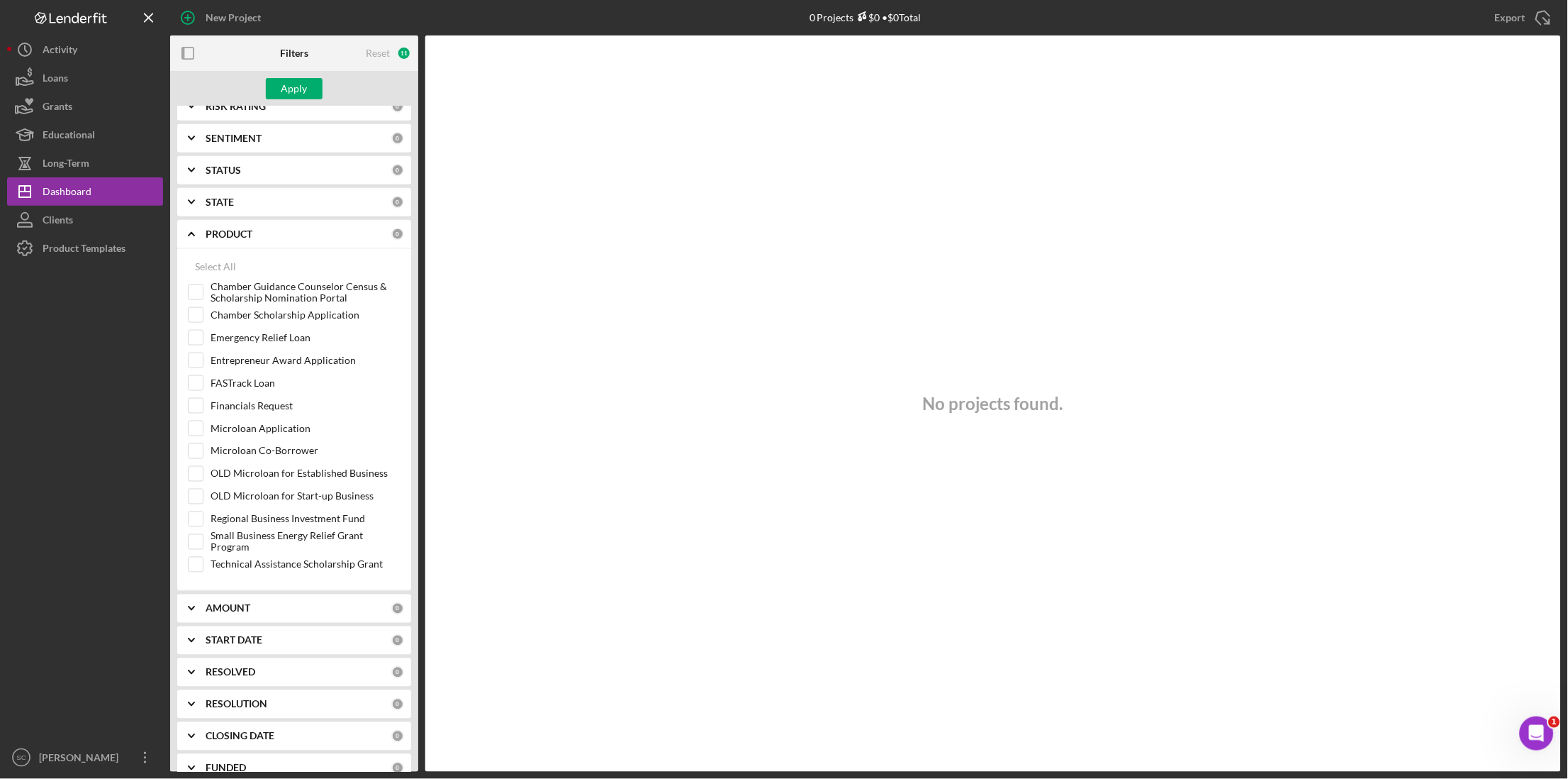
scroll to position [456, 0]
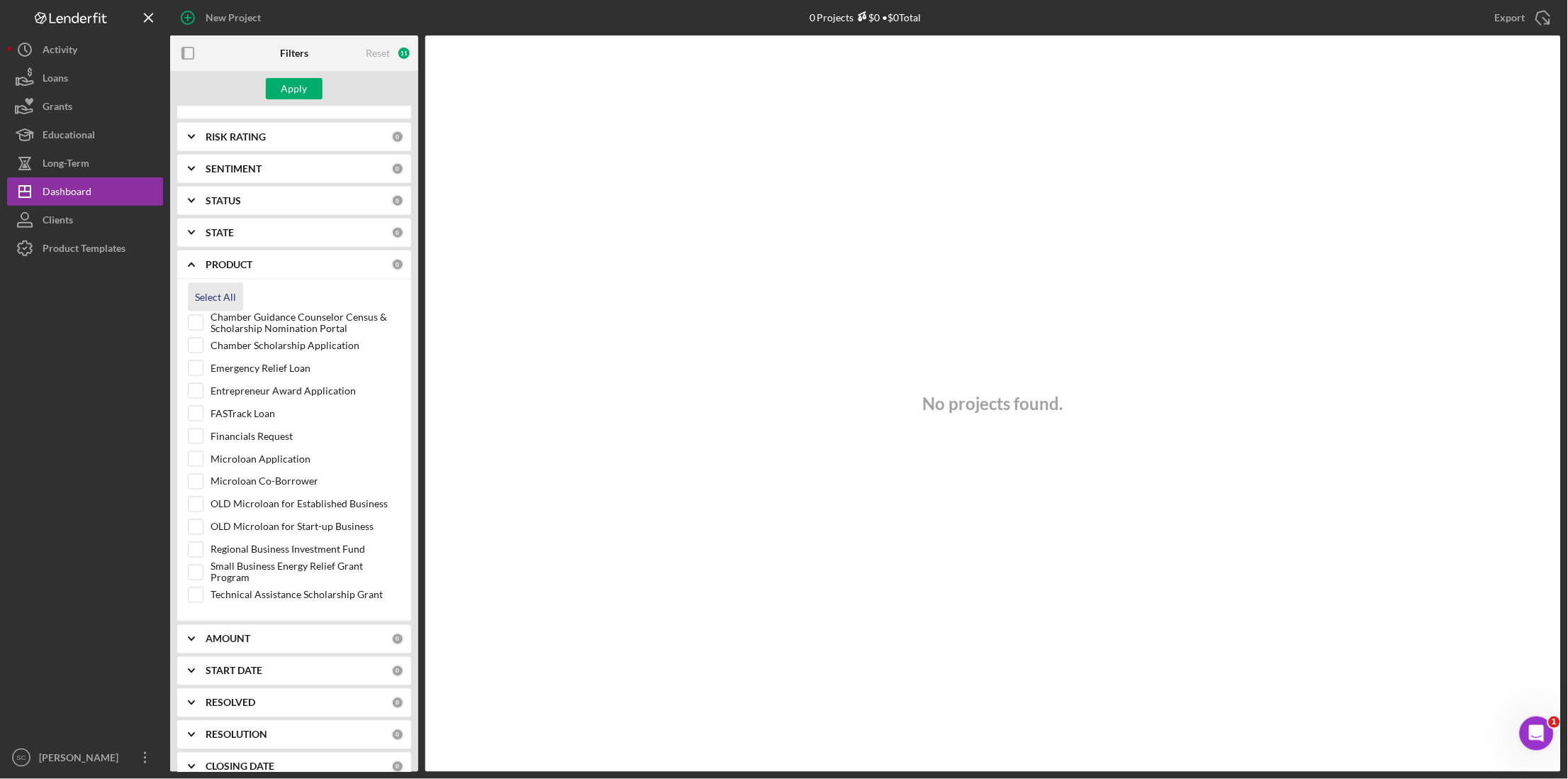
click at [228, 299] on div "Select All" at bounding box center [215, 297] width 41 height 28
checkbox input "true"
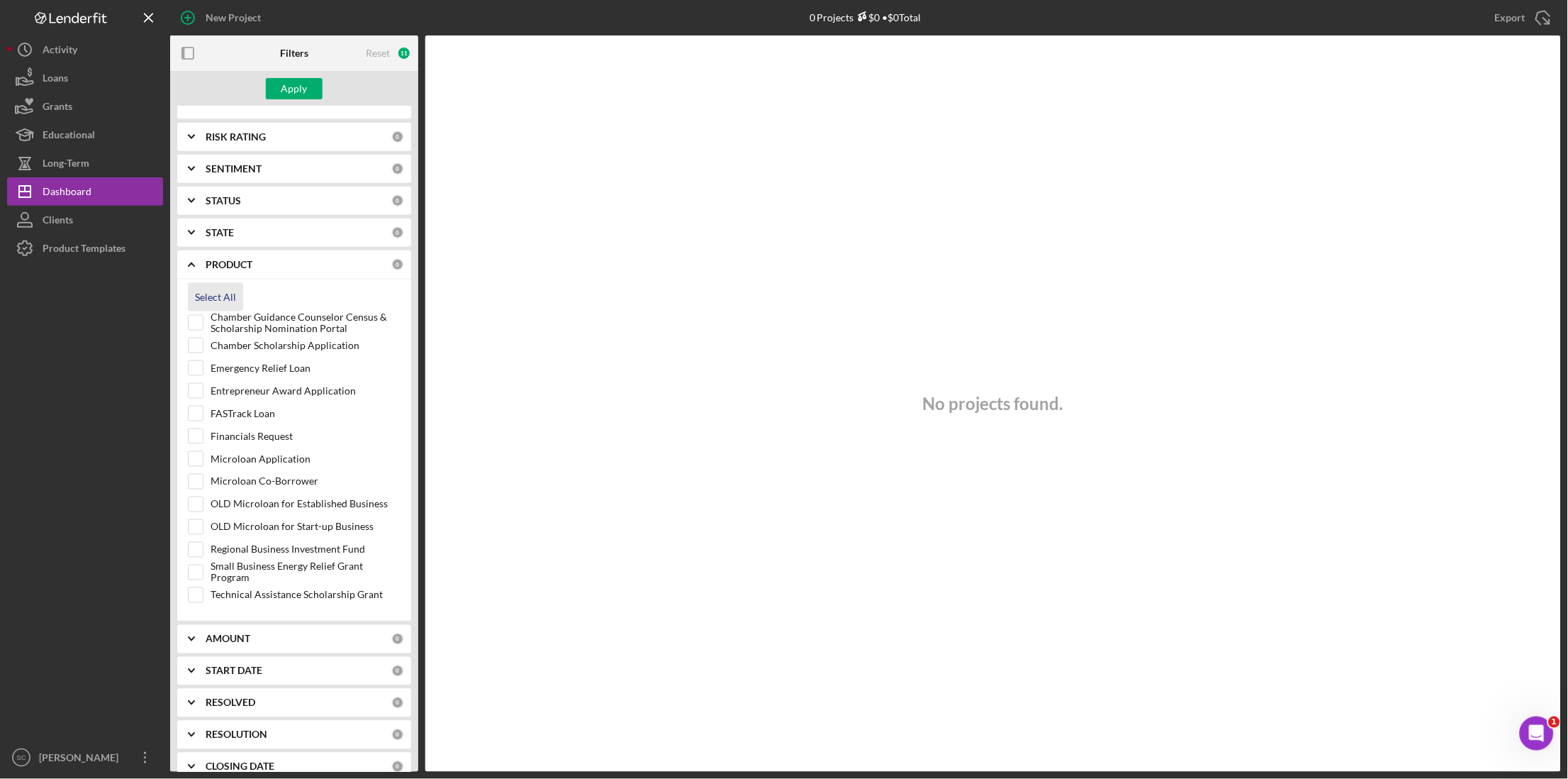
checkbox input "true"
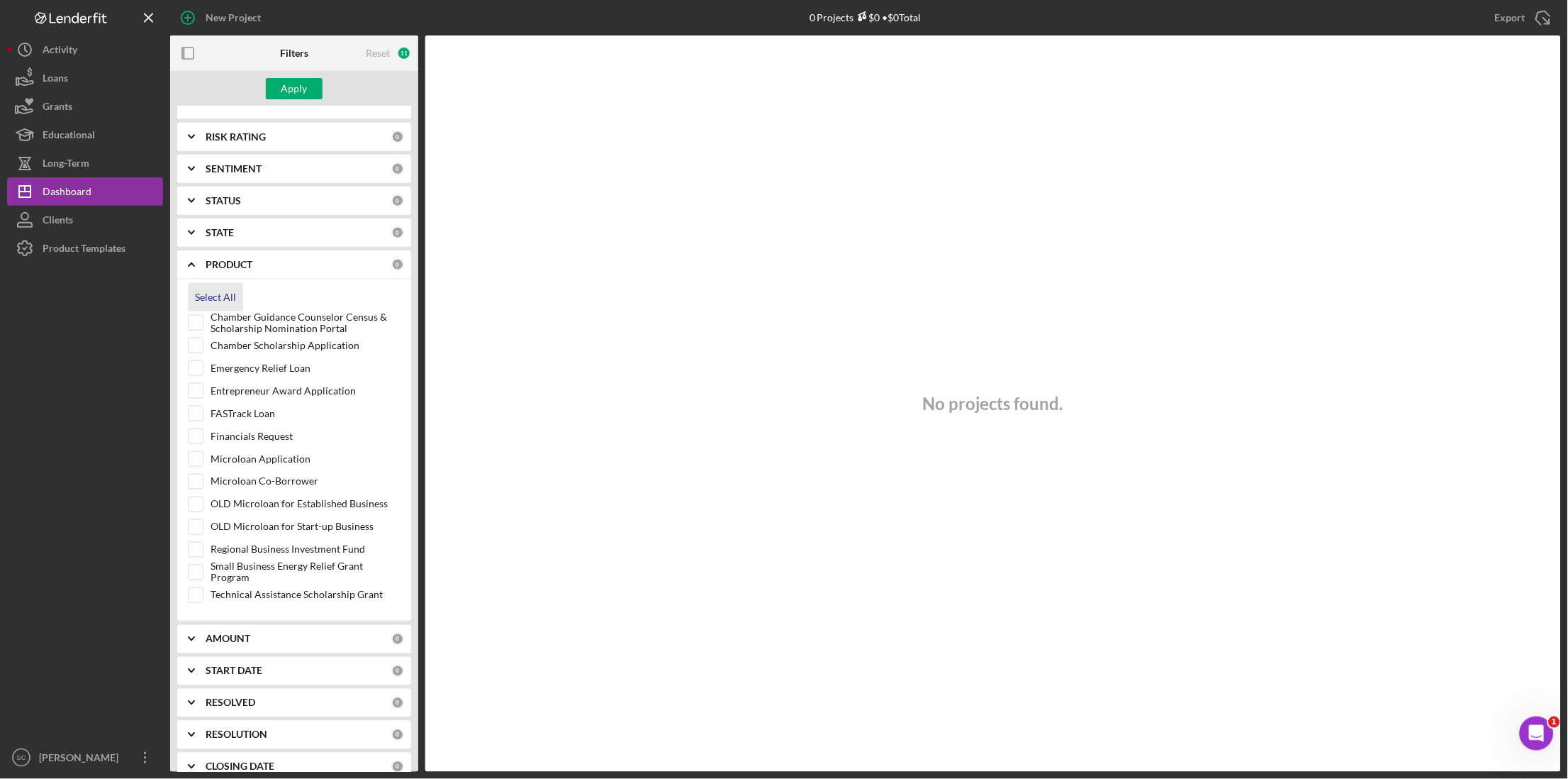
checkbox input "true"
click at [302, 89] on div "Apply" at bounding box center [294, 89] width 26 height 22
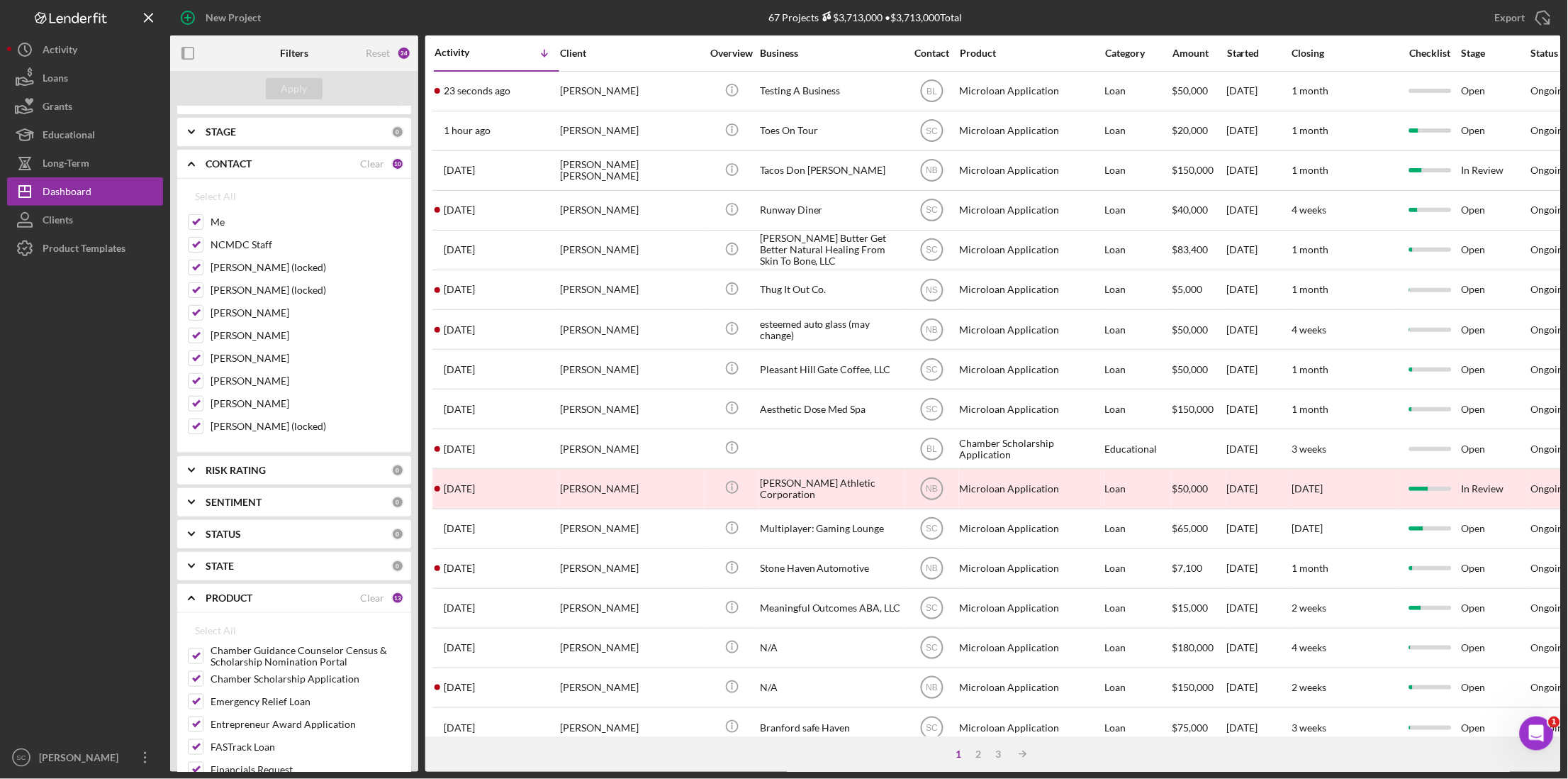
scroll to position [0, 0]
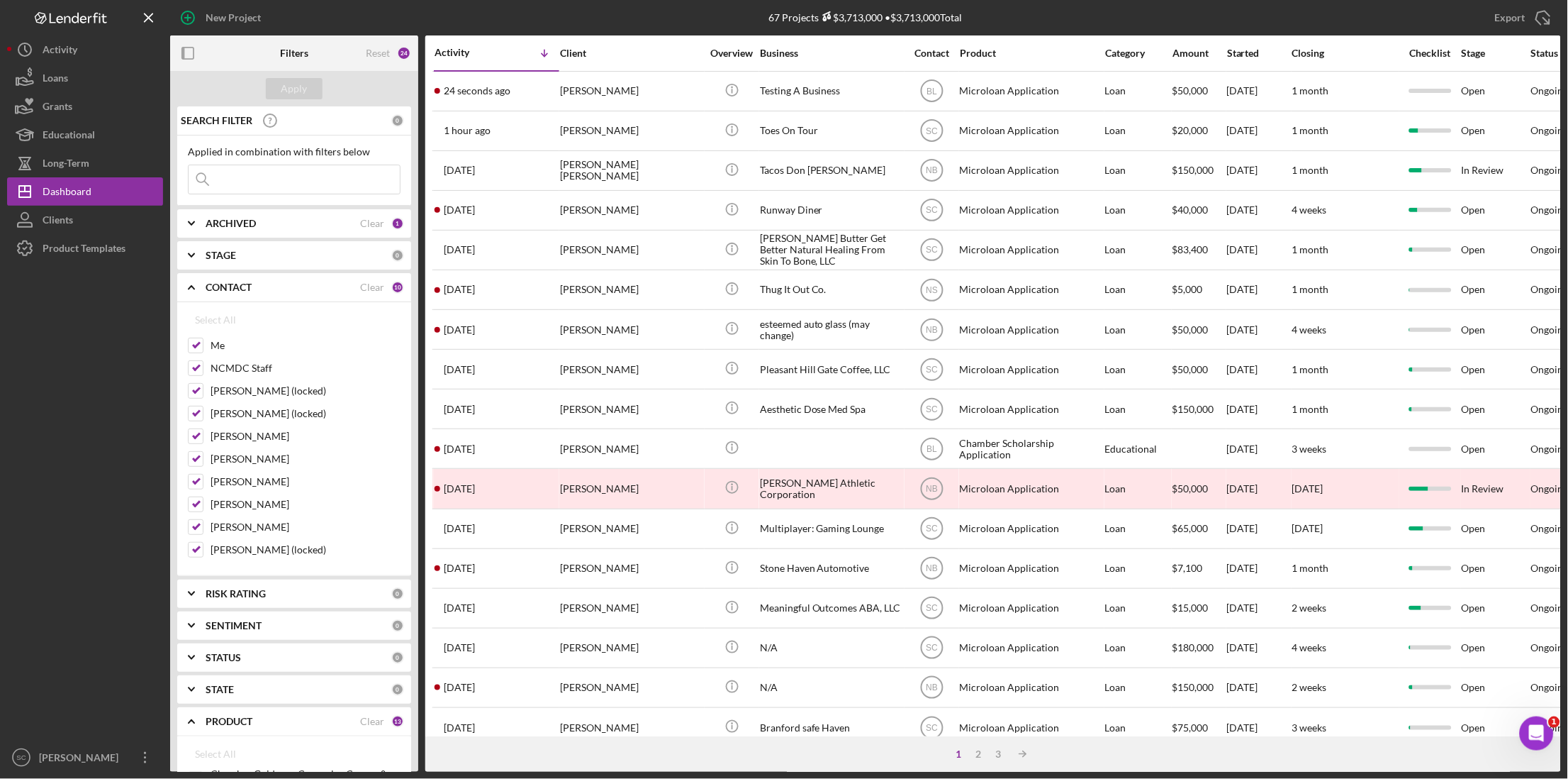
click at [281, 179] on input at bounding box center [294, 179] width 212 height 28
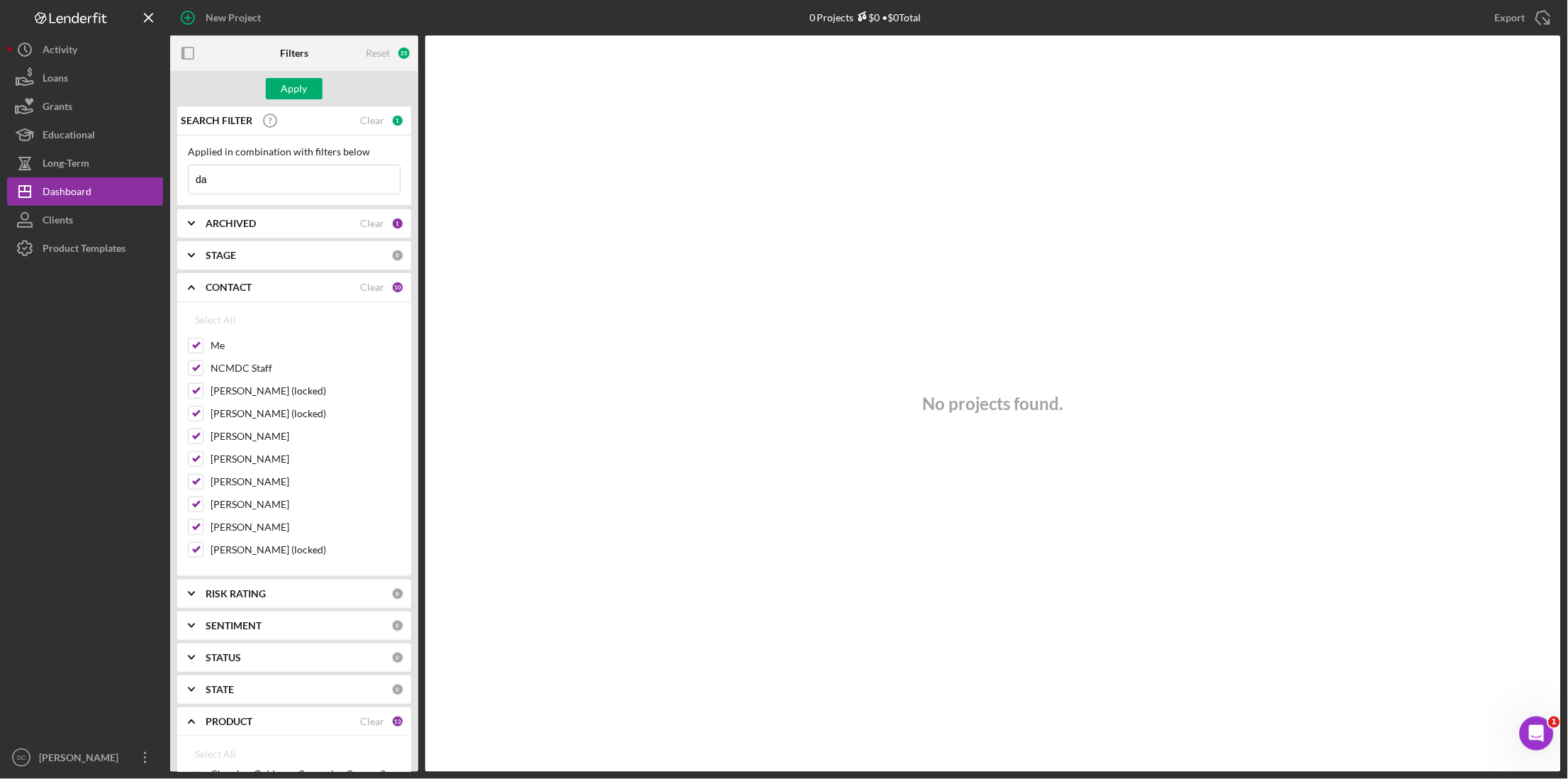
type input "d"
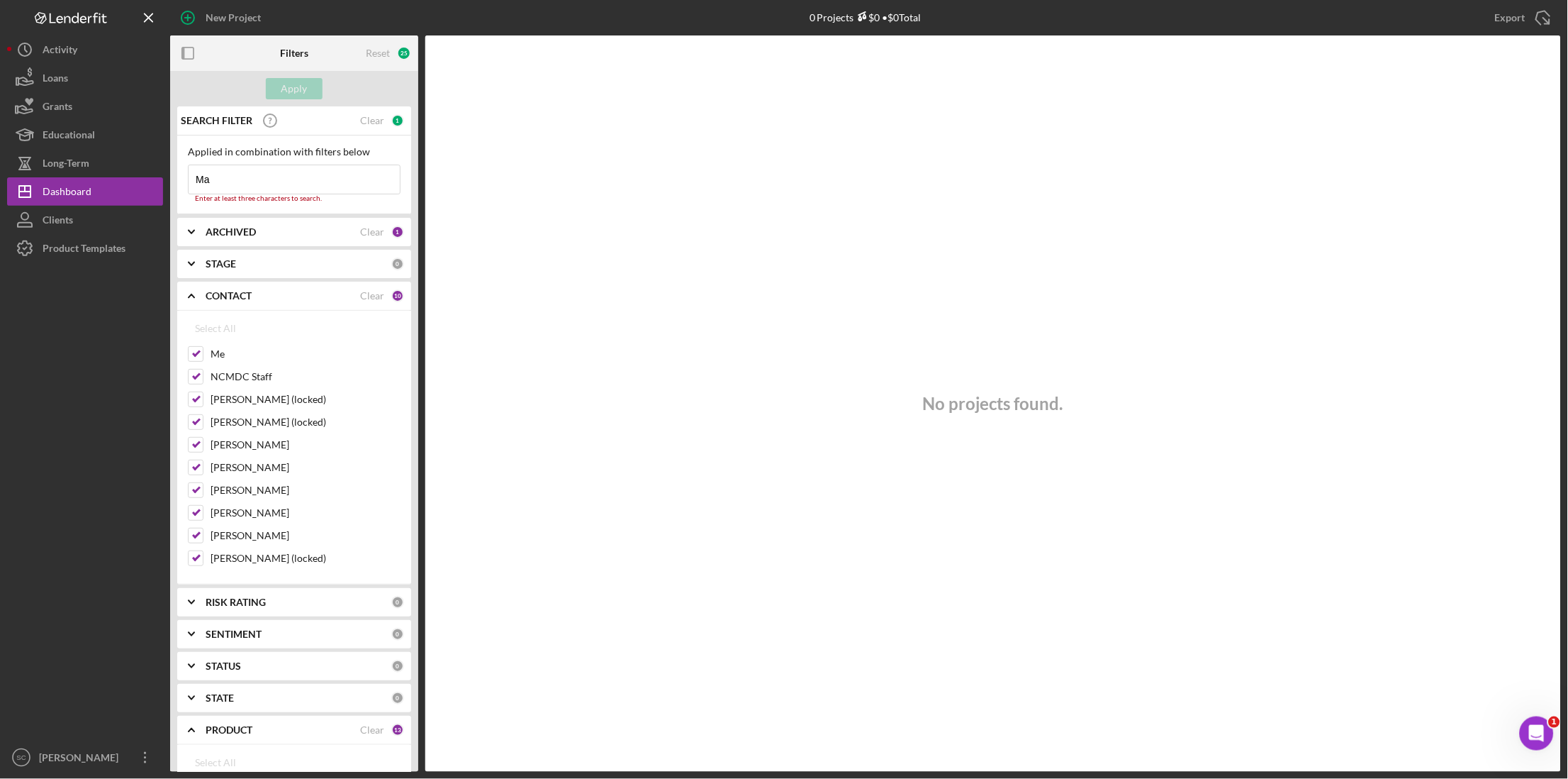
type input "M"
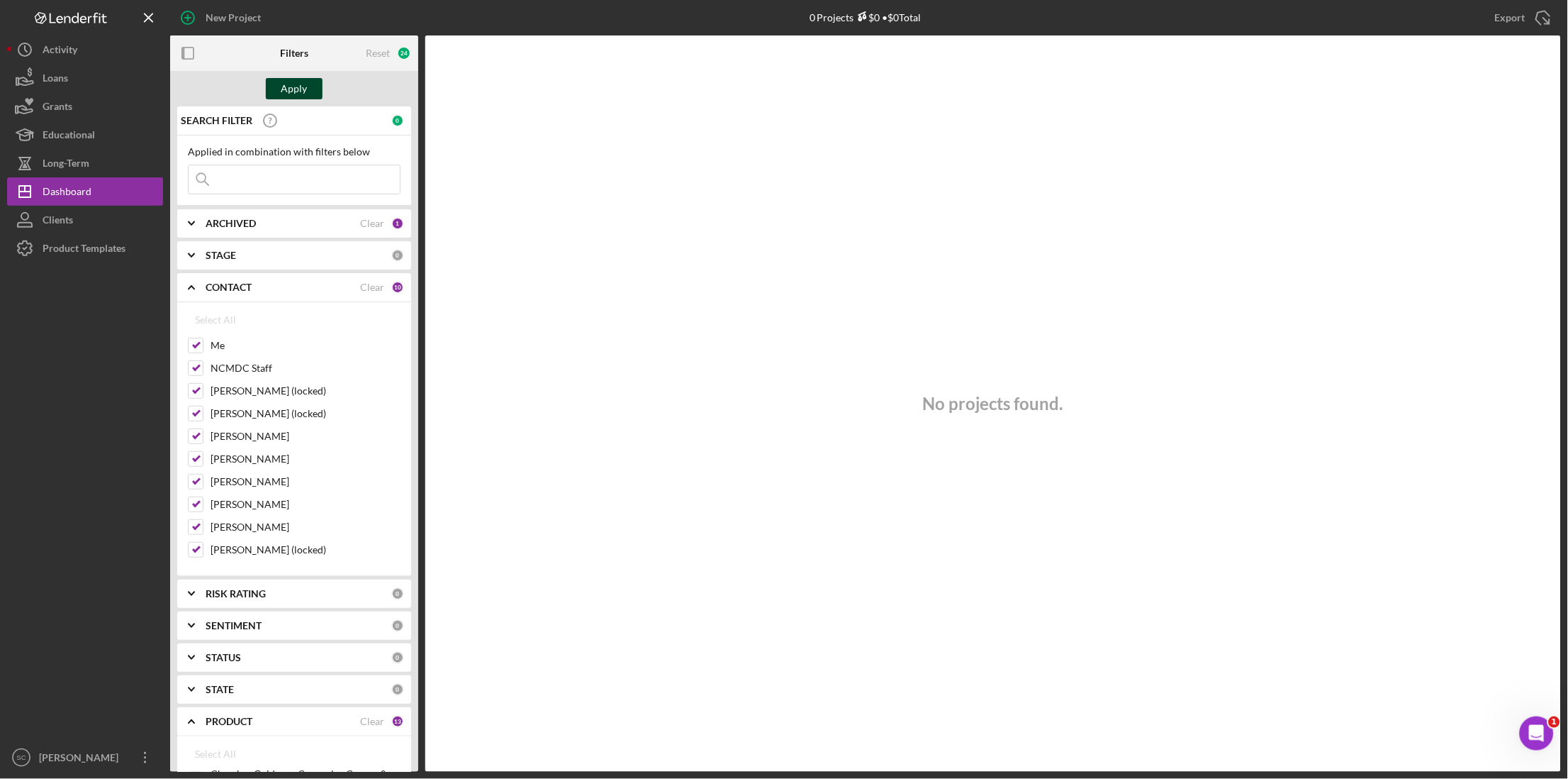
click at [295, 87] on div "Apply" at bounding box center [294, 89] width 26 height 22
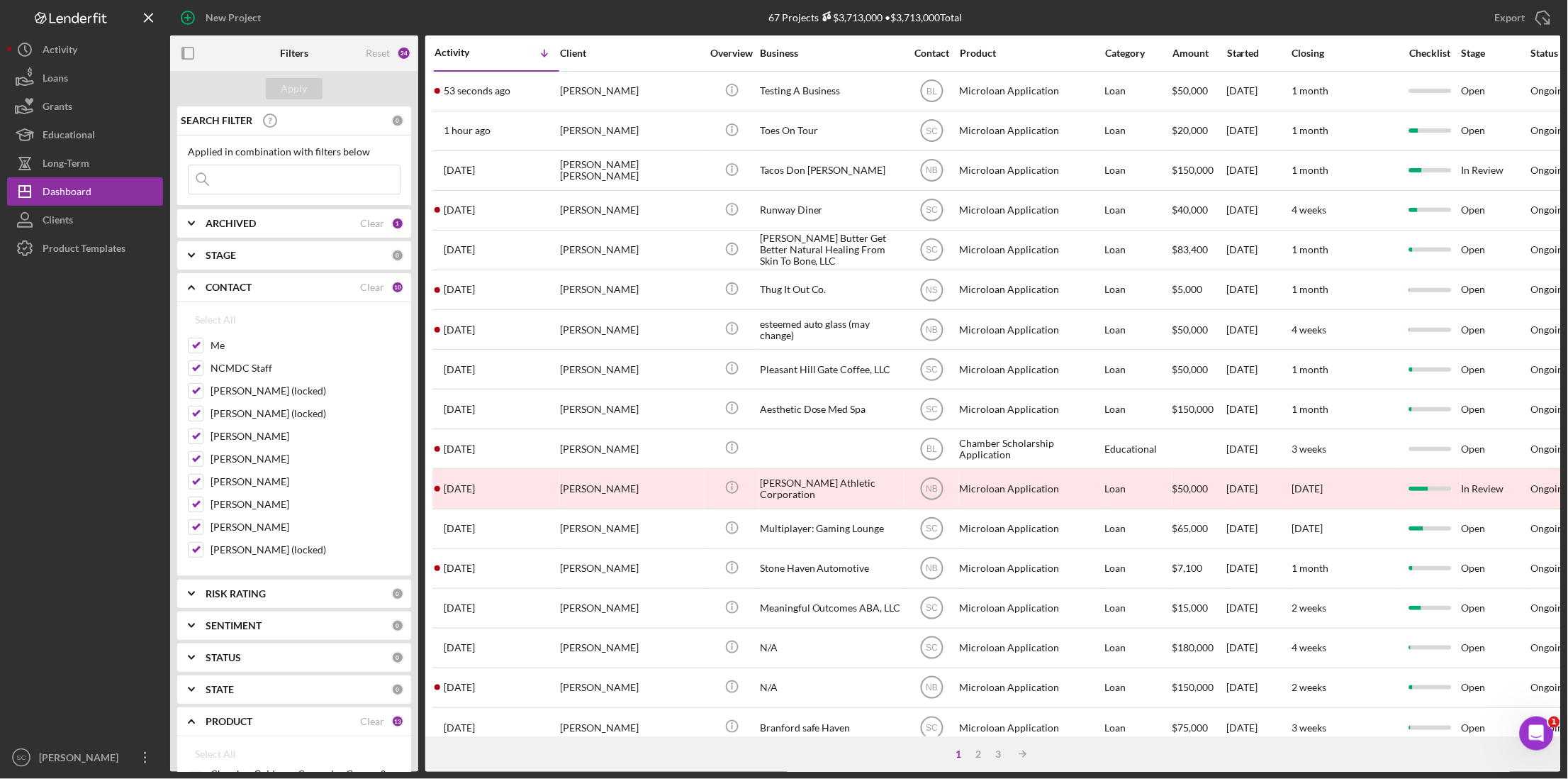
click at [463, 54] on div "Activity" at bounding box center [466, 53] width 63 height 12
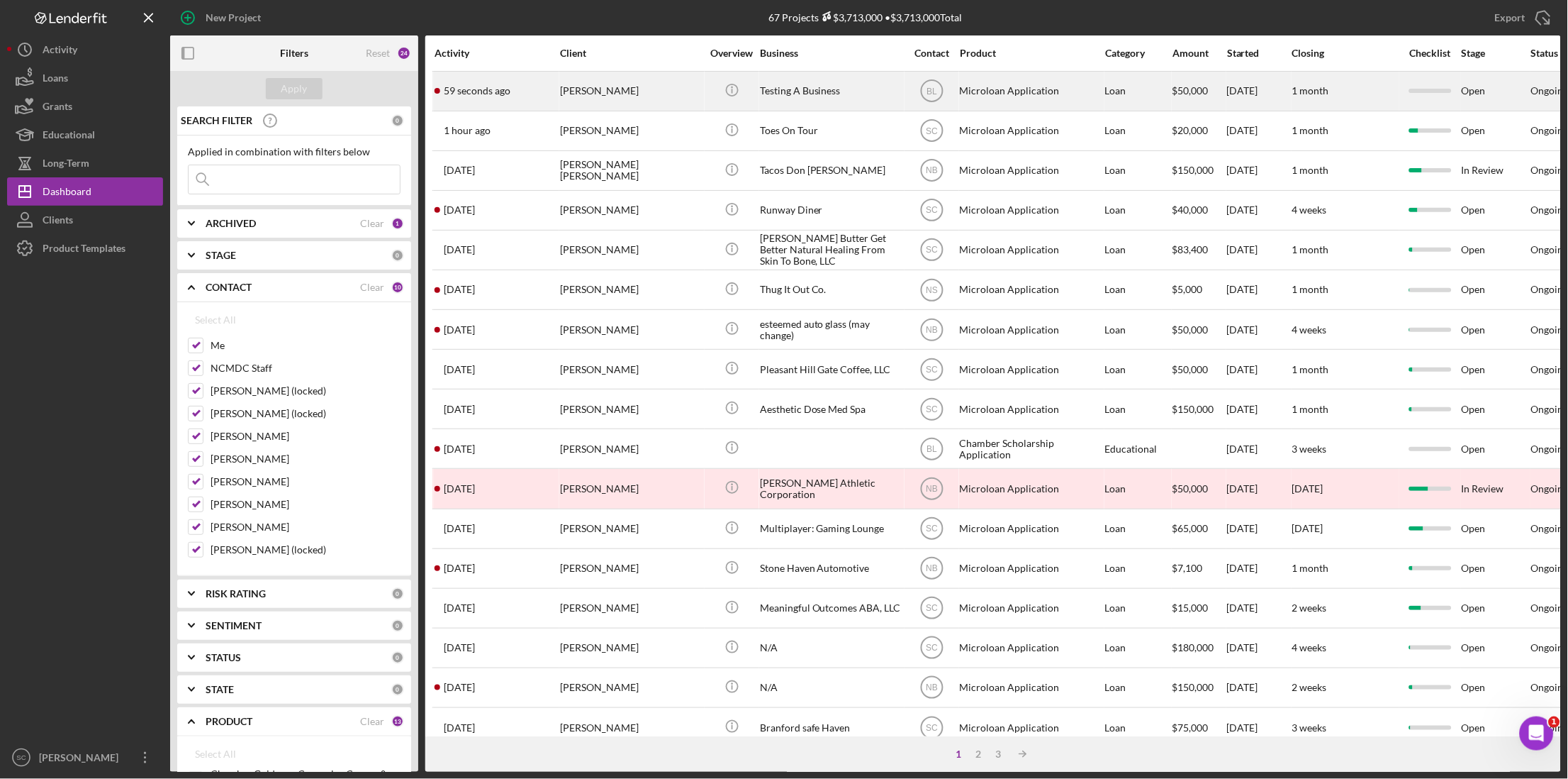
click at [468, 86] on time "59 seconds ago" at bounding box center [477, 91] width 67 height 12
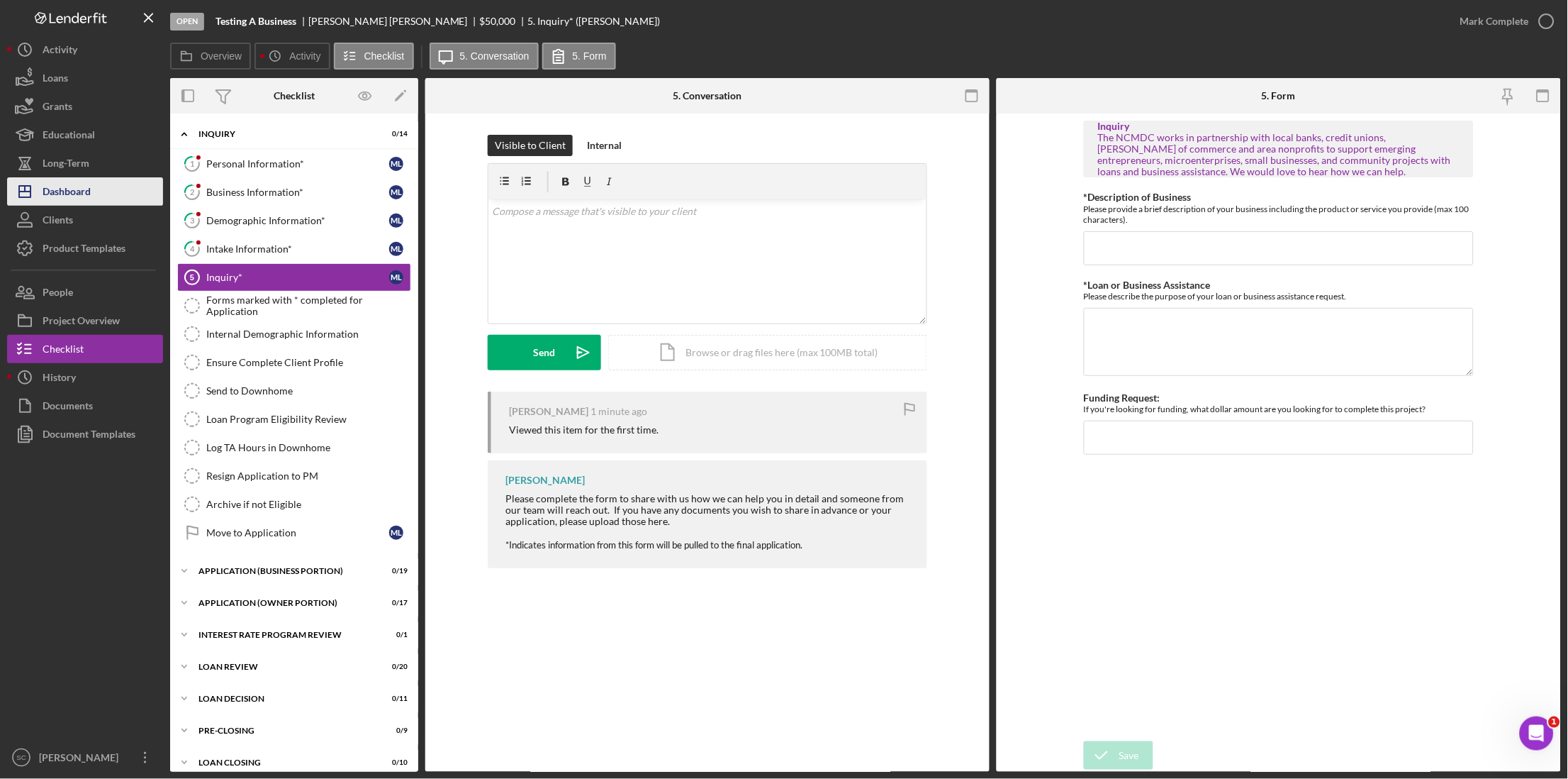
click at [107, 195] on button "Icon/Dashboard Dashboard" at bounding box center [85, 191] width 156 height 28
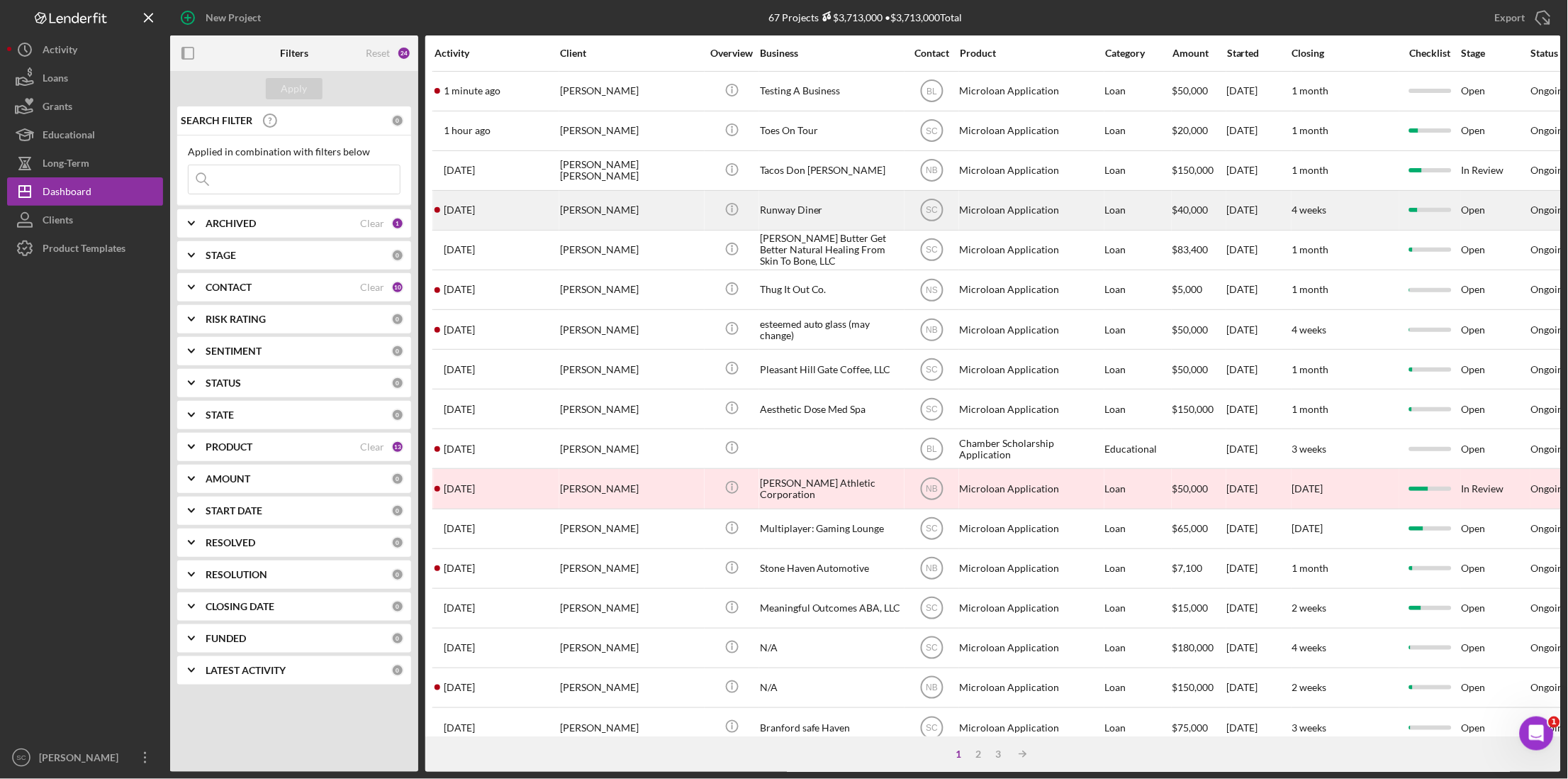
click at [679, 199] on div "[PERSON_NAME]" at bounding box center [630, 210] width 142 height 37
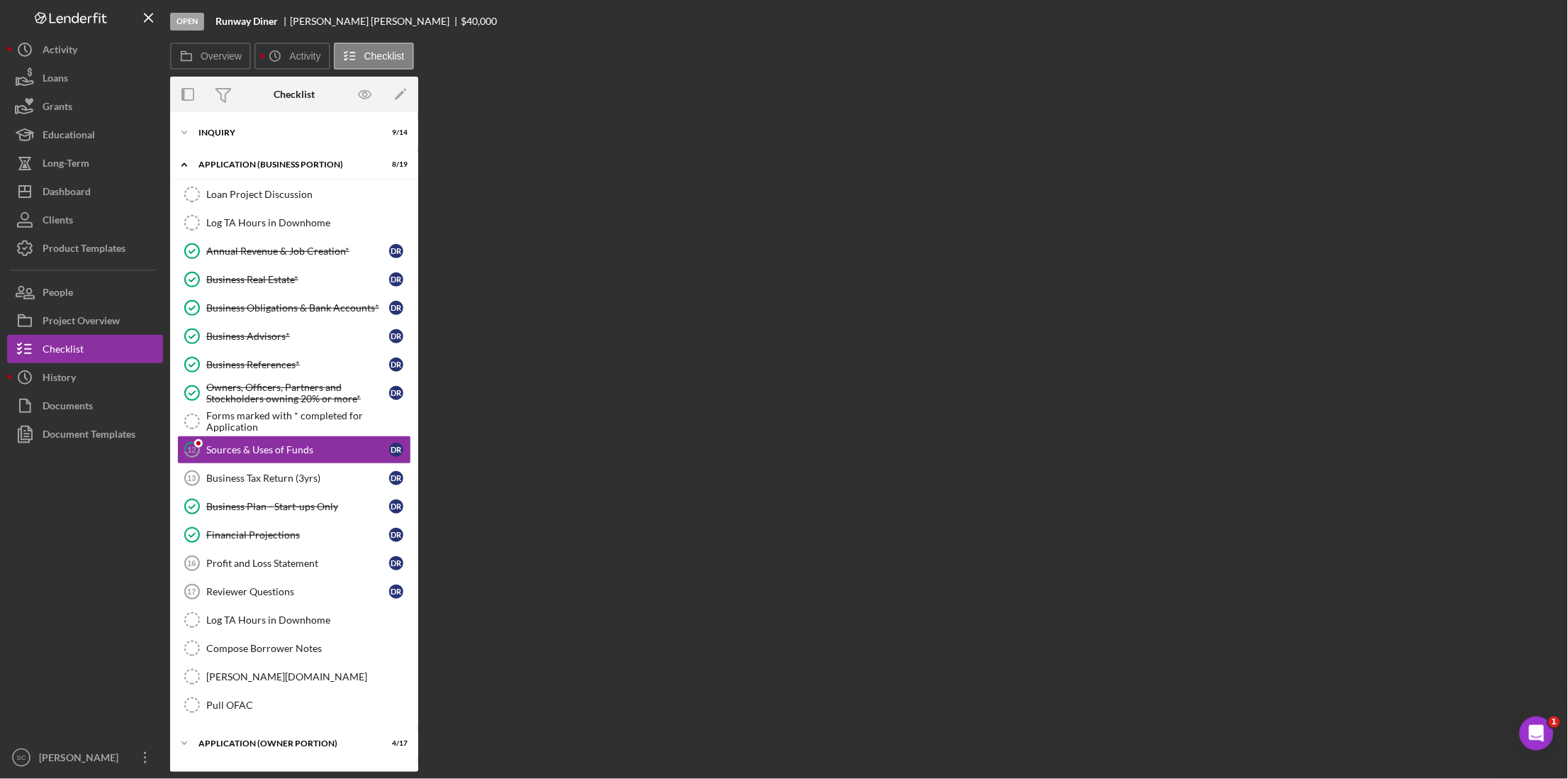
scroll to position [9, 0]
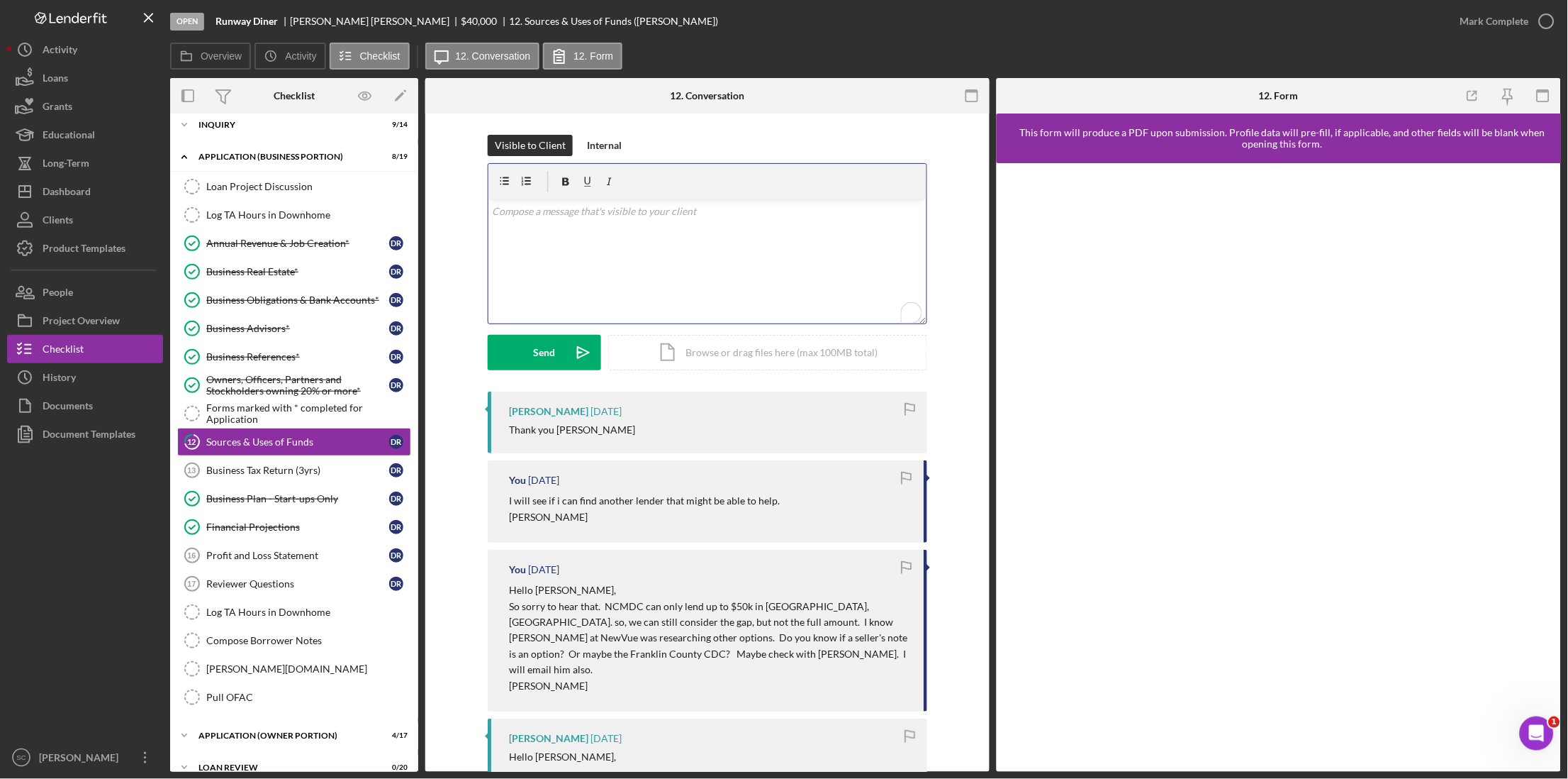
click at [525, 233] on div "v Color teal Color pink Remove color Add row above Add row below Add column bef…" at bounding box center [707, 261] width 438 height 124
click at [761, 230] on p "Have you talked with the current owner about a seller's note? have you reached …" at bounding box center [708, 239] width 430 height 32
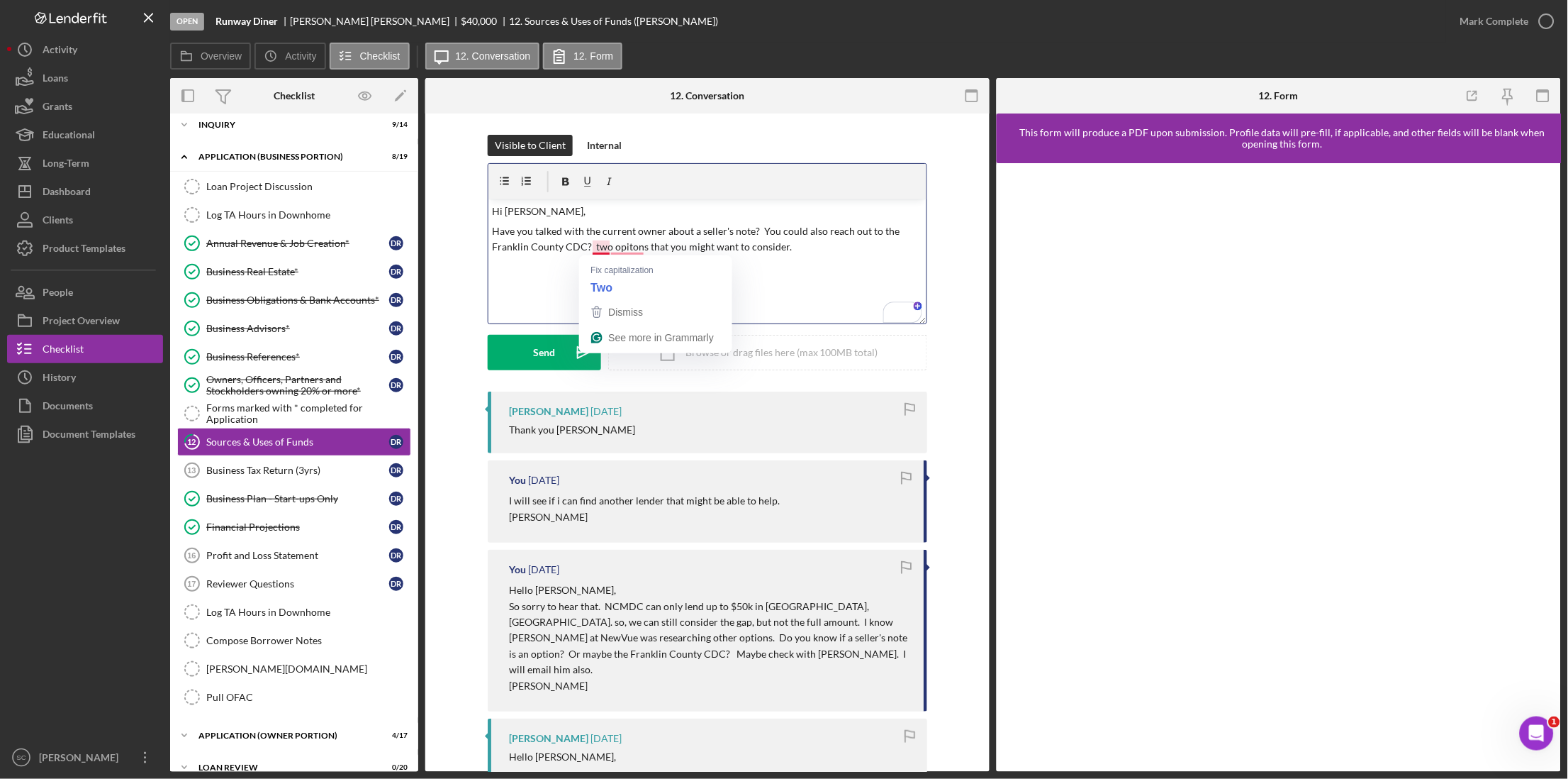
click at [586, 245] on p "Have you talked with the current owner about a seller's note? You could also re…" at bounding box center [708, 239] width 430 height 32
click at [627, 249] on p "Have you talked with the current owner about a seller's note? You could also re…" at bounding box center [708, 239] width 430 height 32
click at [852, 249] on p "Have you talked with the current owner about a seller's note? You could also re…" at bounding box center [708, 239] width 430 height 32
click at [537, 346] on div "Send" at bounding box center [545, 352] width 22 height 35
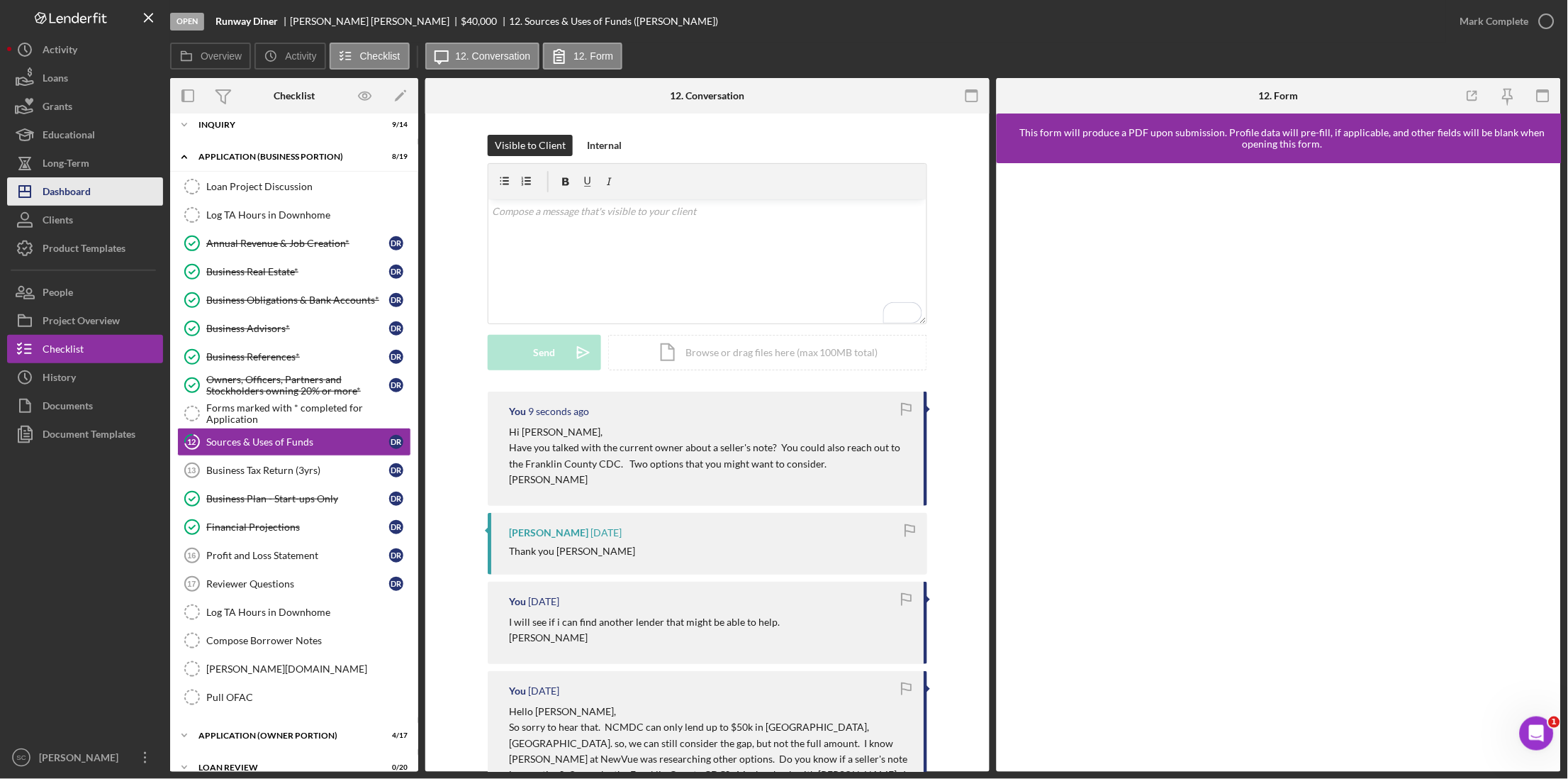
click at [57, 189] on div "Dashboard" at bounding box center [66, 193] width 48 height 32
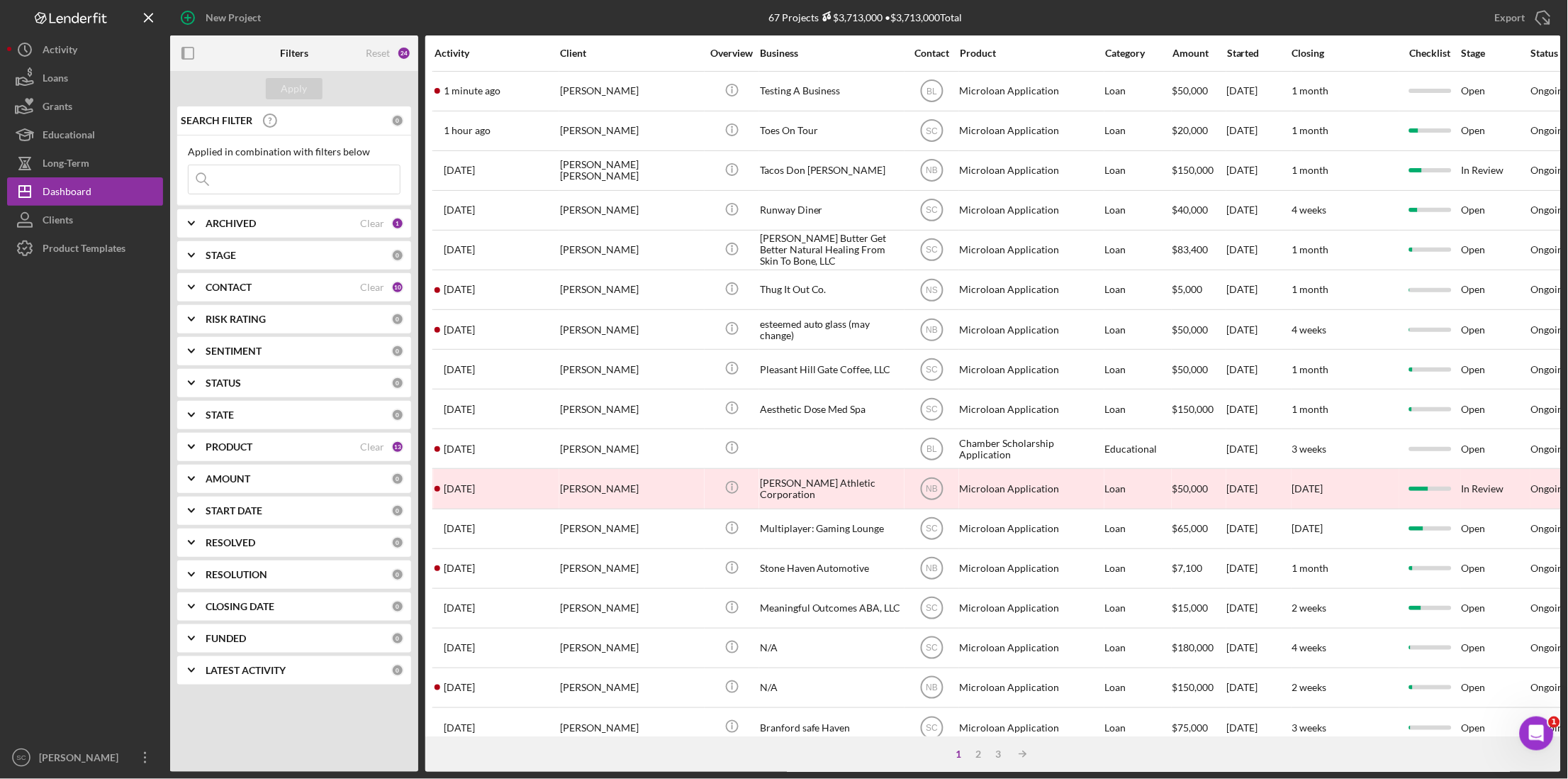
click at [227, 179] on input at bounding box center [294, 179] width 212 height 28
click at [990, 56] on div "Product" at bounding box center [1030, 53] width 142 height 12
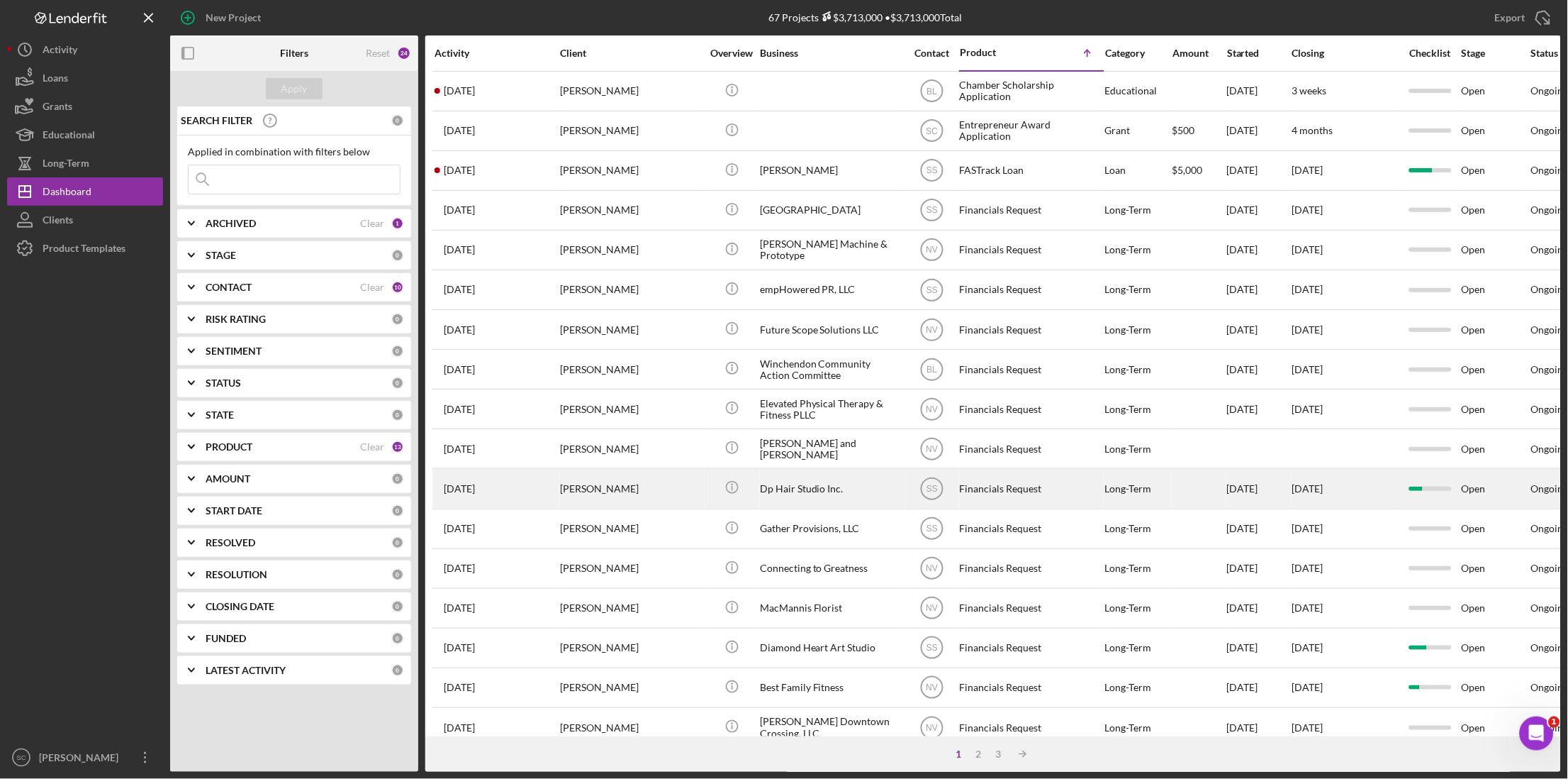
click at [843, 489] on div "Dp Hair Studio Inc." at bounding box center [830, 488] width 142 height 37
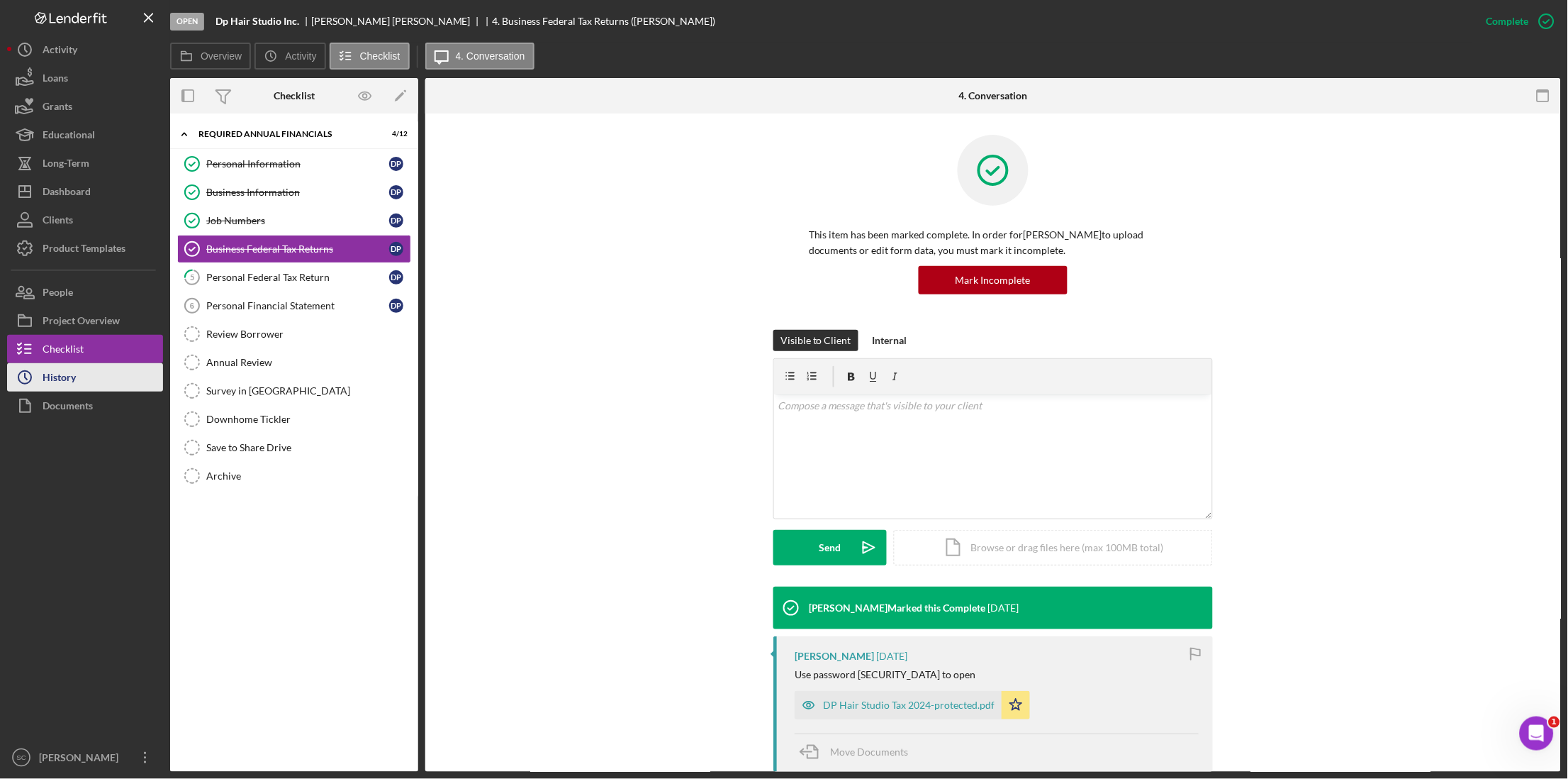
click at [61, 377] on div "History" at bounding box center [59, 379] width 33 height 32
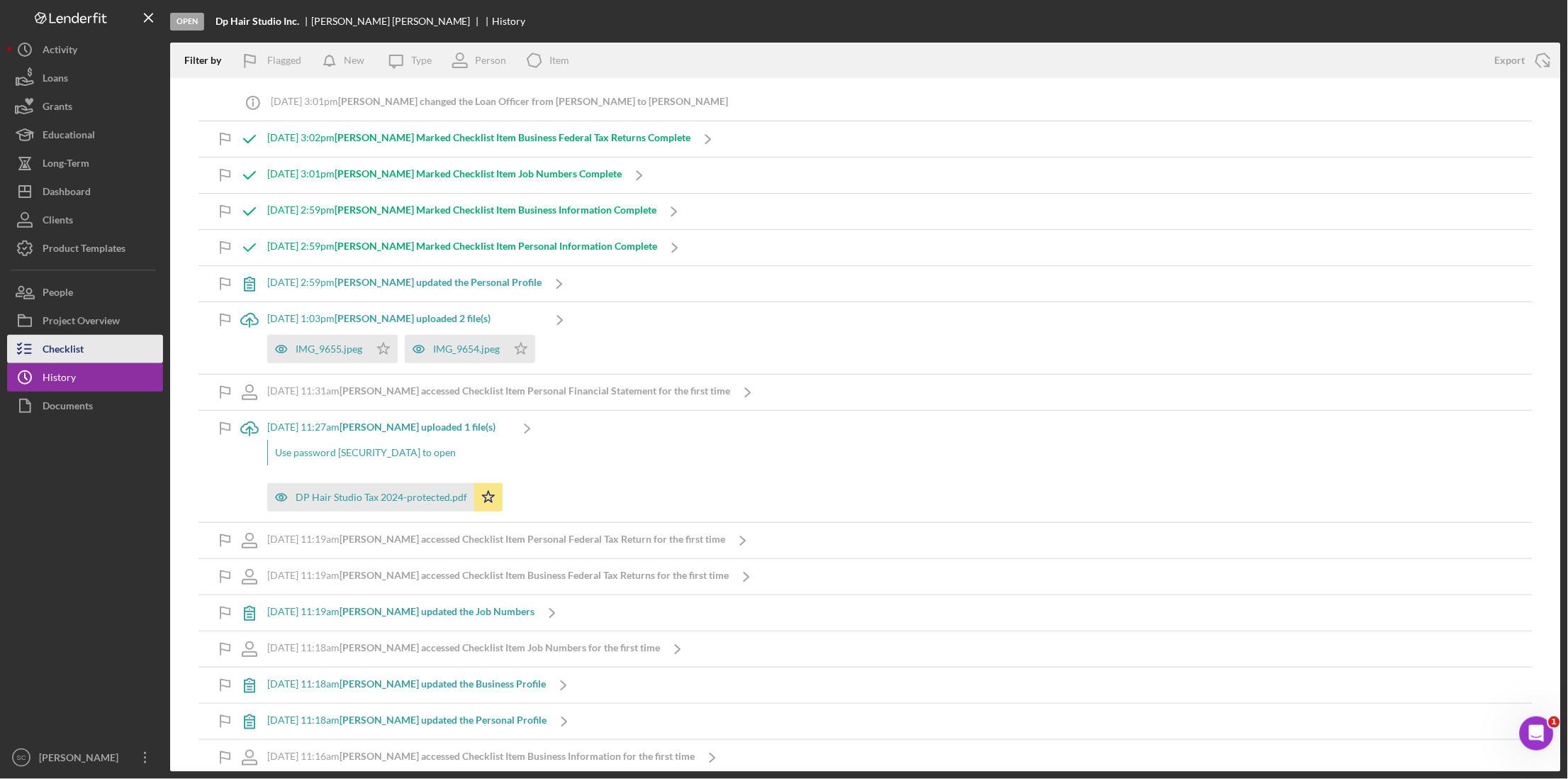
click at [61, 351] on div "Checklist" at bounding box center [63, 351] width 41 height 32
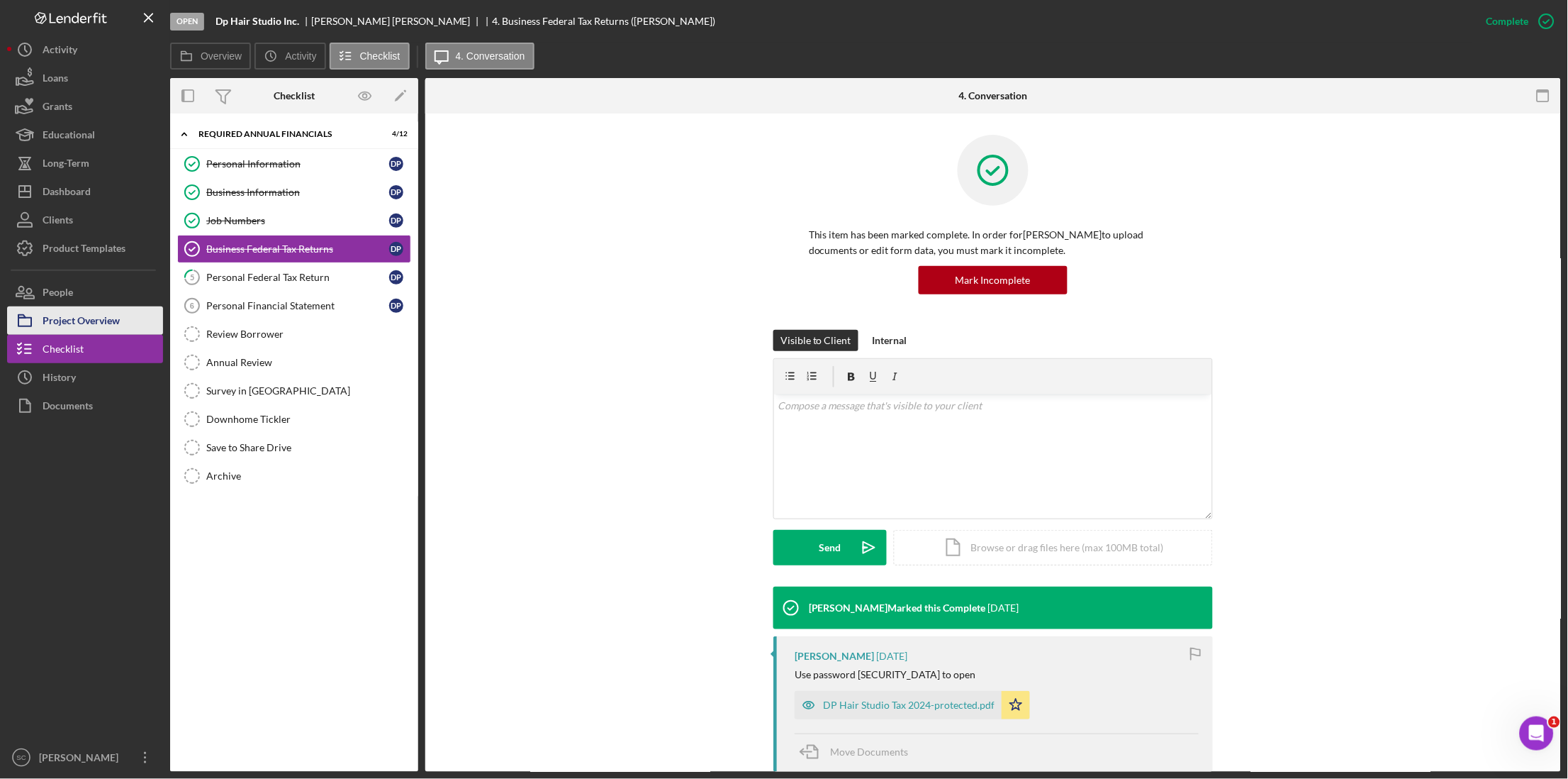
click at [68, 324] on div "Project Overview" at bounding box center [81, 323] width 77 height 32
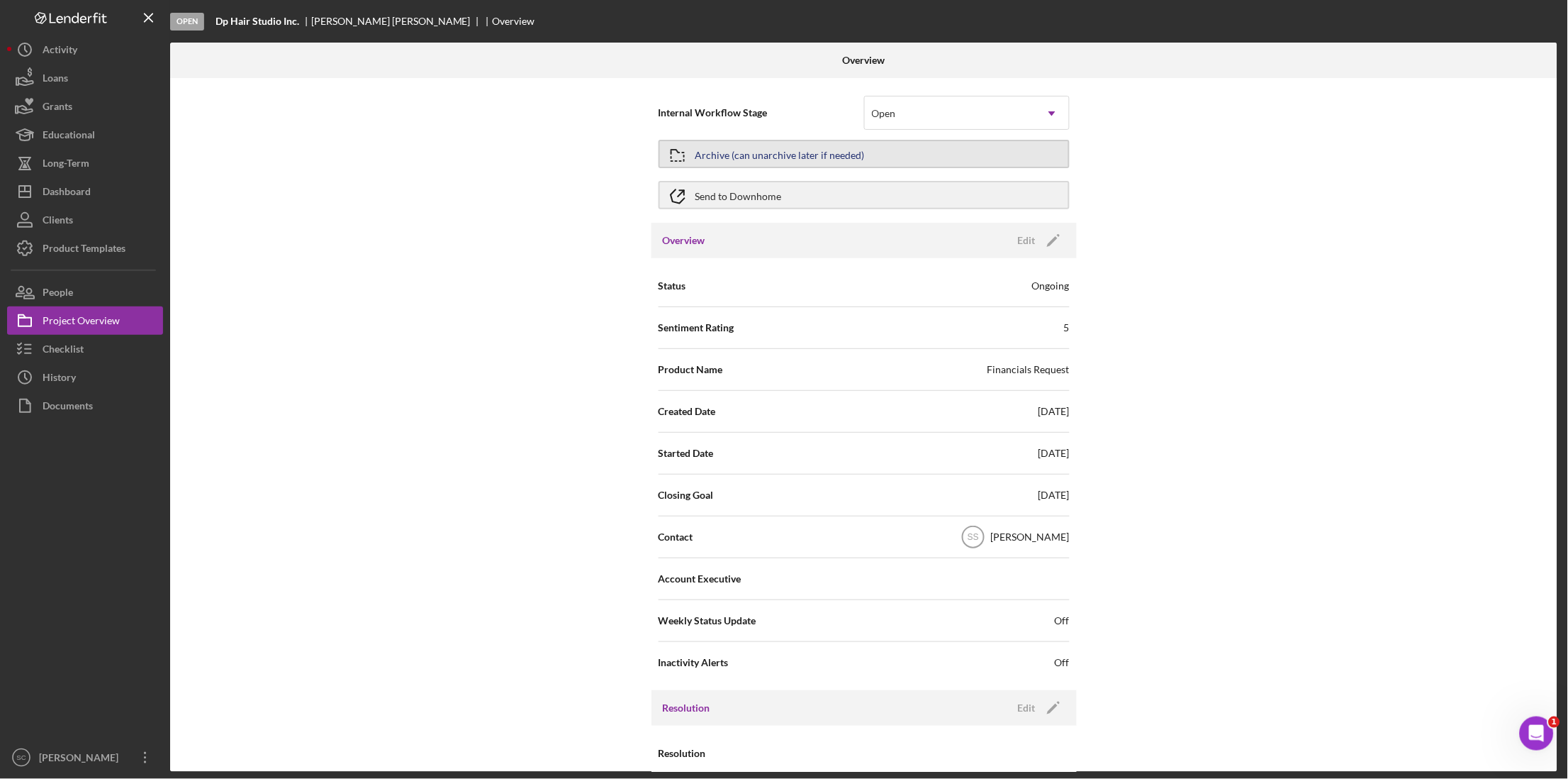
click at [769, 156] on div "Archive (can unarchive later if needed)" at bounding box center [779, 153] width 169 height 25
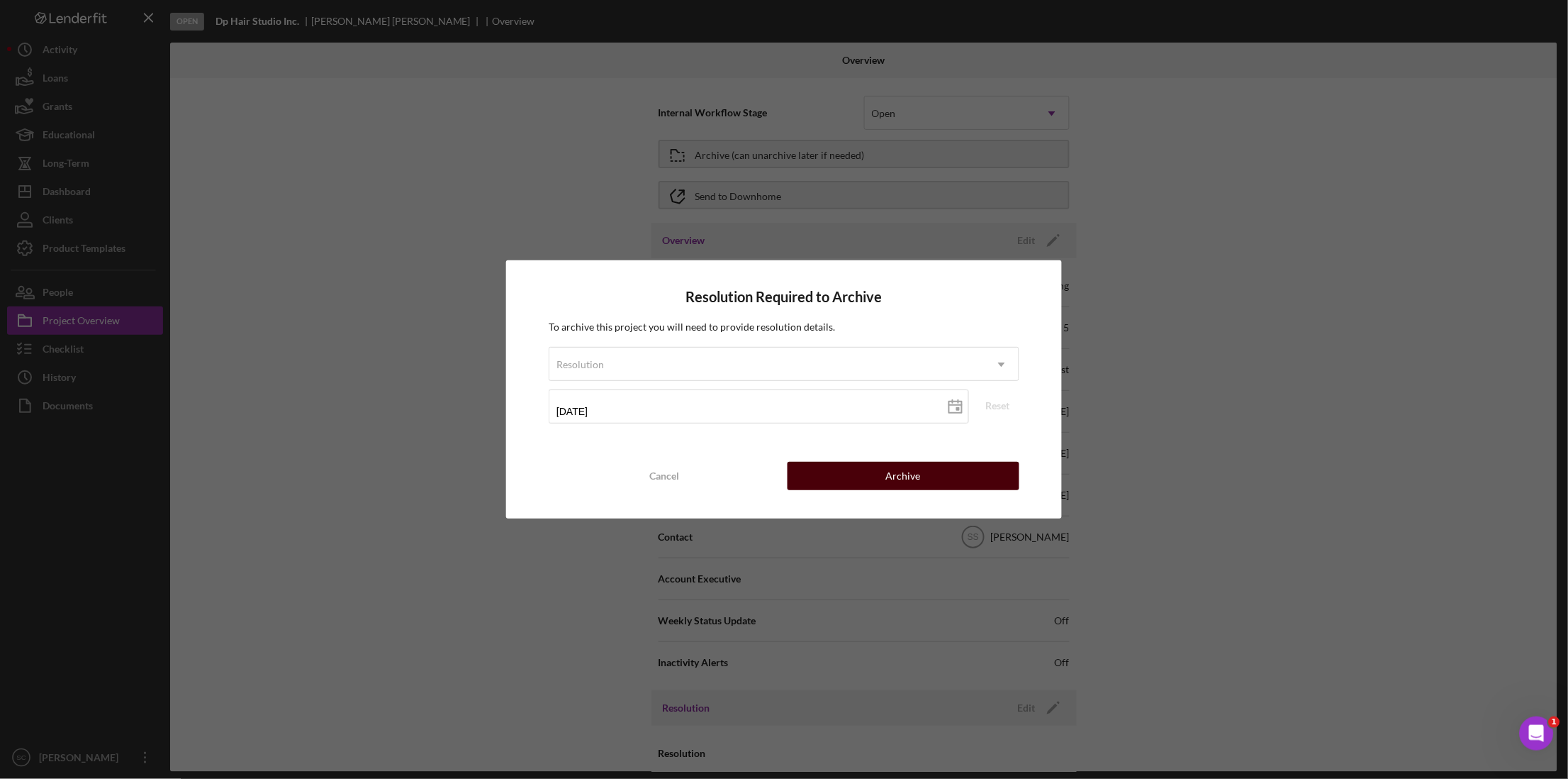
drag, startPoint x: 883, startPoint y: 476, endPoint x: 866, endPoint y: 476, distance: 17.0
click at [879, 476] on button "Archive" at bounding box center [904, 475] width 232 height 28
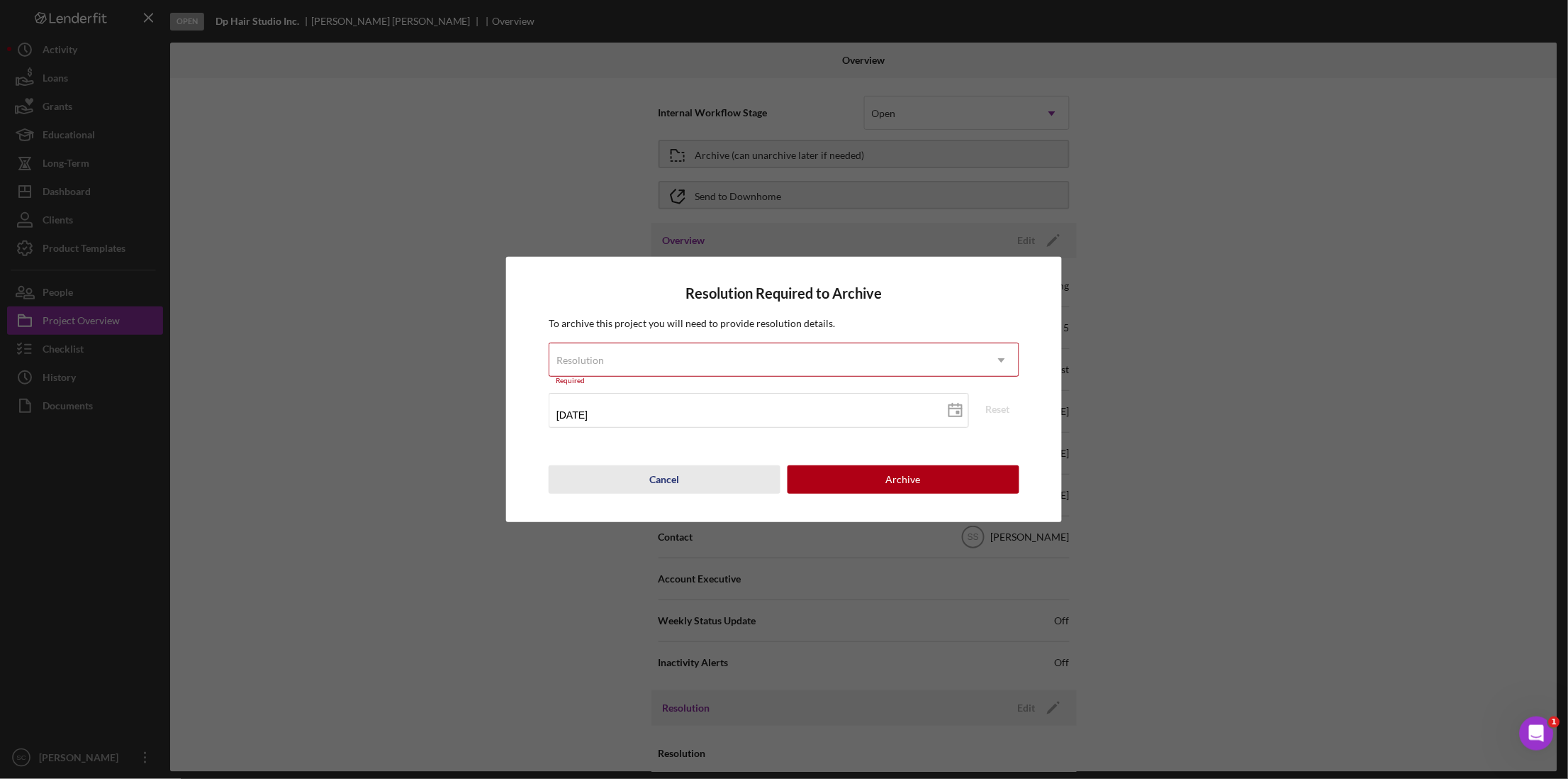
click at [653, 476] on div "Cancel" at bounding box center [664, 479] width 30 height 28
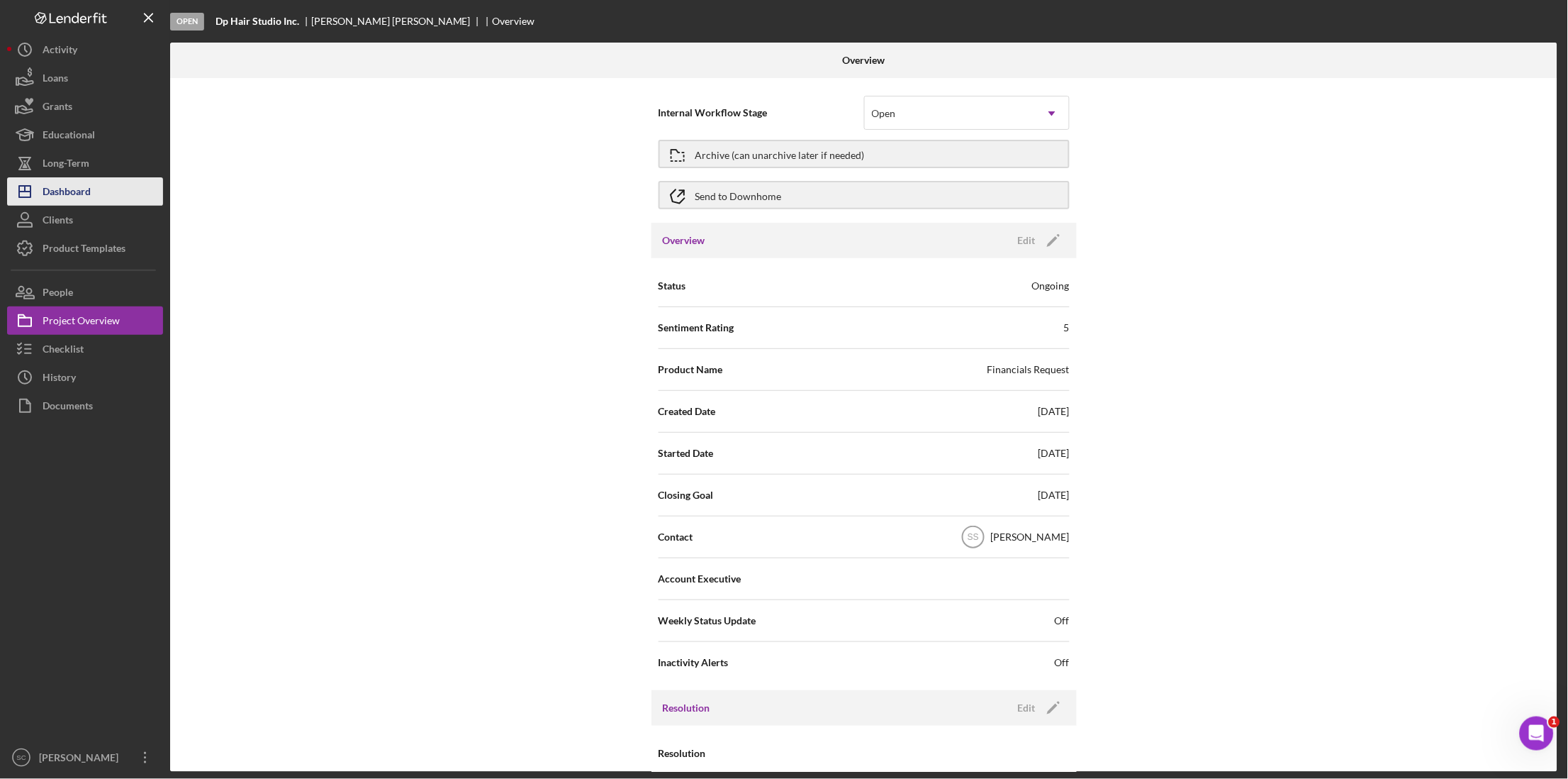
click at [68, 193] on div "Dashboard" at bounding box center [66, 193] width 48 height 32
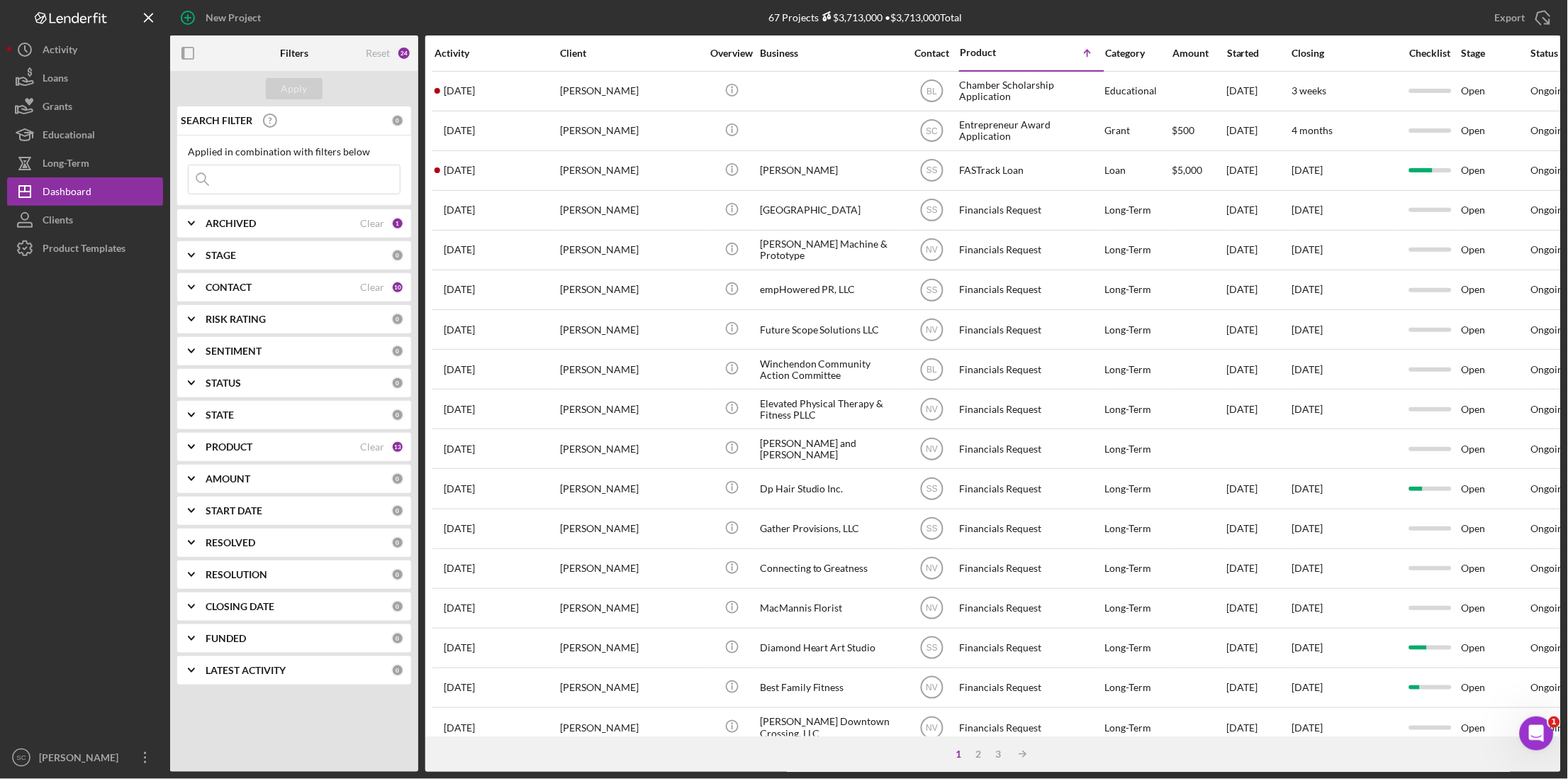
click at [235, 289] on b "CONTACT" at bounding box center [229, 287] width 46 height 12
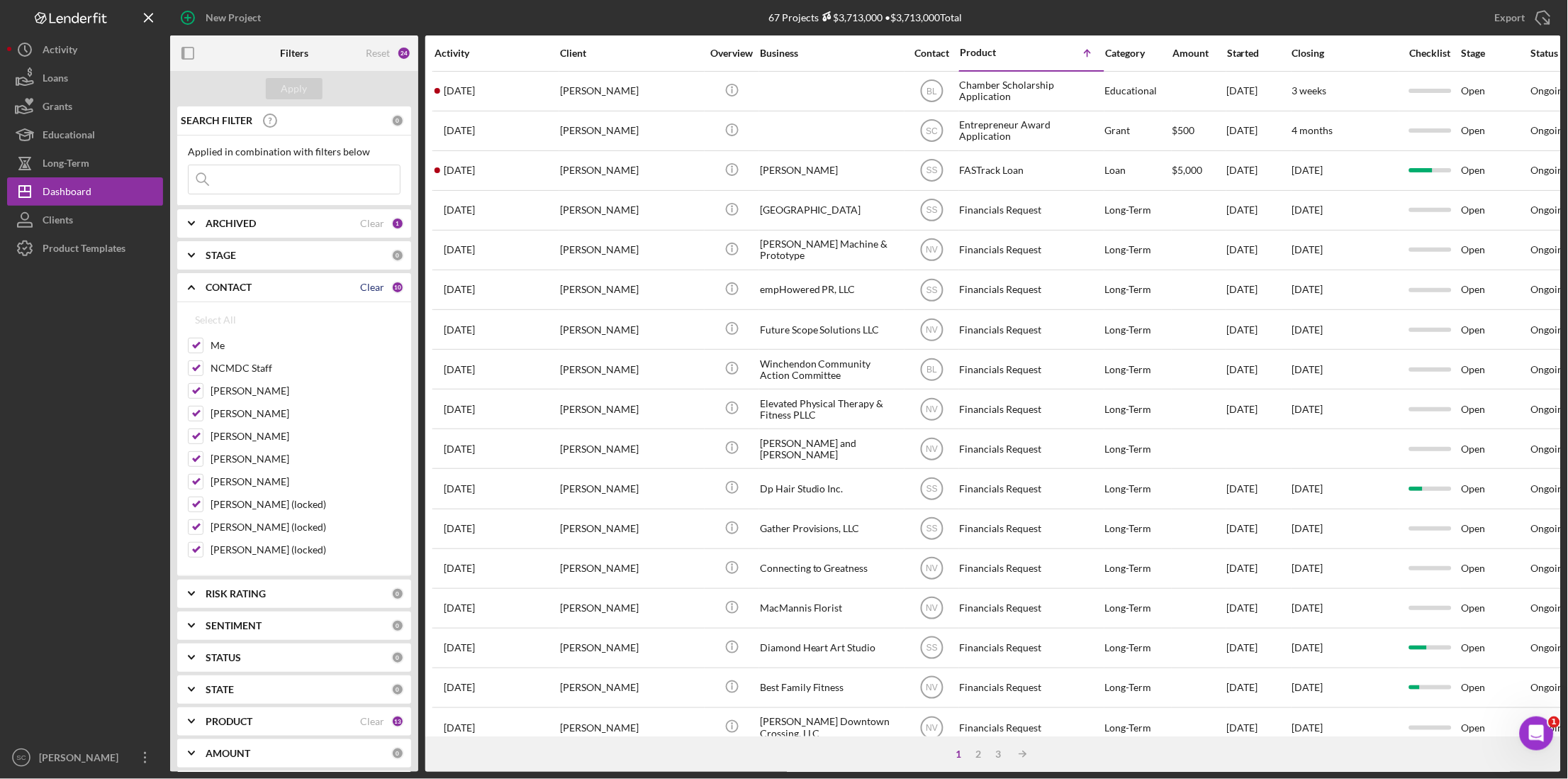
click at [364, 288] on div "Clear" at bounding box center [371, 287] width 24 height 12
checkbox input "false"
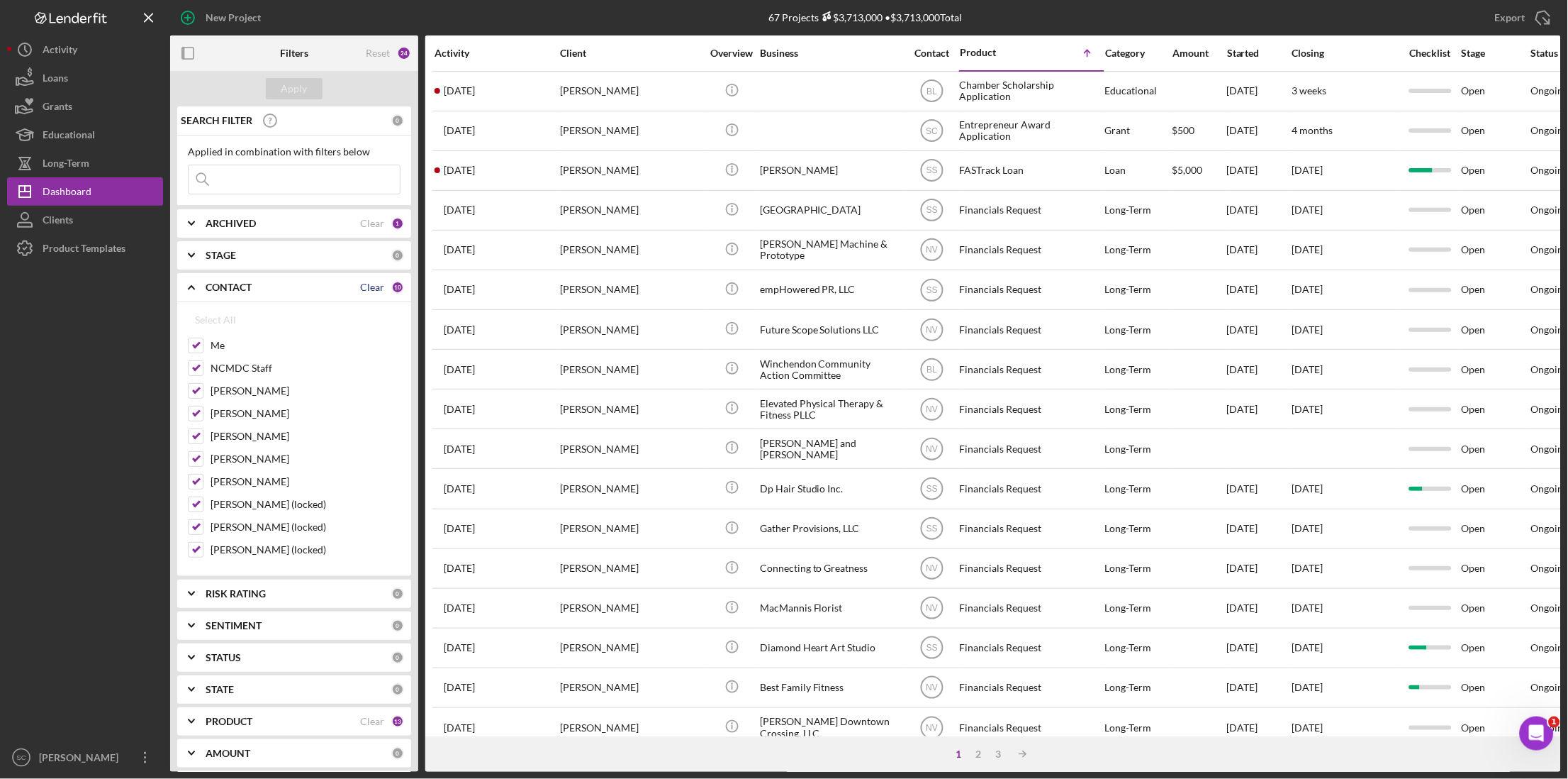
checkbox input "false"
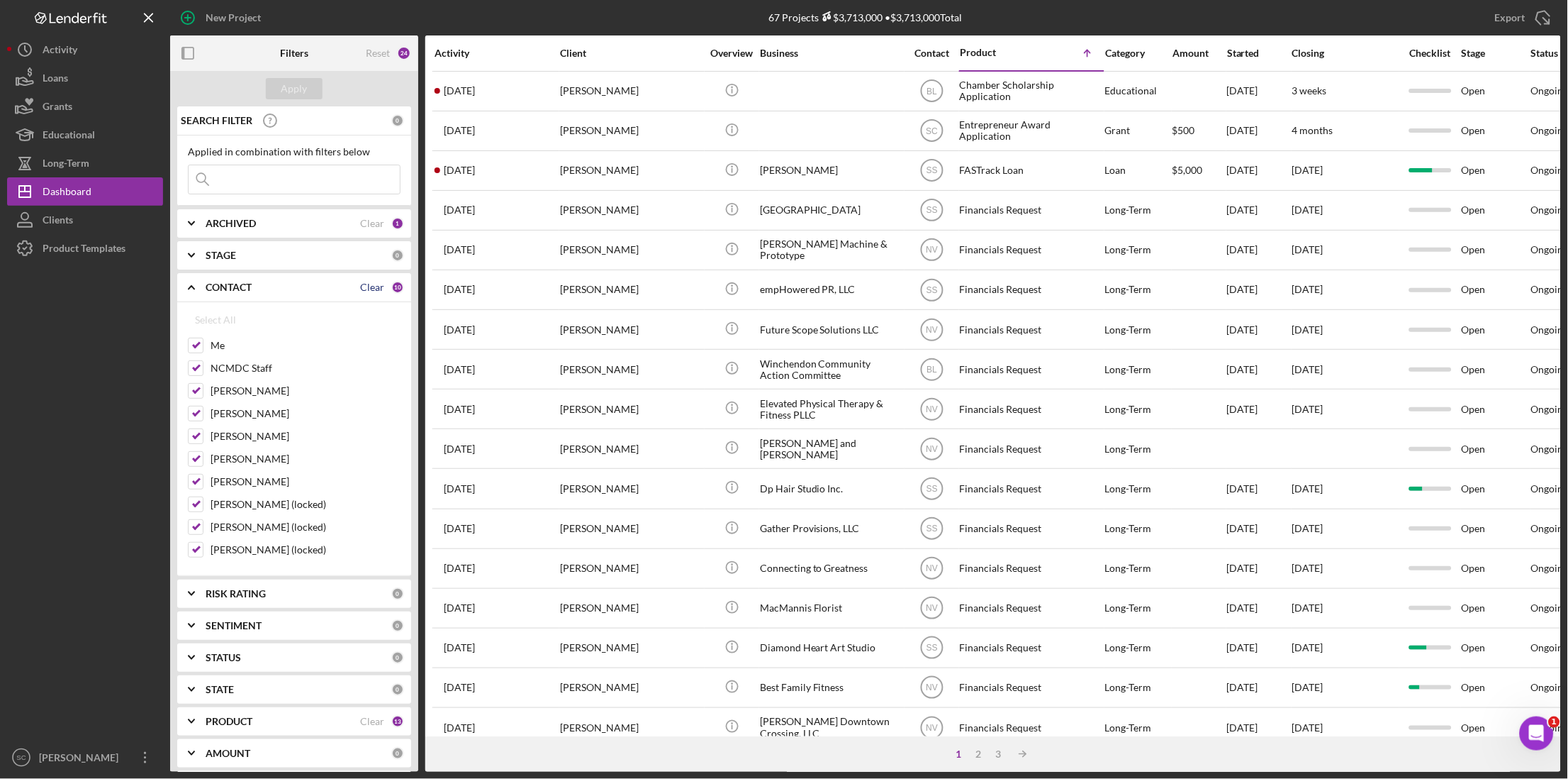
checkbox input "false"
click at [196, 346] on input "Me" at bounding box center [196, 346] width 14 height 14
checkbox input "true"
click at [194, 409] on input "[PERSON_NAME]" at bounding box center [196, 414] width 14 height 14
checkbox input "true"
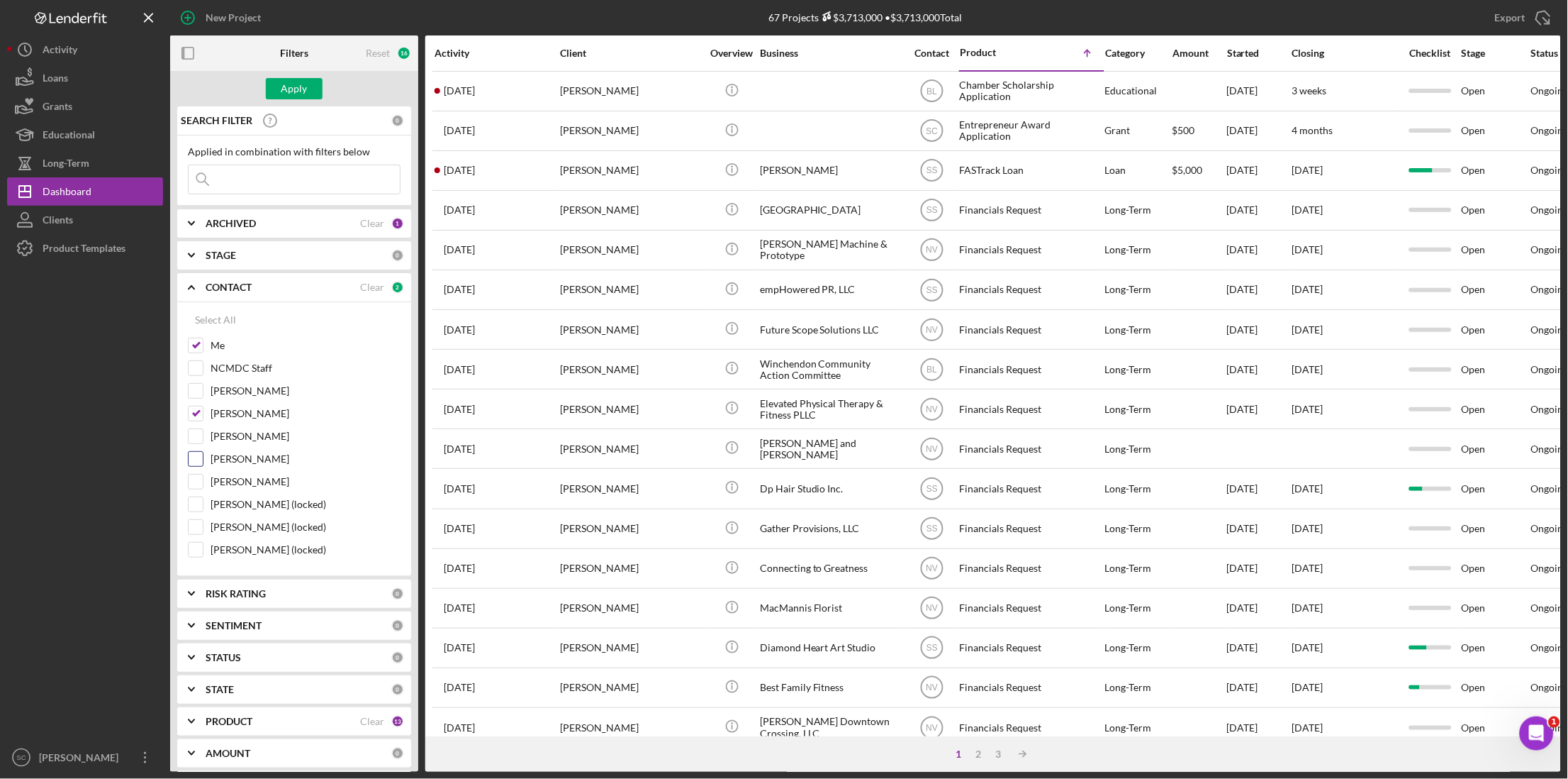
click at [199, 461] on input "[PERSON_NAME]" at bounding box center [196, 459] width 14 height 14
checkbox input "true"
click at [284, 91] on div "Apply" at bounding box center [294, 89] width 26 height 22
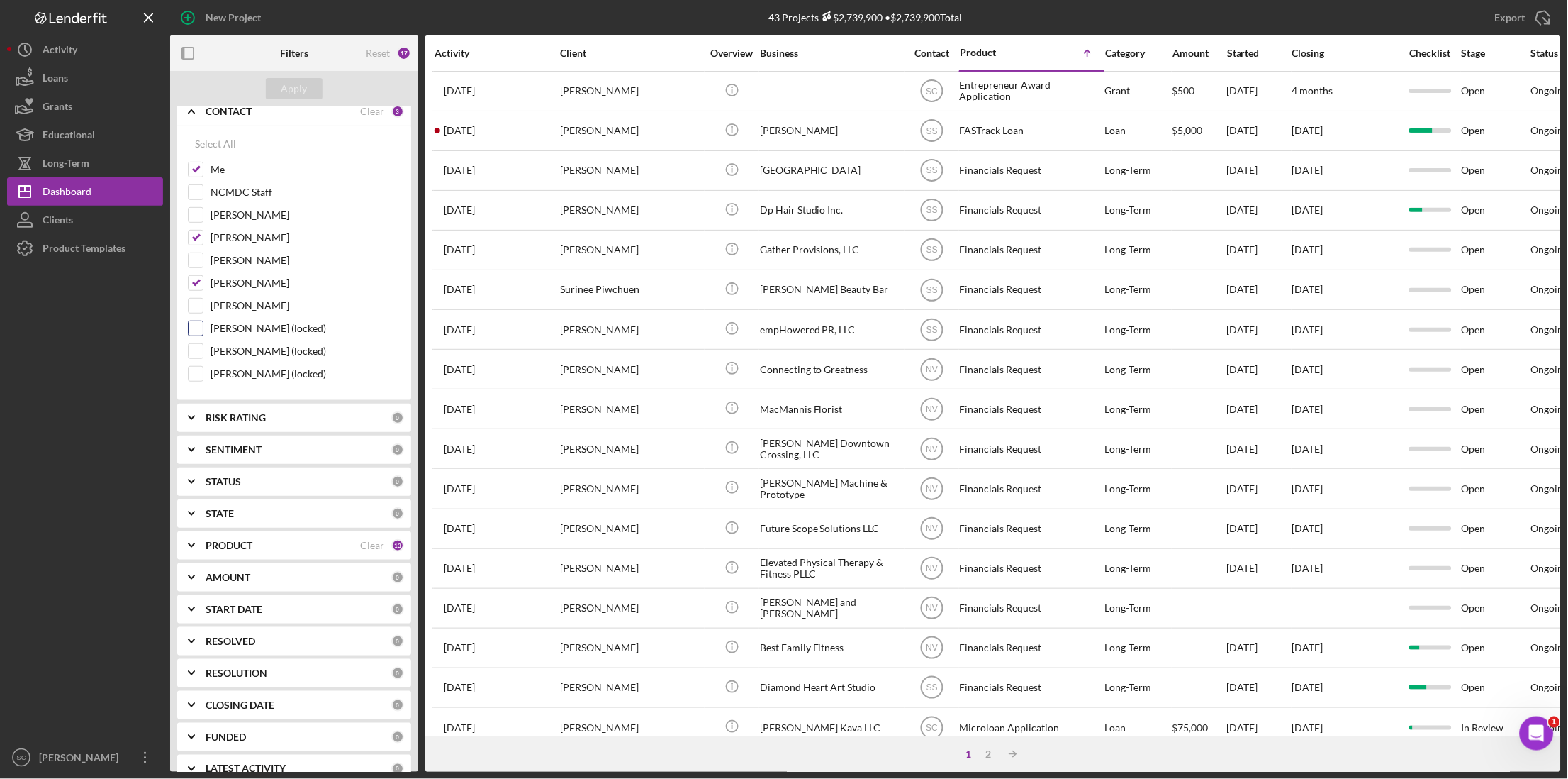
scroll to position [177, 0]
click at [255, 550] on div "PRODUCT" at bounding box center [283, 544] width 155 height 12
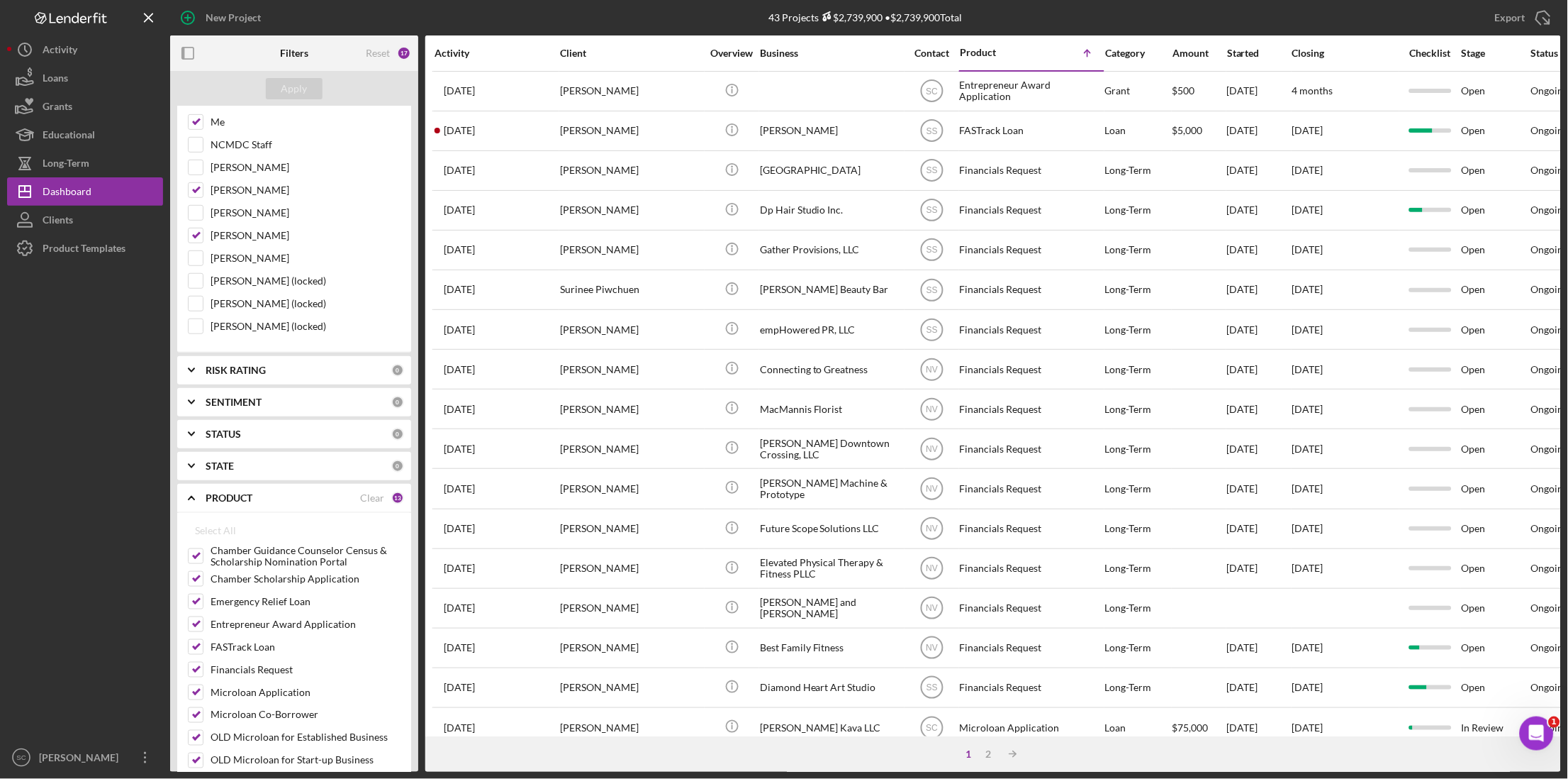
scroll to position [266, 0]
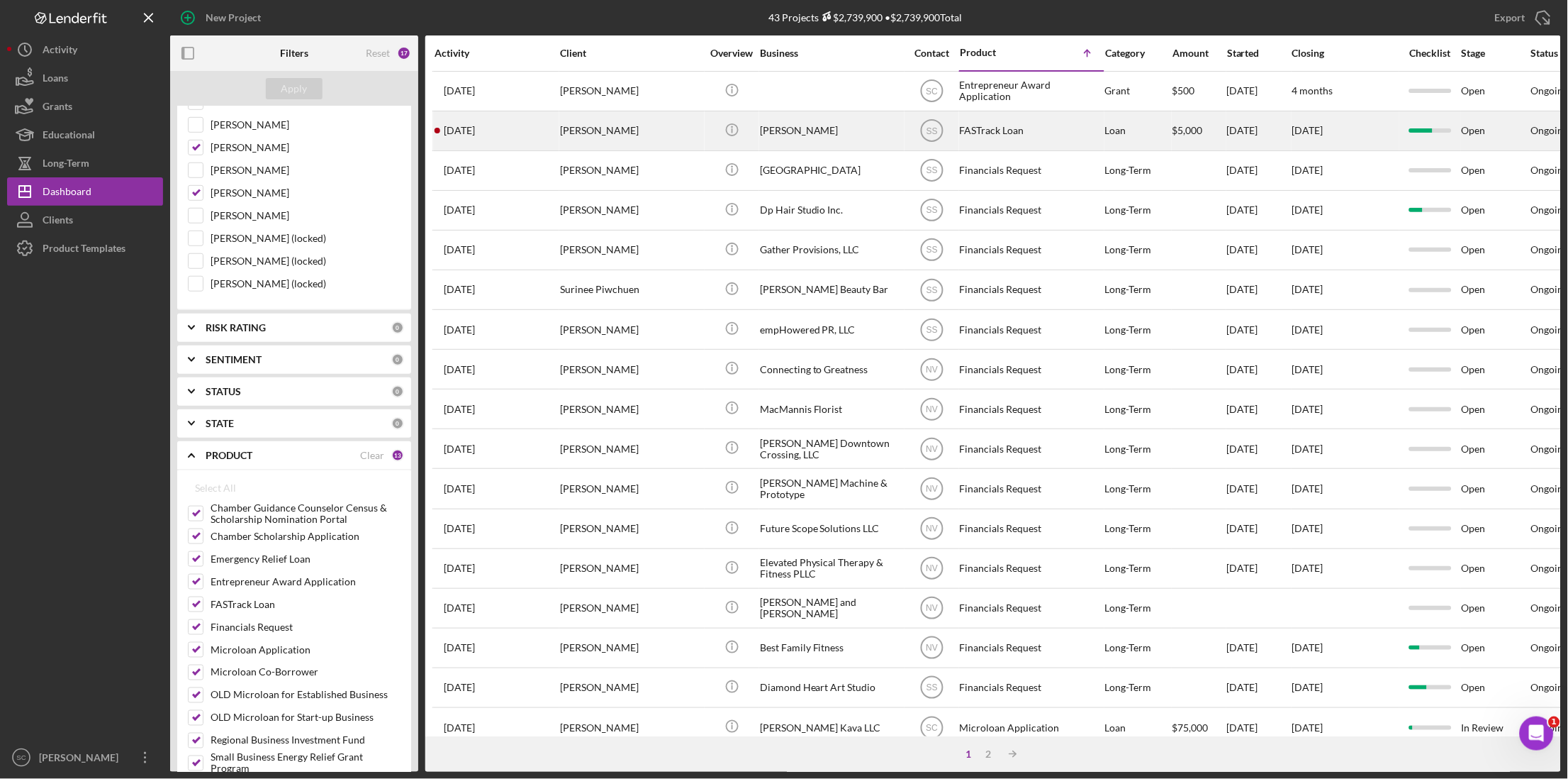
click at [822, 139] on div "[PERSON_NAME]" at bounding box center [830, 131] width 142 height 37
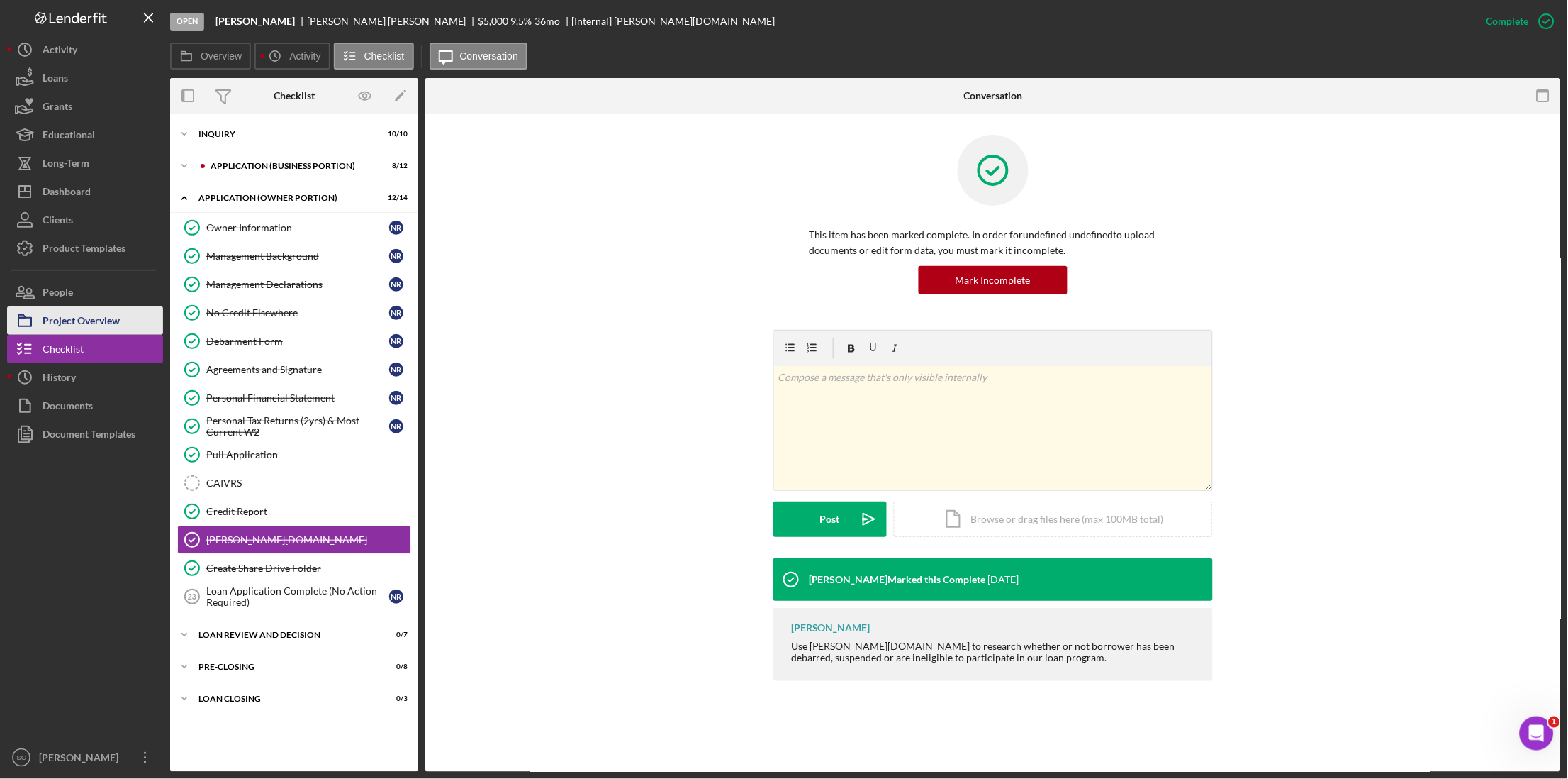
drag, startPoint x: 86, startPoint y: 319, endPoint x: 96, endPoint y: 319, distance: 10.0
click at [86, 319] on div "Project Overview" at bounding box center [81, 323] width 77 height 32
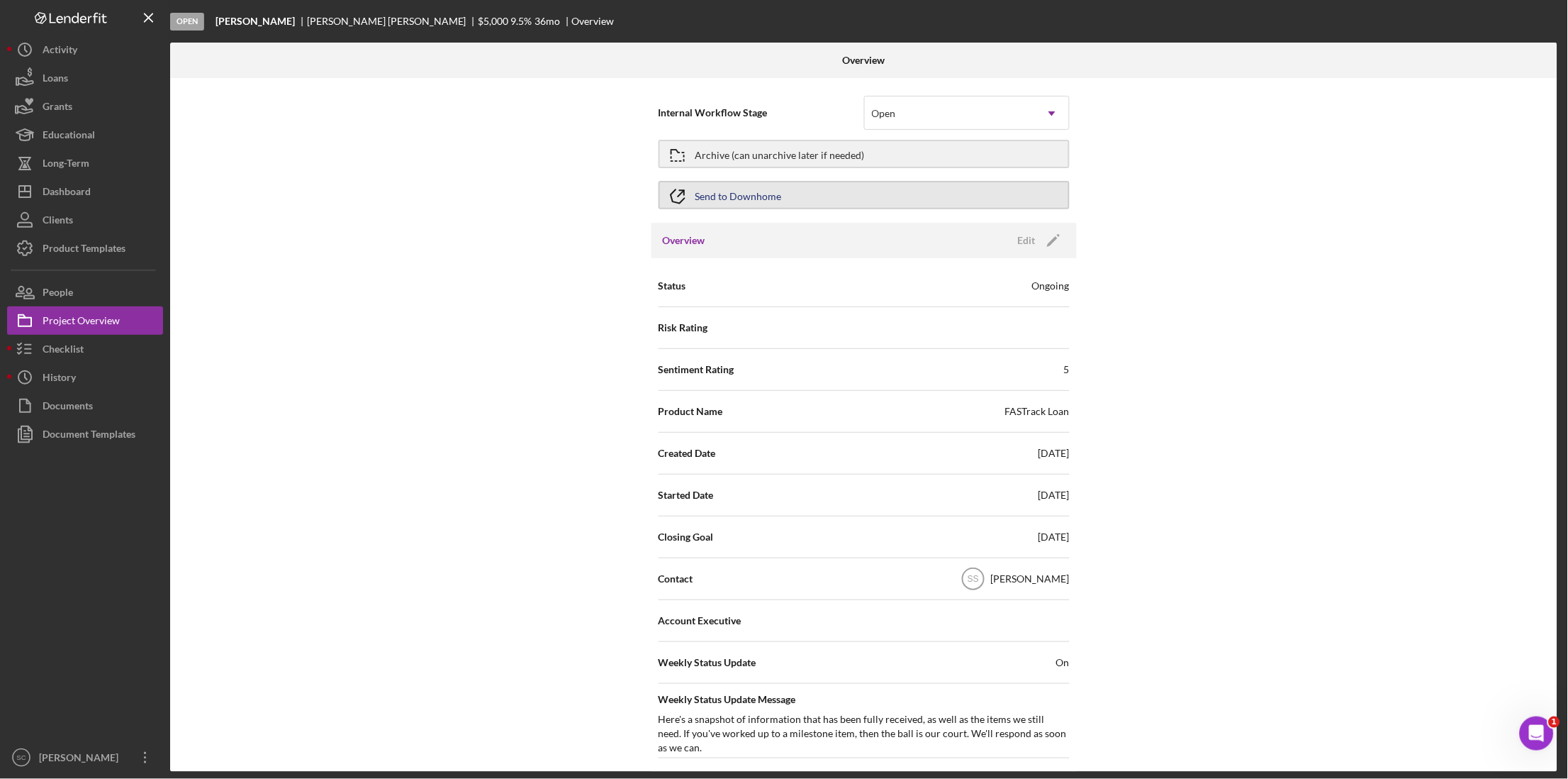
click at [800, 199] on button "Send to Downhome" at bounding box center [864, 194] width 411 height 28
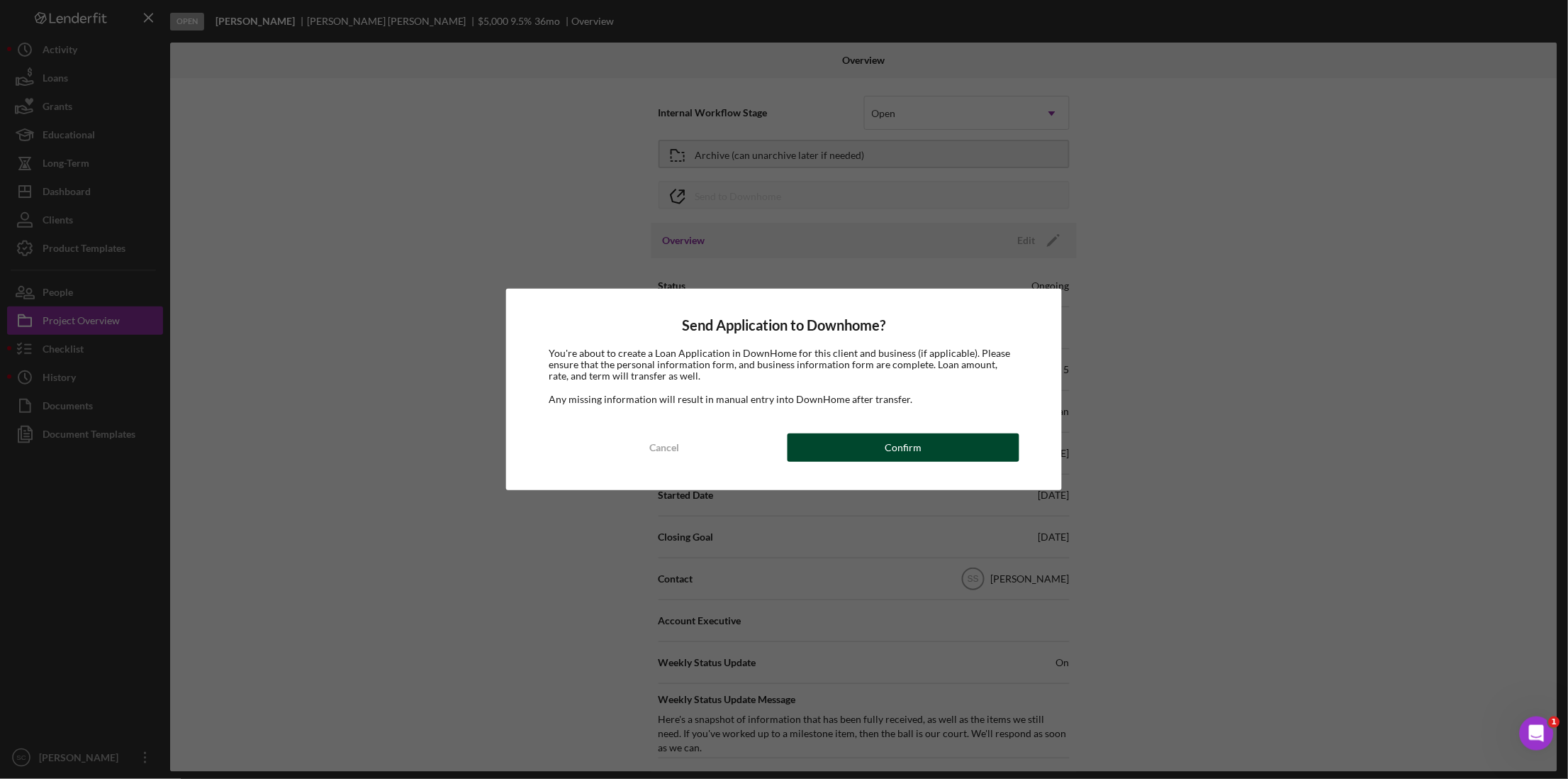
click at [856, 447] on button "Confirm" at bounding box center [904, 447] width 232 height 28
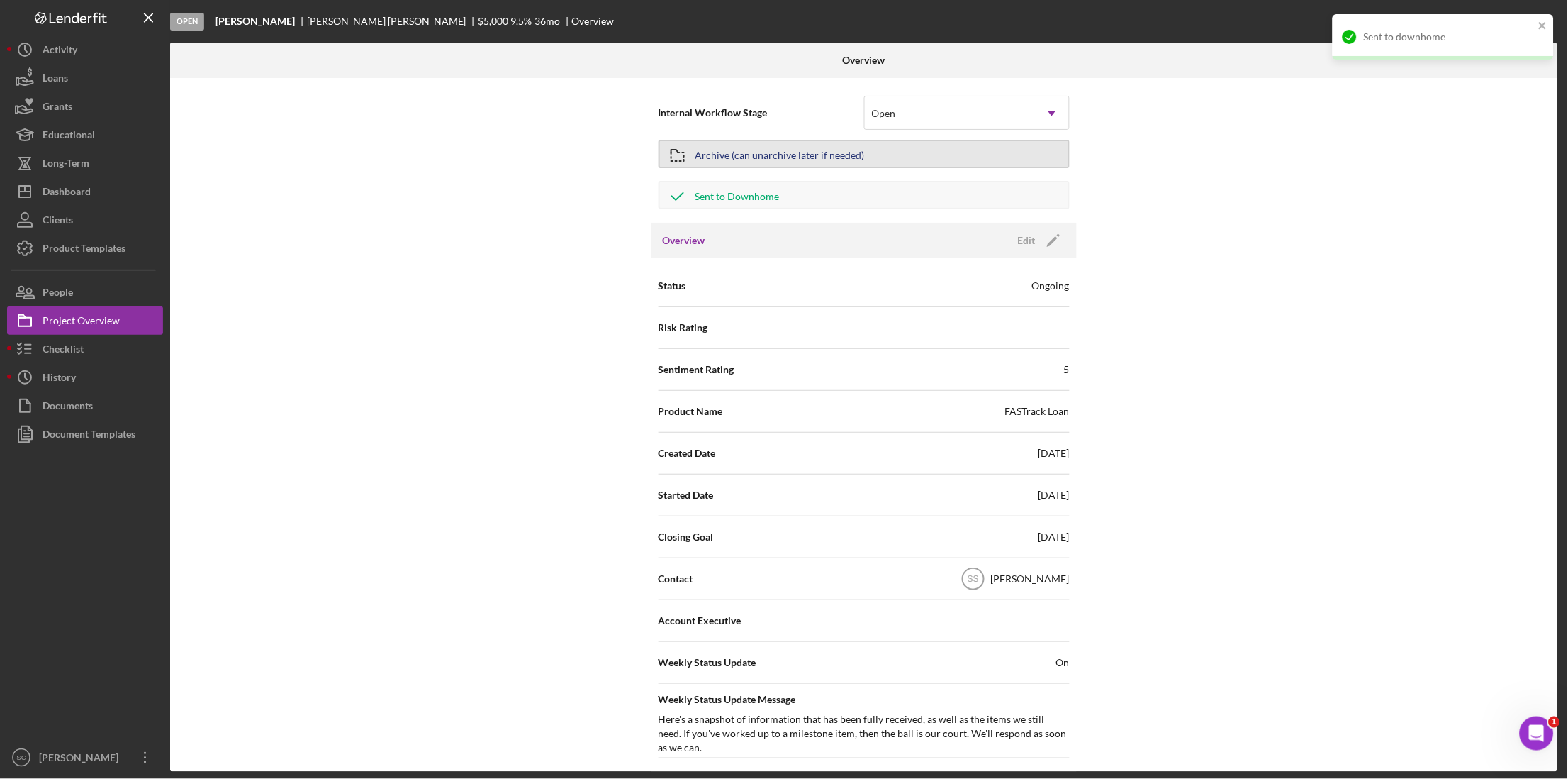
click at [824, 153] on div "Archive (can unarchive later if needed)" at bounding box center [779, 153] width 169 height 25
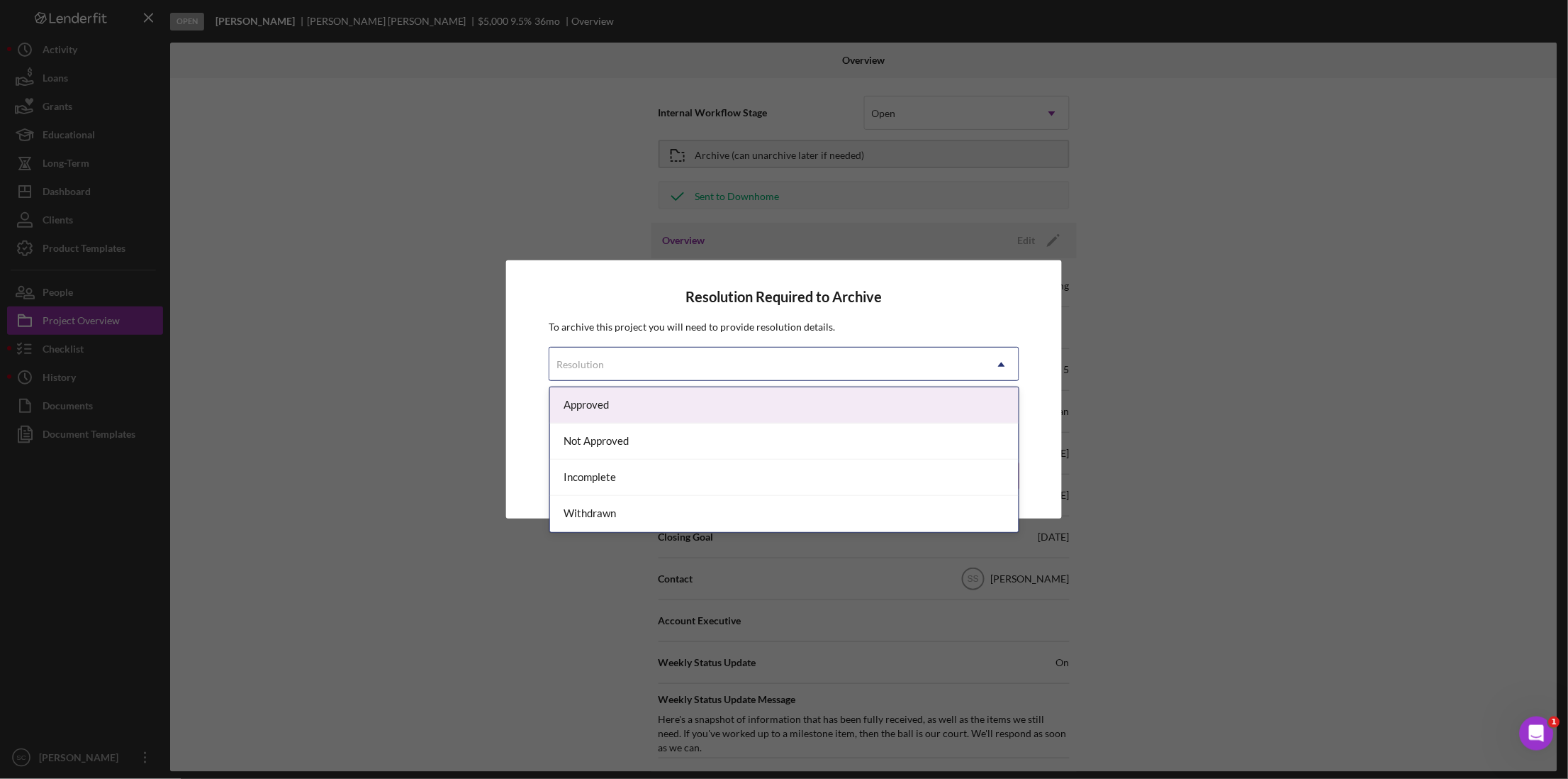
click at [853, 363] on div "Resolution" at bounding box center [767, 364] width 435 height 32
click at [790, 414] on div "Approved" at bounding box center [785, 405] width 469 height 36
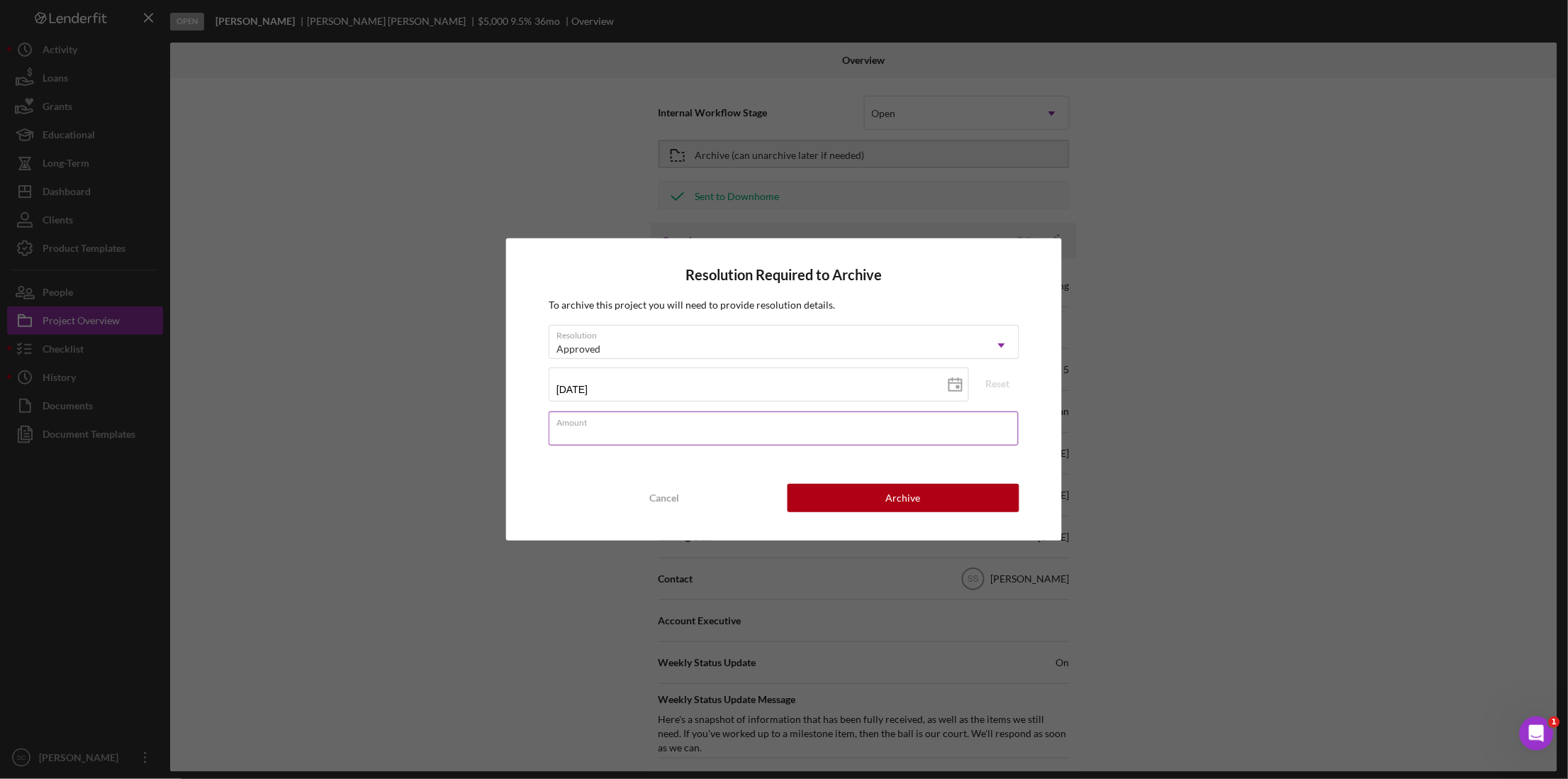
click at [777, 426] on div "Amount" at bounding box center [784, 428] width 471 height 35
type input "$5,000"
click at [851, 503] on button "Archive" at bounding box center [904, 497] width 232 height 28
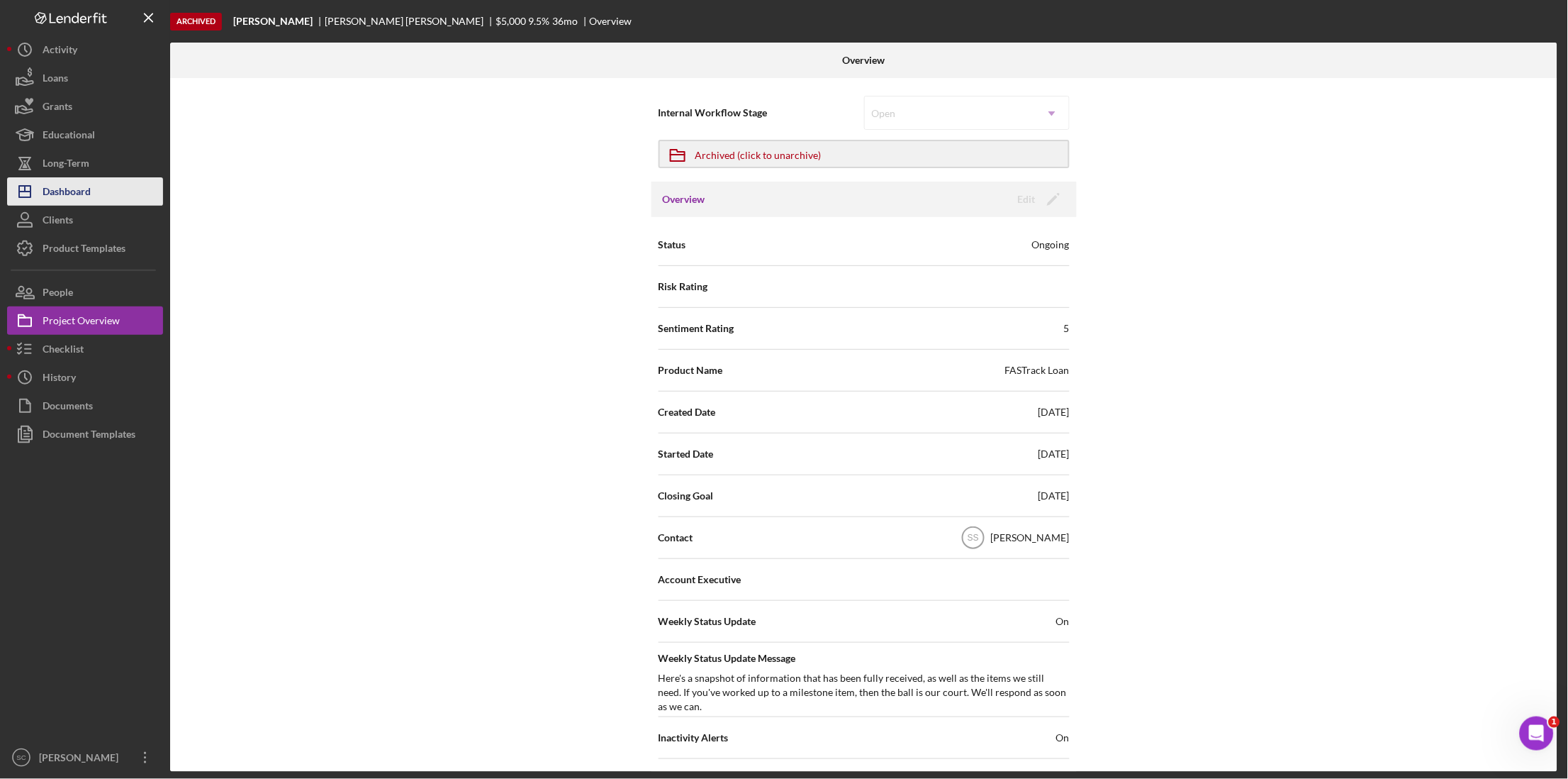
click at [60, 194] on div "Dashboard" at bounding box center [66, 193] width 48 height 32
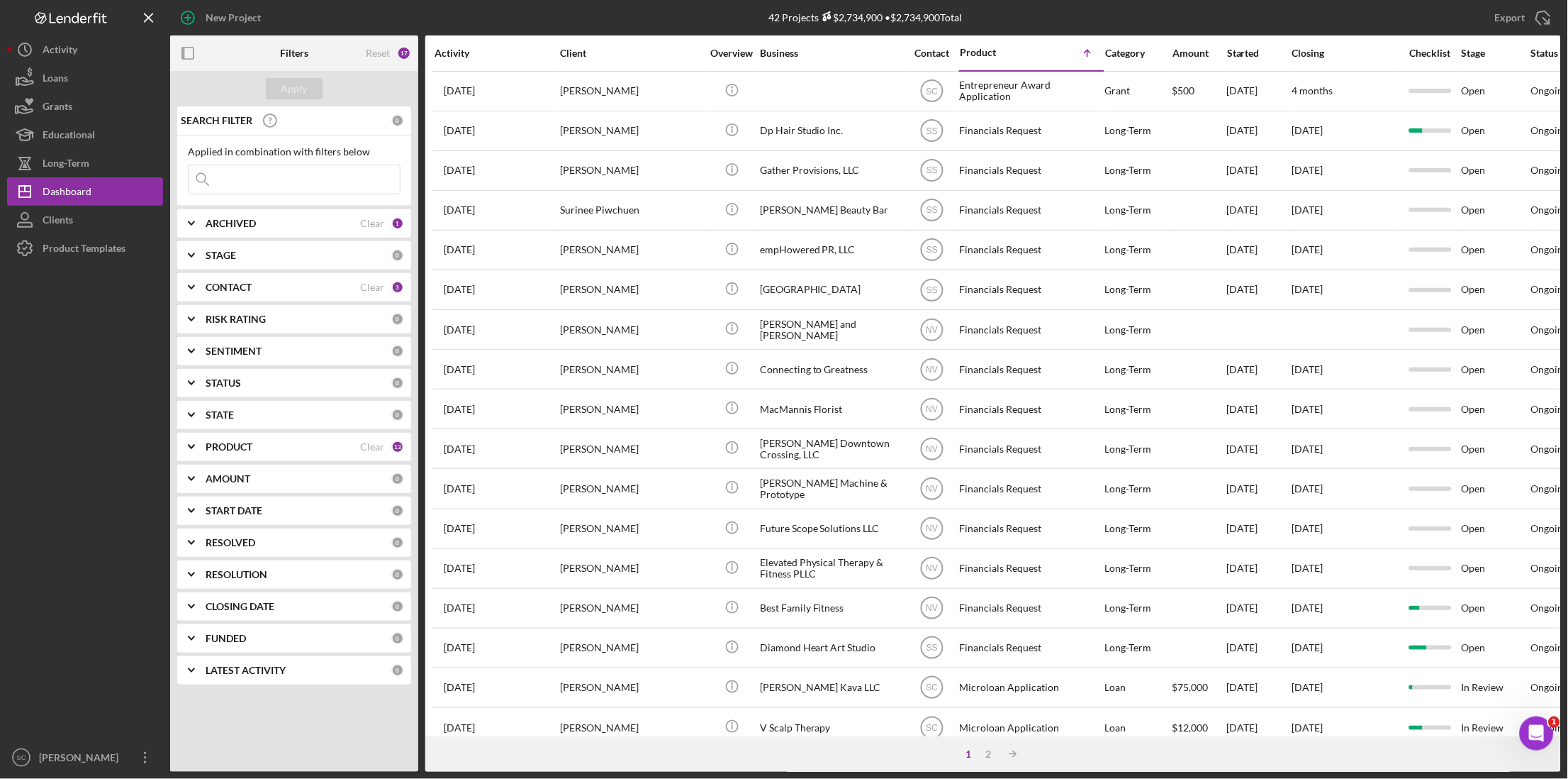
click at [248, 392] on div "STATUS 0" at bounding box center [305, 382] width 199 height 28
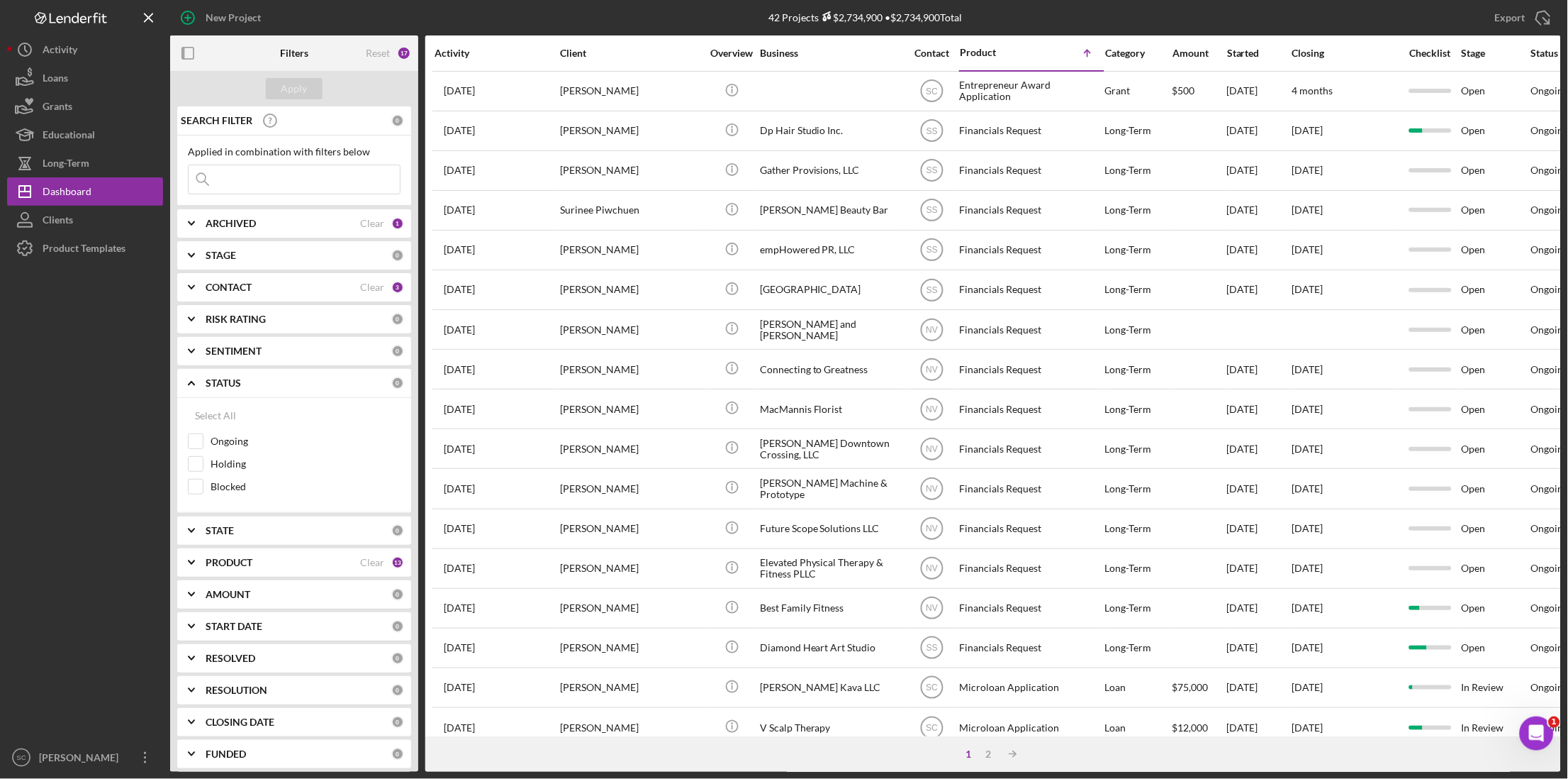
click at [248, 392] on div "STATUS 0" at bounding box center [305, 382] width 199 height 28
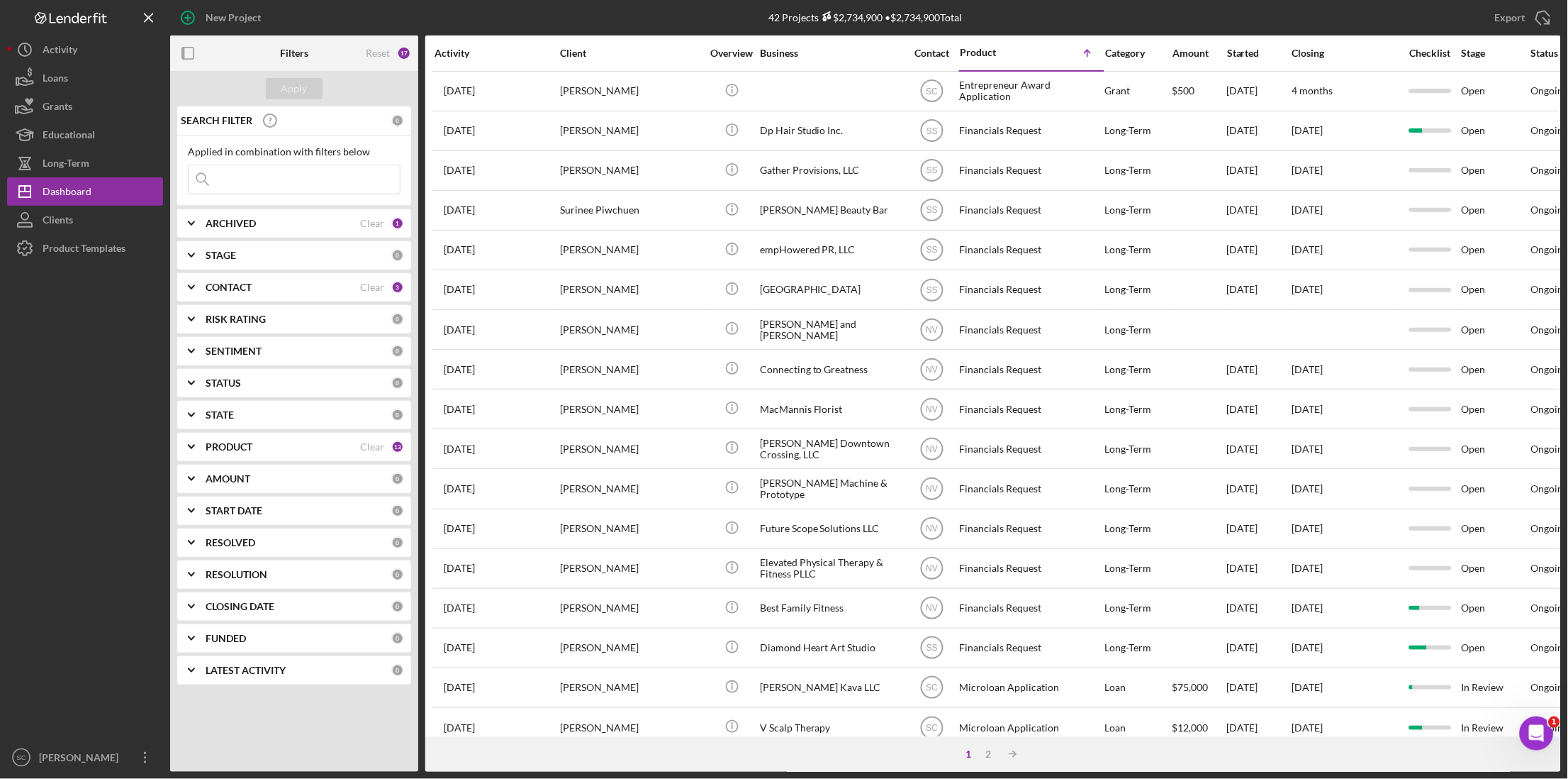
click at [229, 451] on b "PRODUCT" at bounding box center [229, 447] width 47 height 12
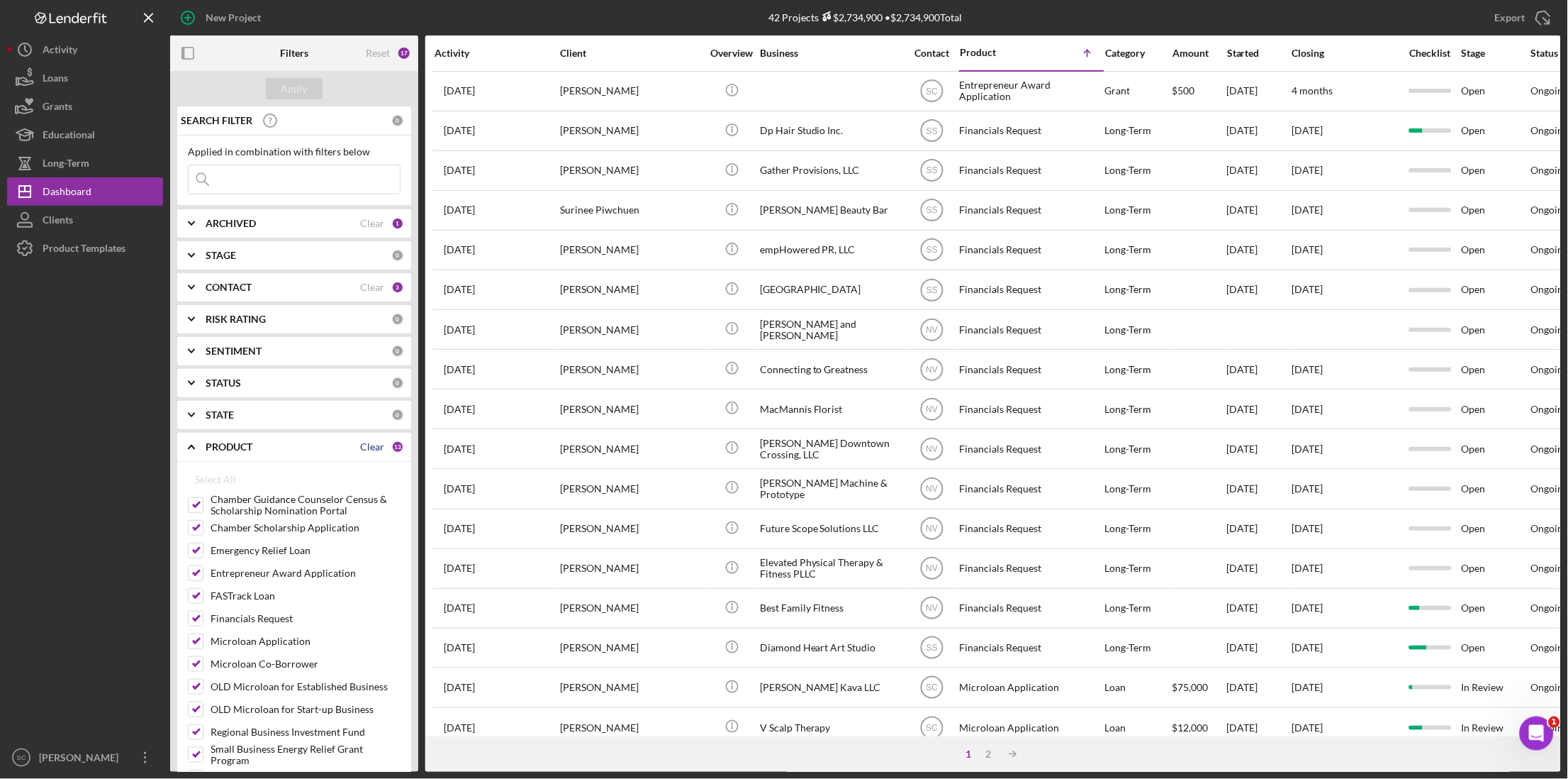
click at [373, 446] on div "Clear" at bounding box center [371, 447] width 24 height 12
checkbox input "false"
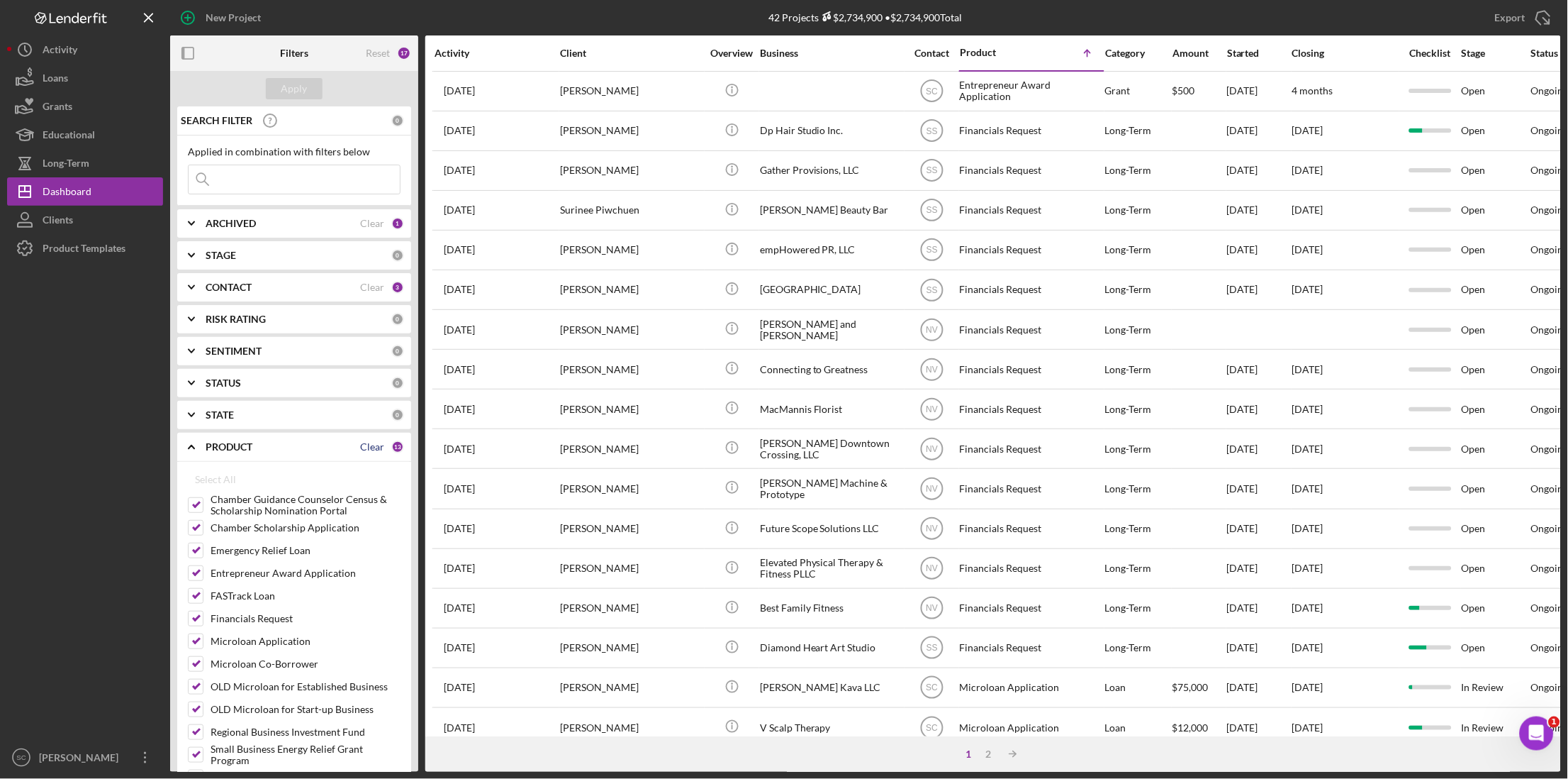
checkbox input "false"
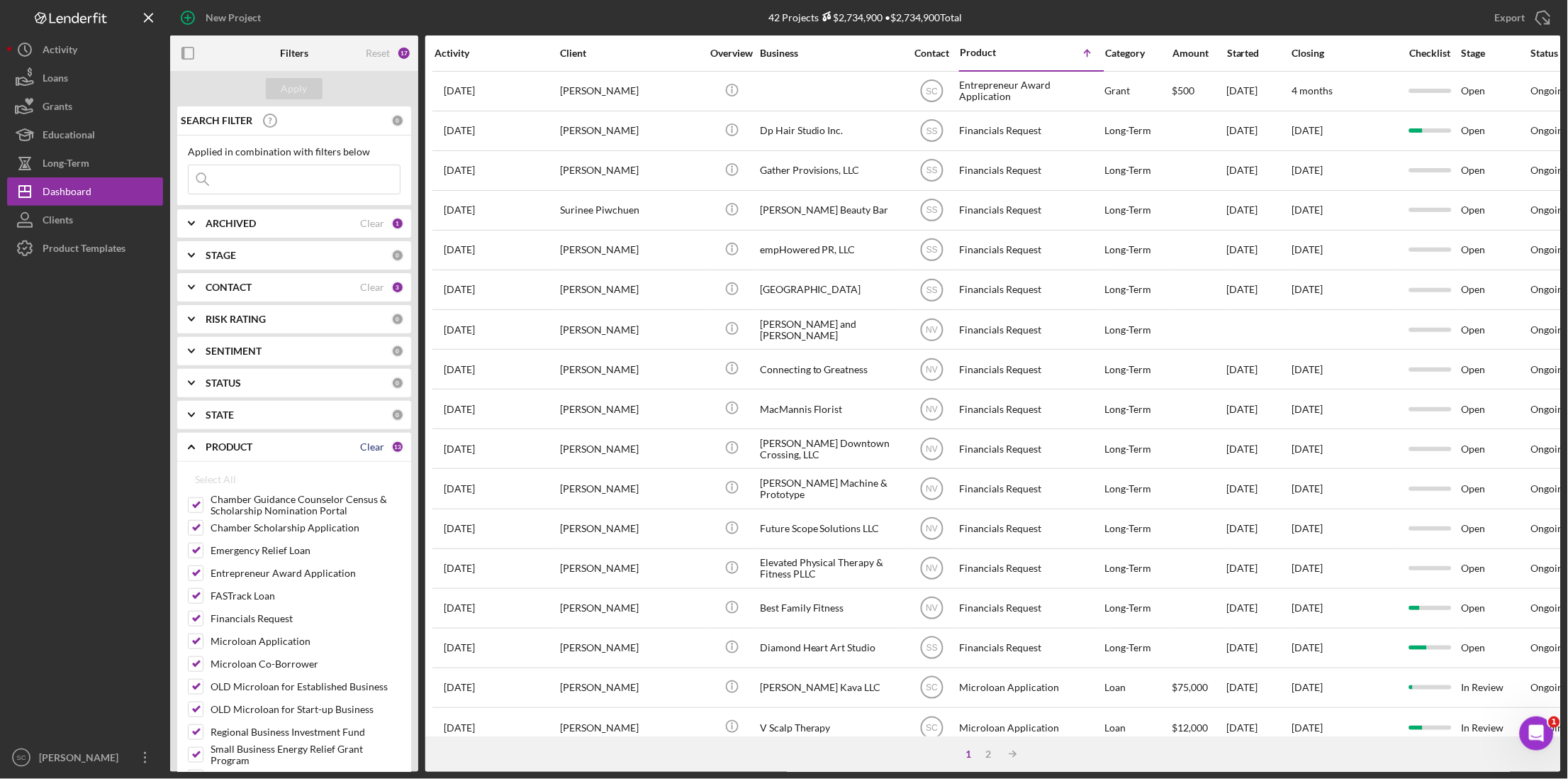
checkbox input "false"
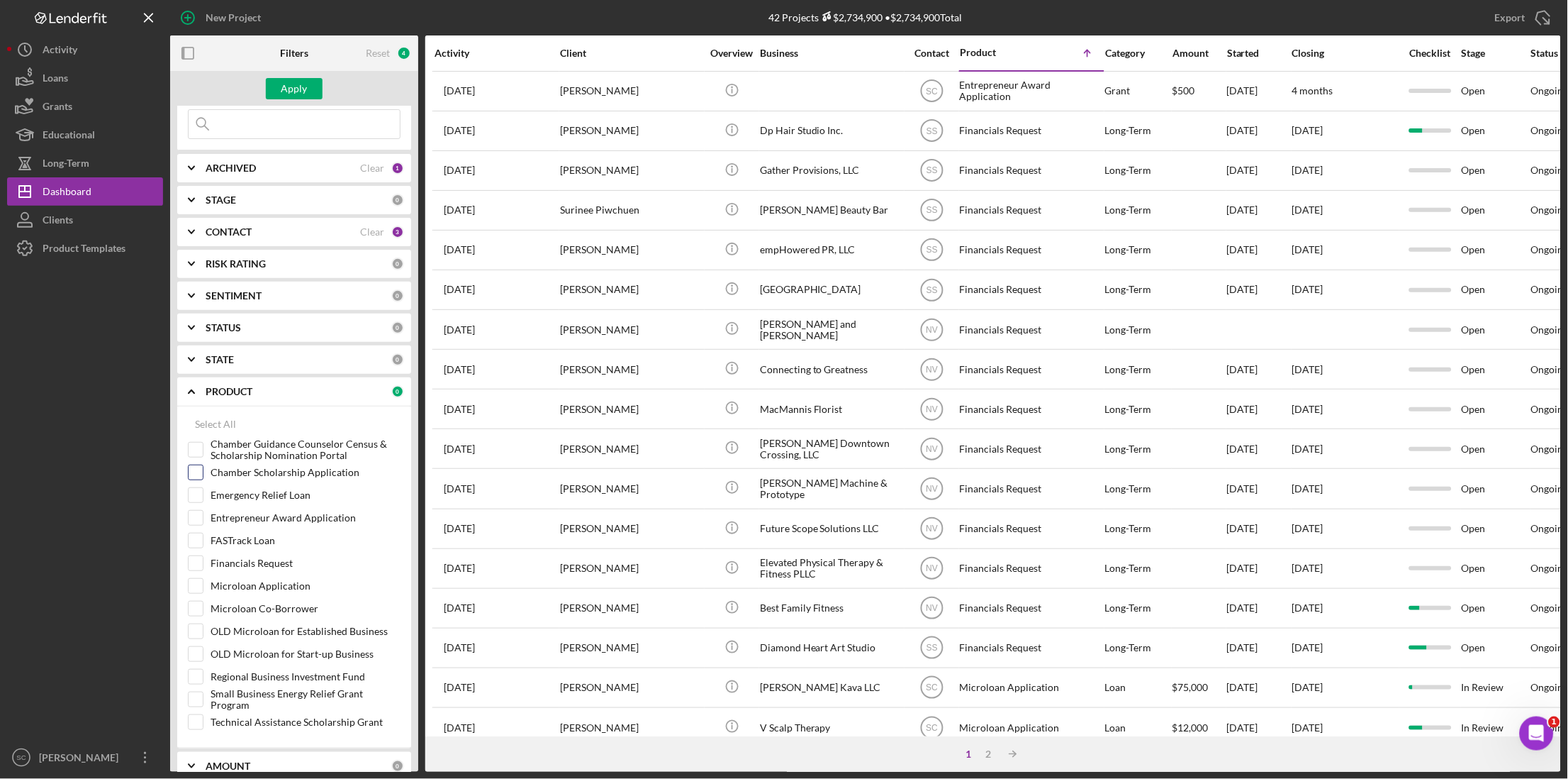
scroll to position [177, 0]
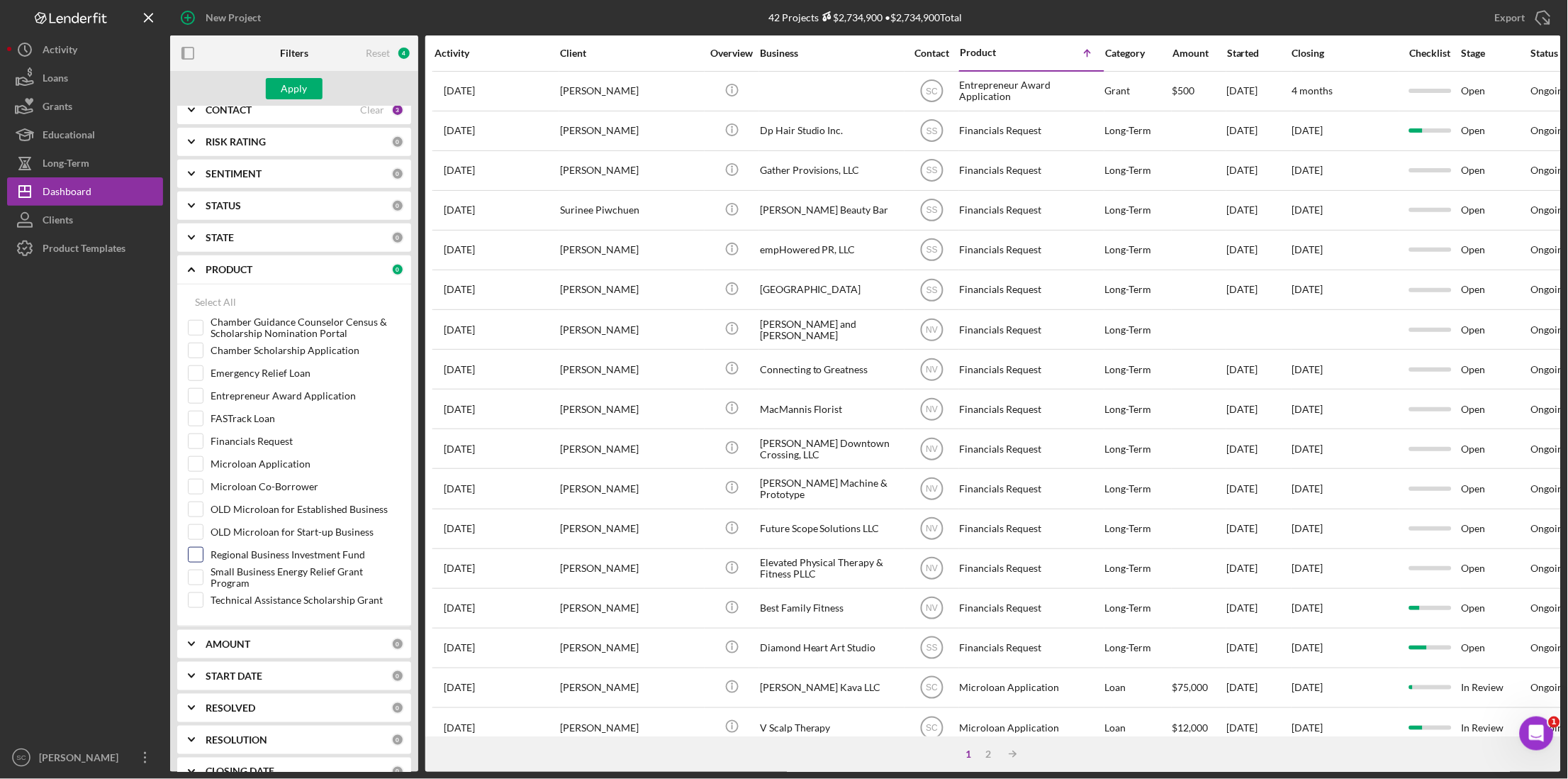
click at [193, 553] on input "Regional Business Investment Fund" at bounding box center [196, 555] width 14 height 14
checkbox input "true"
click at [203, 482] on div at bounding box center [196, 487] width 16 height 16
click at [203, 460] on div at bounding box center [196, 464] width 16 height 16
click at [198, 471] on input "Microloan Application" at bounding box center [196, 464] width 14 height 14
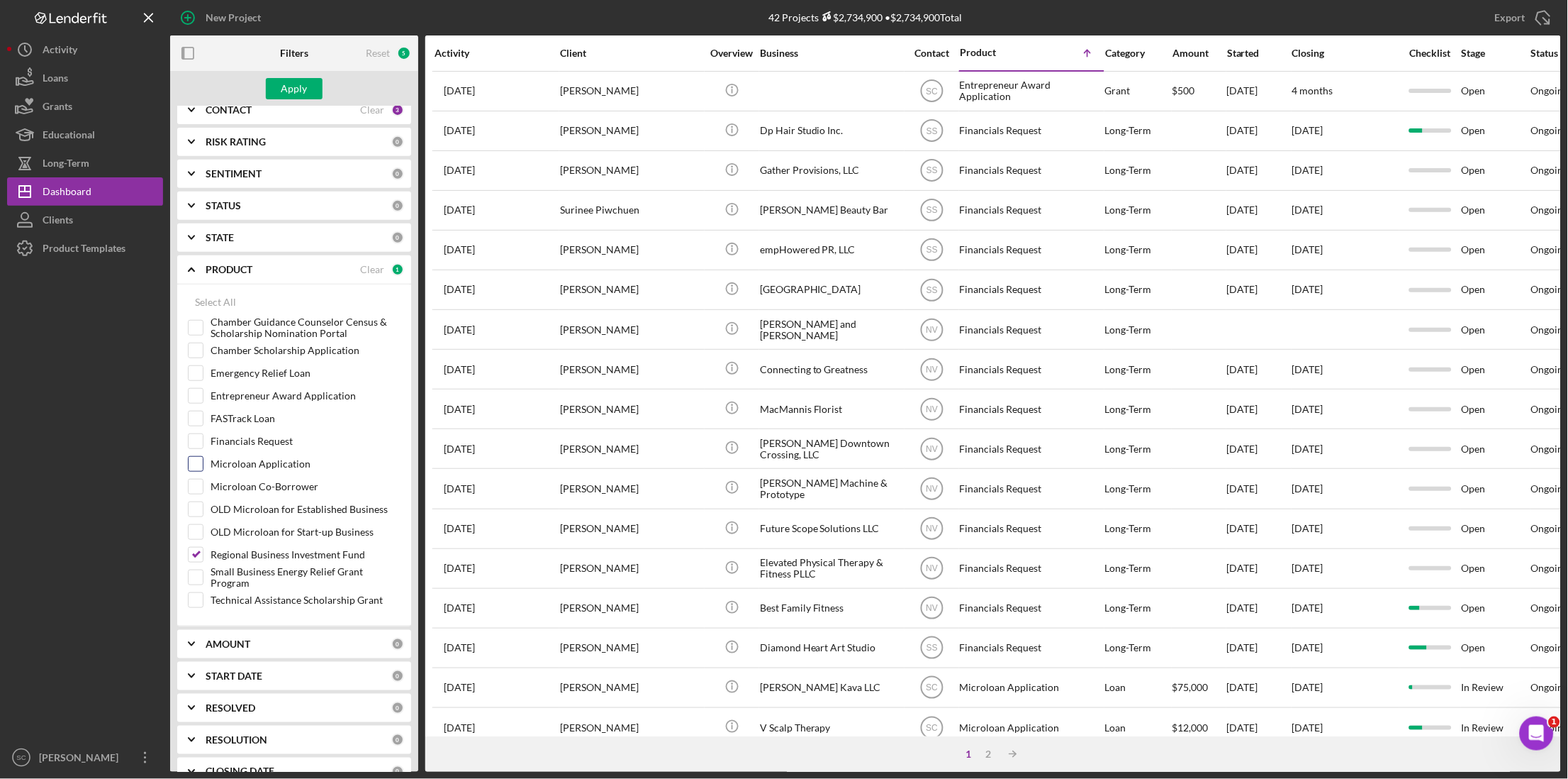
checkbox input "true"
click at [197, 482] on input "Microloan Co-Borrower" at bounding box center [196, 487] width 14 height 14
checkbox input "true"
click at [294, 85] on div "Apply" at bounding box center [294, 89] width 26 height 22
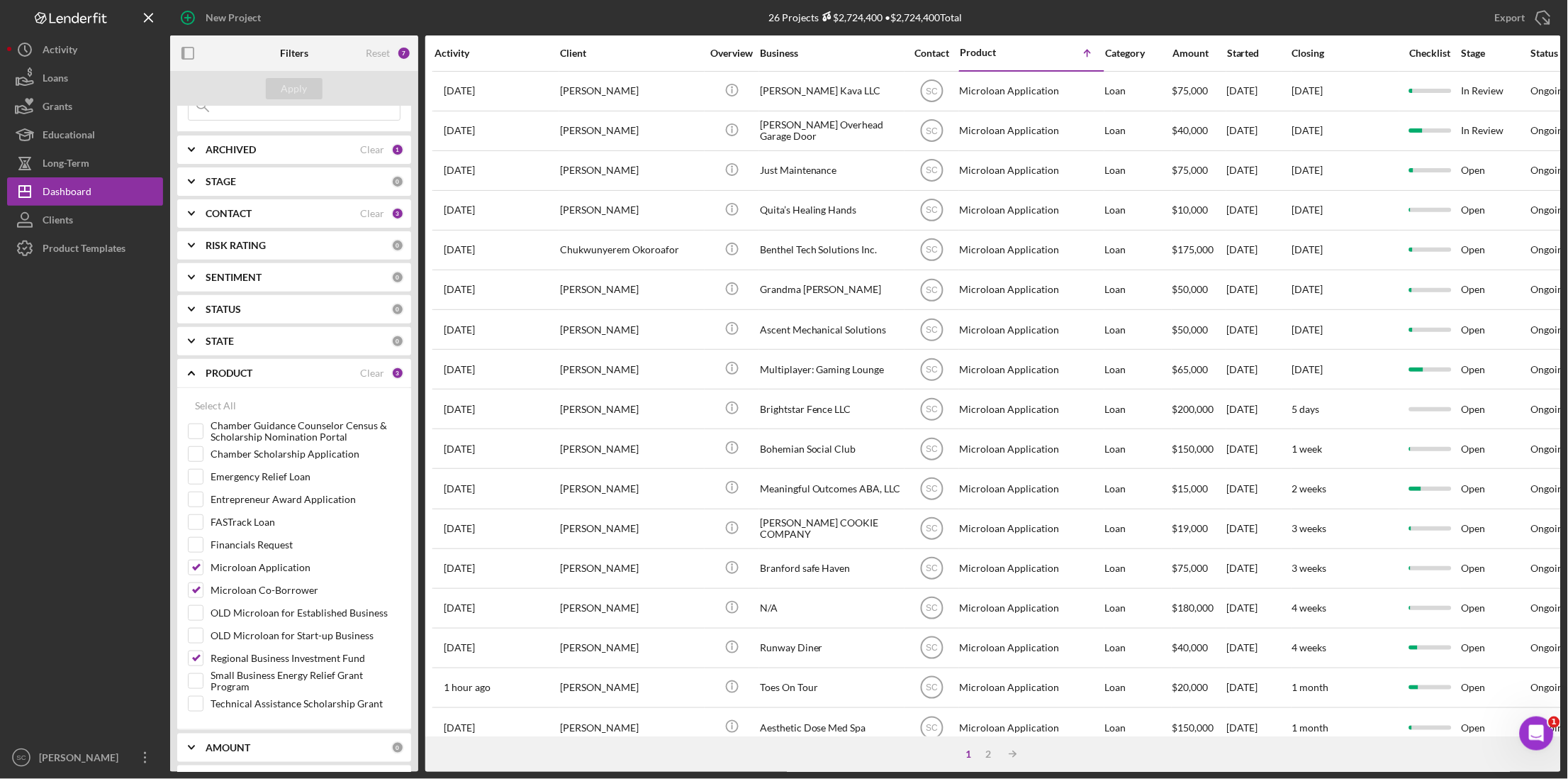
scroll to position [0, 0]
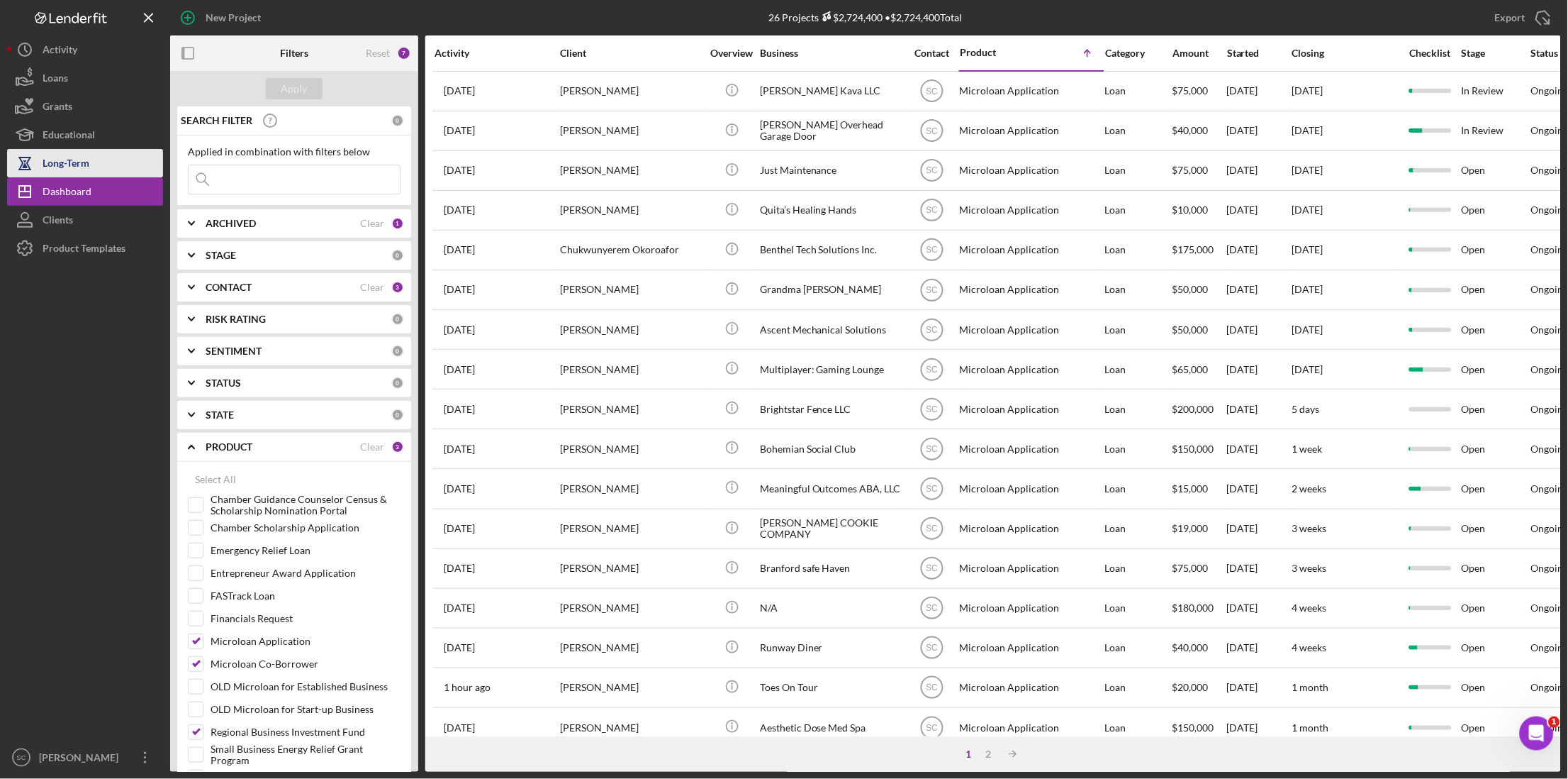
click at [77, 168] on div "Long-Term" at bounding box center [65, 165] width 47 height 32
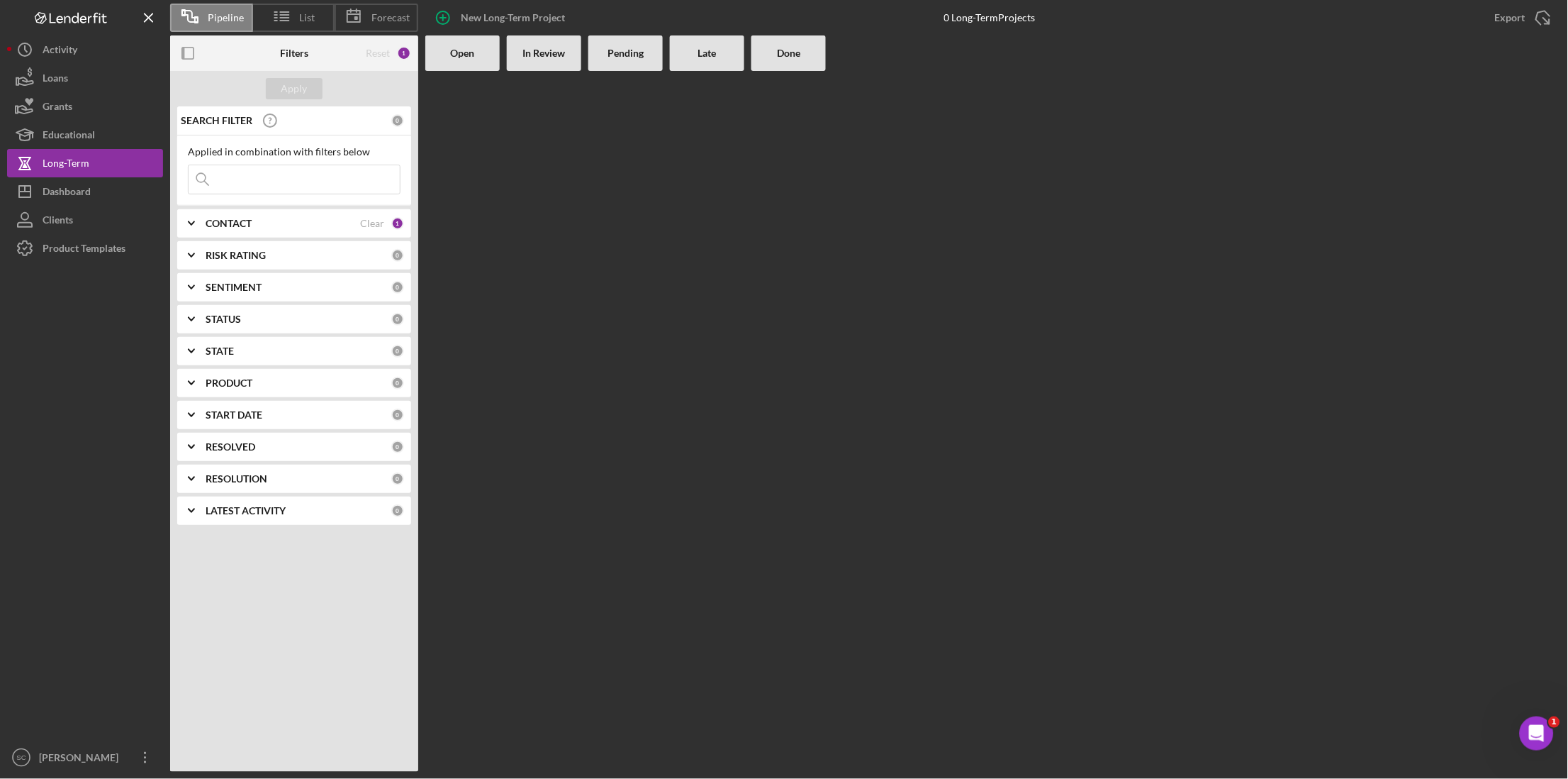
click at [466, 60] on div "Open" at bounding box center [462, 53] width 74 height 35
click at [543, 59] on div "In Review" at bounding box center [543, 53] width 74 height 35
drag, startPoint x: 652, startPoint y: 52, endPoint x: 681, endPoint y: 52, distance: 29.0
click at [671, 52] on div "Open In Review Pending Late Done" at bounding box center [993, 53] width 1136 height 35
drag, startPoint x: 723, startPoint y: 49, endPoint x: 759, endPoint y: 55, distance: 36.5
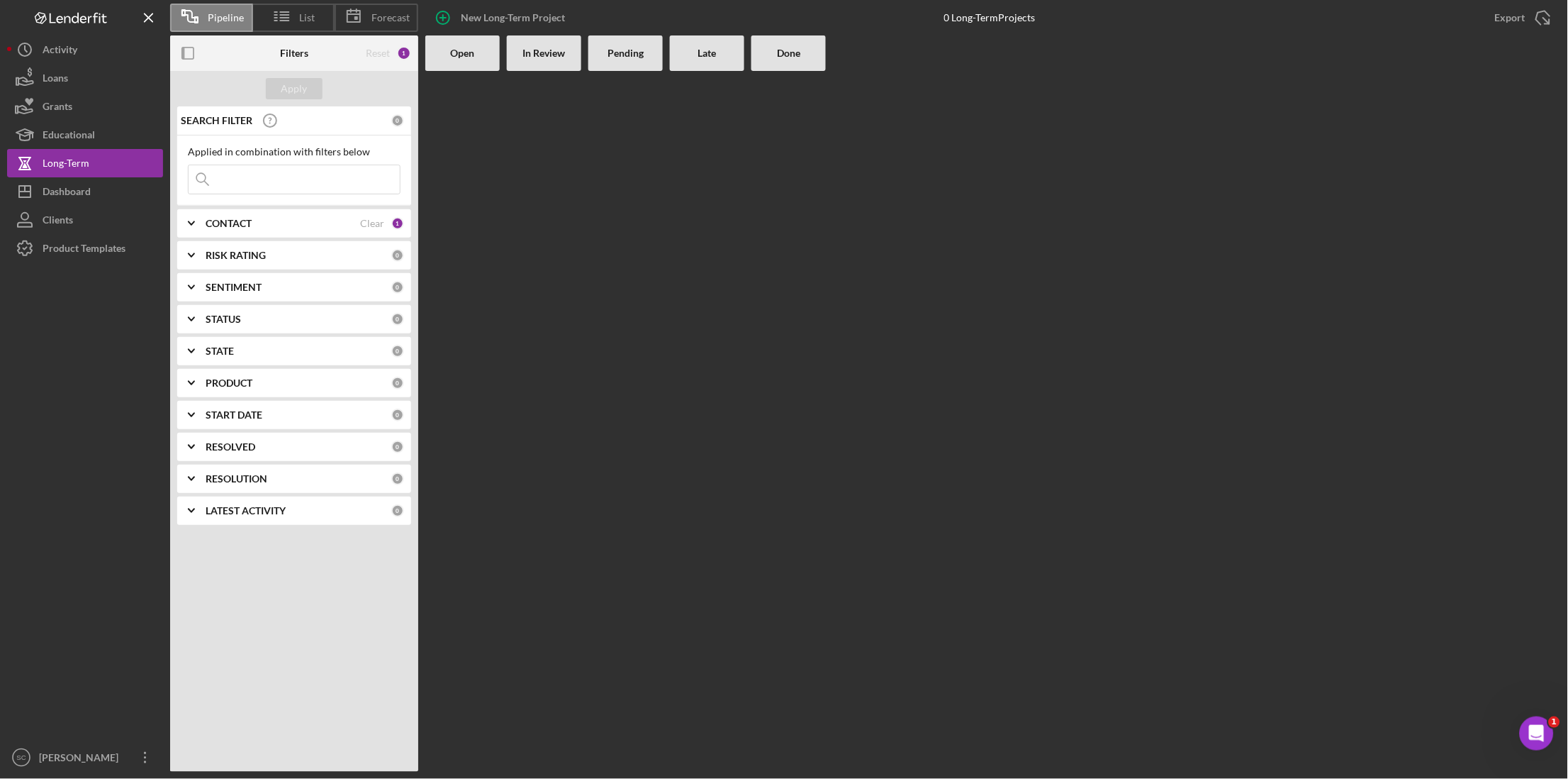
click at [734, 52] on div "Late" at bounding box center [707, 53] width 60 height 12
drag, startPoint x: 808, startPoint y: 53, endPoint x: 420, endPoint y: 129, distance: 395.4
click at [802, 54] on div "Done" at bounding box center [789, 53] width 60 height 12
click at [87, 134] on div "Educational" at bounding box center [68, 136] width 53 height 32
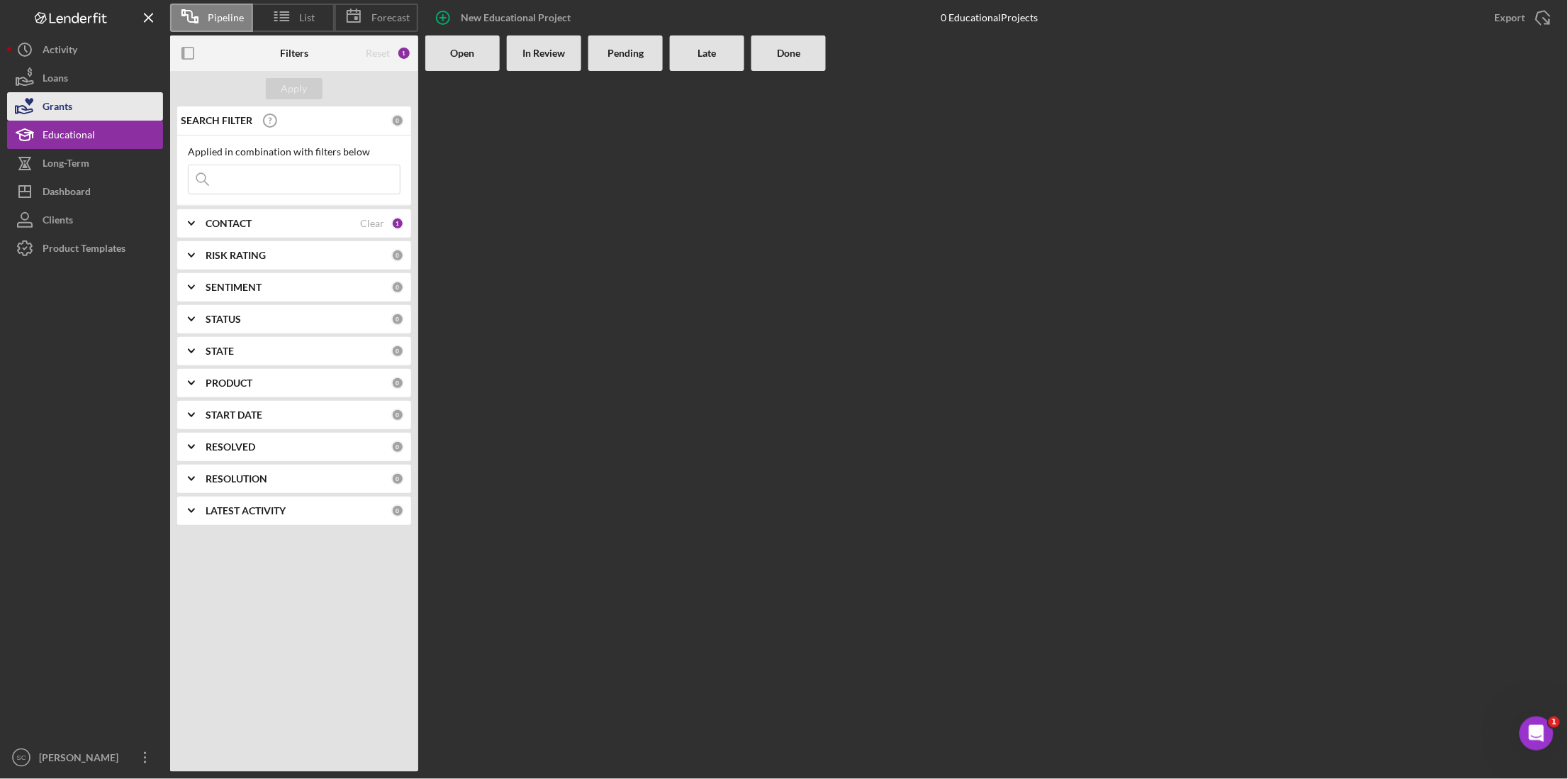
click at [78, 112] on button "Grants" at bounding box center [85, 106] width 156 height 28
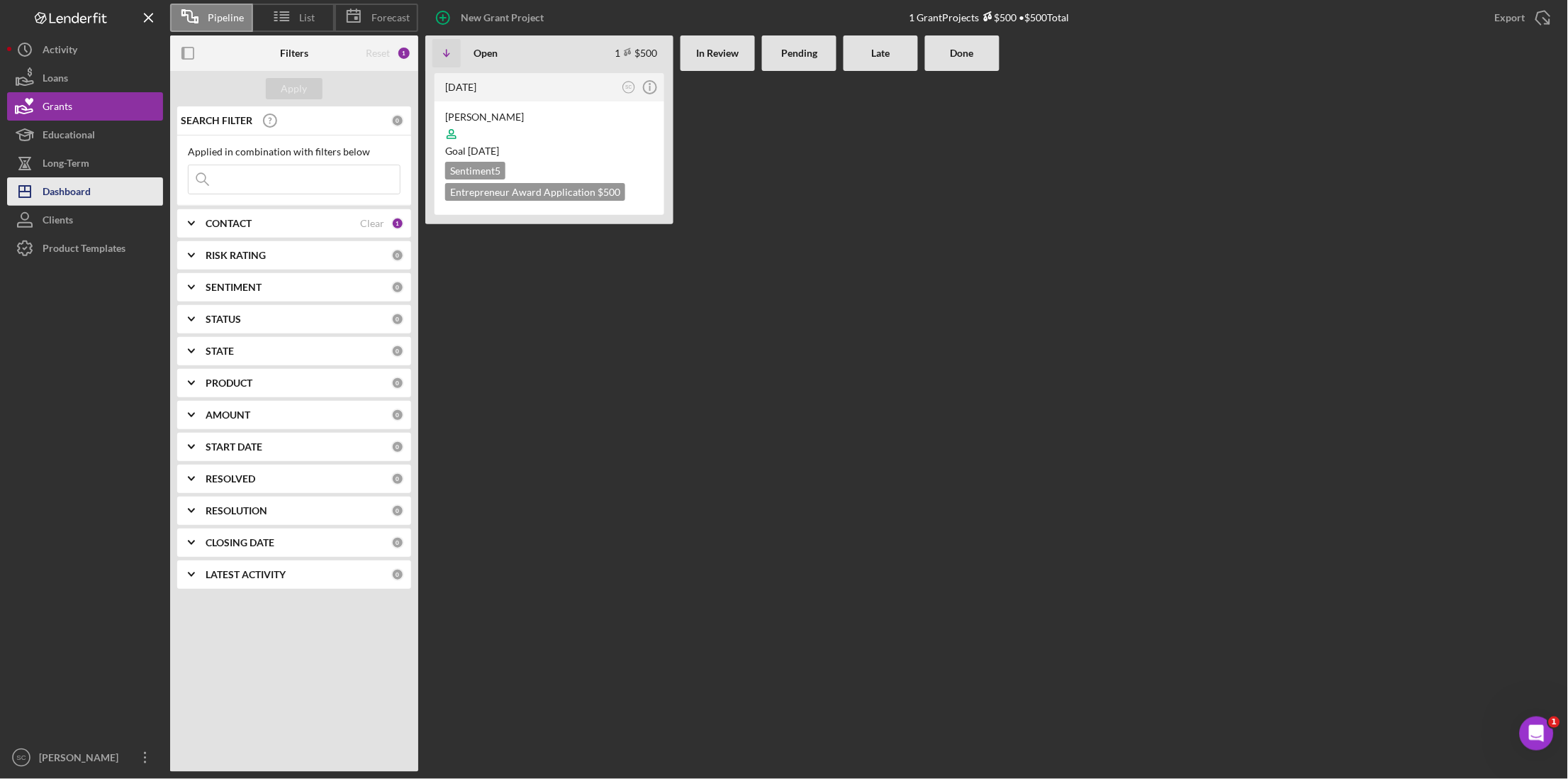
click at [67, 189] on div "Dashboard" at bounding box center [66, 193] width 48 height 32
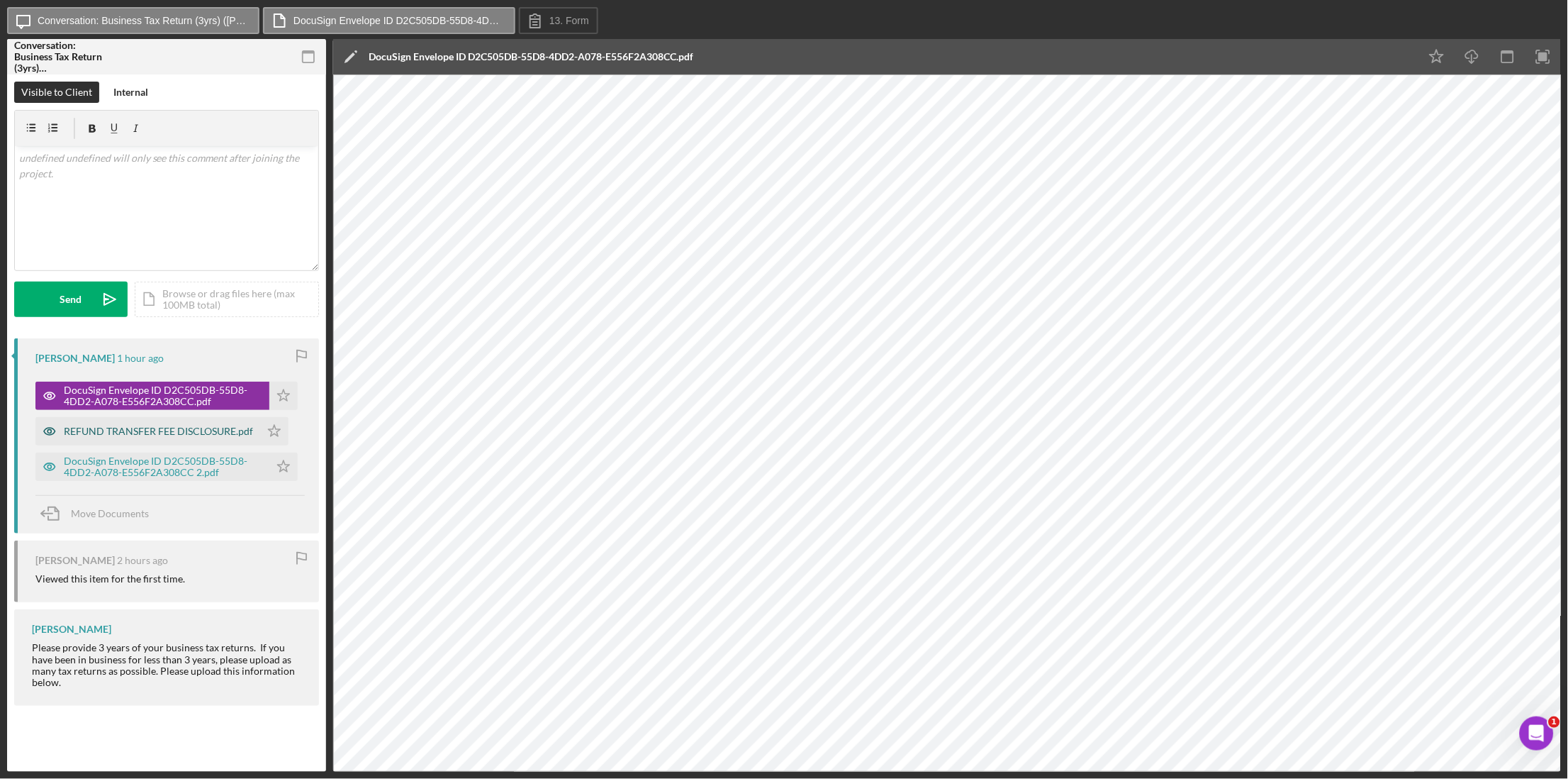
click at [192, 437] on div "REFUND TRANSFER FEE DISCLOSURE.pdf" at bounding box center [148, 431] width 225 height 28
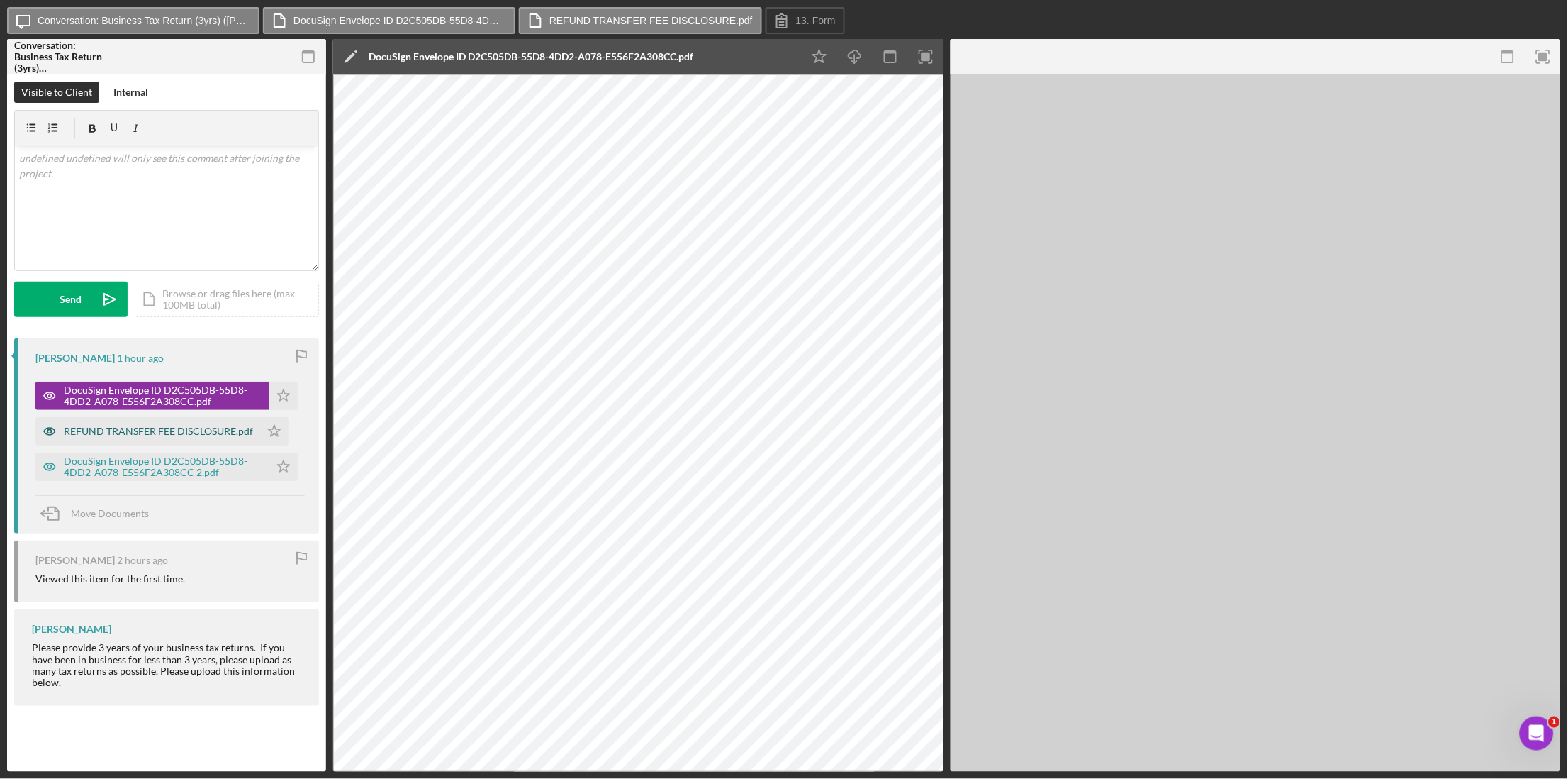
click at [192, 437] on div "REFUND TRANSFER FEE DISCLOSURE.pdf" at bounding box center [148, 431] width 225 height 28
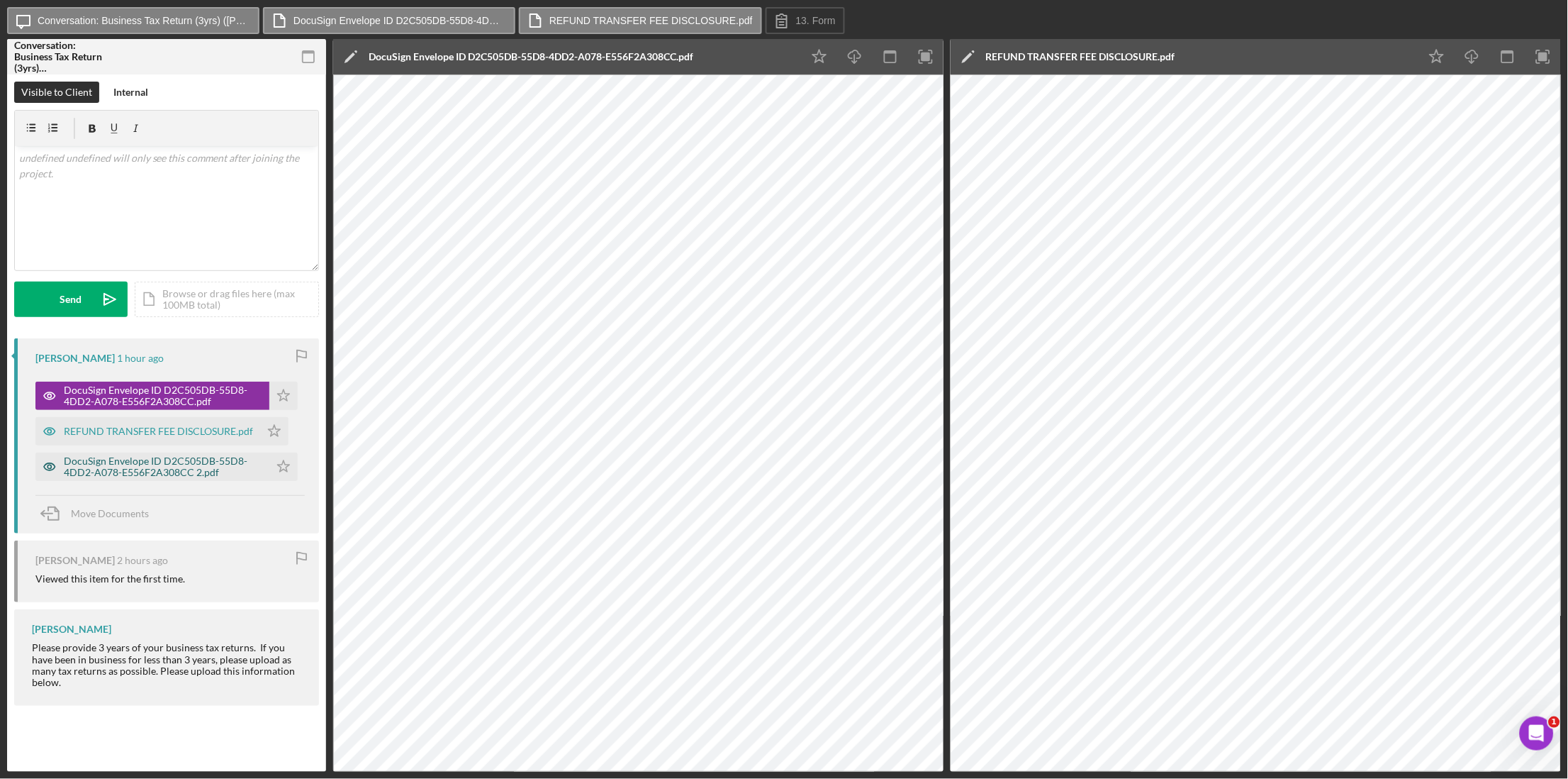
click at [199, 471] on div "DocuSign Envelope ID D2C505DB-55D8-4DD2-A078-E556F2A308CC 2.pdf" at bounding box center [163, 467] width 199 height 23
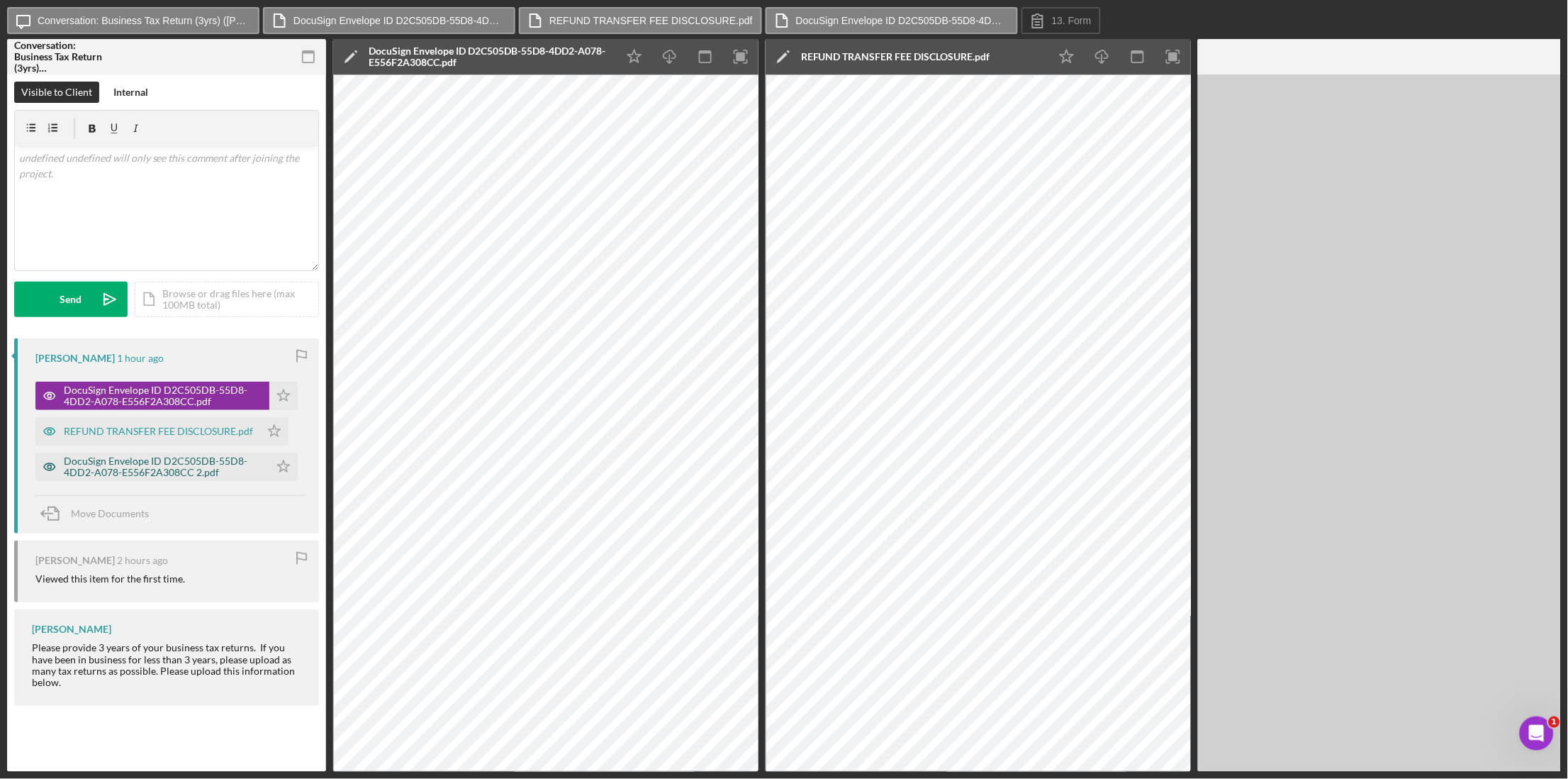
click at [199, 471] on div "DocuSign Envelope ID D2C505DB-55D8-4DD2-A078-E556F2A308CC 2.pdf" at bounding box center [163, 467] width 199 height 23
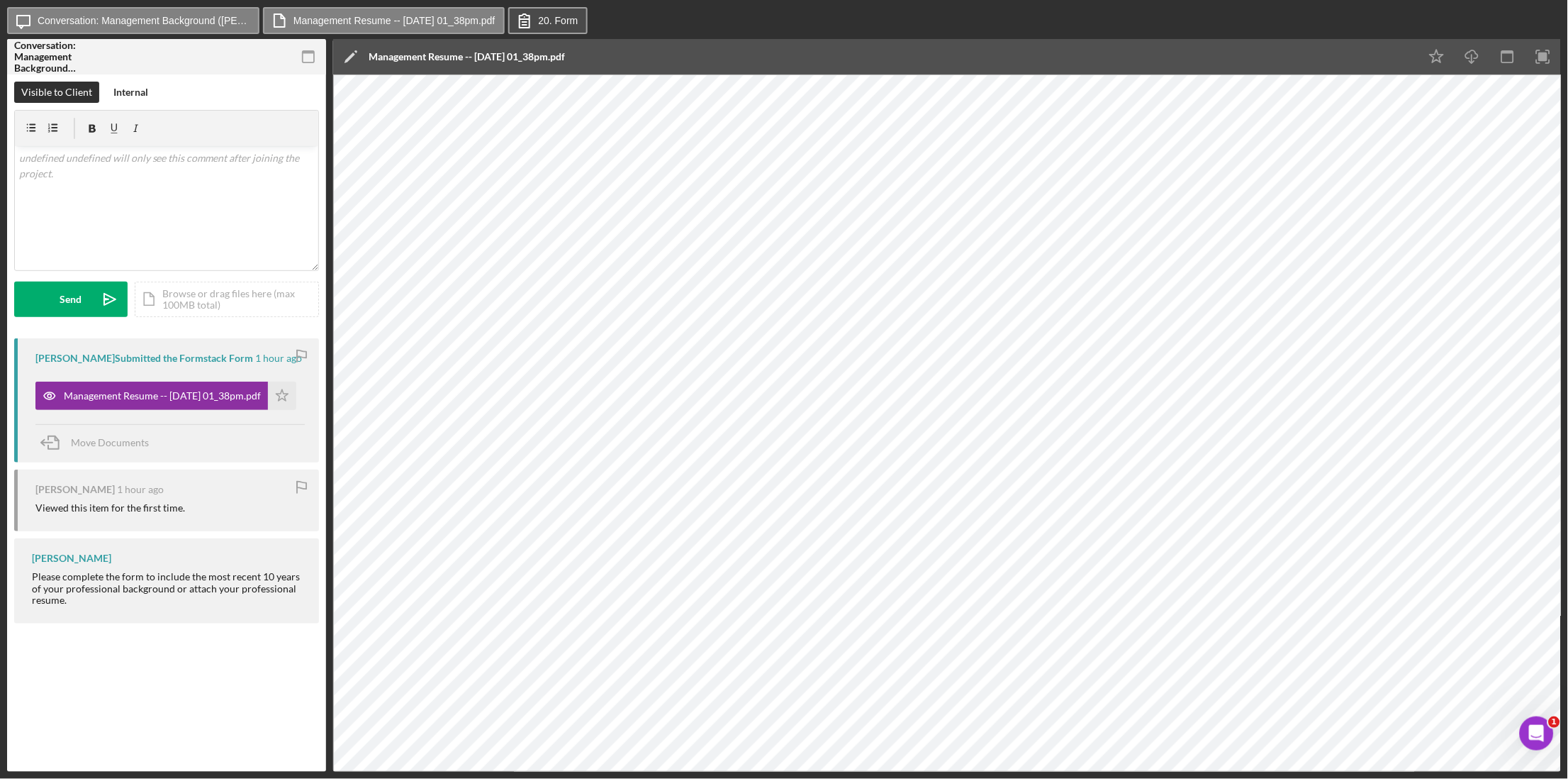
click at [581, 27] on button "20. Form" at bounding box center [548, 20] width 79 height 27
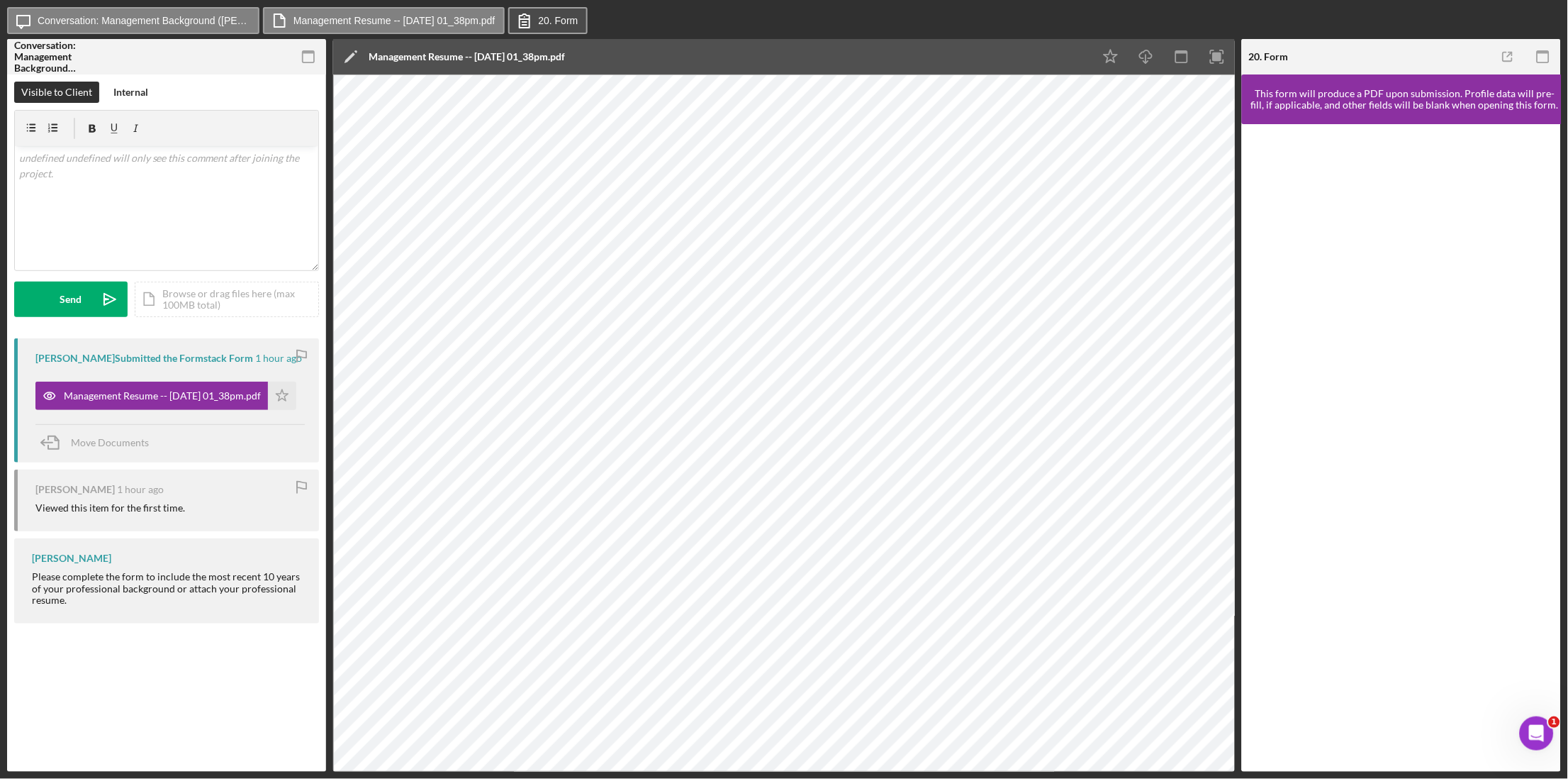
click at [586, 19] on button "20. Form" at bounding box center [548, 20] width 79 height 27
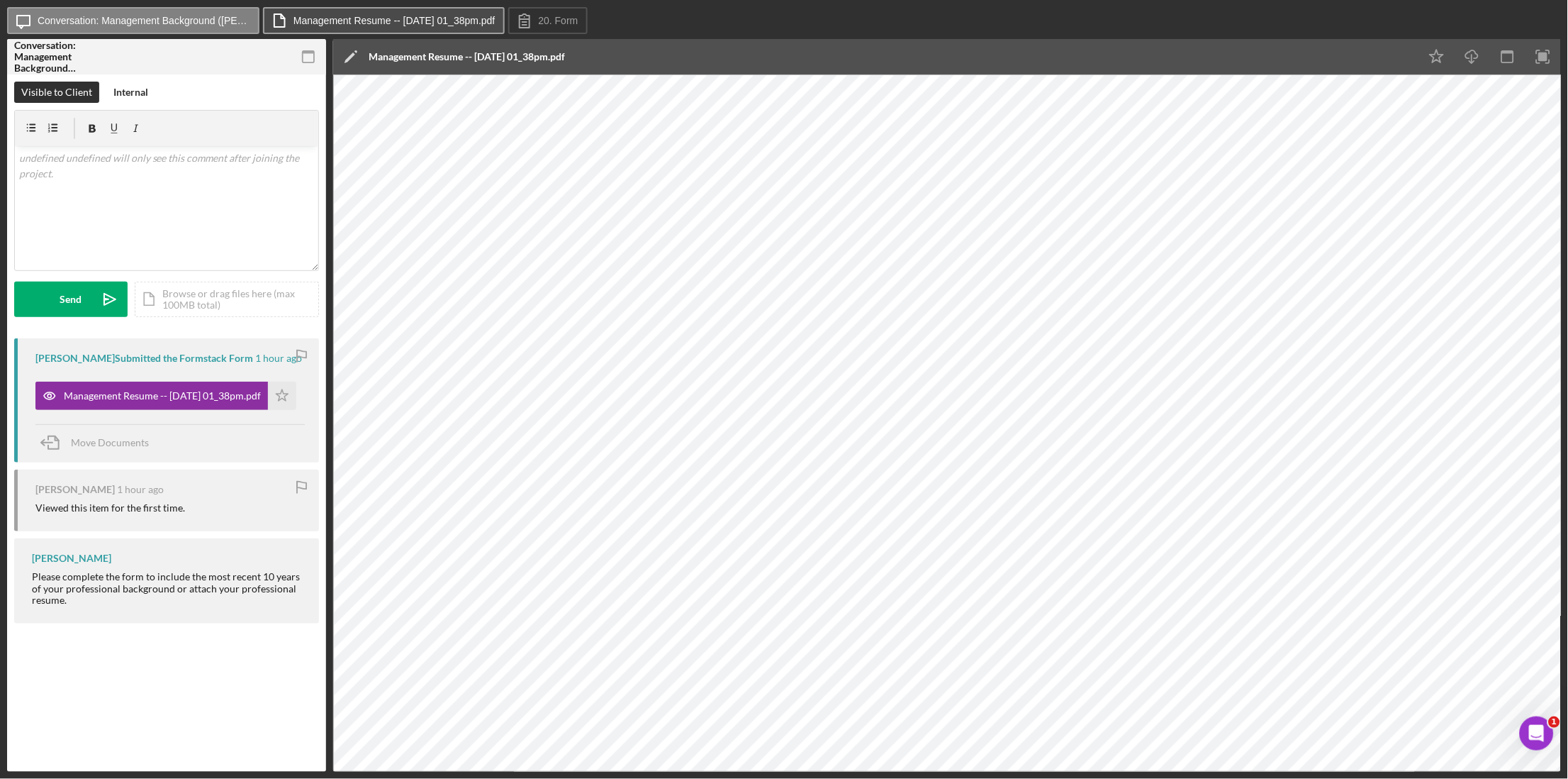
click at [466, 23] on label "Management Resume -- [DATE] 01_38pm.pdf" at bounding box center [394, 21] width 202 height 12
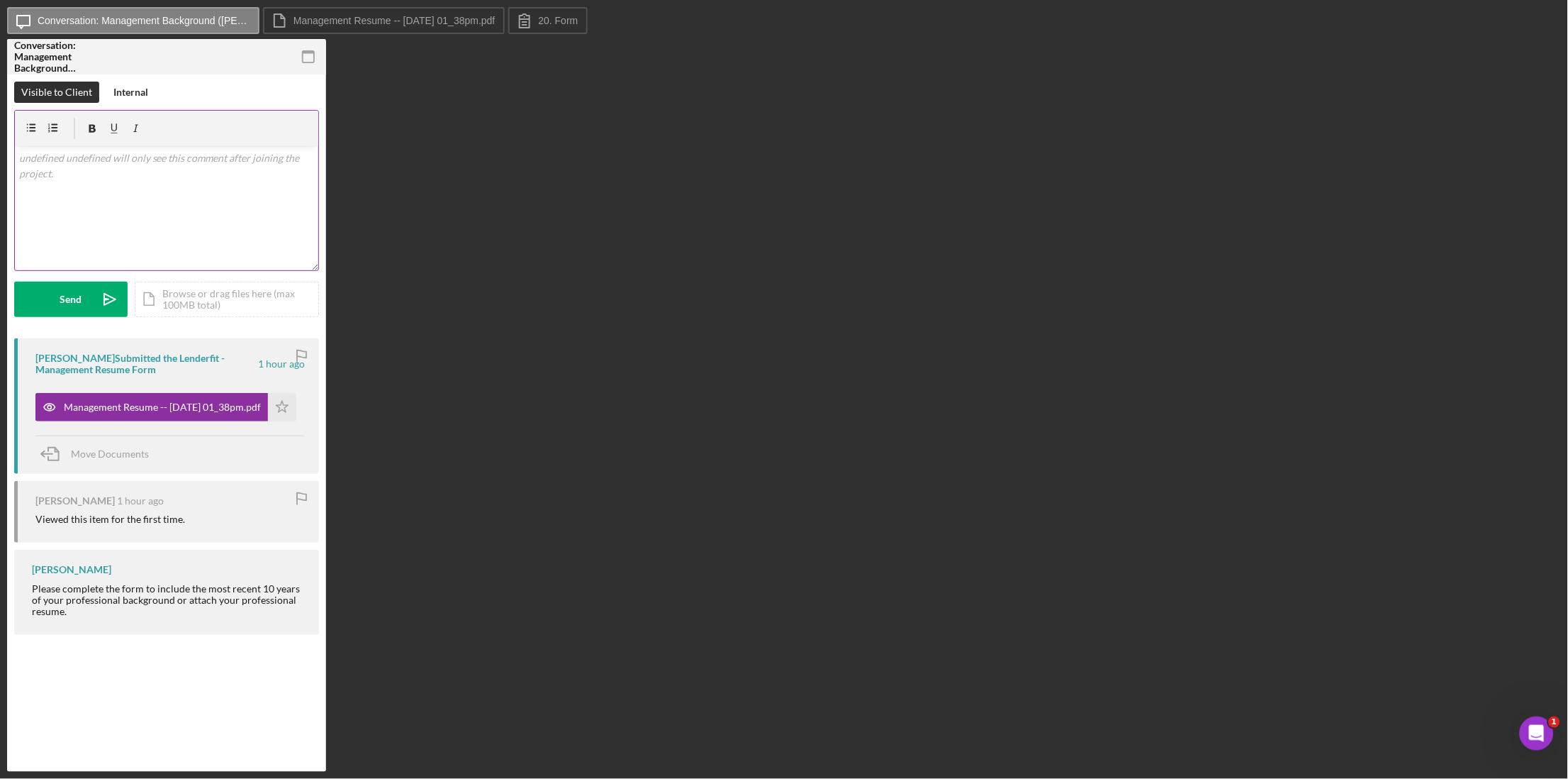
click at [152, 194] on div "v Color teal Color pink Remove color Add row above Add row below Add column bef…" at bounding box center [167, 208] width 304 height 124
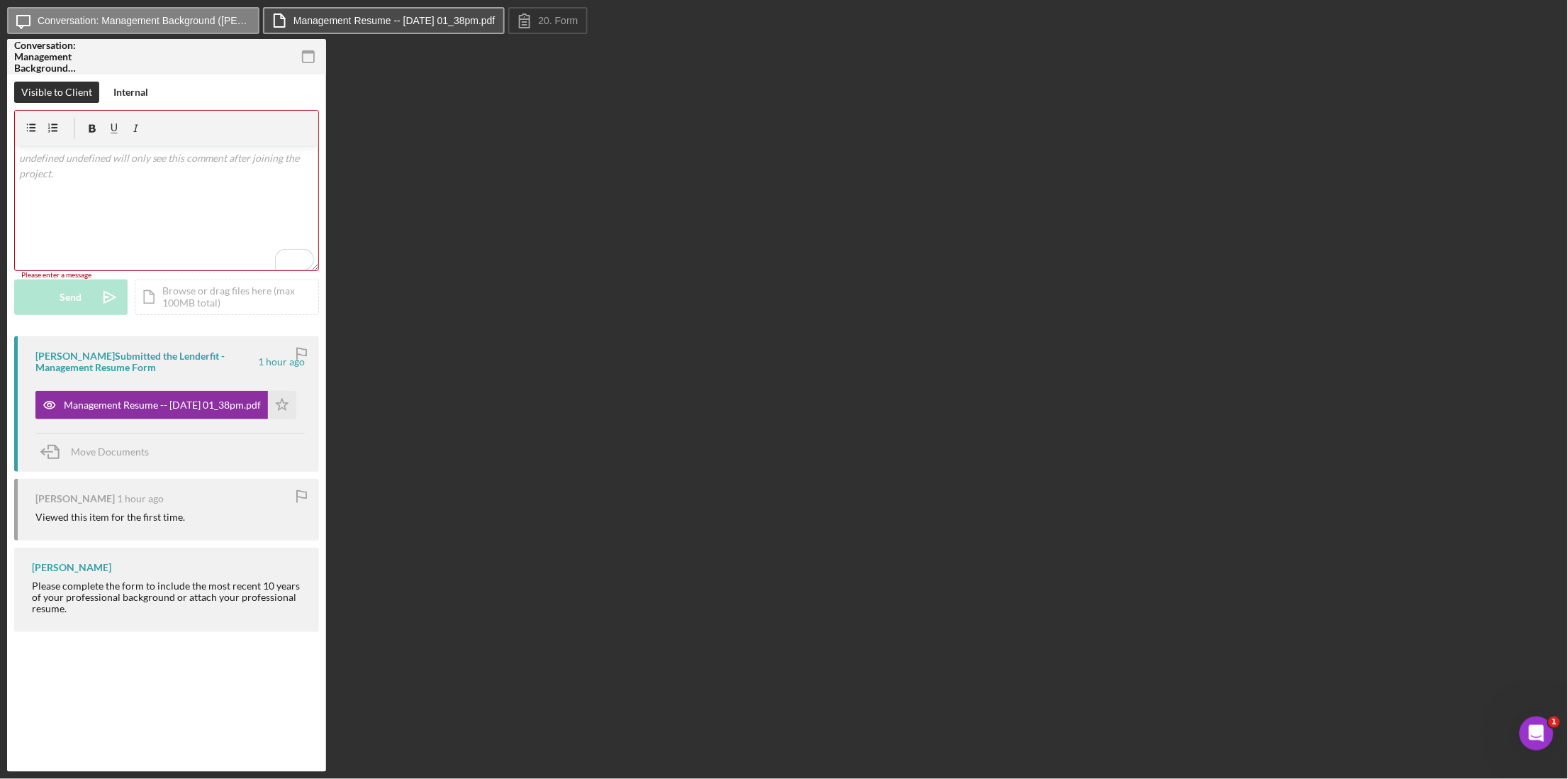
click at [467, 18] on label "Management Resume -- [DATE] 01_38pm.pdf" at bounding box center [394, 21] width 202 height 12
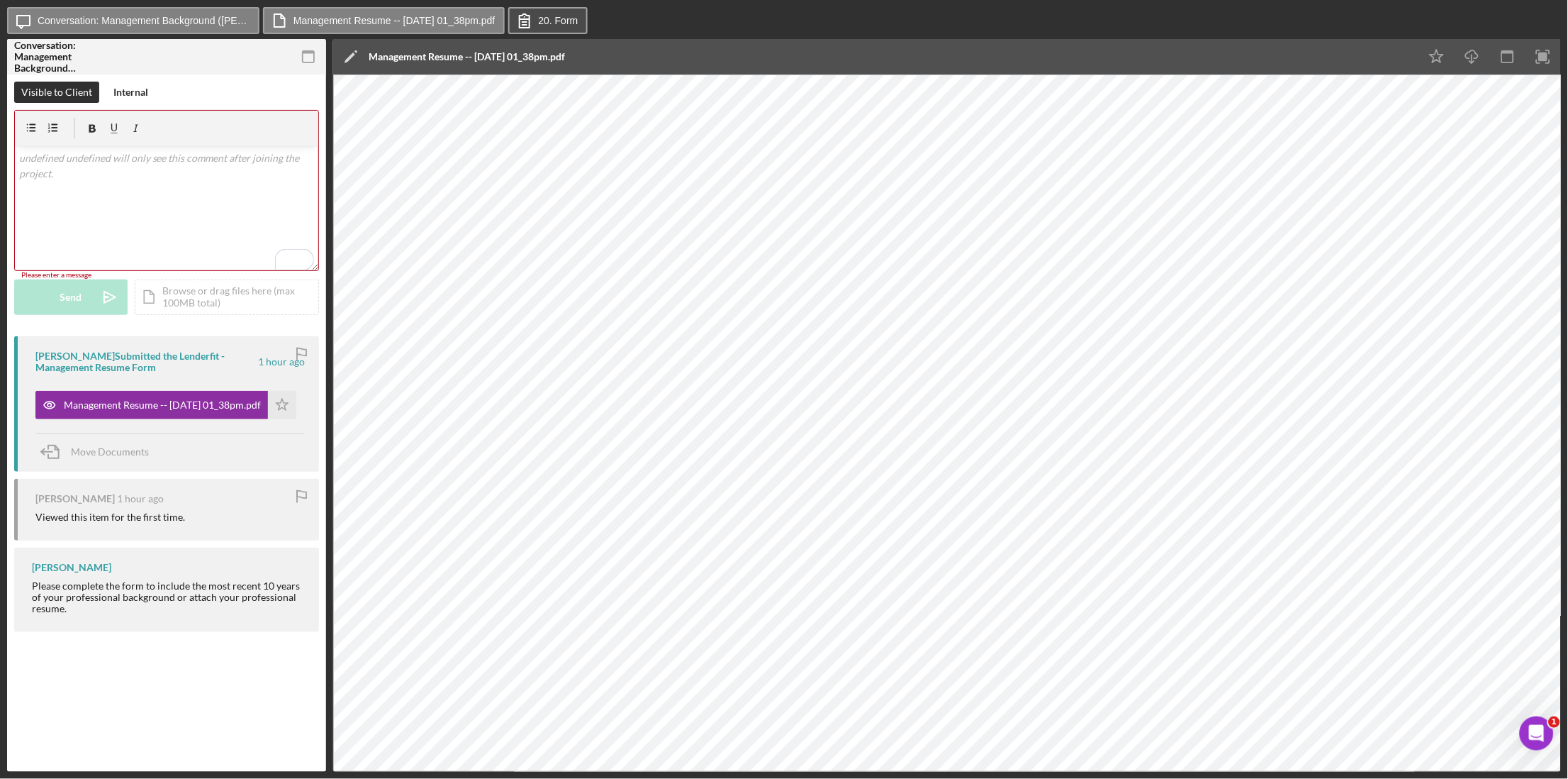
click at [541, 21] on icon at bounding box center [524, 20] width 35 height 35
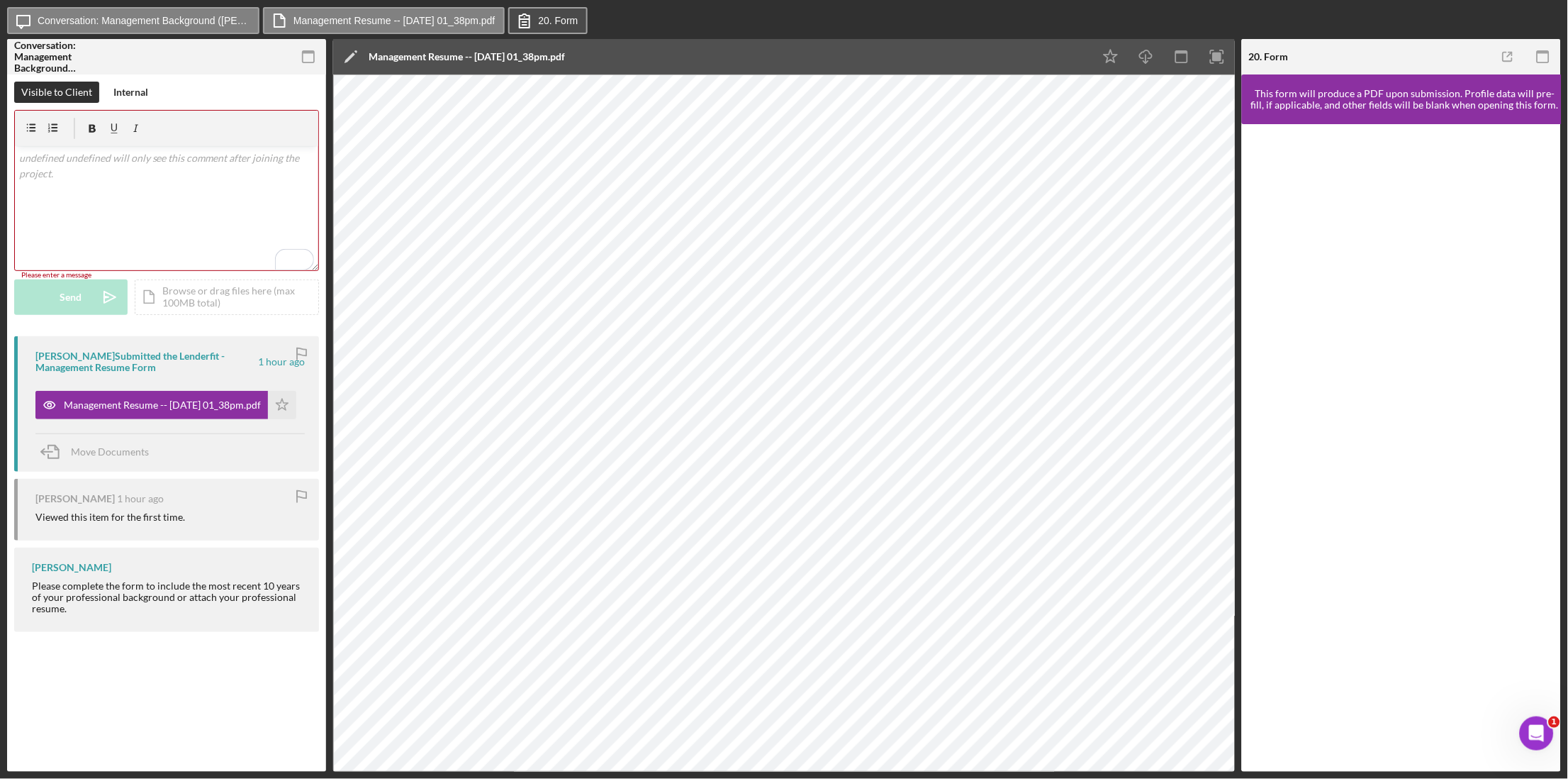
click at [576, 24] on label "20. Form" at bounding box center [558, 21] width 40 height 12
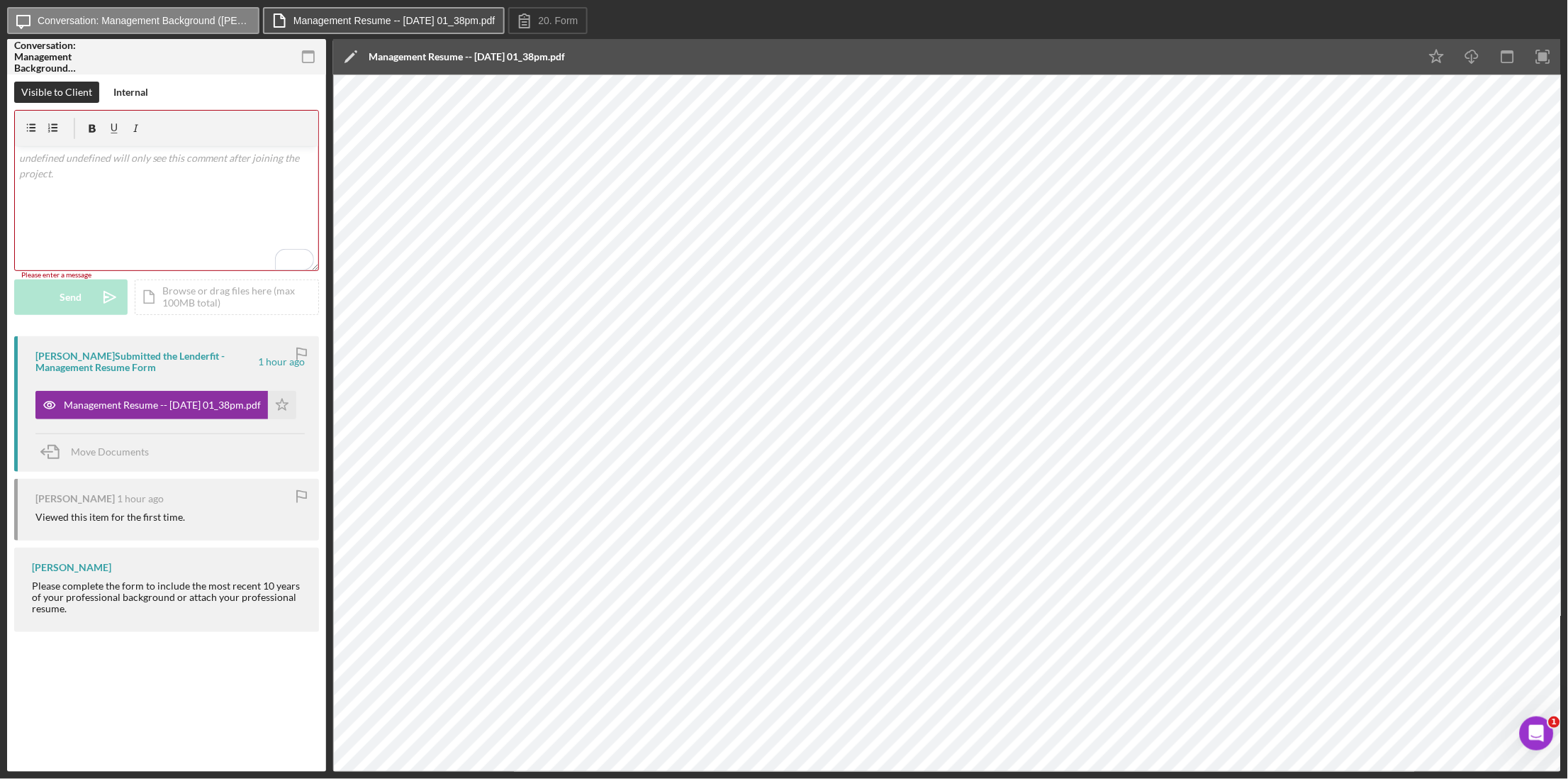
click at [454, 23] on label "Management Resume -- [DATE] 01_38pm.pdf" at bounding box center [394, 21] width 202 height 12
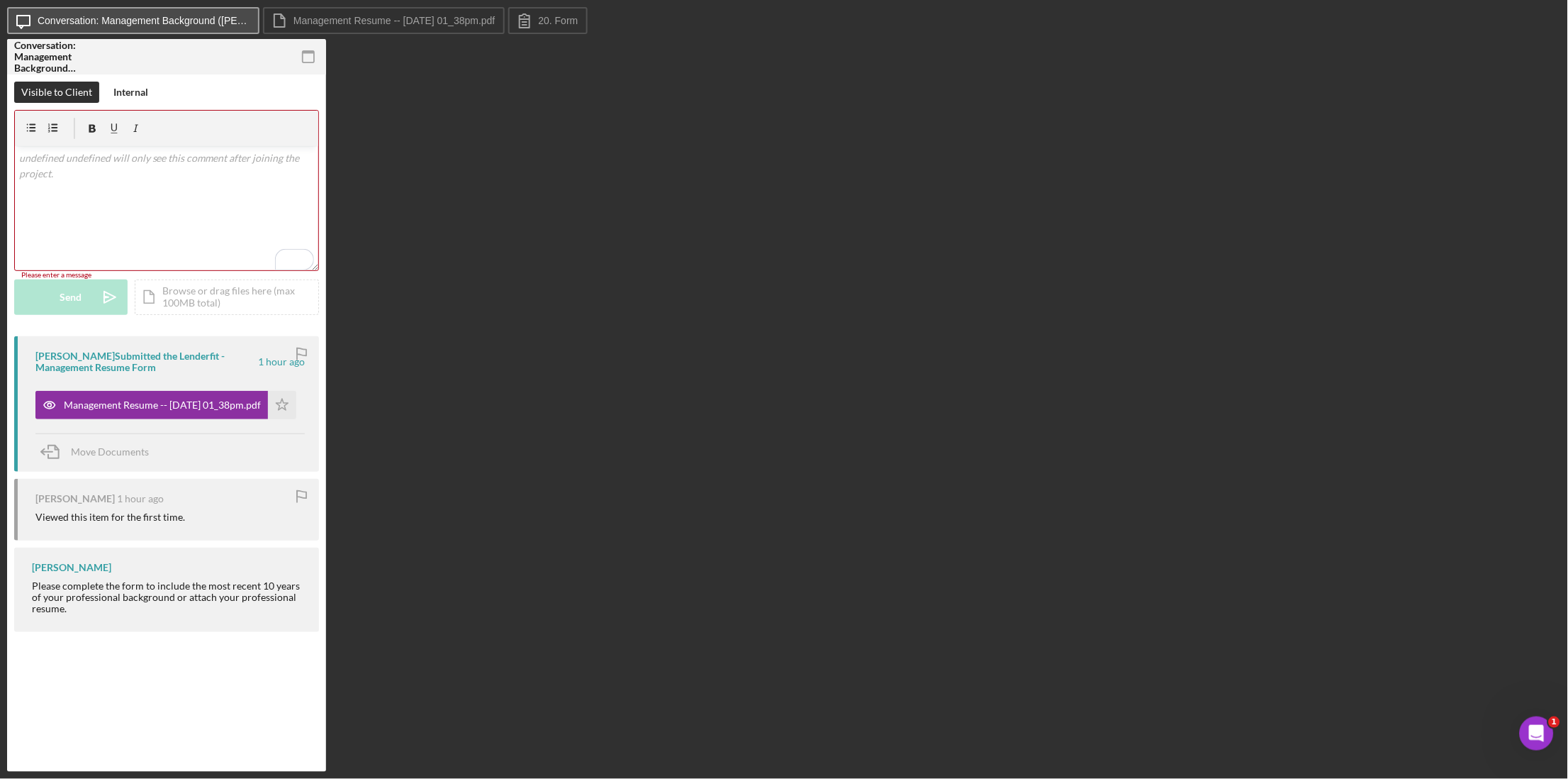
click at [176, 19] on label "Conversation: Management Background (Veronica F.)" at bounding box center [144, 21] width 213 height 12
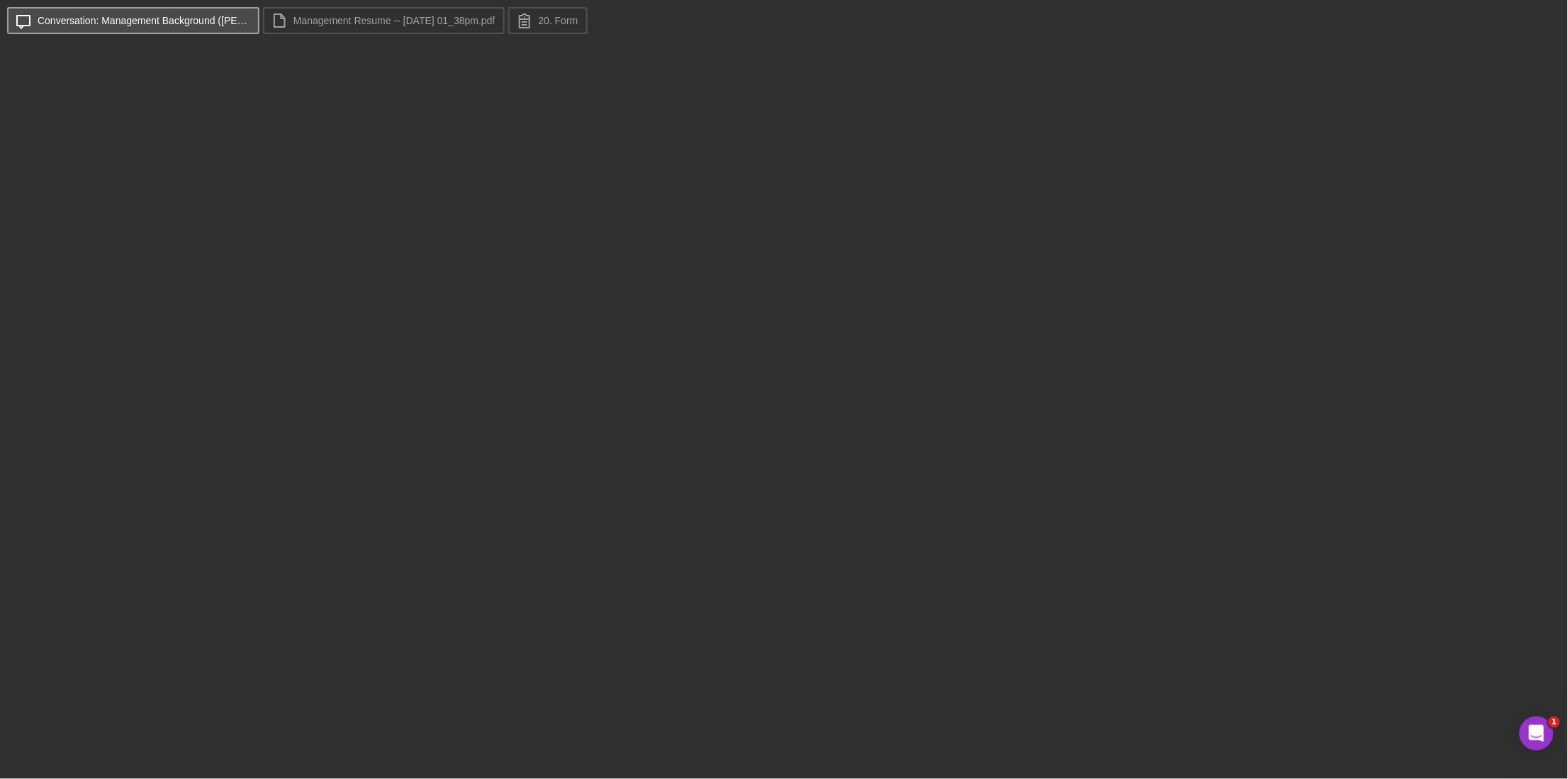
click at [176, 19] on label "Conversation: Management Background (Veronica F.)" at bounding box center [144, 21] width 213 height 12
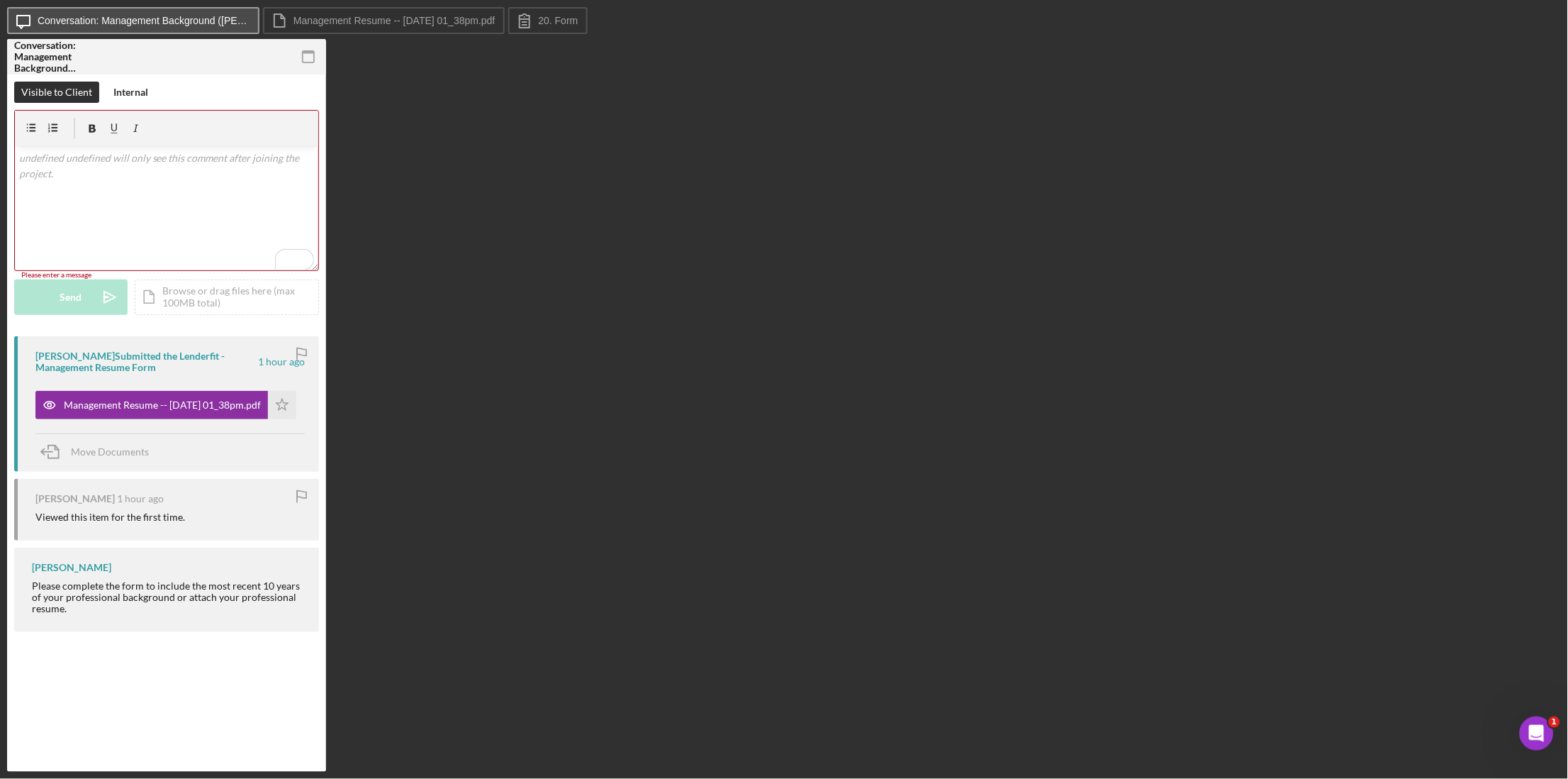
click at [112, 24] on label "Conversation: Management Background (Veronica F.)" at bounding box center [144, 21] width 213 height 12
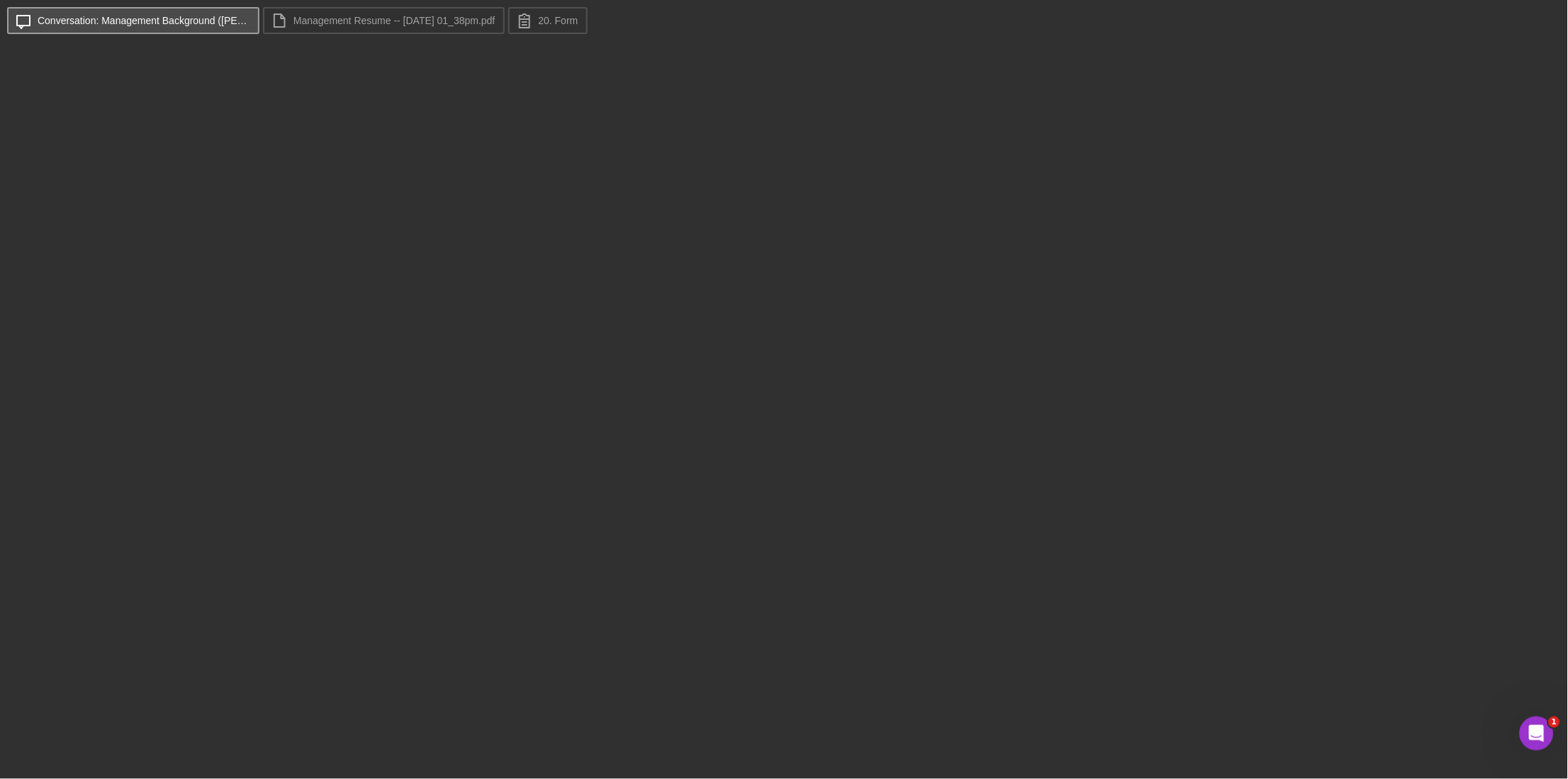
click at [179, 24] on label "Conversation: Management Background (Veronica F.)" at bounding box center [144, 21] width 213 height 12
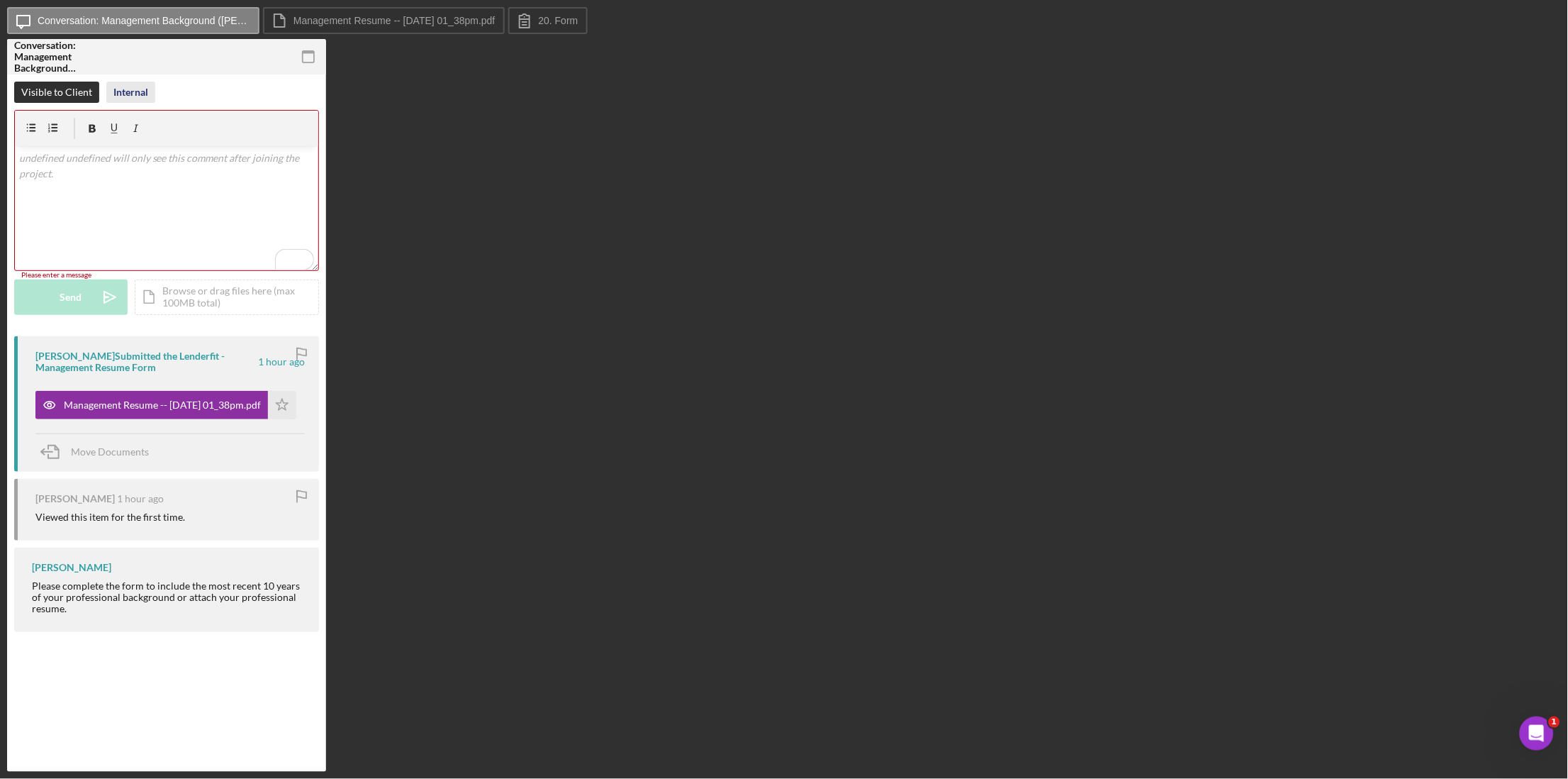
click at [122, 98] on div "Internal" at bounding box center [131, 92] width 35 height 22
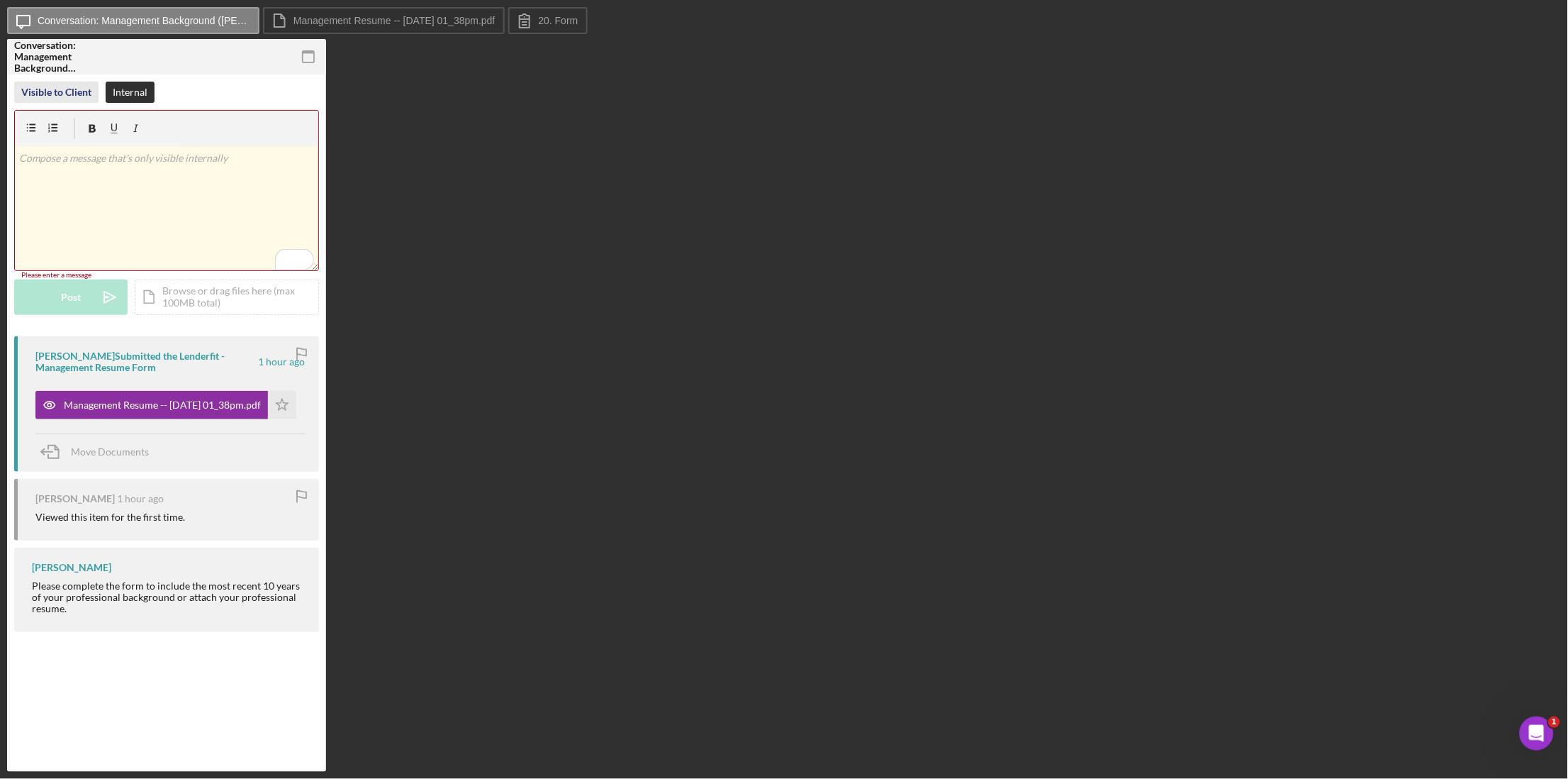
click at [70, 97] on div "Visible to Client" at bounding box center [57, 92] width 71 height 22
